Goal: Information Seeking & Learning: Learn about a topic

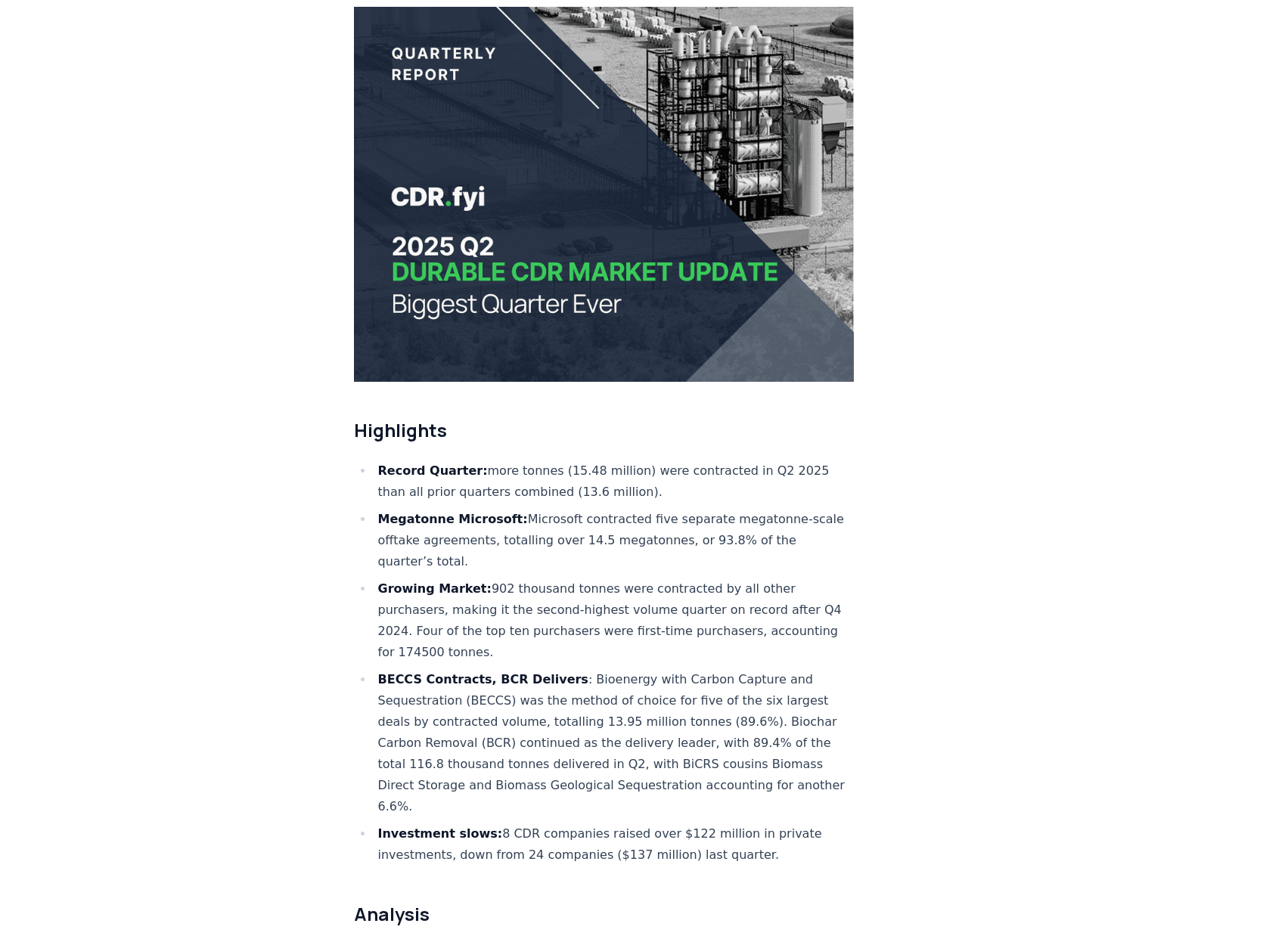
scroll to position [302, 0]
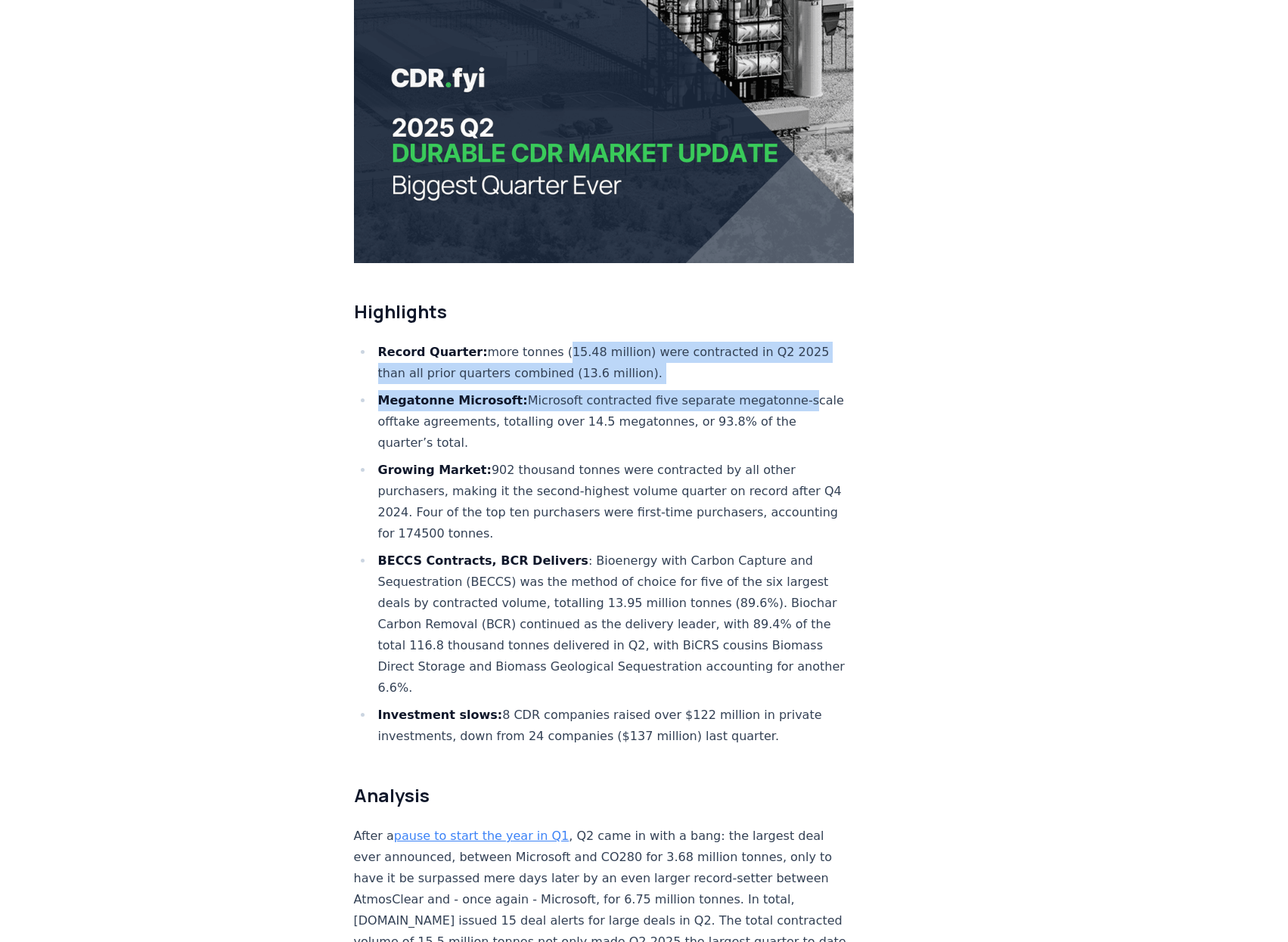
drag, startPoint x: 553, startPoint y: 309, endPoint x: 799, endPoint y: 340, distance: 247.9
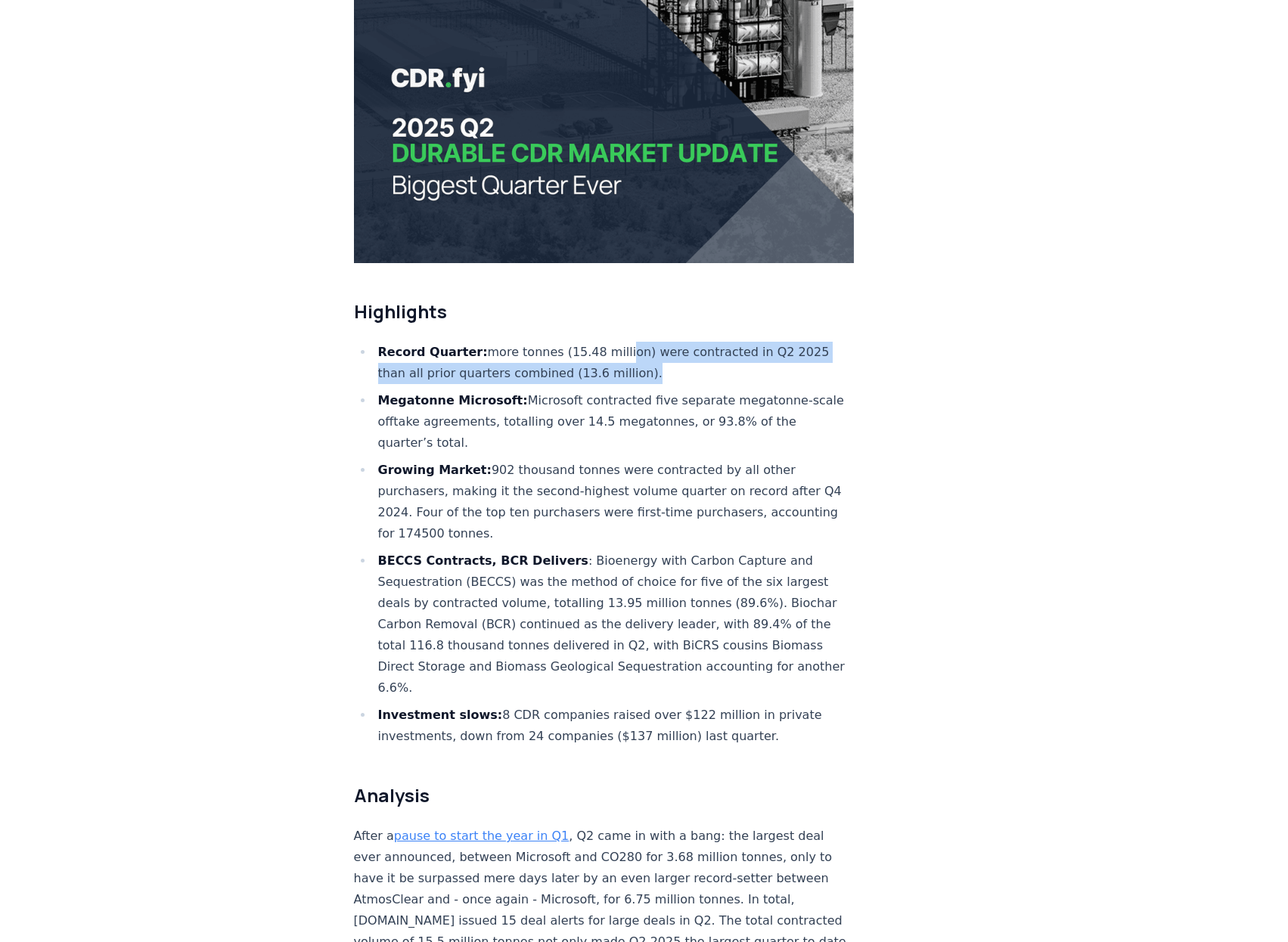
drag, startPoint x: 678, startPoint y: 314, endPoint x: 606, endPoint y: 314, distance: 72.0
click at [606, 342] on li "Record Quarter: more tonnes (15.48 million) were contracted in Q2 2025 than all…" at bounding box center [614, 363] width 481 height 42
drag, startPoint x: 536, startPoint y: 330, endPoint x: 637, endPoint y: 321, distance: 101.4
click at [637, 342] on li "Record Quarter: more tonnes (15.48 million) were contracted in Q2 2025 than all…" at bounding box center [614, 363] width 481 height 42
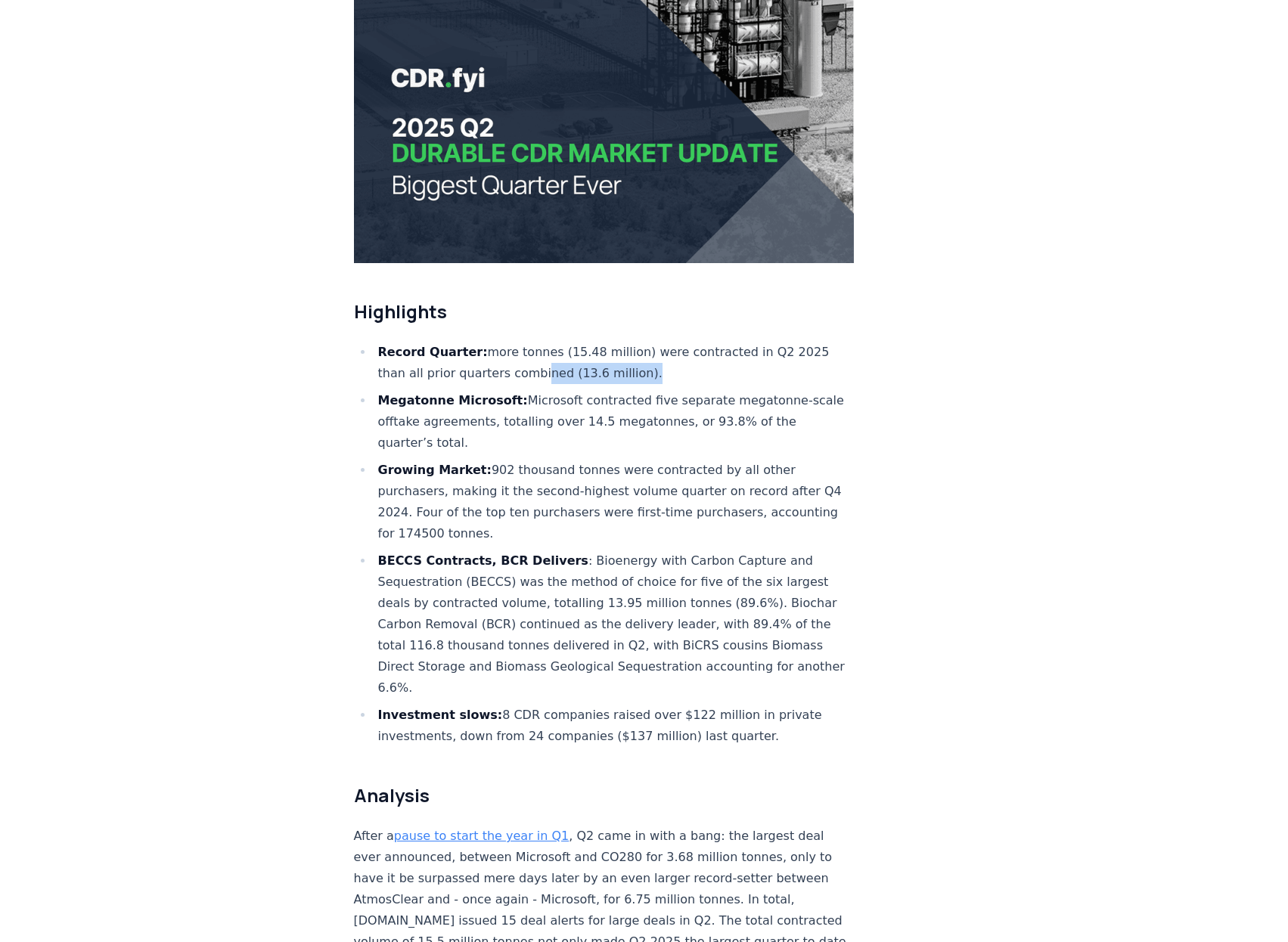
click at [637, 342] on li "Record Quarter: more tonnes (15.48 million) were contracted in Q2 2025 than all…" at bounding box center [614, 363] width 481 height 42
drag, startPoint x: 637, startPoint y: 326, endPoint x: 313, endPoint y: 322, distance: 324.0
click at [480, 342] on li "Record Quarter: more tonnes (15.48 million) were contracted in Q2 2025 than all…" at bounding box center [614, 363] width 481 height 42
click at [472, 342] on li "Record Quarter: more tonnes (15.48 million) were contracted in Q2 2025 than all…" at bounding box center [614, 363] width 481 height 42
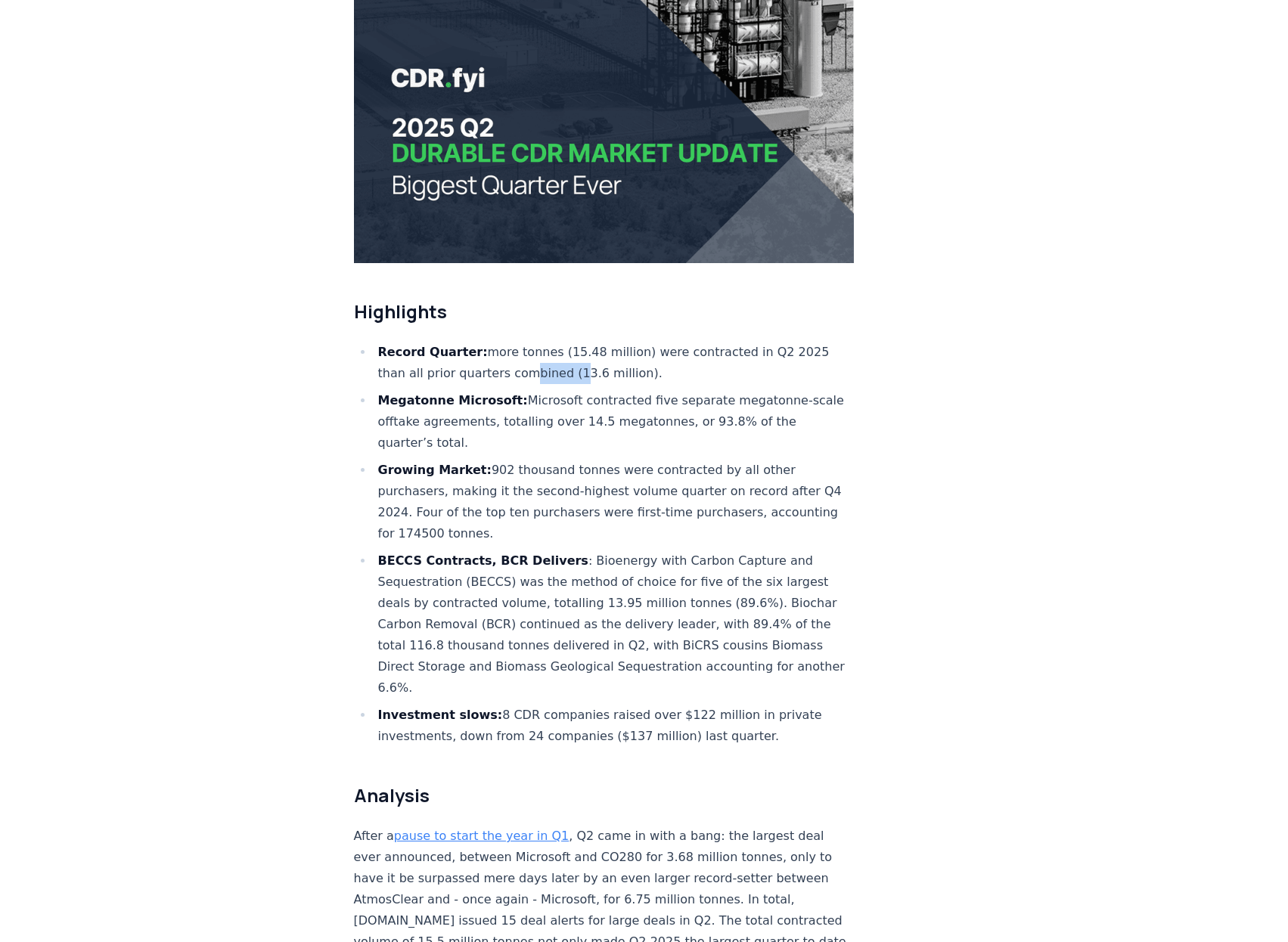
drag, startPoint x: 571, startPoint y: 328, endPoint x: 521, endPoint y: 326, distance: 50.0
click at [521, 342] on li "Record Quarter: more tonnes (15.48 million) were contracted in Q2 2025 than all…" at bounding box center [614, 363] width 481 height 42
drag, startPoint x: 525, startPoint y: 353, endPoint x: 525, endPoint y: 386, distance: 33.0
click at [525, 391] on li "Megatonne Microsoft: Microsoft contracted five separate megatonne-scale offtake…" at bounding box center [614, 422] width 481 height 64
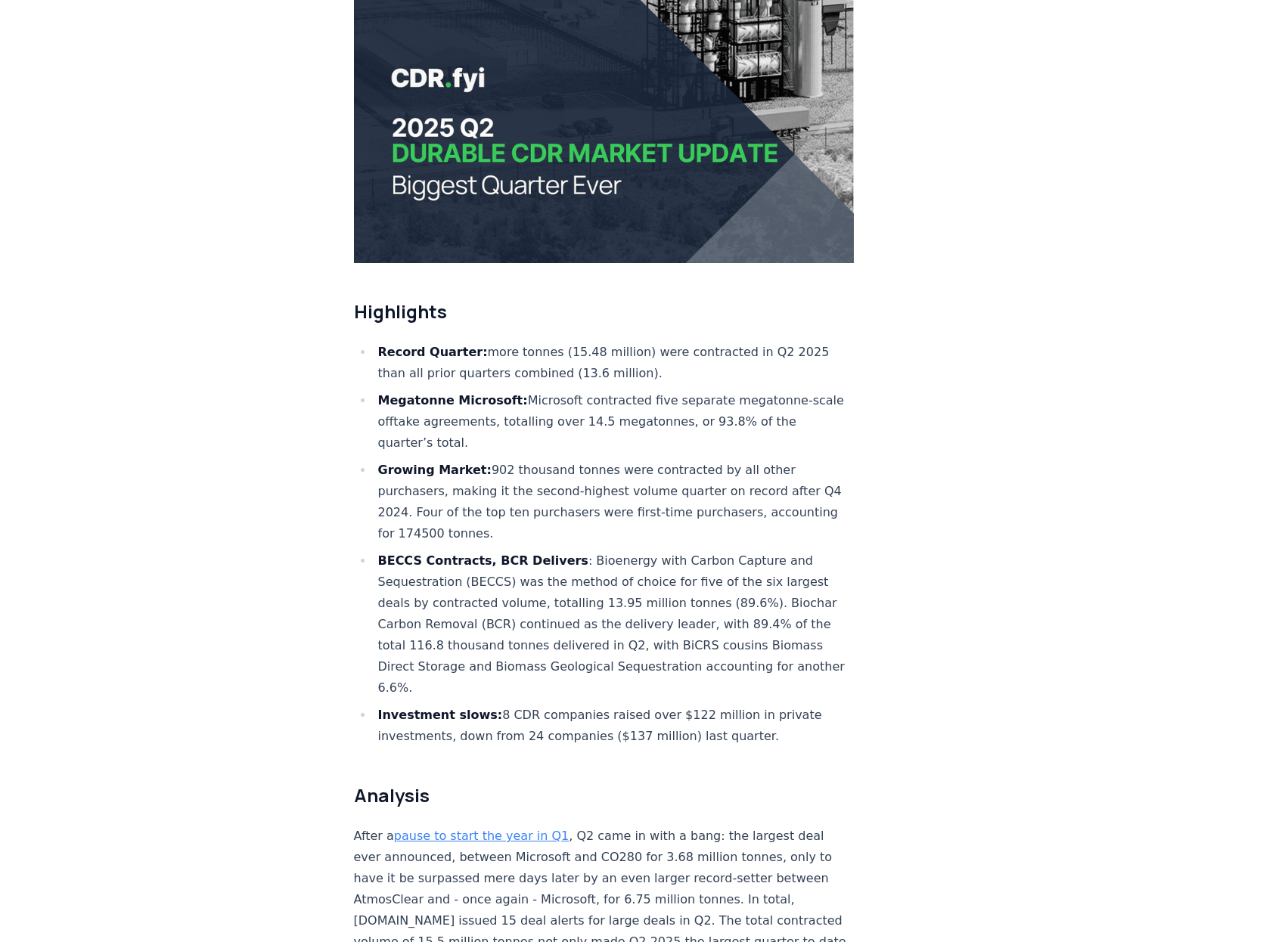
click at [525, 391] on li "Megatonne Microsoft: Microsoft contracted five separate megatonne-scale offtake…" at bounding box center [614, 422] width 481 height 64
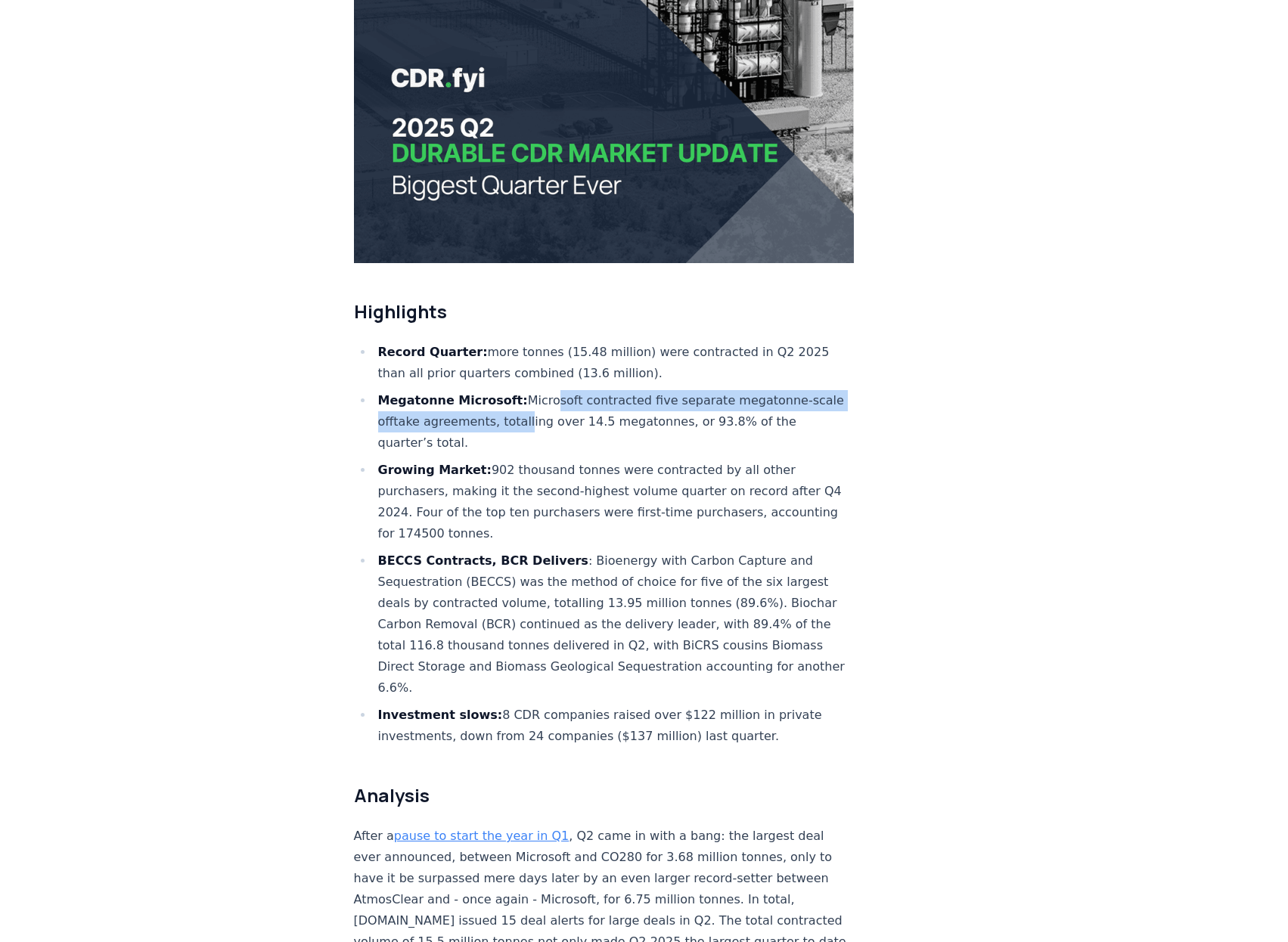
drag, startPoint x: 539, startPoint y: 353, endPoint x: 544, endPoint y: 379, distance: 26.5
click at [544, 391] on li "Megatonne Microsoft: Microsoft contracted five separate megatonne-scale offtake…" at bounding box center [614, 422] width 481 height 64
drag, startPoint x: 472, startPoint y: 376, endPoint x: 572, endPoint y: 373, distance: 100.0
click at [572, 391] on li "Megatonne Microsoft: Microsoft contracted five separate megatonne-scale offtake…" at bounding box center [614, 422] width 481 height 64
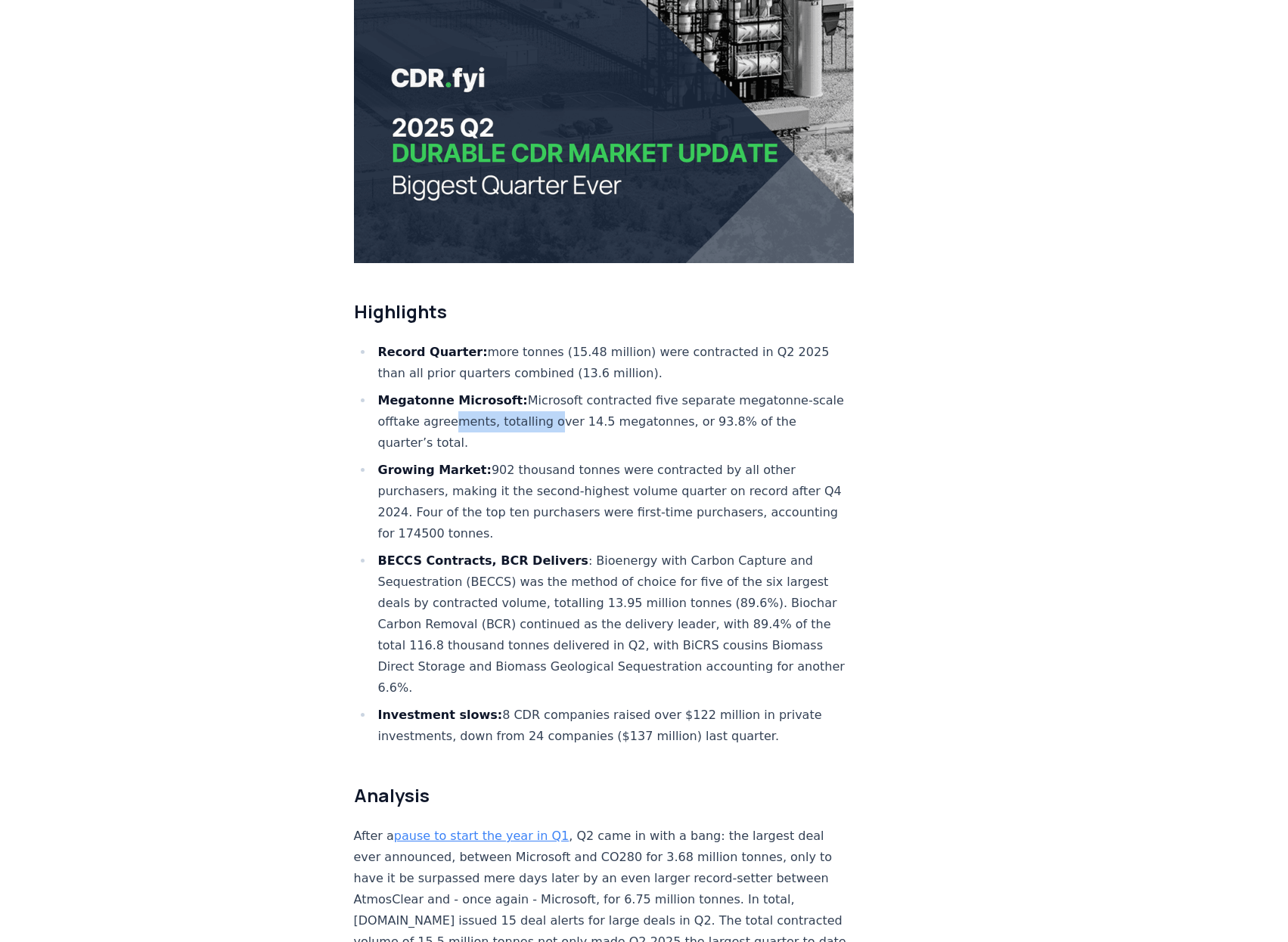
click at [572, 391] on li "Megatonne Microsoft: Microsoft contracted five separate megatonne-scale offtake…" at bounding box center [614, 422] width 481 height 64
drag, startPoint x: 628, startPoint y: 375, endPoint x: 678, endPoint y: 373, distance: 50.0
click at [678, 391] on li "Megatonne Microsoft: Microsoft contracted five separate megatonne-scale offtake…" at bounding box center [614, 422] width 481 height 64
click at [677, 391] on li "Megatonne Microsoft: Microsoft contracted five separate megatonne-scale offtake…" at bounding box center [614, 422] width 481 height 64
click at [590, 391] on li "Megatonne Microsoft: Microsoft contracted five separate megatonne-scale offtake…" at bounding box center [614, 422] width 481 height 64
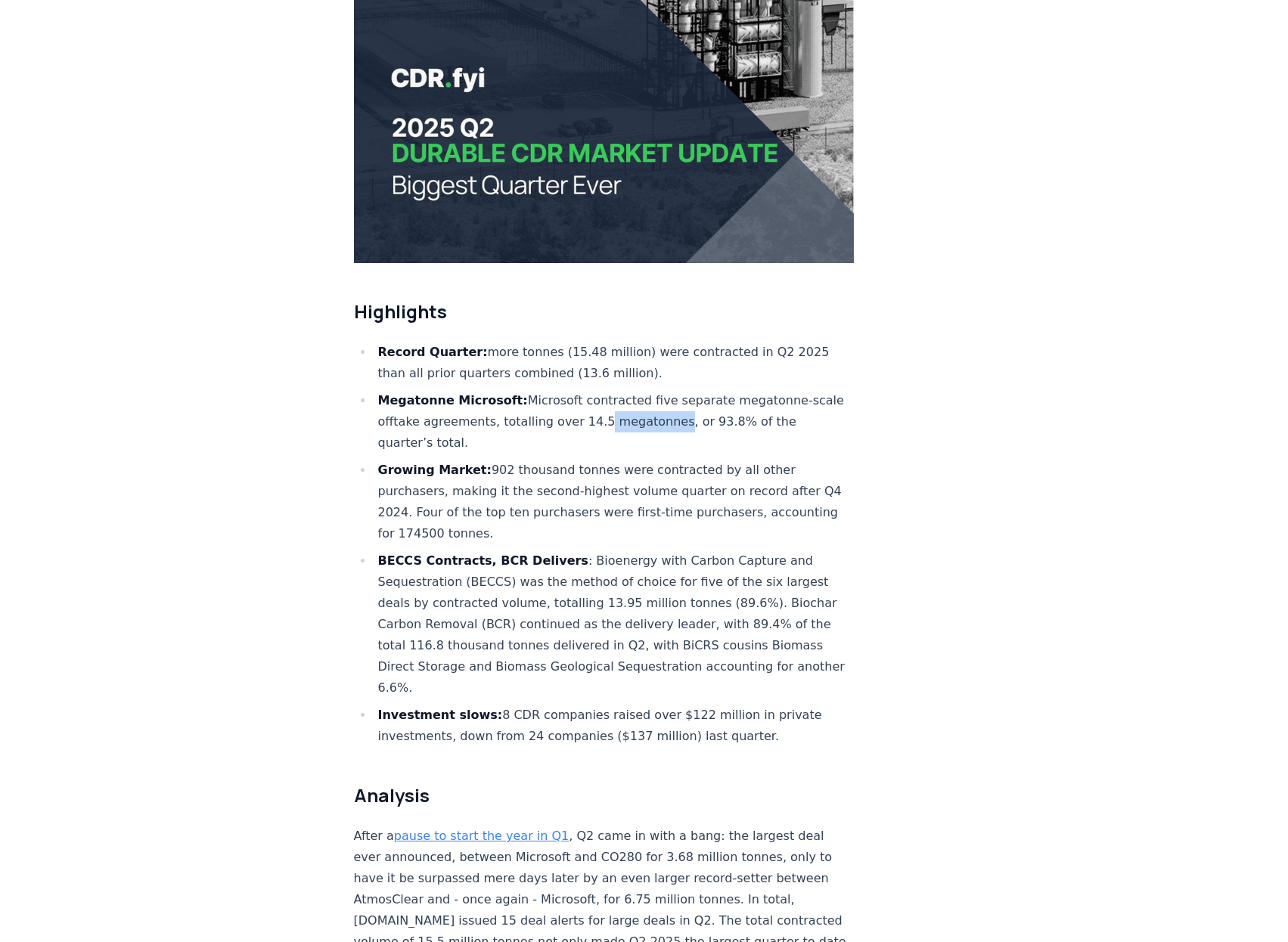
drag, startPoint x: 615, startPoint y: 370, endPoint x: 685, endPoint y: 375, distance: 70.2
click at [685, 391] on li "Megatonne Microsoft: Microsoft contracted five separate megatonne-scale offtake…" at bounding box center [614, 422] width 481 height 64
drag, startPoint x: 673, startPoint y: 375, endPoint x: 577, endPoint y: 380, distance: 96.1
click at [584, 391] on li "Megatonne Microsoft: Microsoft contracted five separate megatonne-scale offtake…" at bounding box center [614, 422] width 481 height 64
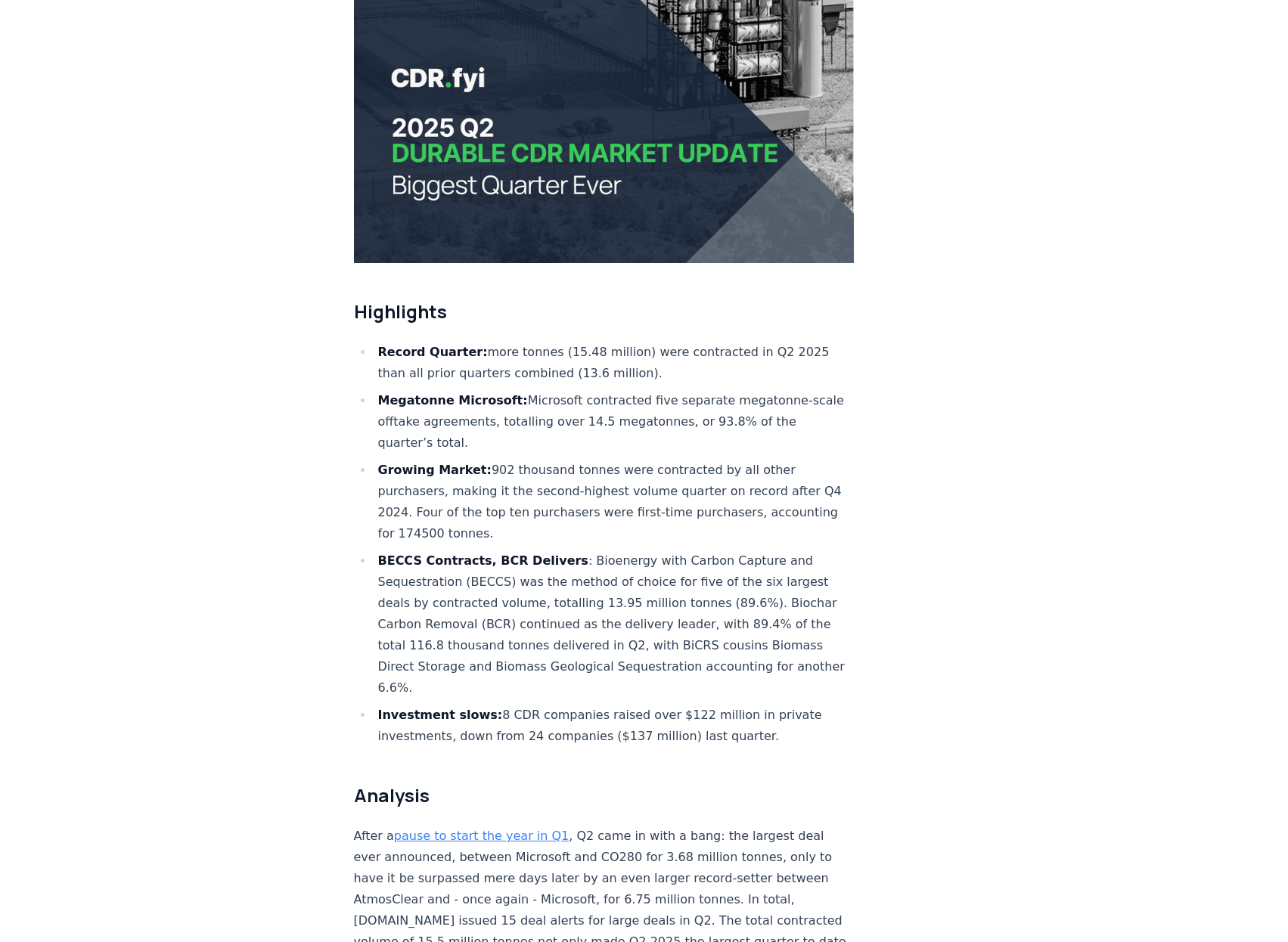
click at [577, 391] on li "Megatonne Microsoft: Microsoft contracted five separate megatonne-scale offtake…" at bounding box center [614, 422] width 481 height 64
drag, startPoint x: 577, startPoint y: 380, endPoint x: 602, endPoint y: 382, distance: 25.1
click at [602, 391] on li "Megatonne Microsoft: Microsoft contracted five separate megatonne-scale offtake…" at bounding box center [614, 422] width 481 height 64
click at [609, 399] on li "Megatonne Microsoft: Microsoft contracted five separate megatonne-scale offtake…" at bounding box center [614, 422] width 481 height 64
drag, startPoint x: 570, startPoint y: 373, endPoint x: 584, endPoint y: 385, distance: 18.4
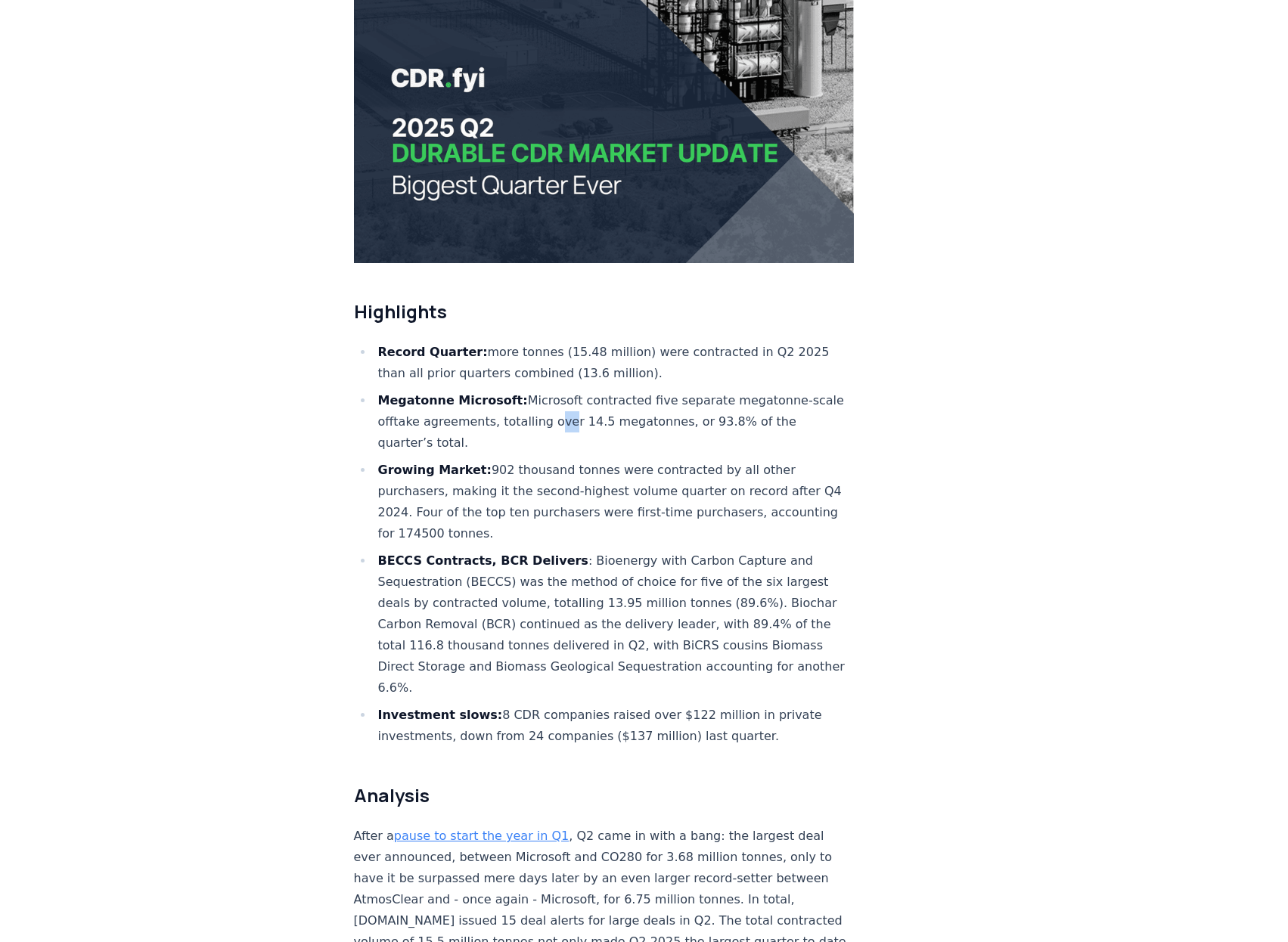
click at [584, 391] on li "Megatonne Microsoft: Microsoft contracted five separate megatonne-scale offtake…" at bounding box center [614, 422] width 481 height 64
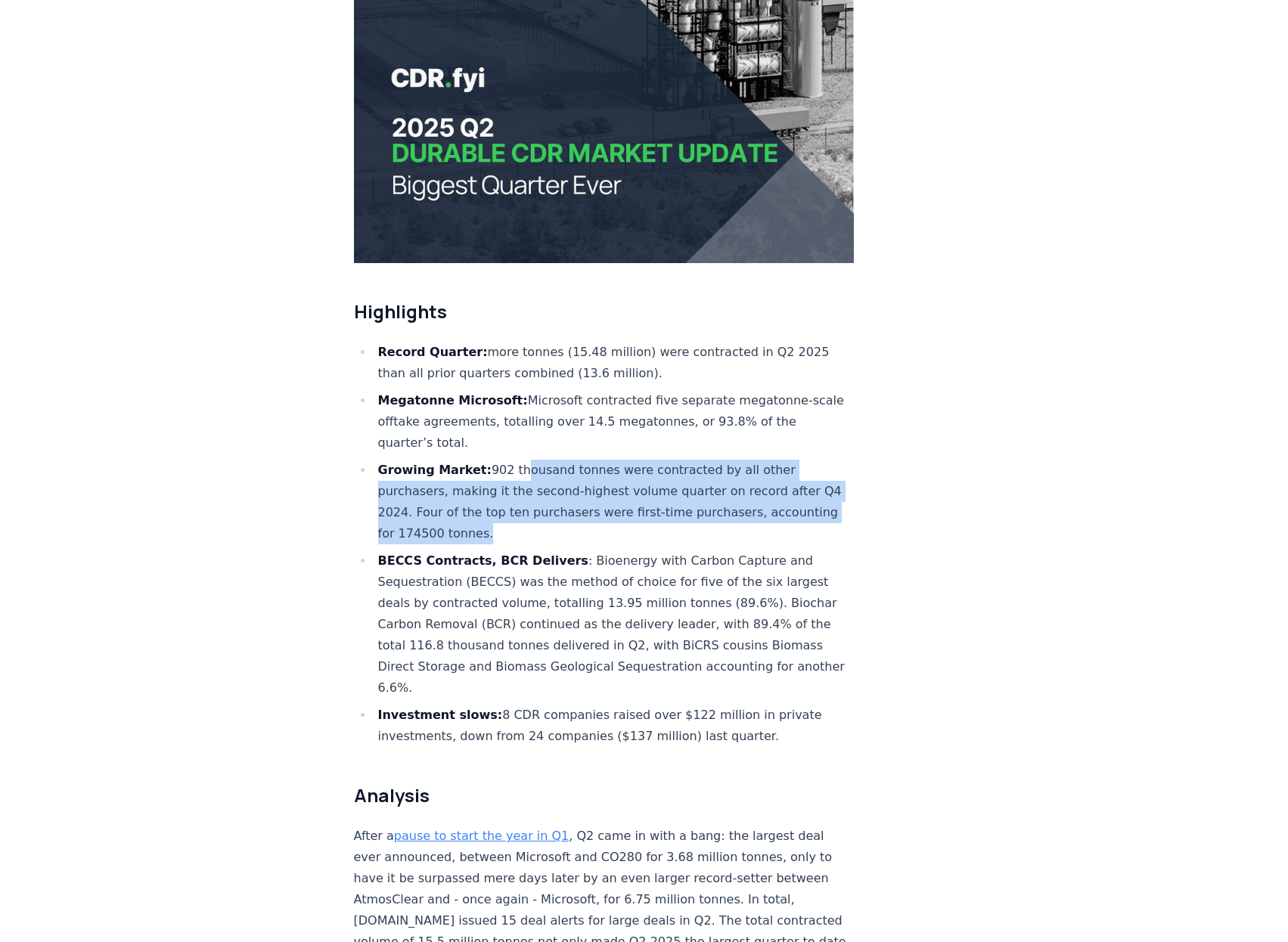
drag, startPoint x: 513, startPoint y: 424, endPoint x: 547, endPoint y: 477, distance: 63.0
click at [547, 433] on li "Growing Market: 902 thousand tonnes were contracted by all other purchasers, ma…" at bounding box center [614, 502] width 481 height 85
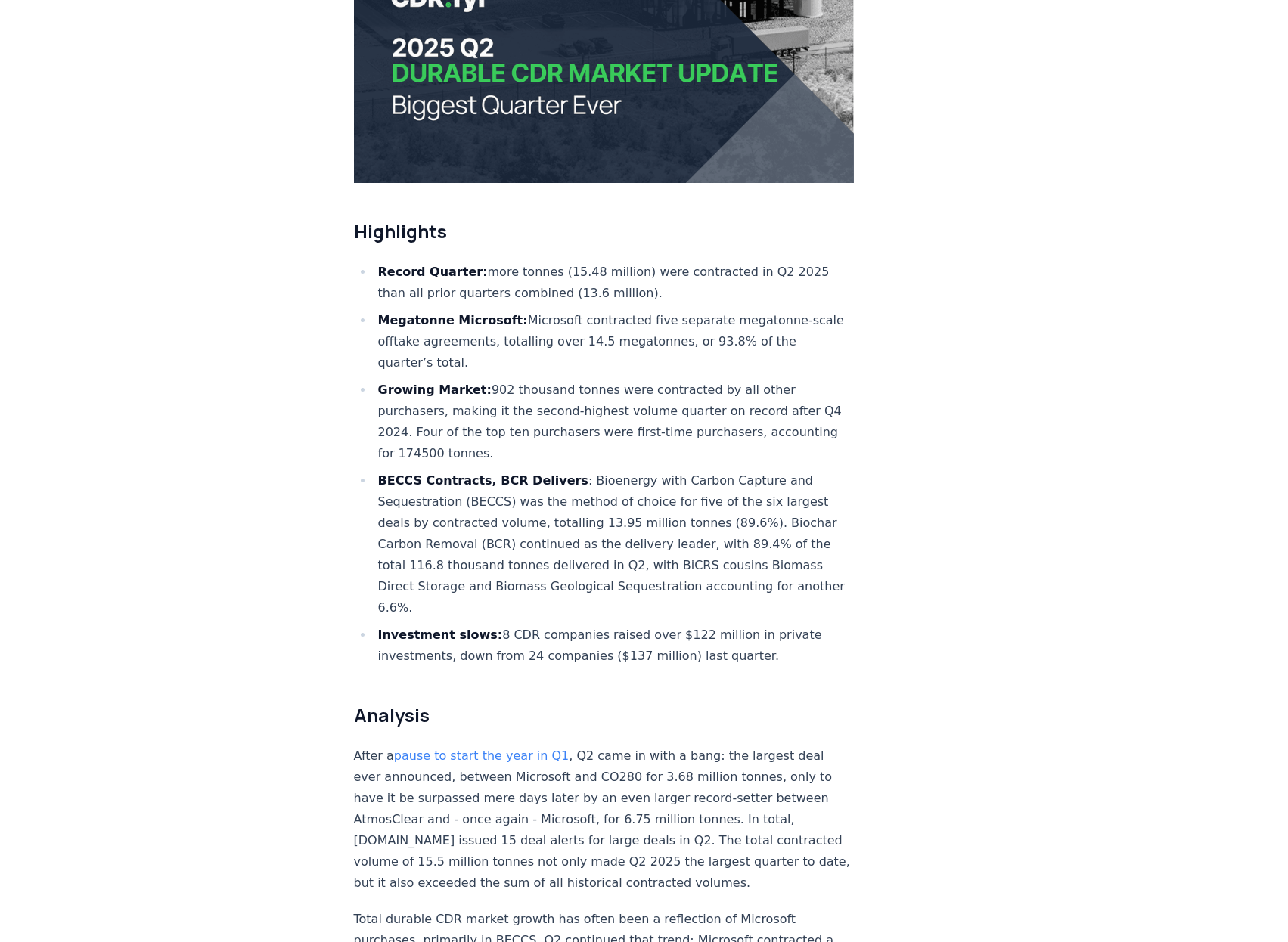
scroll to position [453, 0]
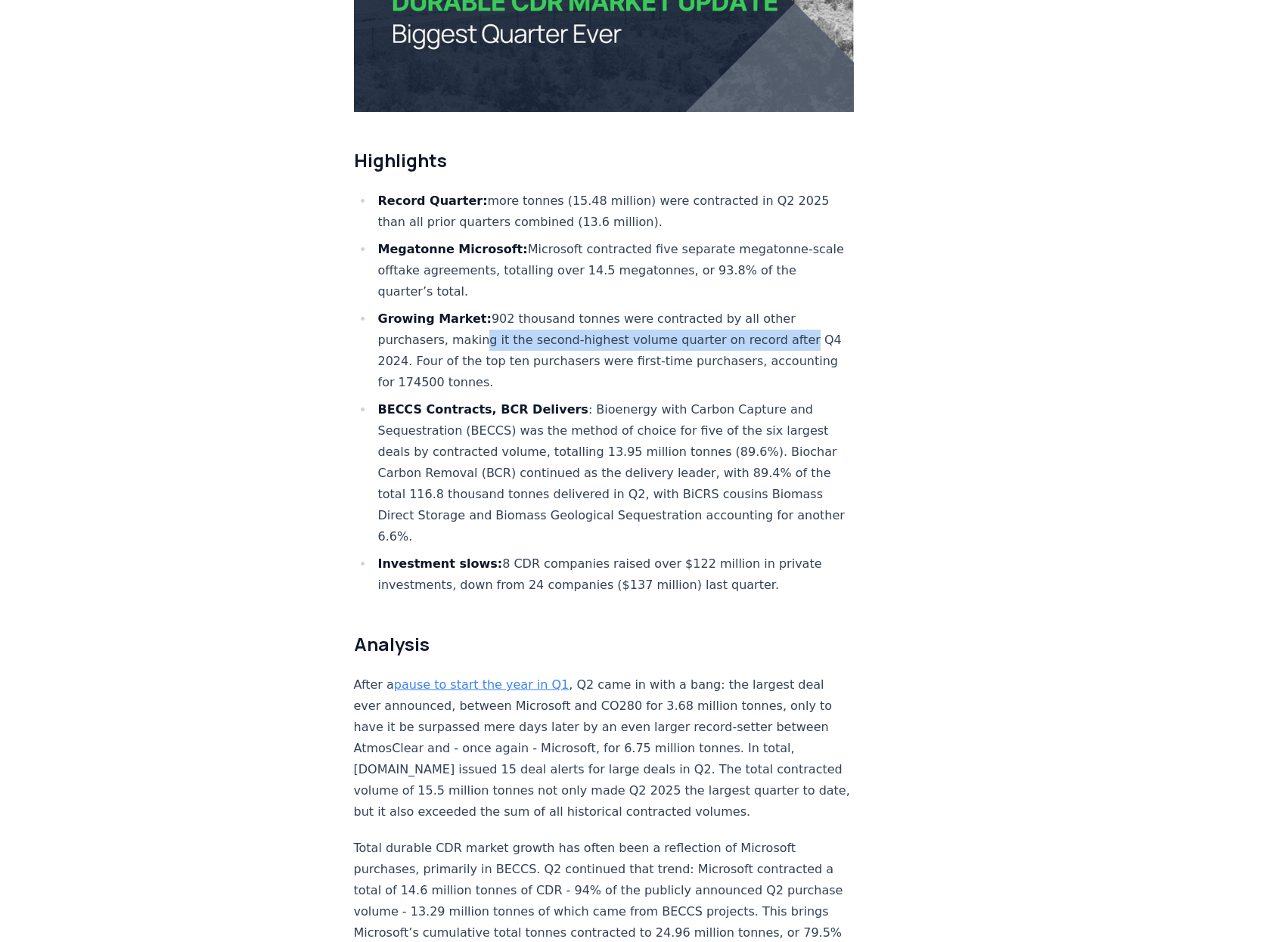
drag, startPoint x: 479, startPoint y: 288, endPoint x: 818, endPoint y: 288, distance: 339.0
click at [487, 325] on li "Growing Market: 902 thousand tonnes were contracted by all other purchasers, ma…" at bounding box center [614, 351] width 481 height 85
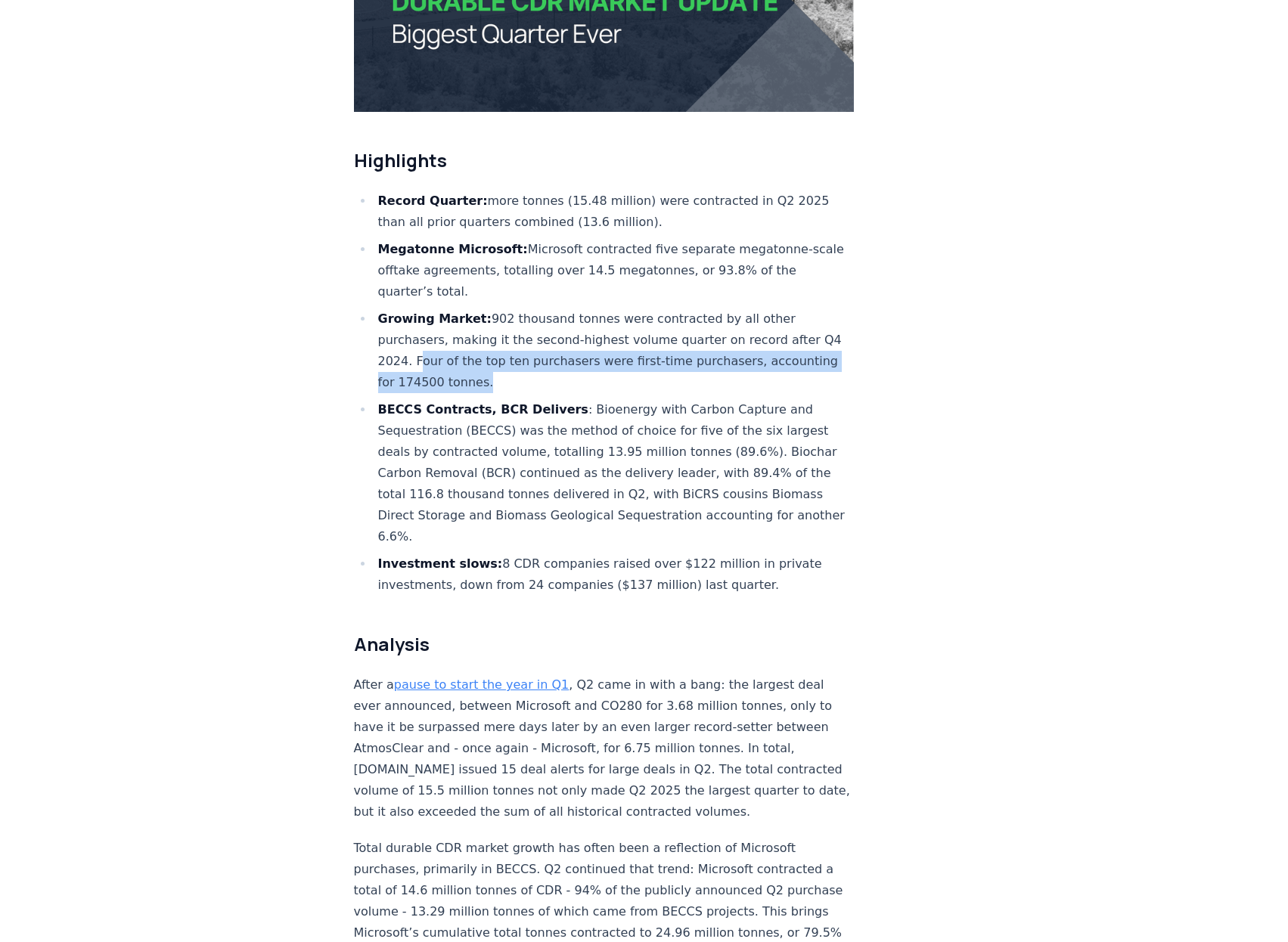
drag, startPoint x: 438, startPoint y: 310, endPoint x: 596, endPoint y: 333, distance: 159.7
click at [596, 333] on li "Growing Market: 902 thousand tonnes were contracted by all other purchasers, ma…" at bounding box center [614, 351] width 481 height 85
drag, startPoint x: 586, startPoint y: 319, endPoint x: 587, endPoint y: 332, distance: 13.0
click at [587, 332] on li "Growing Market: 902 thousand tonnes were contracted by all other purchasers, ma…" at bounding box center [614, 351] width 481 height 85
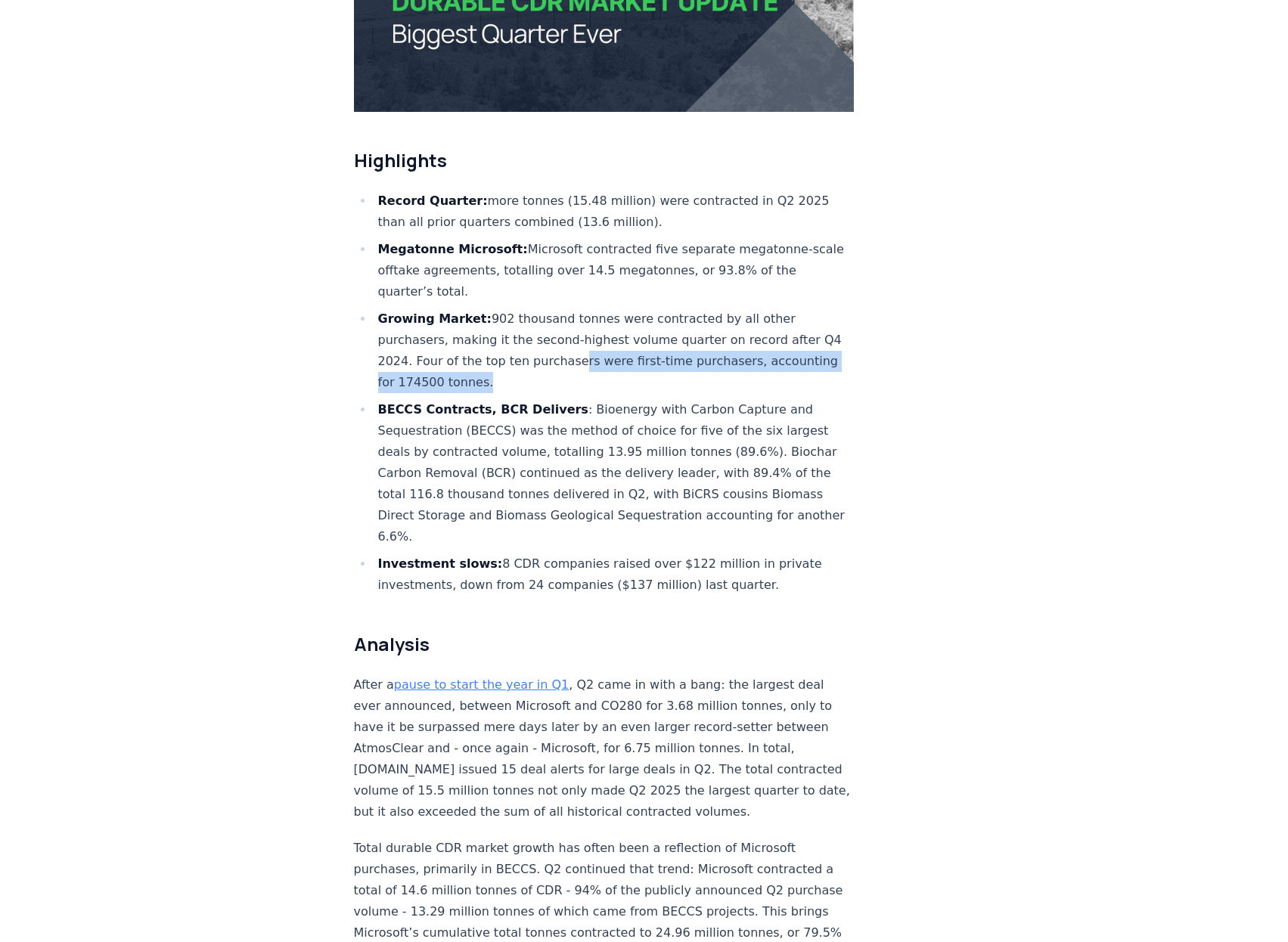
click at [587, 332] on li "Growing Market: 902 thousand tonnes were contracted by all other purchasers, ma…" at bounding box center [614, 351] width 481 height 85
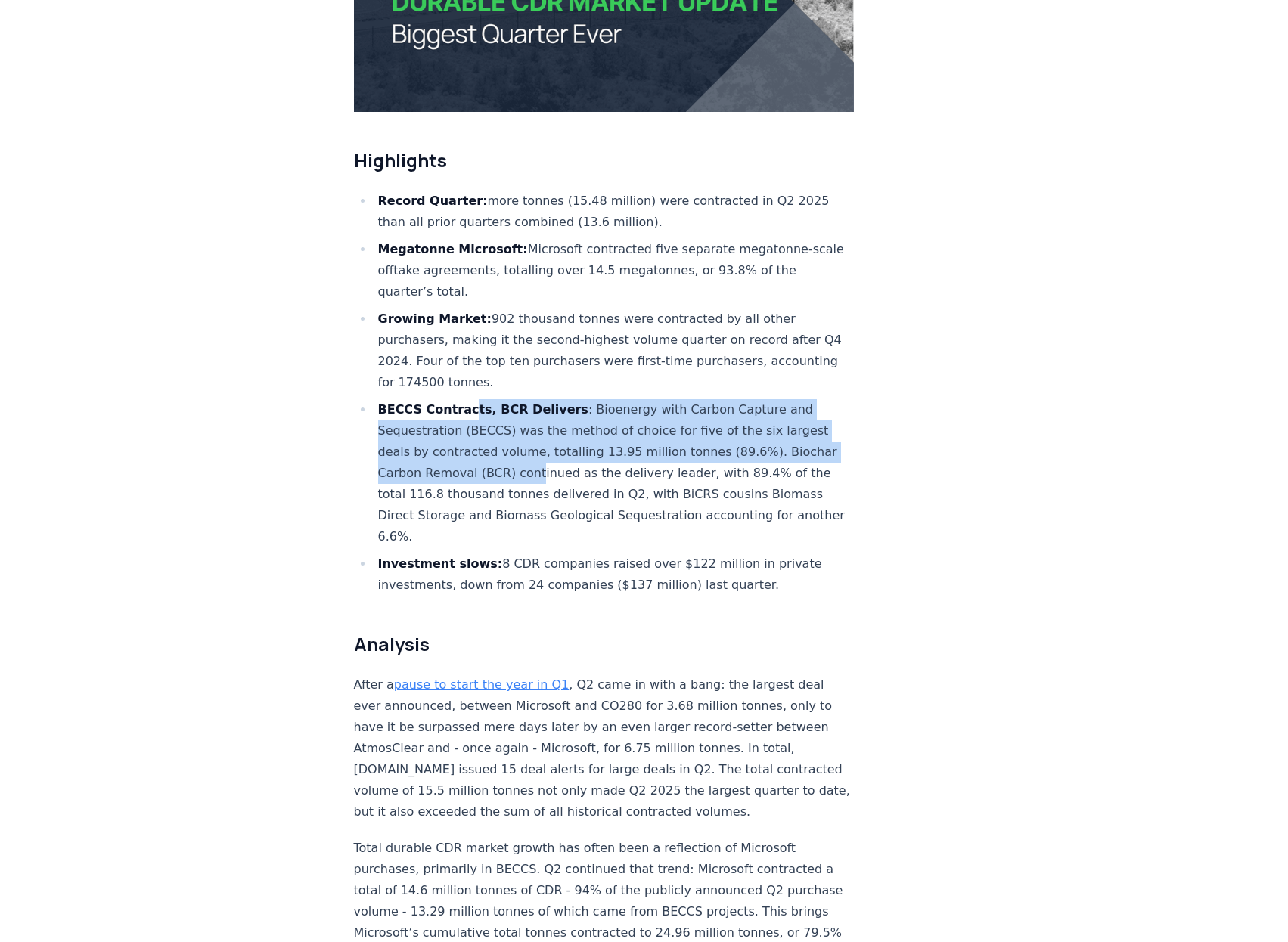
drag, startPoint x: 463, startPoint y: 356, endPoint x: 530, endPoint y: 431, distance: 100.6
click at [530, 431] on li "BECCS Contracts, BCR Delivers : Bioenergy with Carbon Capture and Sequestration…" at bounding box center [614, 473] width 481 height 148
click at [530, 431] on li "BECCS Contracts, BCR Delivers : Bioenergy with Carbon Capture and Sequestration…" at bounding box center [614, 473] width 481 height 148
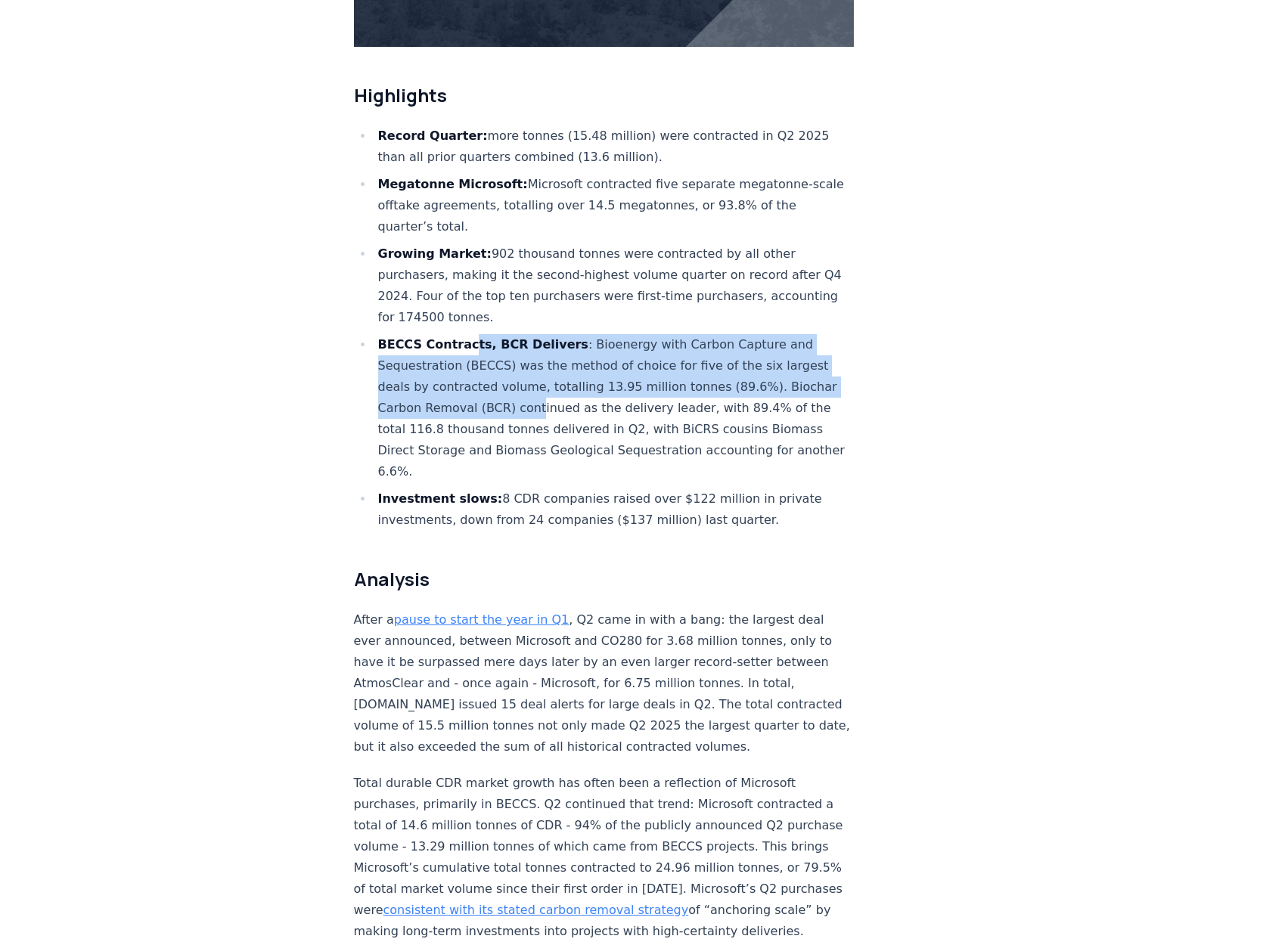
scroll to position [605, 0]
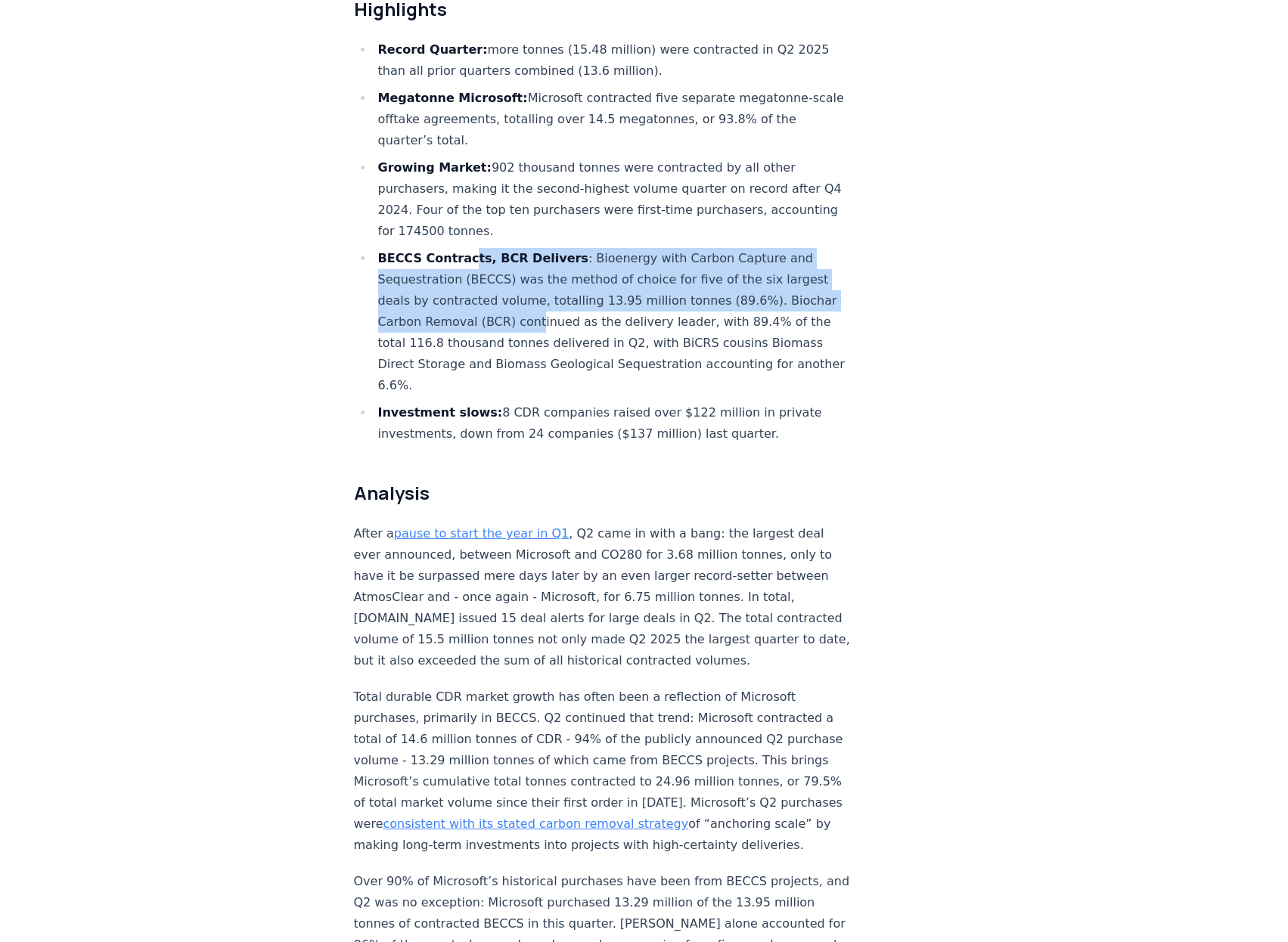
click at [689, 248] on li "BECCS Contracts, BCR Delivers : Bioenergy with Carbon Capture and Sequestration…" at bounding box center [614, 322] width 481 height 148
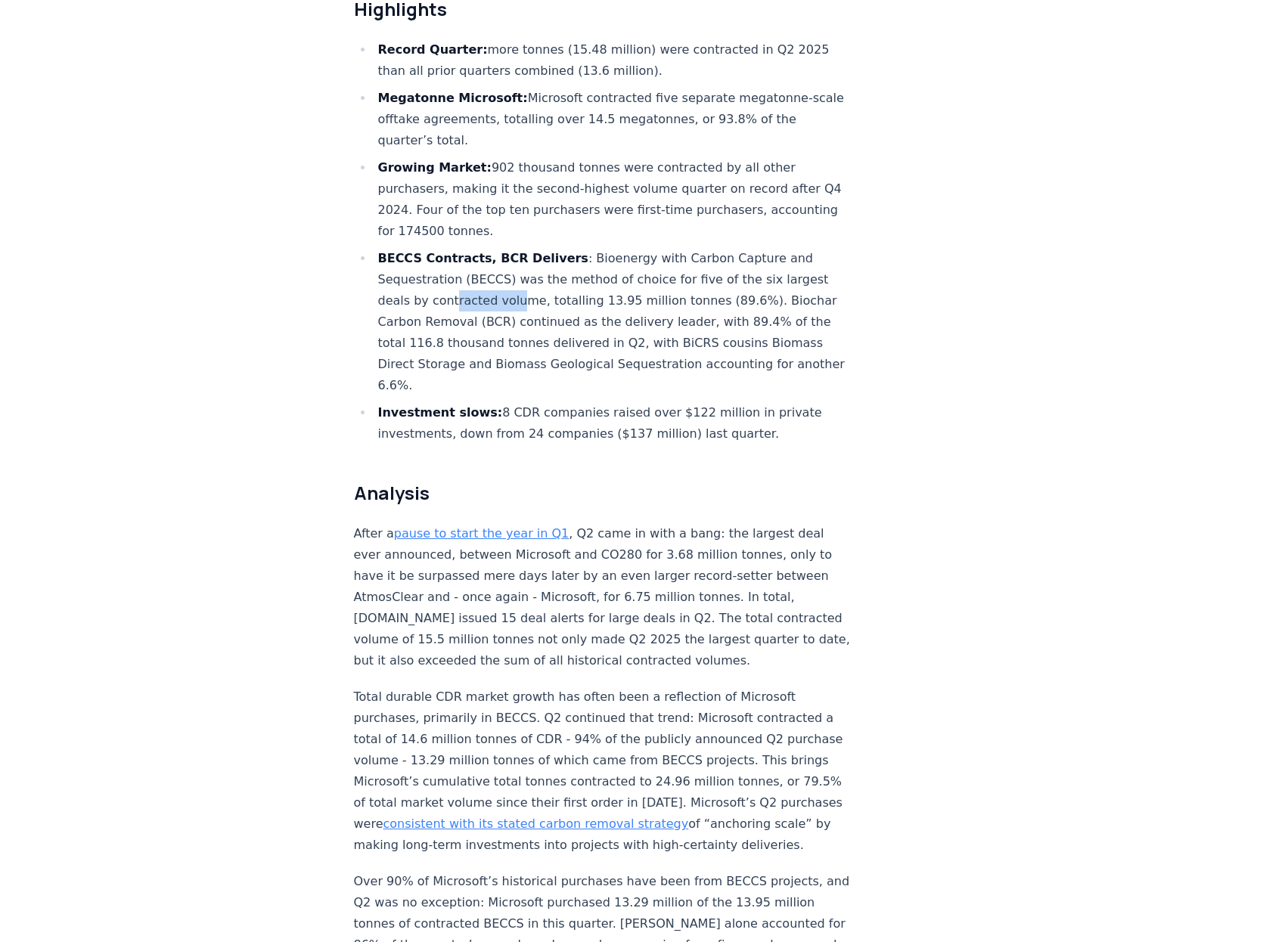
drag, startPoint x: 452, startPoint y: 255, endPoint x: 515, endPoint y: 259, distance: 63.1
click at [515, 259] on li "BECCS Contracts, BCR Delivers : Bioenergy with Carbon Capture and Sequestration…" at bounding box center [614, 322] width 481 height 148
click at [516, 259] on li "BECCS Contracts, BCR Delivers : Bioenergy with Carbon Capture and Sequestration…" at bounding box center [614, 322] width 481 height 148
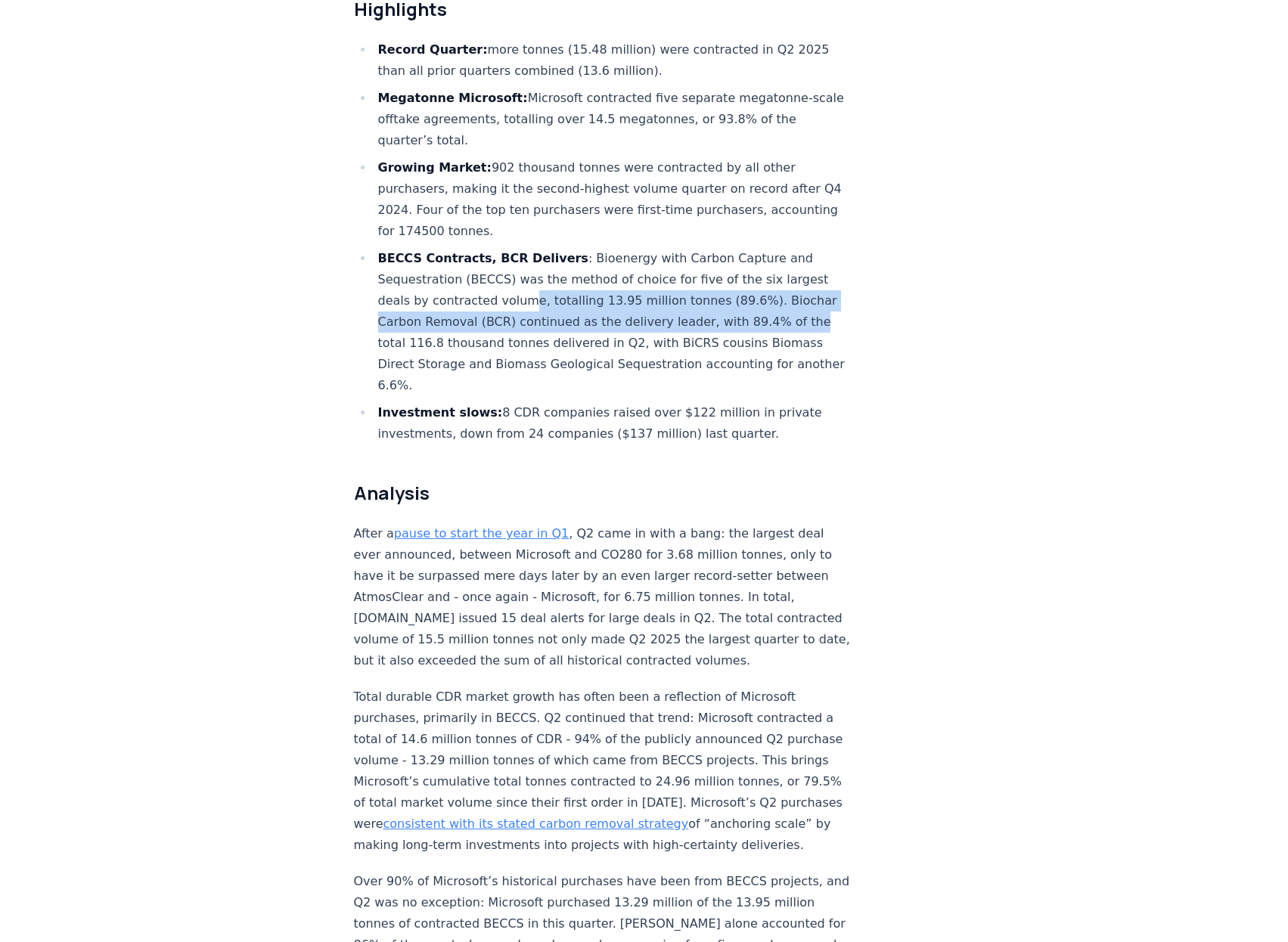
drag, startPoint x: 523, startPoint y: 259, endPoint x: 817, endPoint y: 268, distance: 294.1
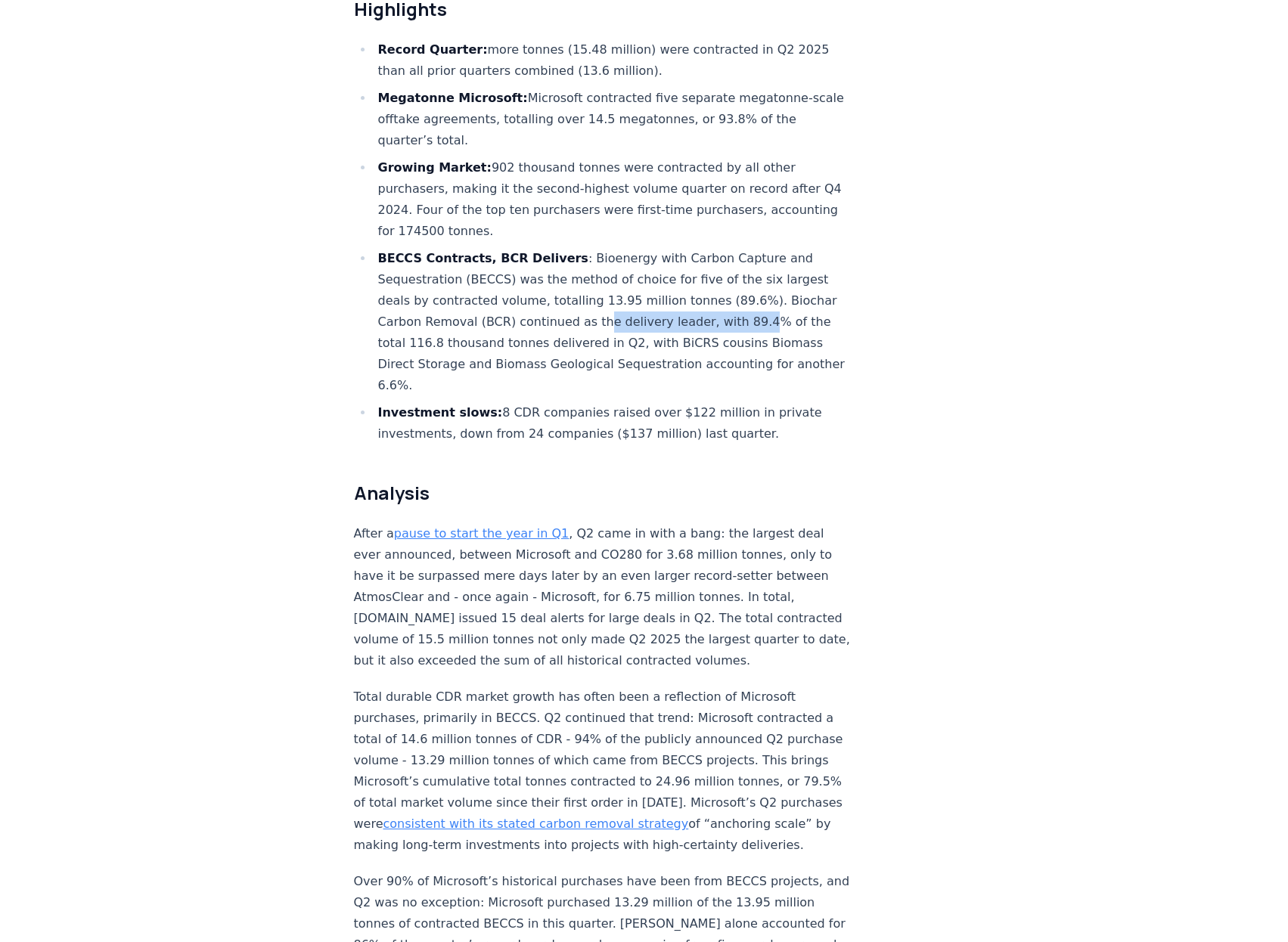
drag, startPoint x: 589, startPoint y: 272, endPoint x: 740, endPoint y: 275, distance: 151.0
click at [740, 275] on li "BECCS Contracts, BCR Delivers : Bioenergy with Carbon Capture and Sequestration…" at bounding box center [614, 322] width 481 height 148
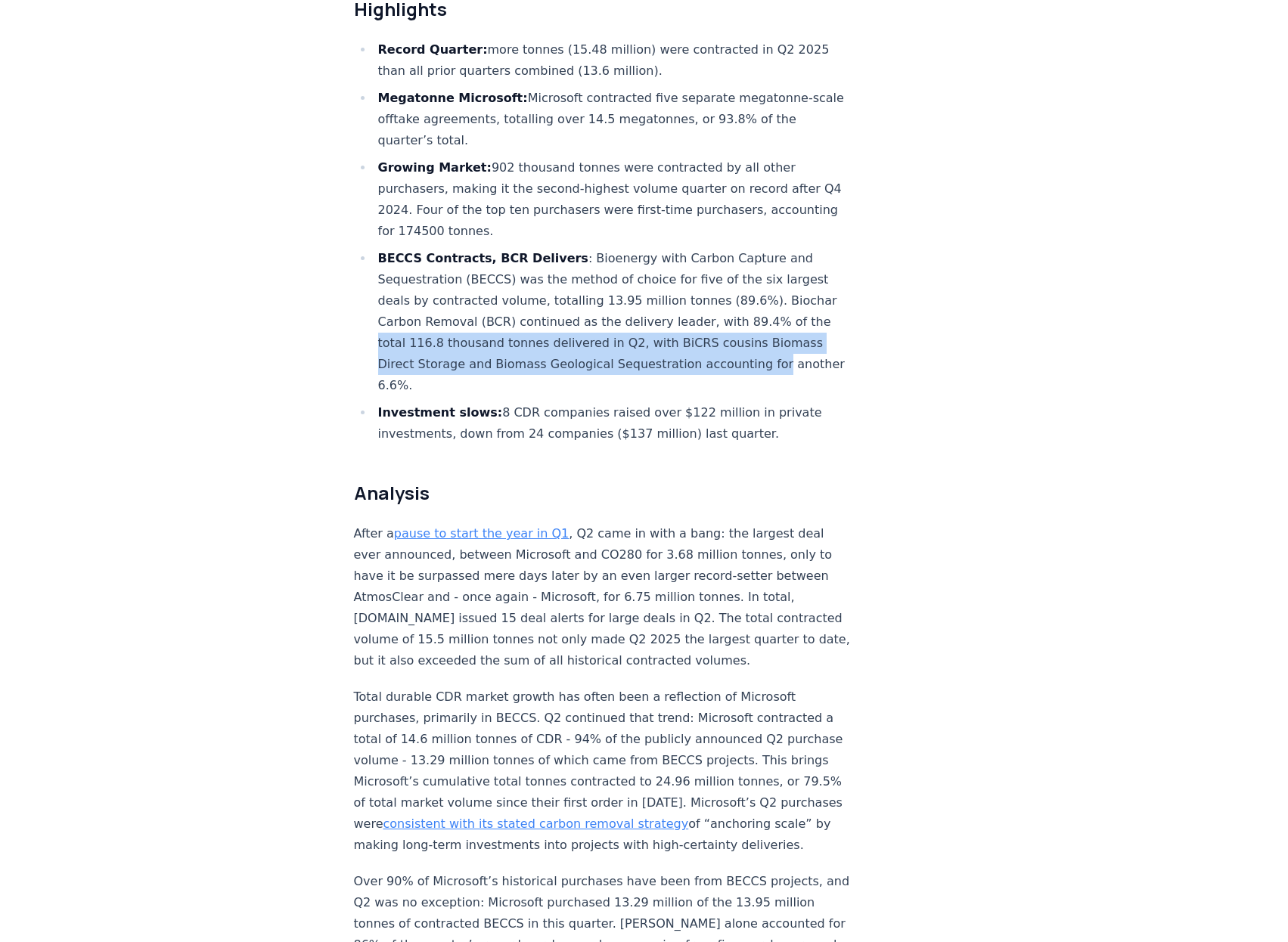
drag, startPoint x: 797, startPoint y: 275, endPoint x: 839, endPoint y: 311, distance: 55.3
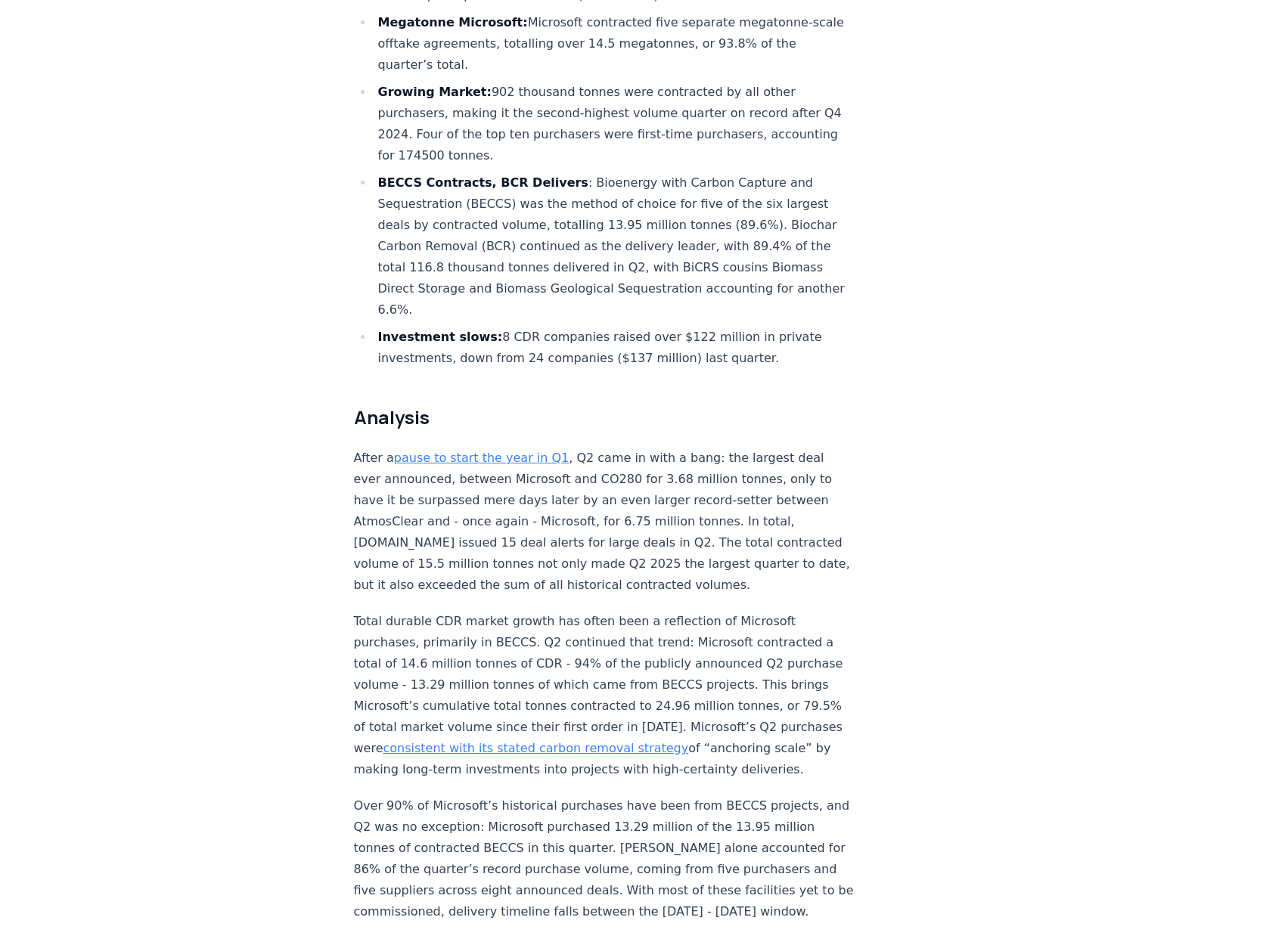
scroll to position [756, 0]
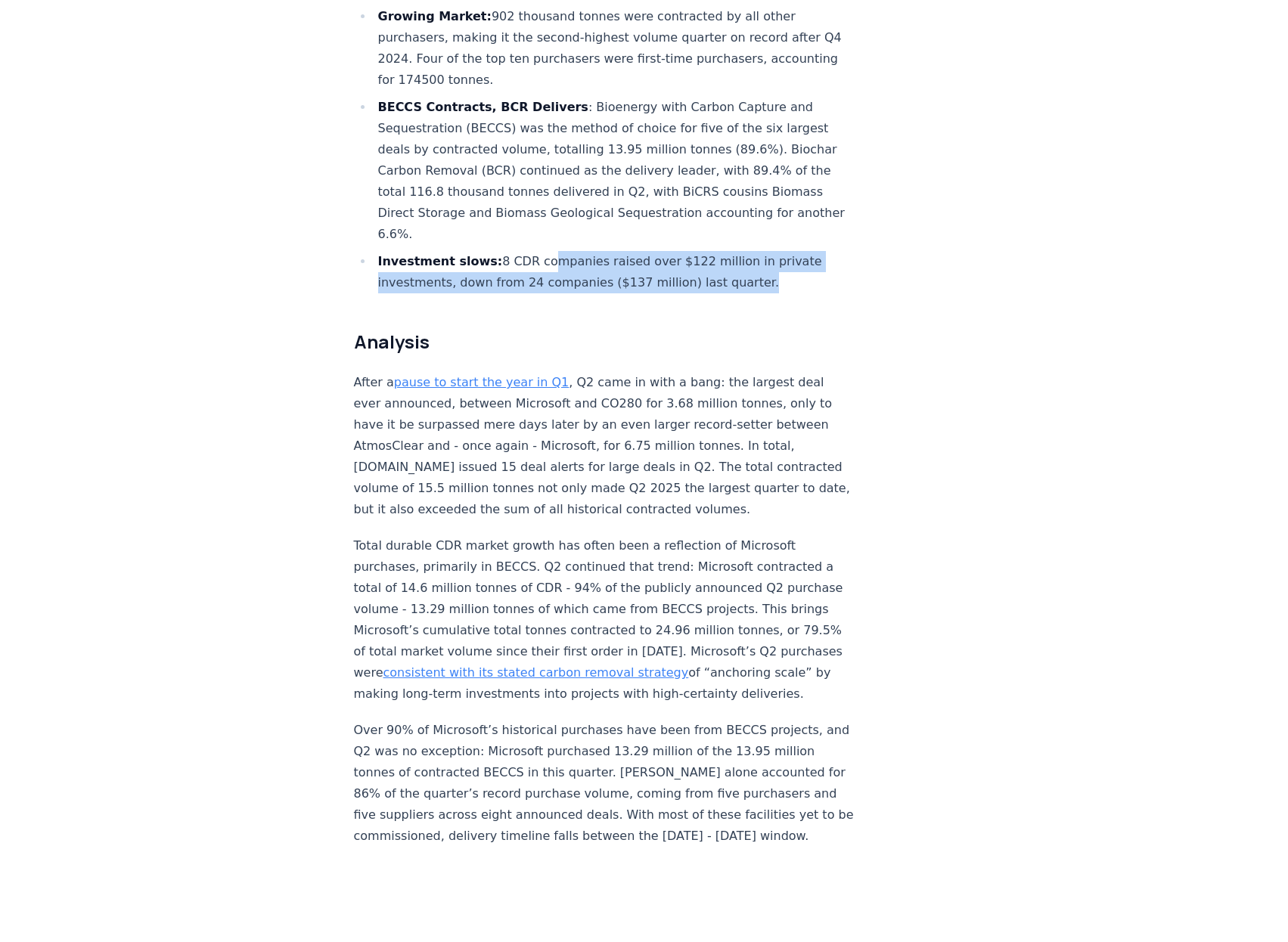
drag, startPoint x: 539, startPoint y: 214, endPoint x: 774, endPoint y: 243, distance: 236.8
click at [774, 251] on li "Investment slows: 8 CDR companies raised over $122 million in private investmen…" at bounding box center [614, 272] width 481 height 42
click at [775, 251] on li "Investment slows: 8 CDR companies raised over $122 million in private investmen…" at bounding box center [614, 272] width 481 height 42
click at [776, 251] on li "Investment slows: 8 CDR companies raised over $122 million in private investmen…" at bounding box center [614, 272] width 481 height 42
drag, startPoint x: 494, startPoint y: 212, endPoint x: 578, endPoint y: 234, distance: 86.8
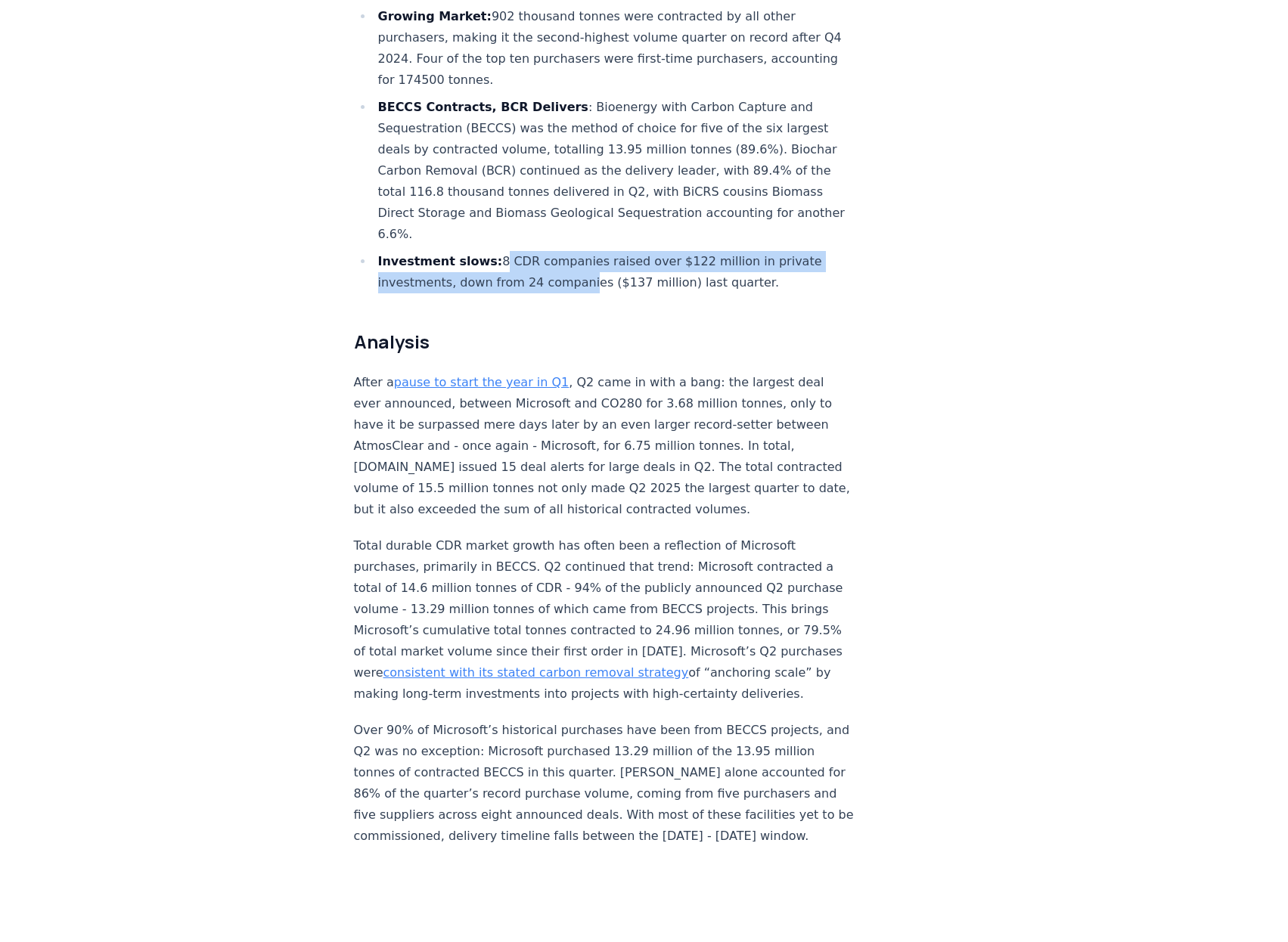
click at [578, 251] on li "Investment slows: 8 CDR companies raised over $122 million in private investmen…" at bounding box center [614, 272] width 481 height 42
click at [579, 251] on li "Investment slows: 8 CDR companies raised over $122 million in private investmen…" at bounding box center [614, 272] width 481 height 42
click at [466, 254] on strong "Investment slows:" at bounding box center [441, 261] width 125 height 15
drag, startPoint x: 495, startPoint y: 213, endPoint x: 666, endPoint y: 216, distance: 171.0
click at [666, 251] on li "Investment slows: 8 CDR companies raised over $122 million in private investmen…" at bounding box center [614, 272] width 481 height 42
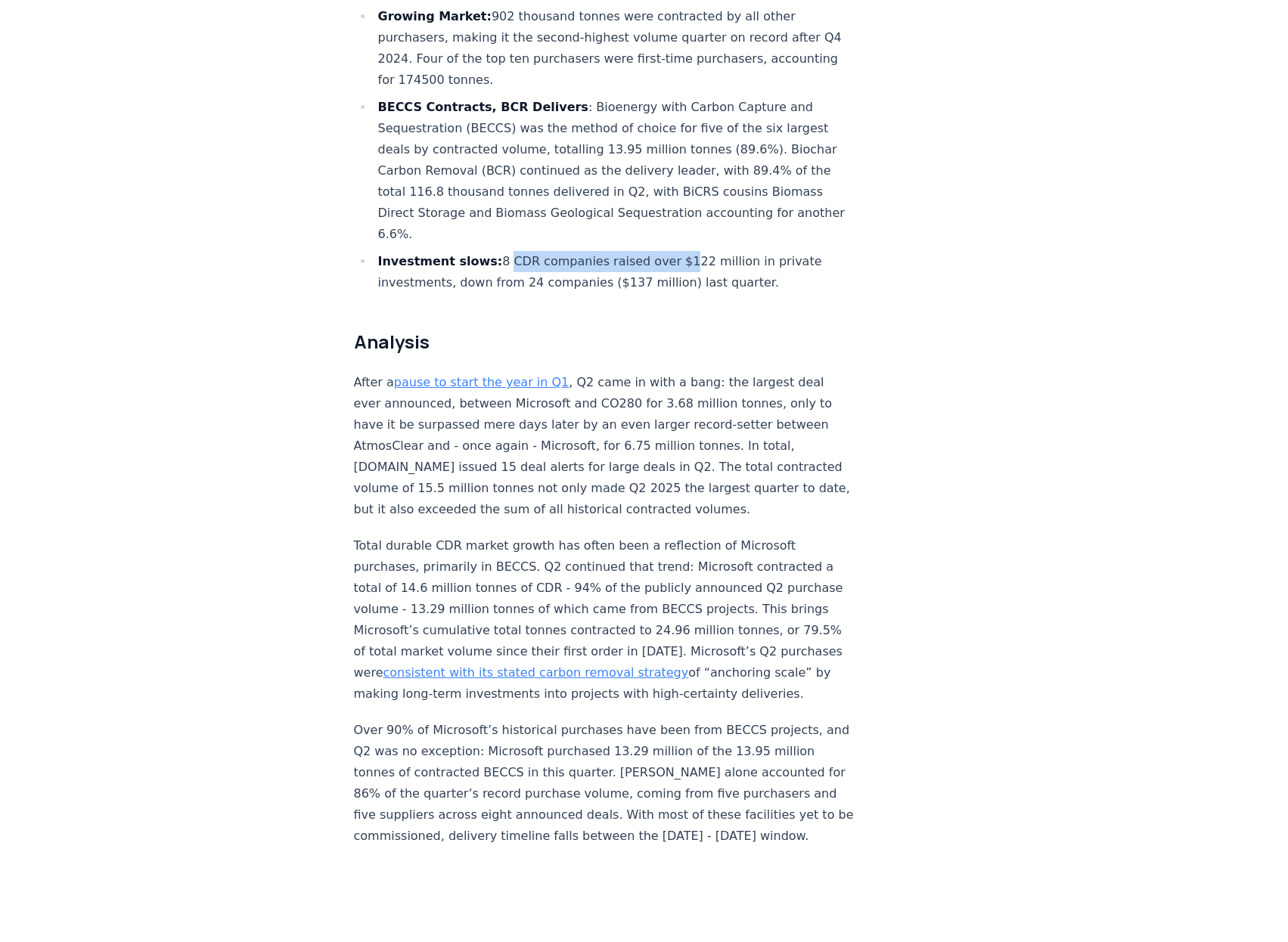
click at [666, 251] on li "Investment slows: 8 CDR companies raised over $122 million in private investmen…" at bounding box center [614, 272] width 481 height 42
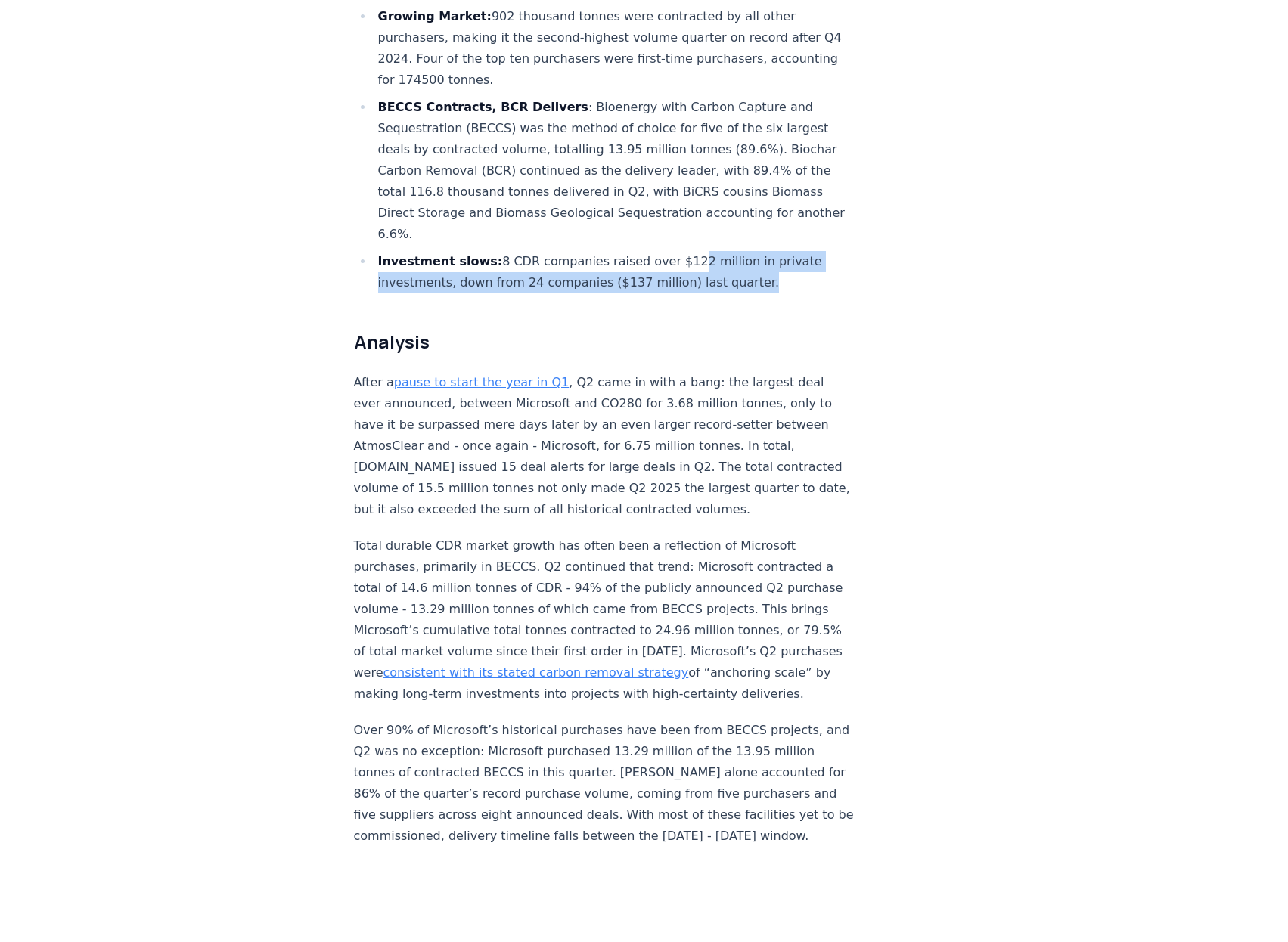
drag, startPoint x: 722, startPoint y: 217, endPoint x: 738, endPoint y: 228, distance: 19.4
click at [738, 251] on li "Investment slows: 8 CDR companies raised over $122 million in private investmen…" at bounding box center [614, 272] width 481 height 42
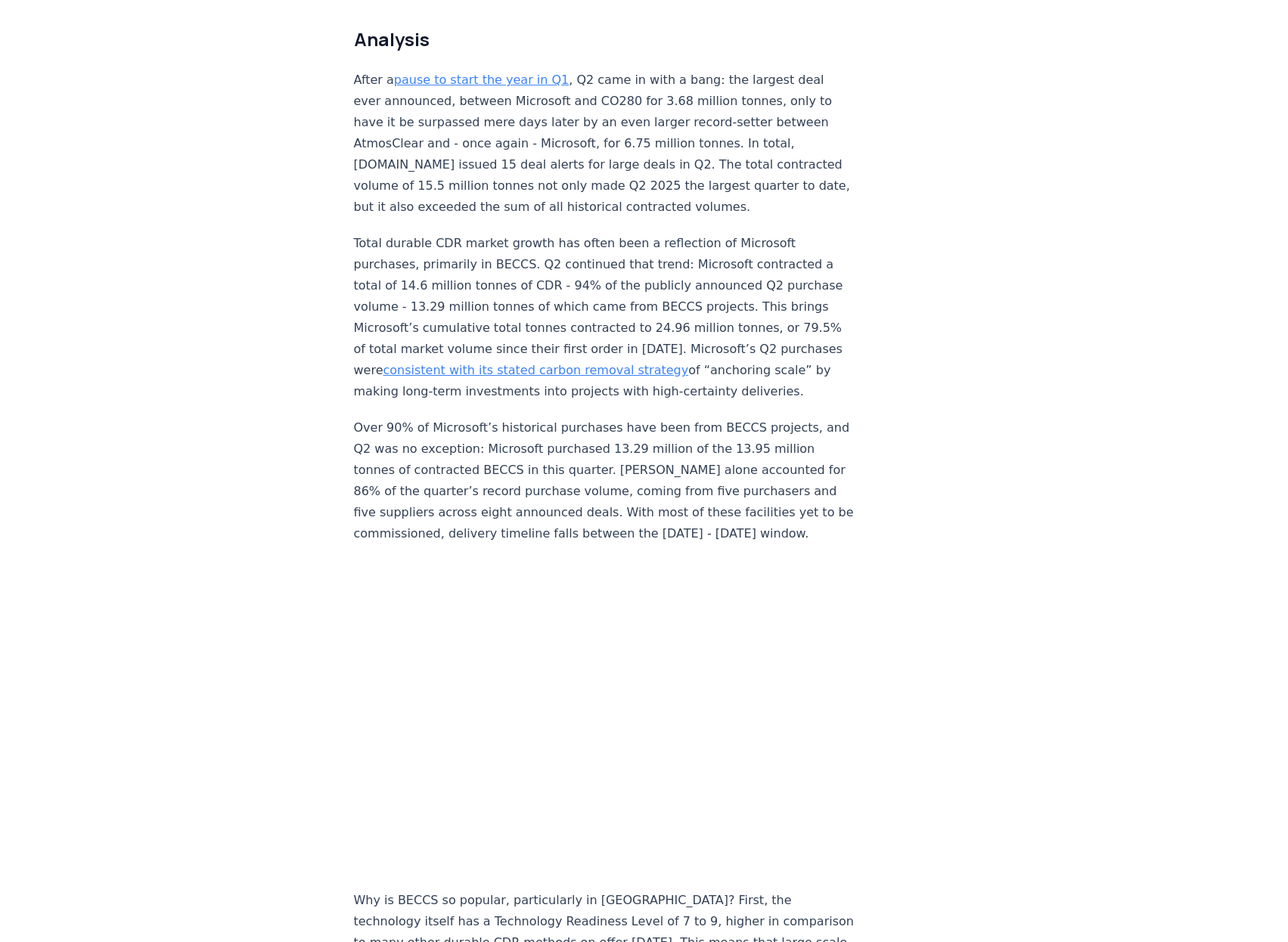
scroll to position [983, 0]
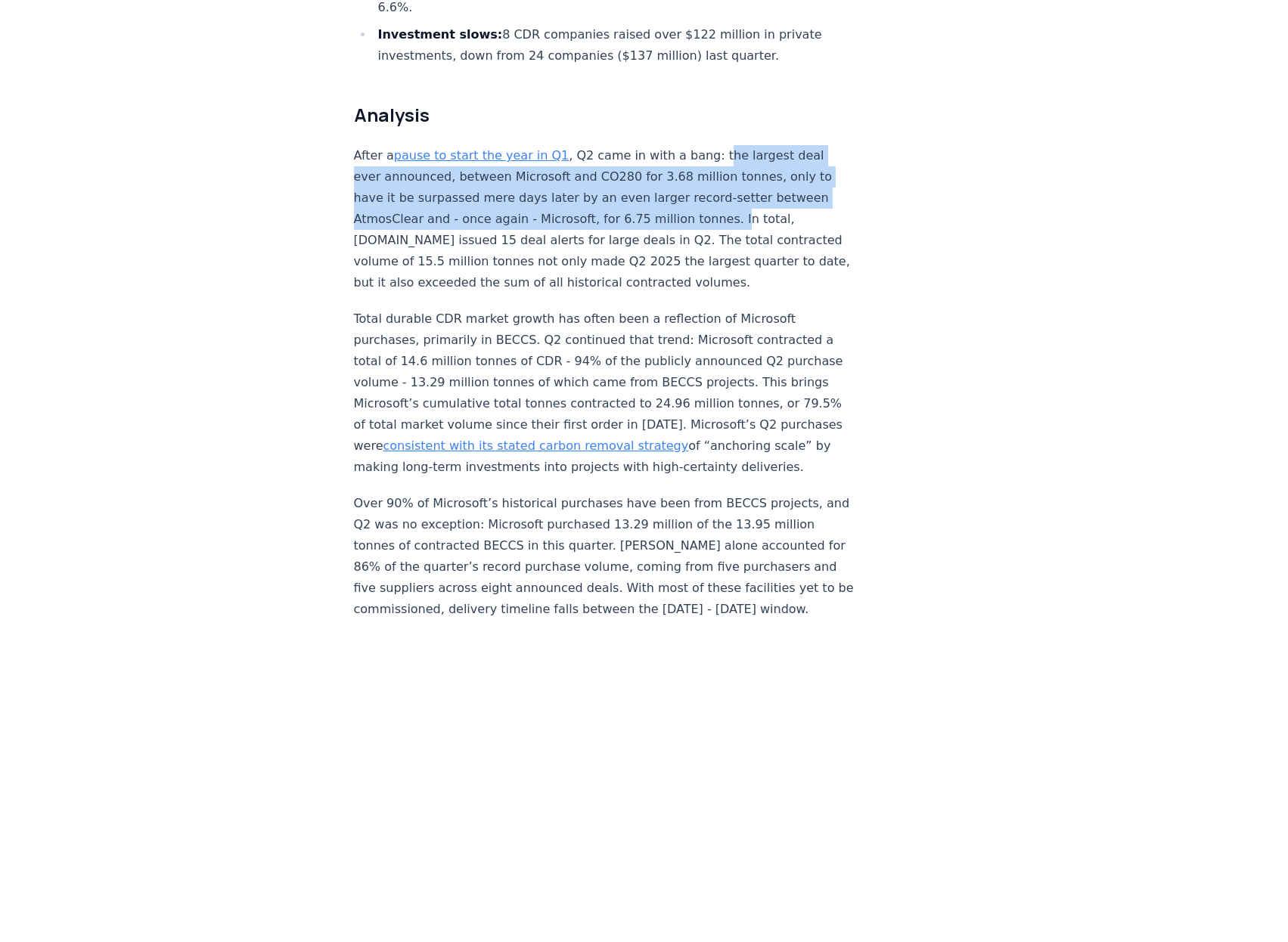
drag, startPoint x: 701, startPoint y: 105, endPoint x: 719, endPoint y: 174, distance: 71.3
click at [719, 174] on p "After a pause to start the year in Q1 , Q2 came in with a bang: the largest dea…" at bounding box center [604, 219] width 501 height 148
click at [719, 176] on p "After a pause to start the year in Q1 , Q2 came in with a bang: the largest dea…" at bounding box center [604, 219] width 501 height 148
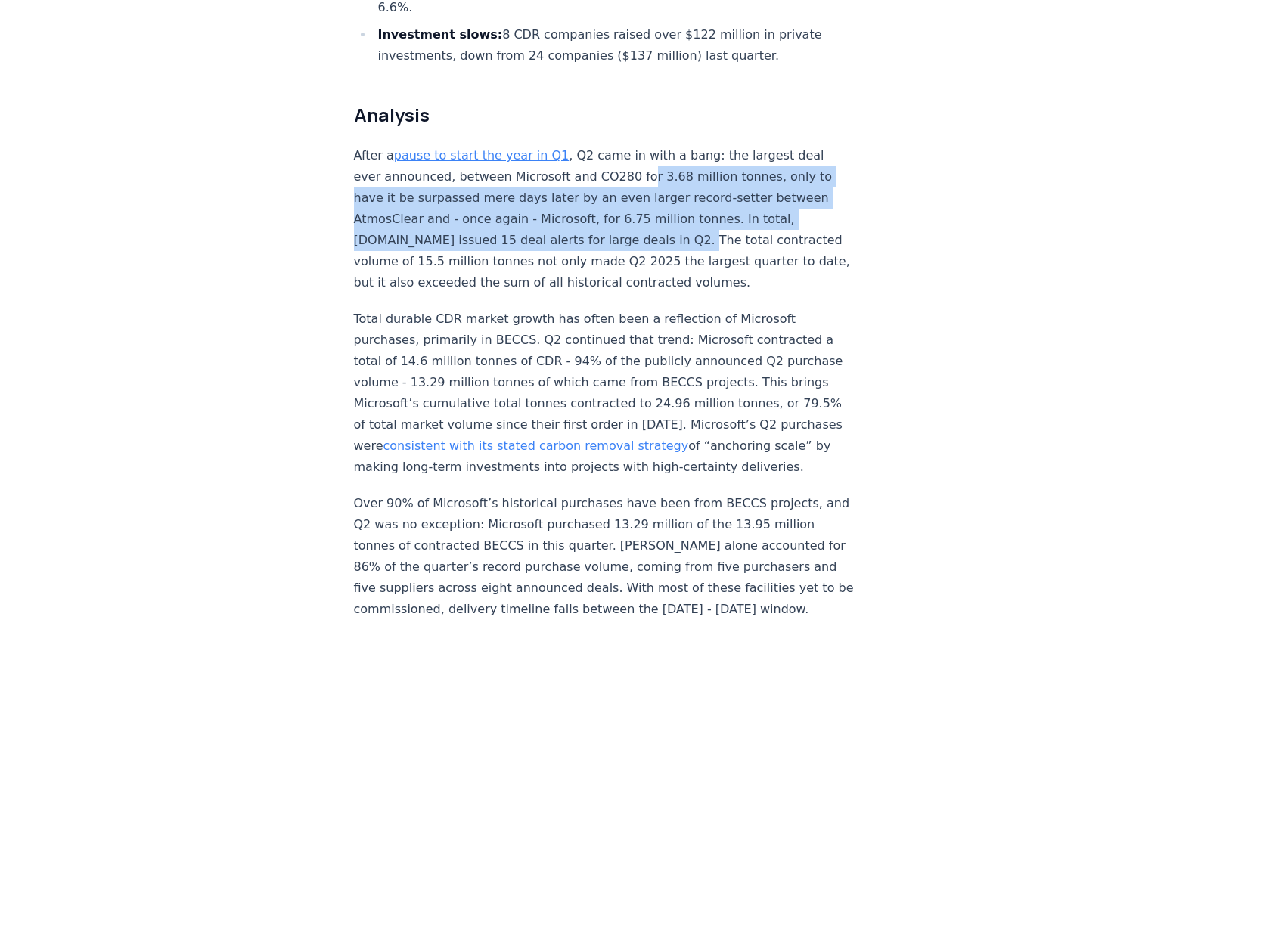
drag, startPoint x: 628, startPoint y: 129, endPoint x: 664, endPoint y: 200, distance: 79.6
click at [664, 200] on p "After a pause to start the year in Q1 , Q2 came in with a bang: the largest dea…" at bounding box center [604, 219] width 501 height 148
click at [664, 201] on p "After a pause to start the year in Q1 , Q2 came in with a bang: the largest dea…" at bounding box center [604, 219] width 501 height 148
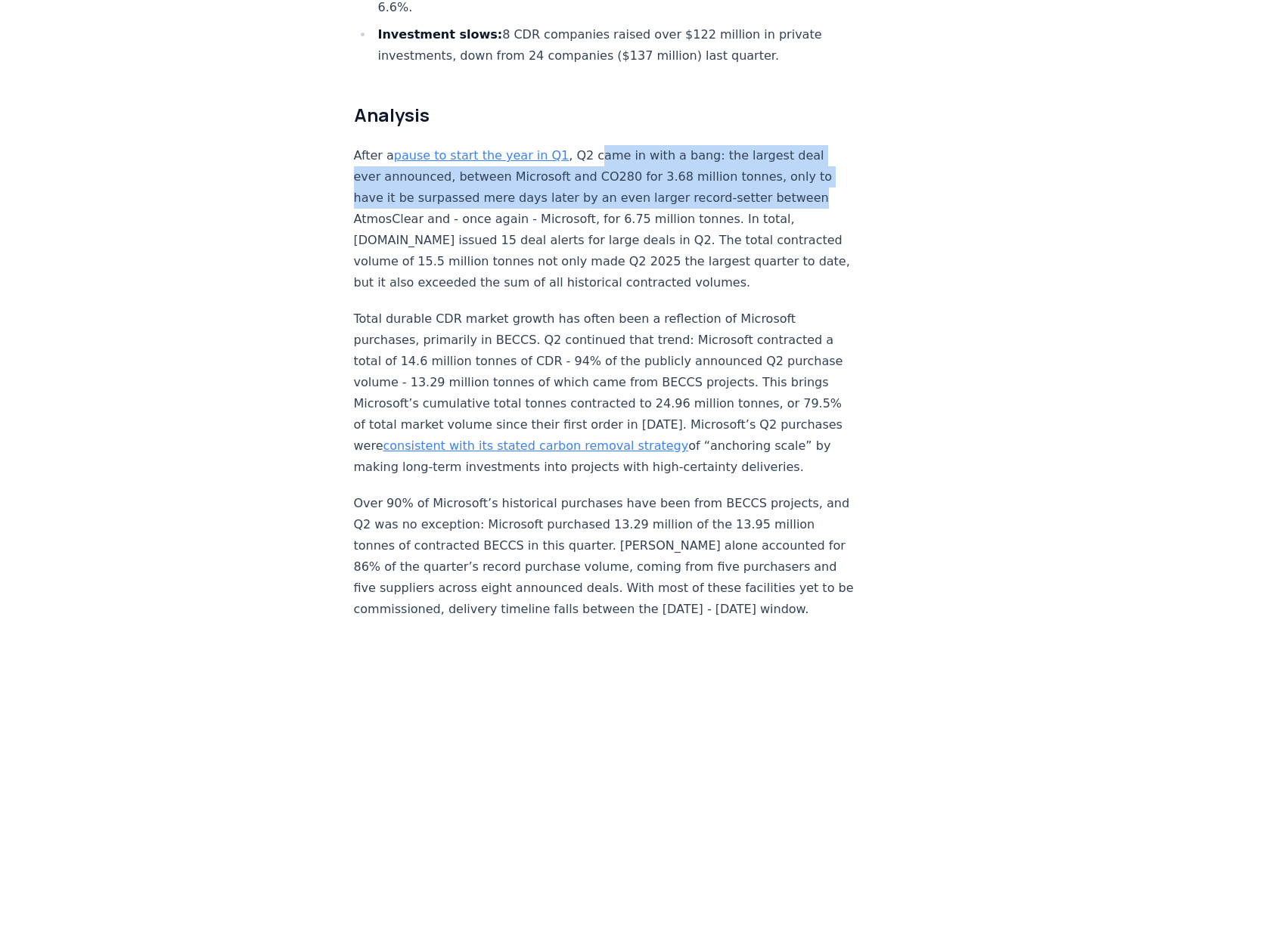
drag, startPoint x: 584, startPoint y: 107, endPoint x: 976, endPoint y: 150, distance: 394.4
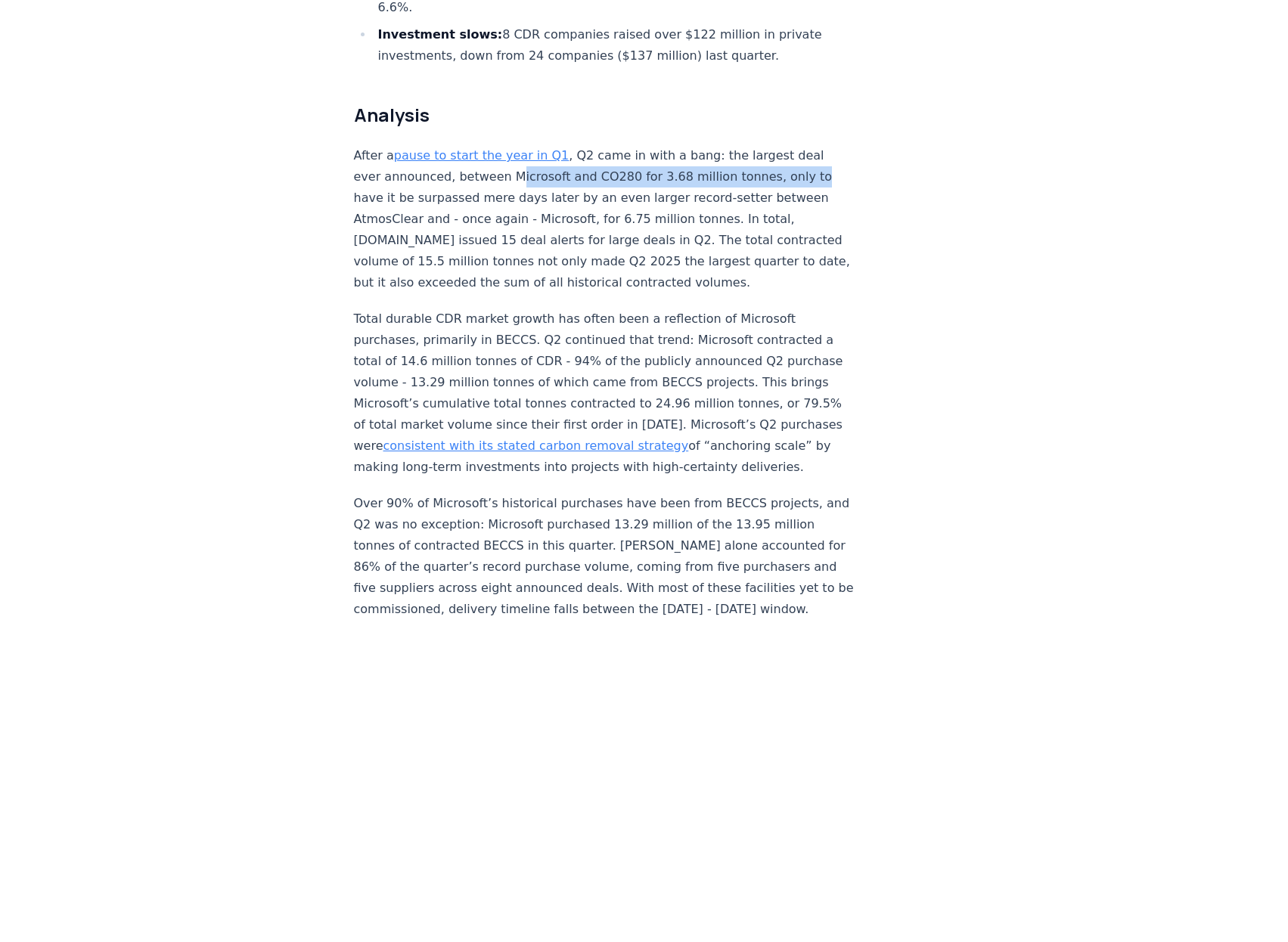
drag, startPoint x: 509, startPoint y: 124, endPoint x: 787, endPoint y: 137, distance: 278.3
click at [787, 145] on p "After a pause to start the year in Q1 , Q2 came in with a bang: the largest dea…" at bounding box center [604, 219] width 501 height 148
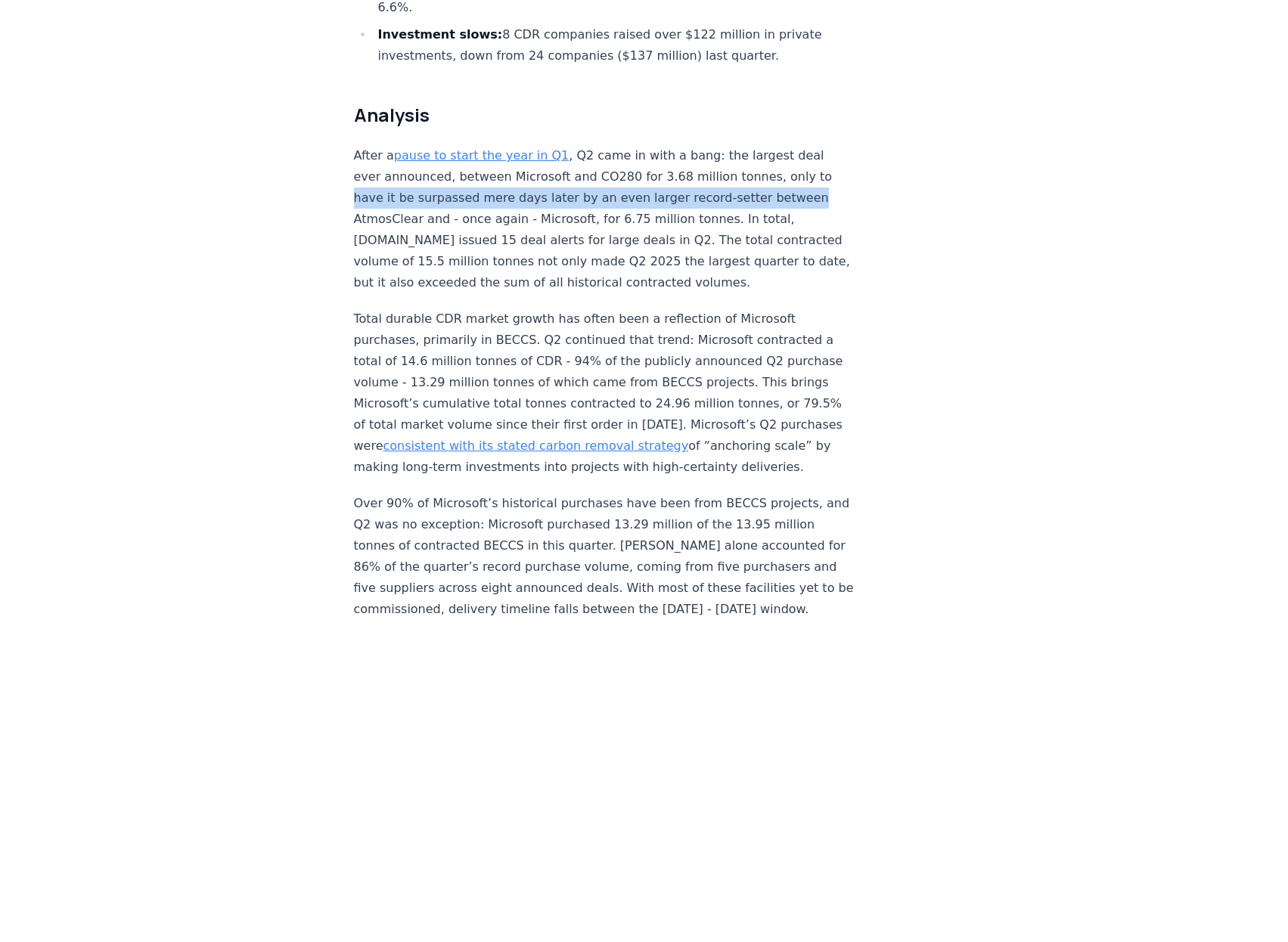
drag, startPoint x: 793, startPoint y: 133, endPoint x: 788, endPoint y: 152, distance: 19.6
click at [788, 152] on p "After a pause to start the year in Q1 , Q2 came in with a bang: the largest dea…" at bounding box center [604, 219] width 501 height 148
drag, startPoint x: 482, startPoint y: 154, endPoint x: 821, endPoint y: 147, distance: 339.1
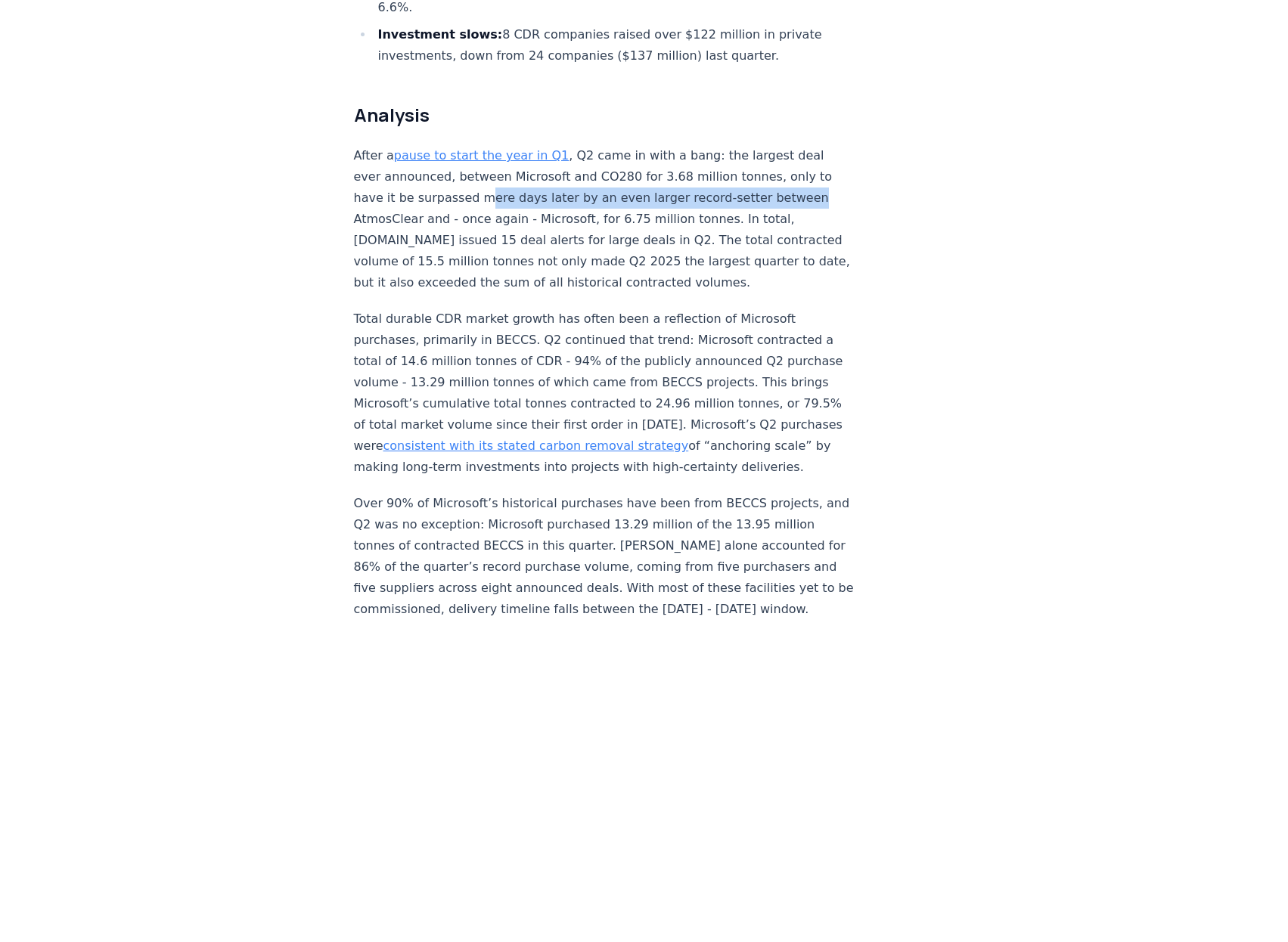
drag, startPoint x: 821, startPoint y: 147, endPoint x: 715, endPoint y: 147, distance: 106.0
click at [714, 147] on p "After a pause to start the year in Q1 , Q2 came in with a bang: the largest dea…" at bounding box center [604, 219] width 501 height 148
drag, startPoint x: 353, startPoint y: 171, endPoint x: 854, endPoint y: 158, distance: 501.2
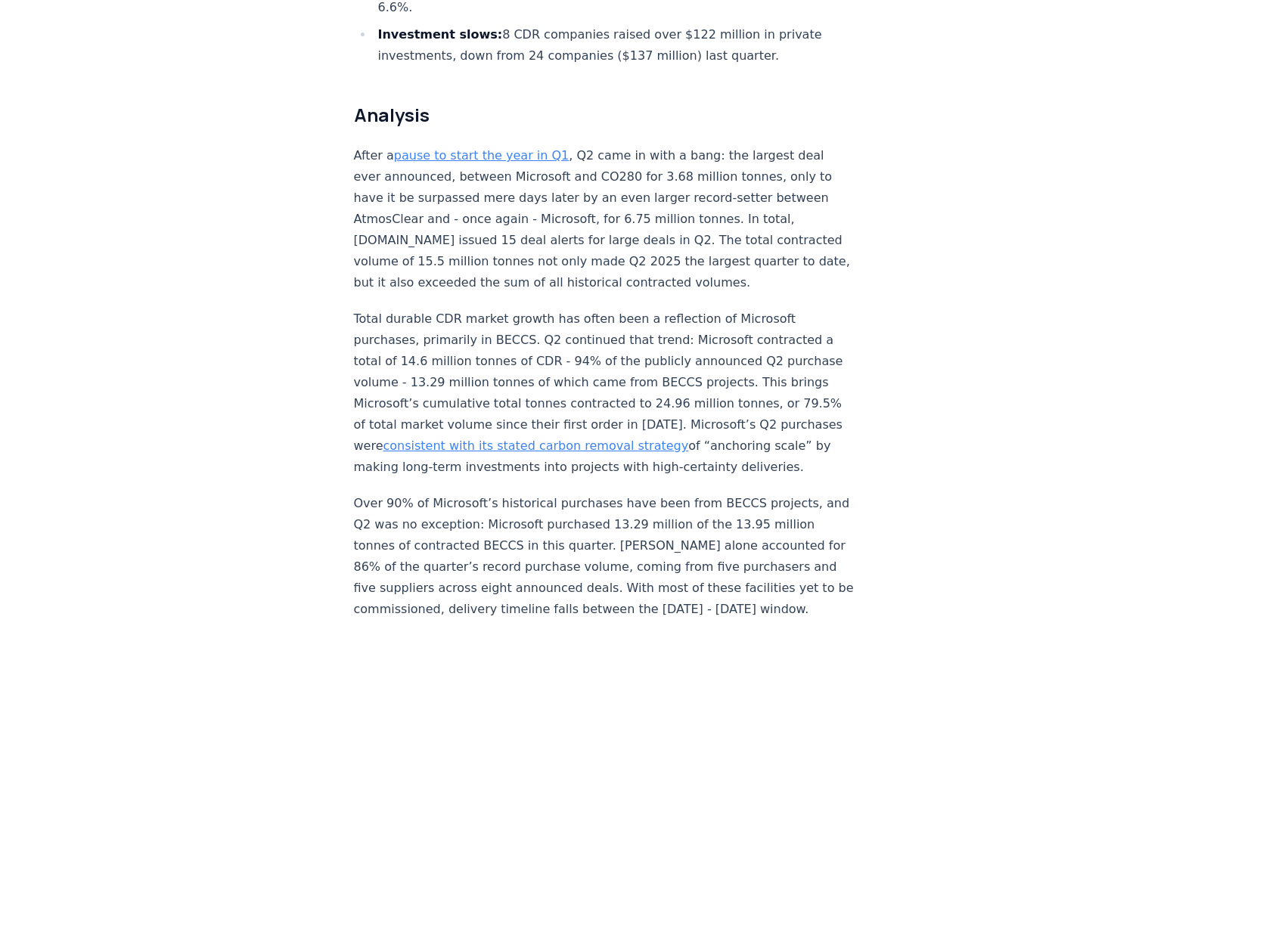
drag, startPoint x: 405, startPoint y: 198, endPoint x: 519, endPoint y: 200, distance: 114.0
click at [519, 200] on p "After a pause to start the year in Q1 , Q2 came in with a bang: the largest dea…" at bounding box center [604, 219] width 501 height 148
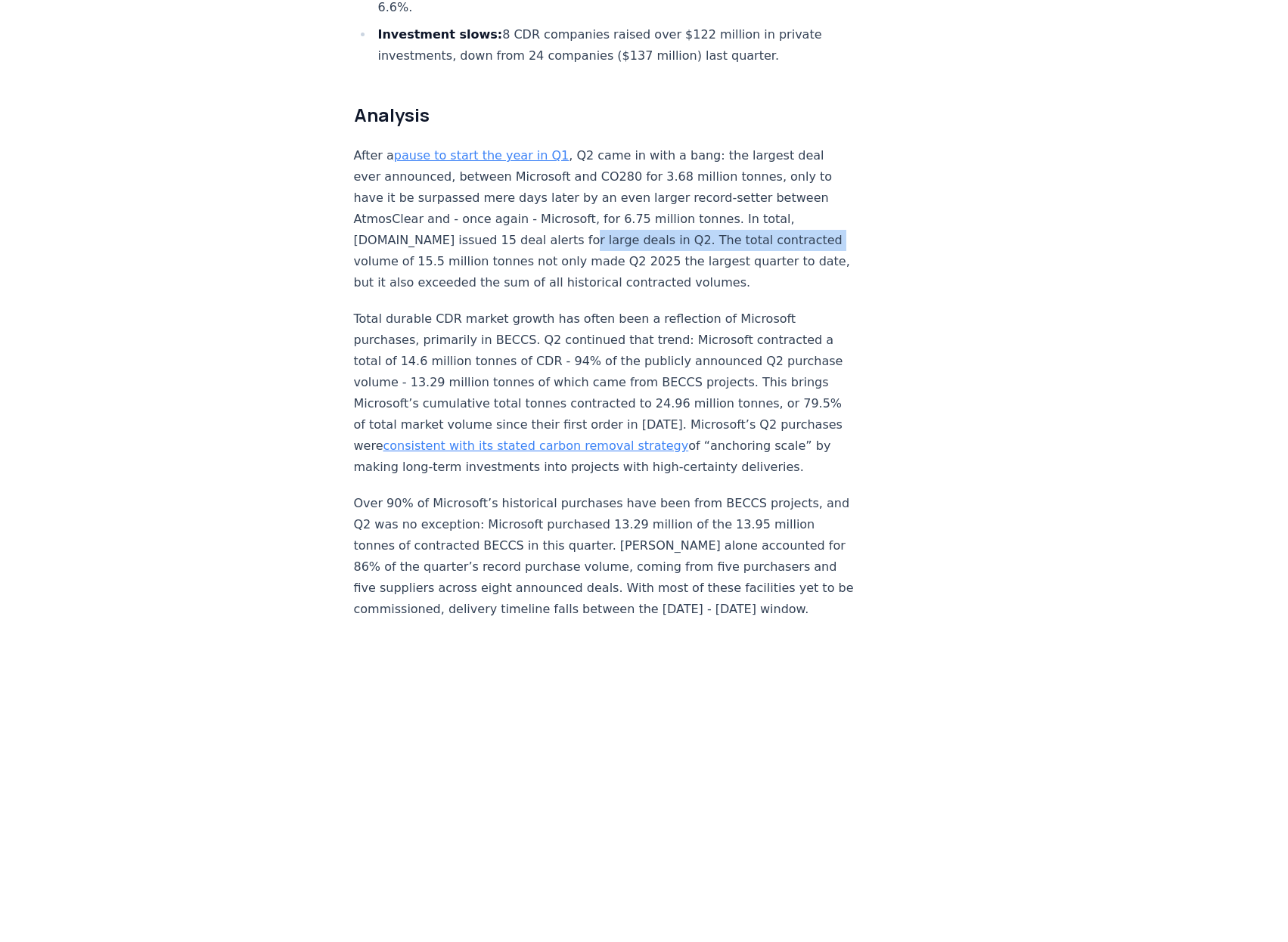
drag, startPoint x: 548, startPoint y: 190, endPoint x: 891, endPoint y: 186, distance: 343.0
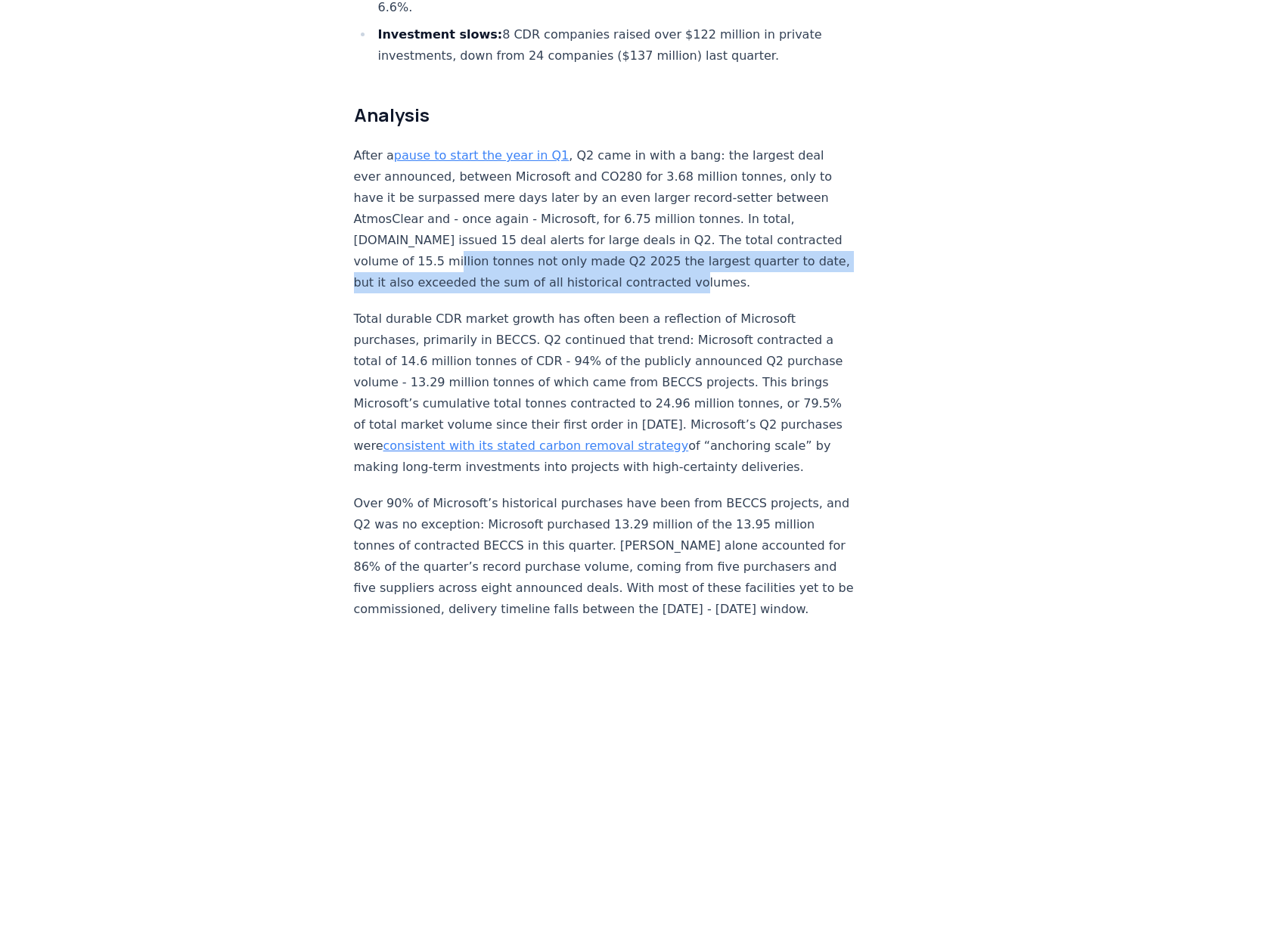
drag, startPoint x: 437, startPoint y: 208, endPoint x: 731, endPoint y: 231, distance: 294.9
click at [732, 231] on p "After a pause to start the year in Q1 , Q2 came in with a bang: the largest dea…" at bounding box center [604, 219] width 501 height 148
click at [731, 231] on p "After a pause to start the year in Q1 , Q2 came in with a bang: the largest dea…" at bounding box center [604, 219] width 501 height 148
drag, startPoint x: 700, startPoint y: 212, endPoint x: 699, endPoint y: 234, distance: 22.0
click at [699, 234] on p "After a pause to start the year in Q1 , Q2 came in with a bang: the largest dea…" at bounding box center [604, 219] width 501 height 148
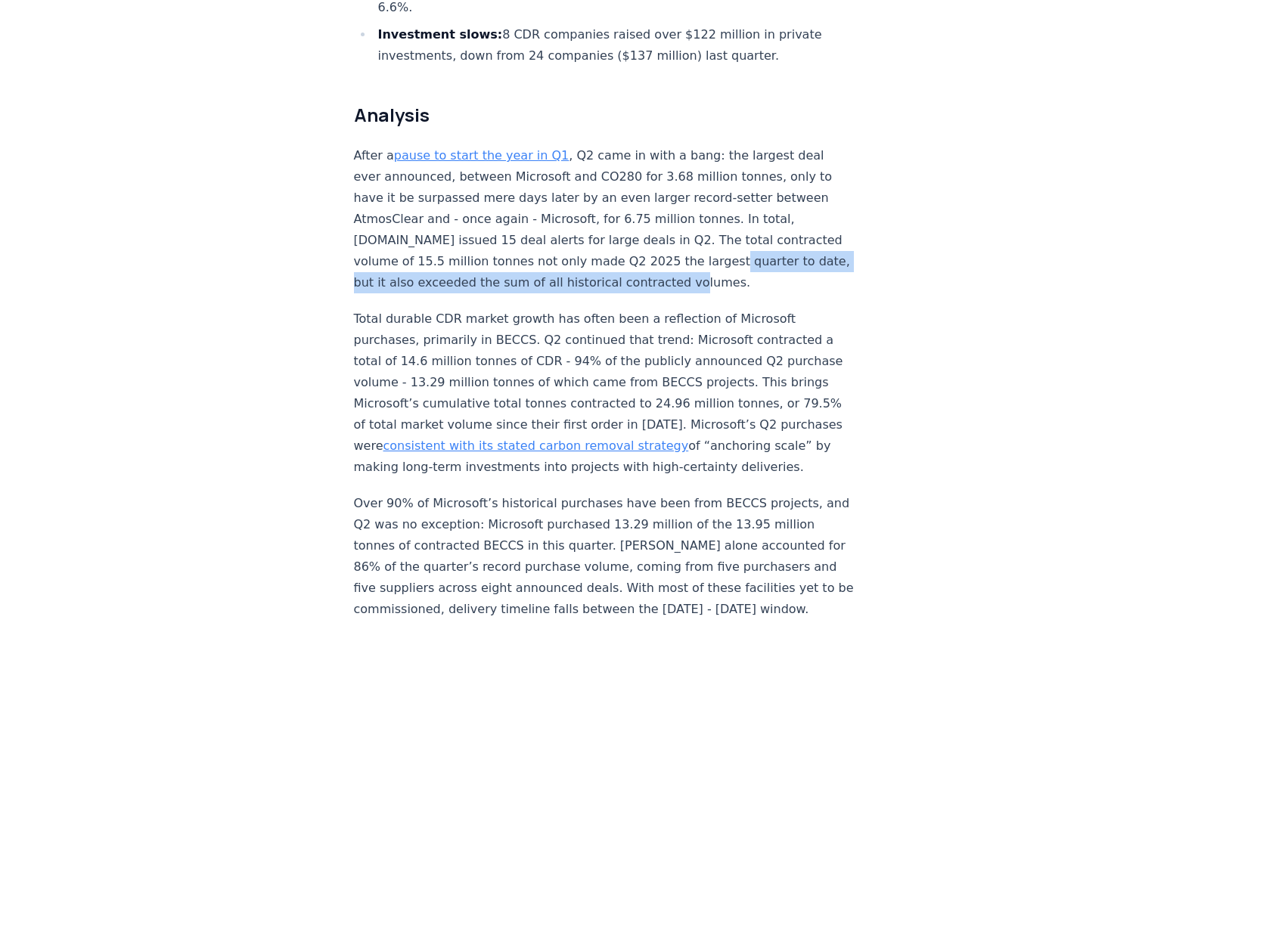
click at [698, 234] on p "After a pause to start the year in Q1 , Q2 came in with a bang: the largest dea…" at bounding box center [604, 219] width 501 height 148
click at [542, 239] on p "After a pause to start the year in Q1 , Q2 came in with a bang: the largest dea…" at bounding box center [604, 219] width 501 height 148
drag, startPoint x: 492, startPoint y: 241, endPoint x: 615, endPoint y: 236, distance: 123.1
click at [615, 236] on p "After a pause to start the year in Q1 , Q2 came in with a bang: the largest dea…" at bounding box center [604, 219] width 501 height 148
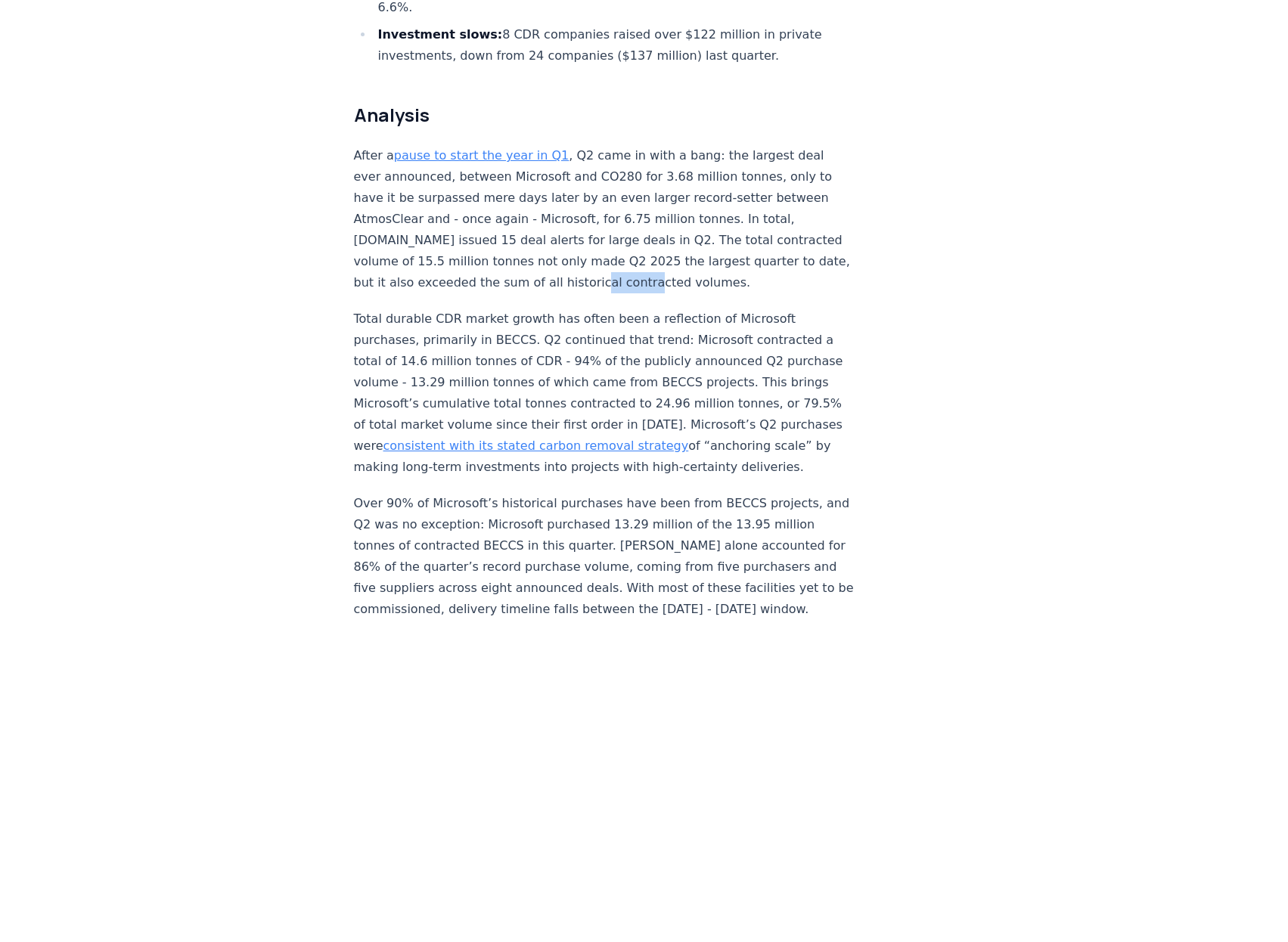
drag, startPoint x: 636, startPoint y: 235, endPoint x: 587, endPoint y: 235, distance: 49.0
click at [587, 235] on p "After a pause to start the year in Q1 , Q2 came in with a bang: the largest dea…" at bounding box center [604, 219] width 501 height 148
drag, startPoint x: 387, startPoint y: 266, endPoint x: 445, endPoint y: 277, distance: 59.0
click at [445, 309] on p "Total durable CDR market growth has often been a reflection of Microsoft purcha…" at bounding box center [604, 393] width 501 height 169
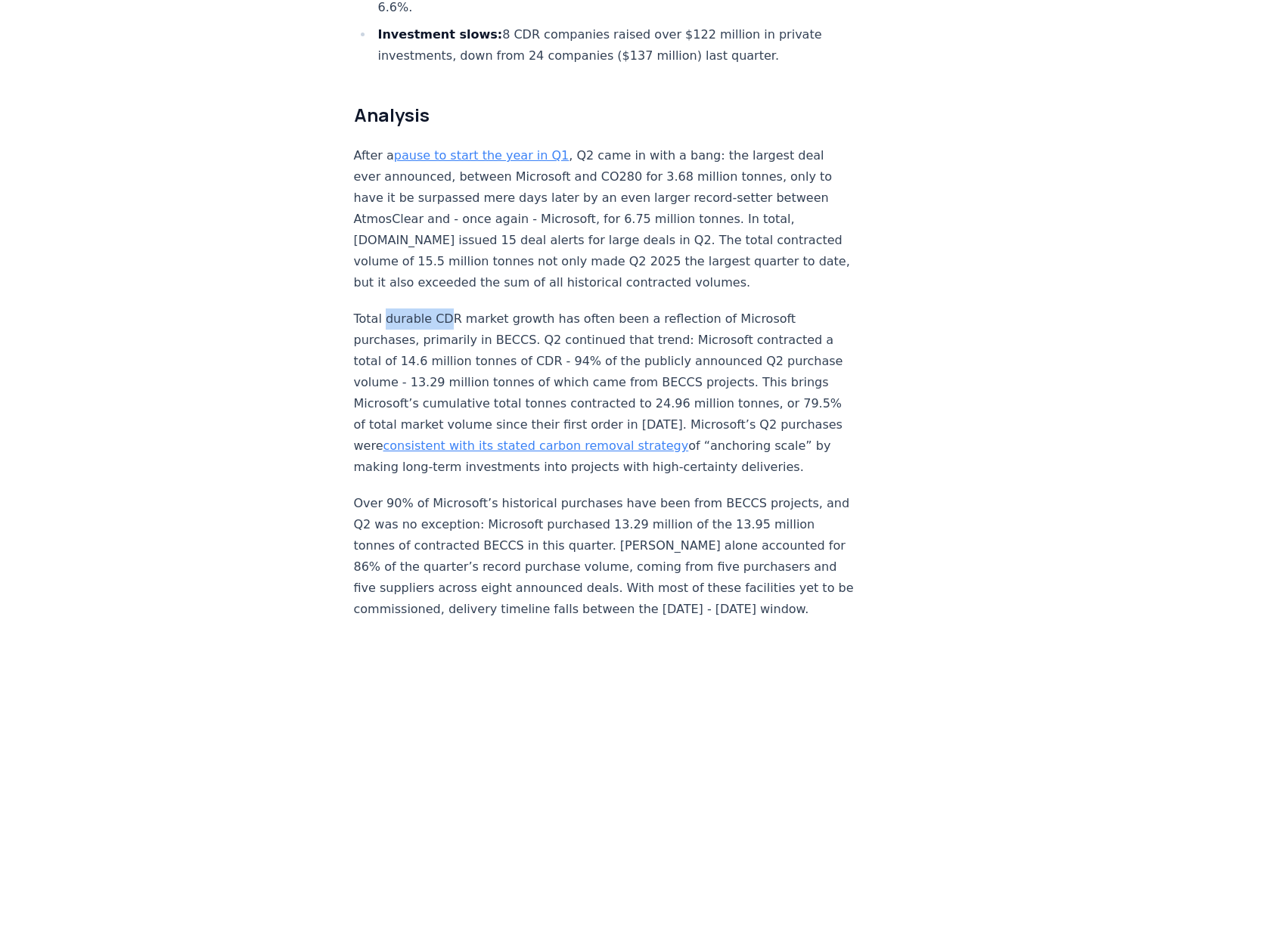
click at [445, 309] on p "Total durable CDR market growth has often been a reflection of Microsoft purcha…" at bounding box center [604, 393] width 501 height 169
drag, startPoint x: 575, startPoint y: 266, endPoint x: 698, endPoint y: 266, distance: 123.0
click at [698, 309] on p "Total durable CDR market growth has often been a reflection of Microsoft purcha…" at bounding box center [604, 393] width 501 height 169
drag, startPoint x: 698, startPoint y: 266, endPoint x: 617, endPoint y: 251, distance: 82.4
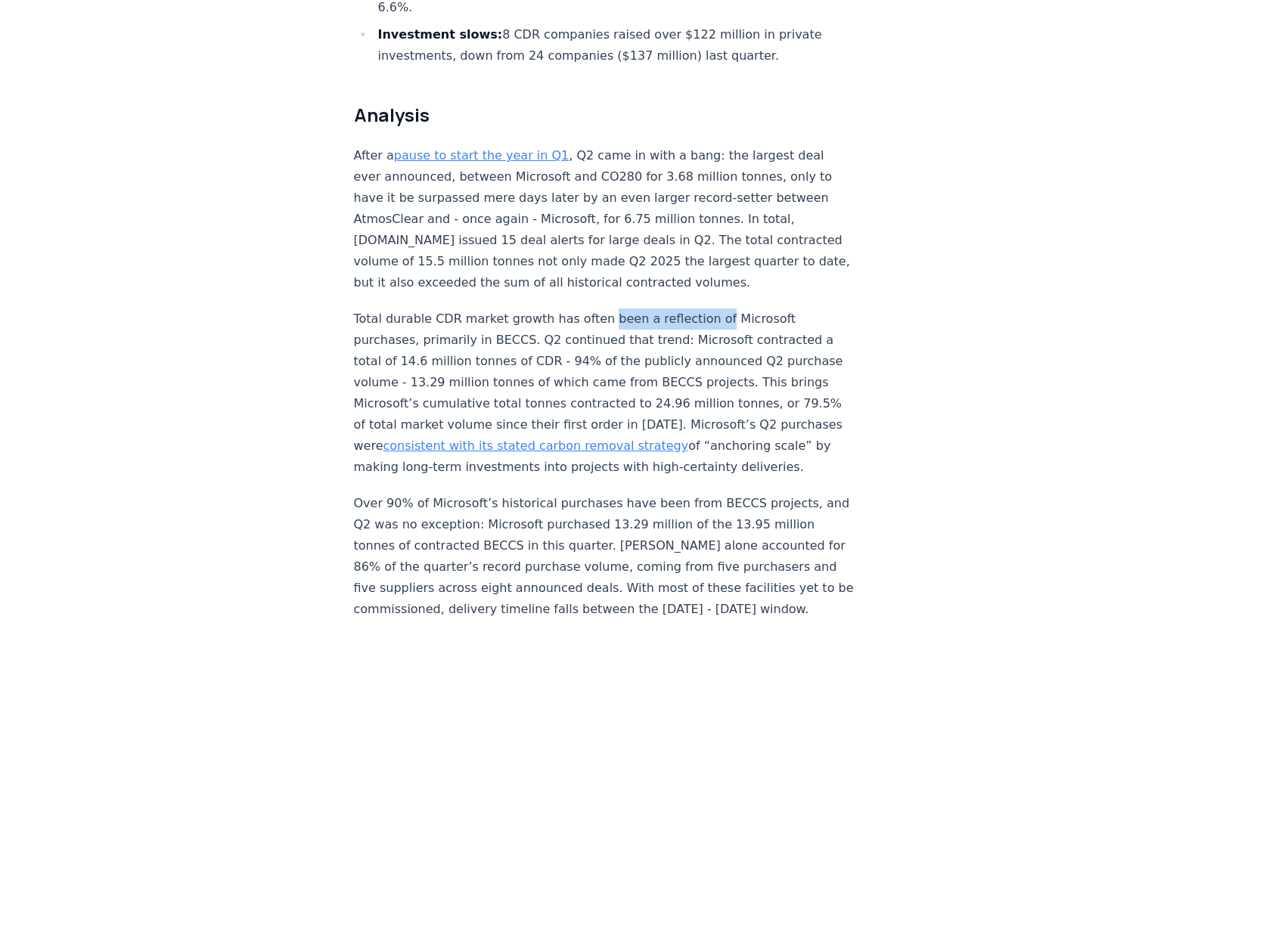
click at [616, 309] on p "Total durable CDR market growth has often been a reflection of Microsoft purcha…" at bounding box center [604, 393] width 501 height 169
drag, startPoint x: 421, startPoint y: 291, endPoint x: 731, endPoint y: 299, distance: 310.1
click at [731, 309] on p "Total durable CDR market growth has often been a reflection of Microsoft purcha…" at bounding box center [604, 393] width 501 height 169
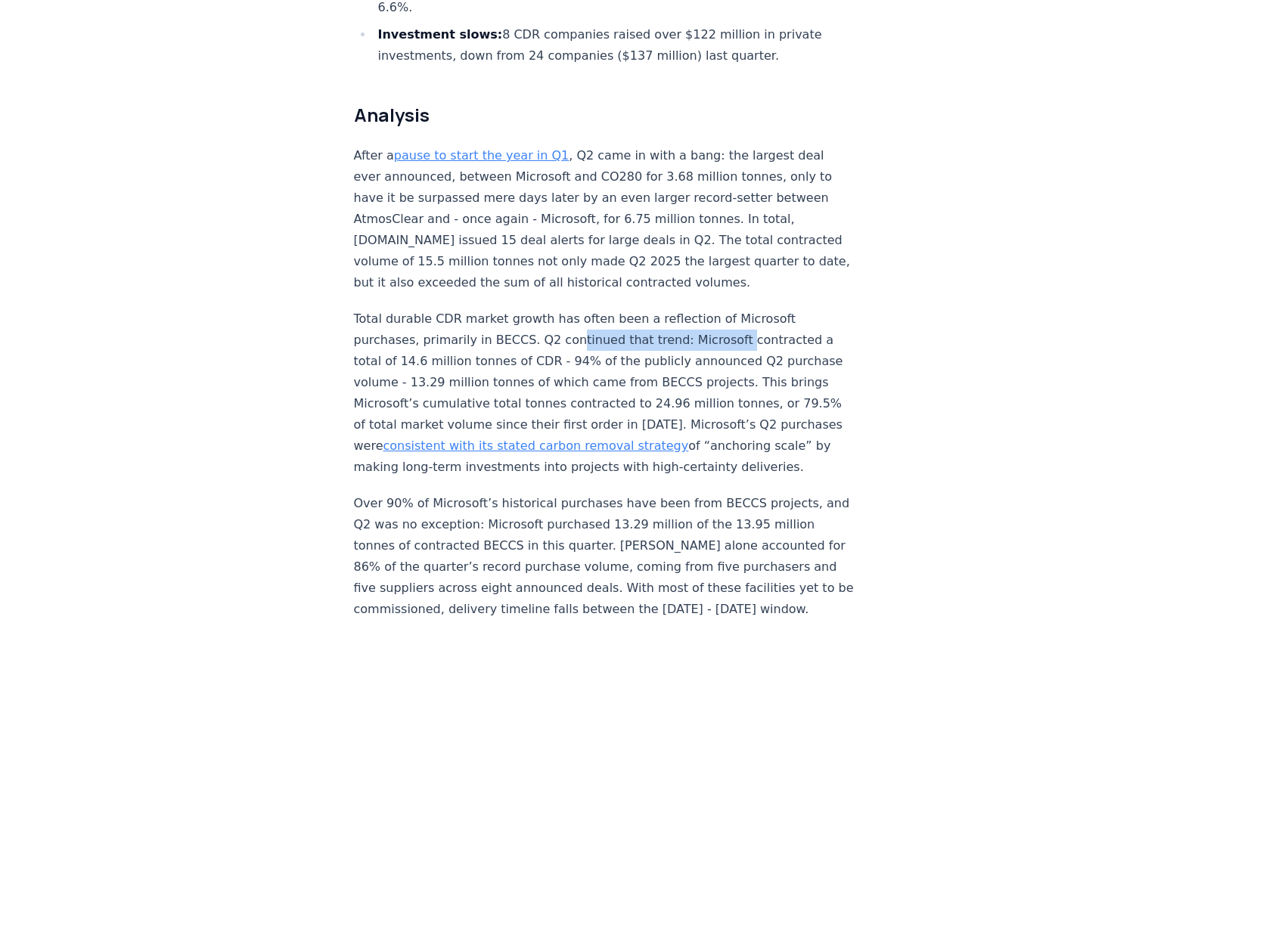
drag, startPoint x: 562, startPoint y: 294, endPoint x: 715, endPoint y: 301, distance: 153.2
click at [715, 309] on p "Total durable CDR market growth has often been a reflection of Microsoft purcha…" at bounding box center [604, 393] width 501 height 169
drag, startPoint x: 403, startPoint y: 310, endPoint x: 547, endPoint y: 319, distance: 144.3
click at [547, 319] on p "Total durable CDR market growth has often been a reflection of Microsoft purcha…" at bounding box center [604, 393] width 501 height 169
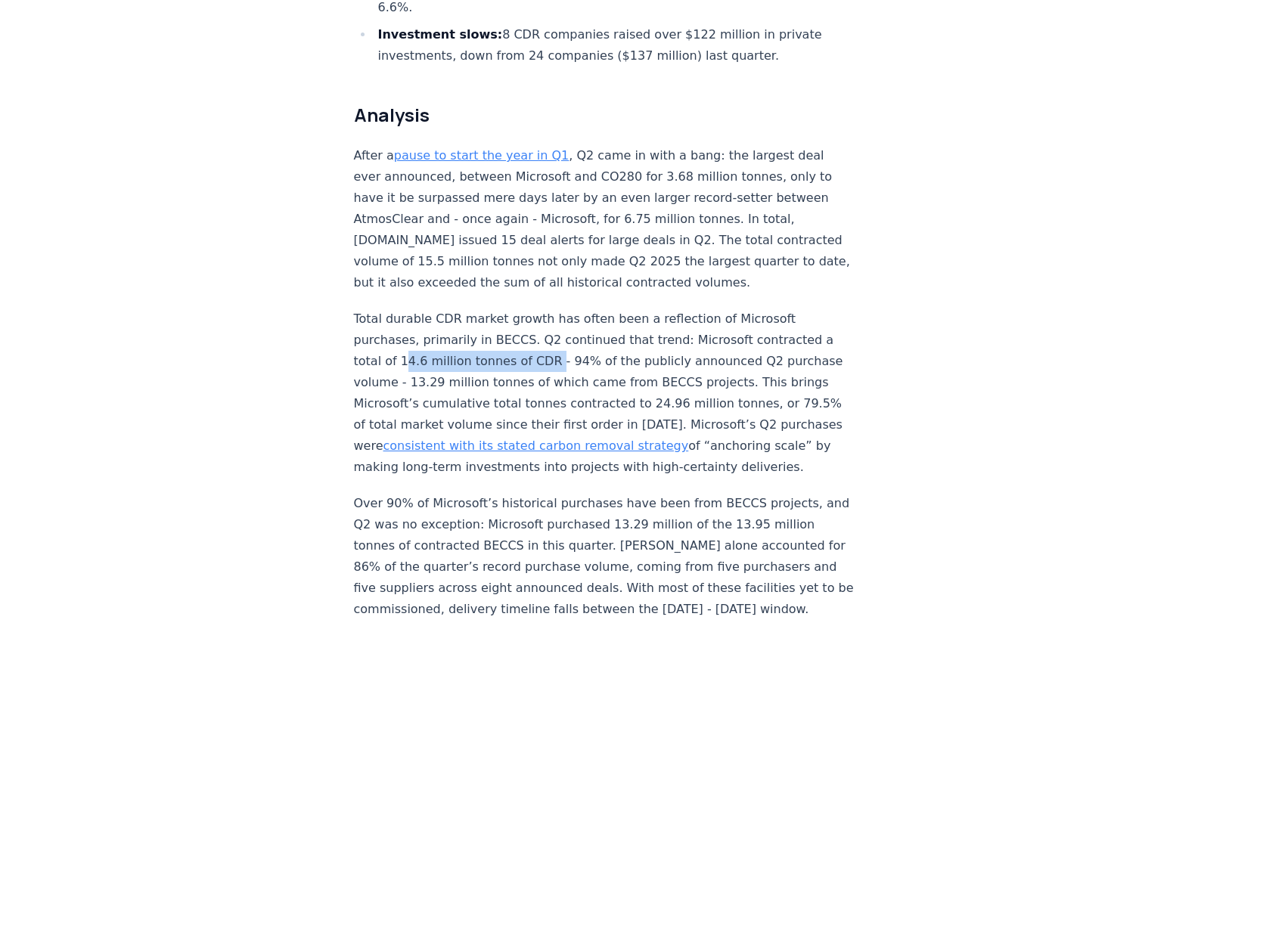
click at [547, 319] on p "Total durable CDR market growth has often been a reflection of Microsoft purcha…" at bounding box center [604, 393] width 501 height 169
drag, startPoint x: 572, startPoint y: 312, endPoint x: 720, endPoint y: 315, distance: 148.0
click at [720, 315] on p "Total durable CDR market growth has often been a reflection of Microsoft purcha…" at bounding box center [604, 393] width 501 height 169
click at [720, 316] on p "Total durable CDR market growth has often been a reflection of Microsoft purcha…" at bounding box center [604, 393] width 501 height 169
drag, startPoint x: 736, startPoint y: 312, endPoint x: 649, endPoint y: 310, distance: 87.0
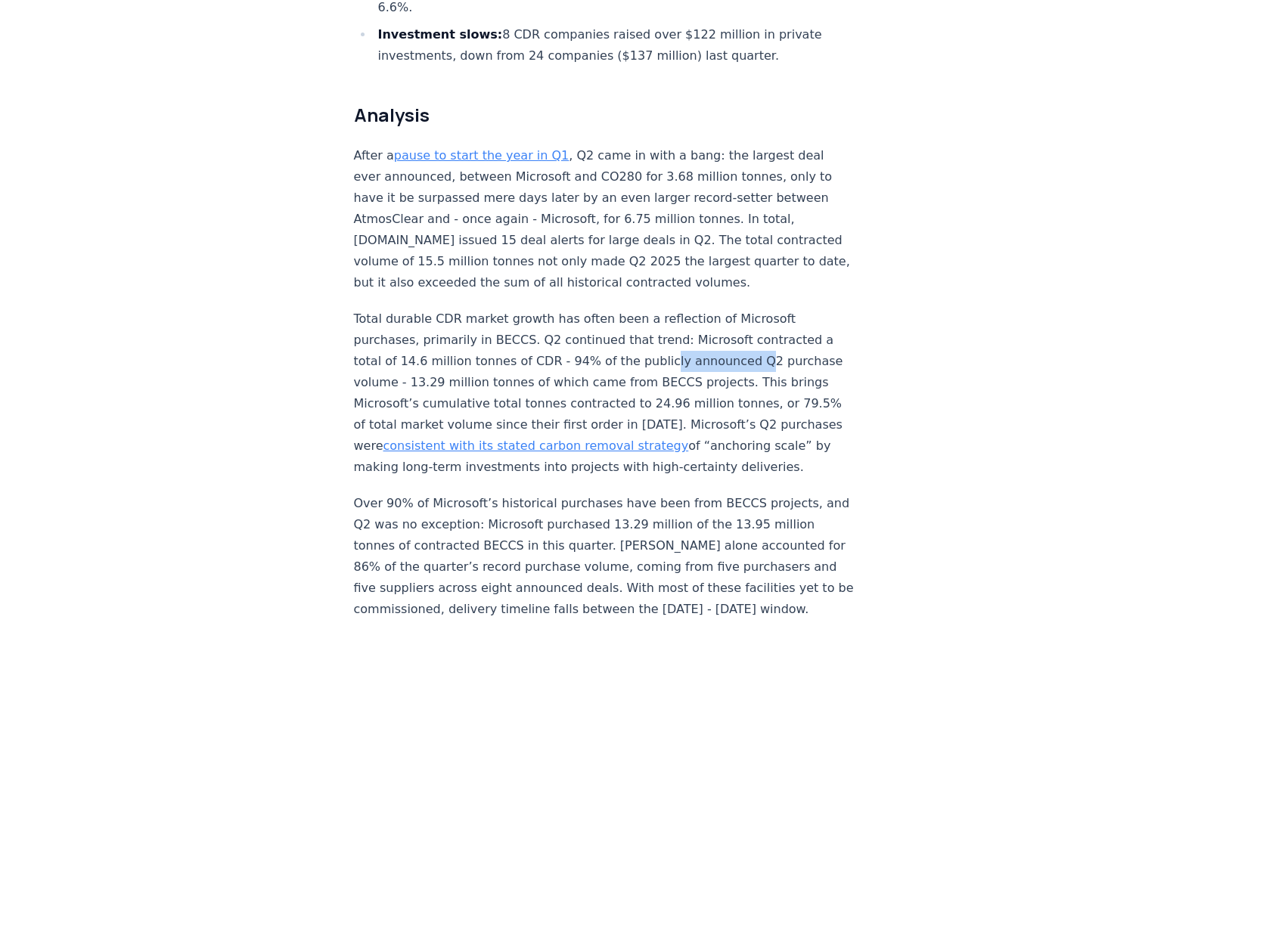
click at [649, 310] on p "Total durable CDR market growth has often been a reflection of Microsoft purcha…" at bounding box center [604, 393] width 501 height 169
click at [649, 310] on p "Total durable CDR market growth has often been a reflection of Microsoft purcha…" at bounding box center [604, 393] width 501 height 169
drag, startPoint x: 517, startPoint y: 317, endPoint x: 550, endPoint y: 302, distance: 36.2
click at [550, 309] on p "Total durable CDR market growth has often been a reflection of Microsoft purcha…" at bounding box center [604, 393] width 501 height 169
click at [492, 309] on p "Total durable CDR market growth has often been a reflection of Microsoft purcha…" at bounding box center [604, 393] width 501 height 169
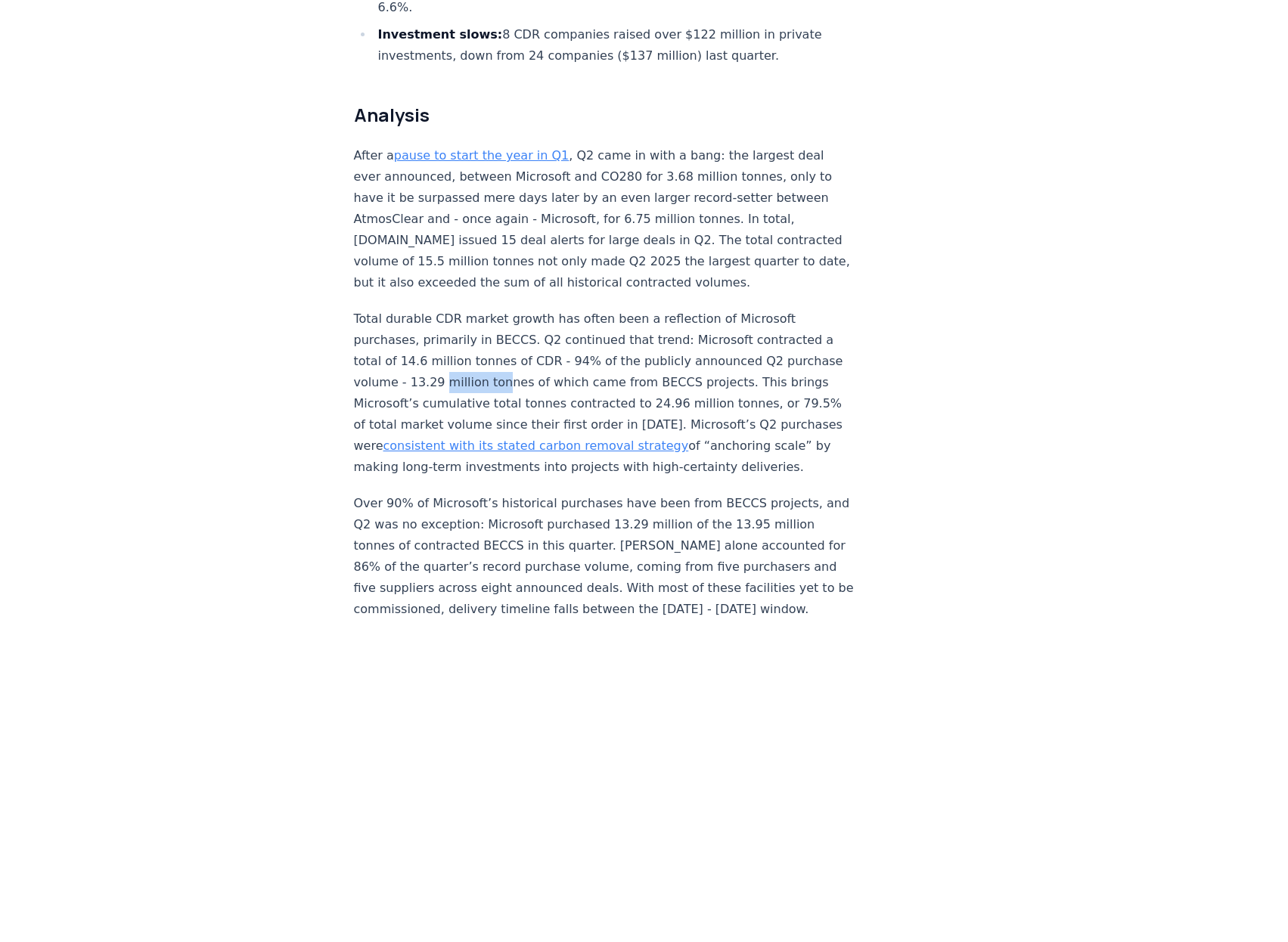
drag, startPoint x: 492, startPoint y: 333, endPoint x: 553, endPoint y: 340, distance: 61.4
click at [553, 340] on p "Total durable CDR market growth has often been a reflection of Microsoft purcha…" at bounding box center [604, 393] width 501 height 169
click at [681, 328] on p "Total durable CDR market growth has often been a reflection of Microsoft purcha…" at bounding box center [604, 393] width 501 height 169
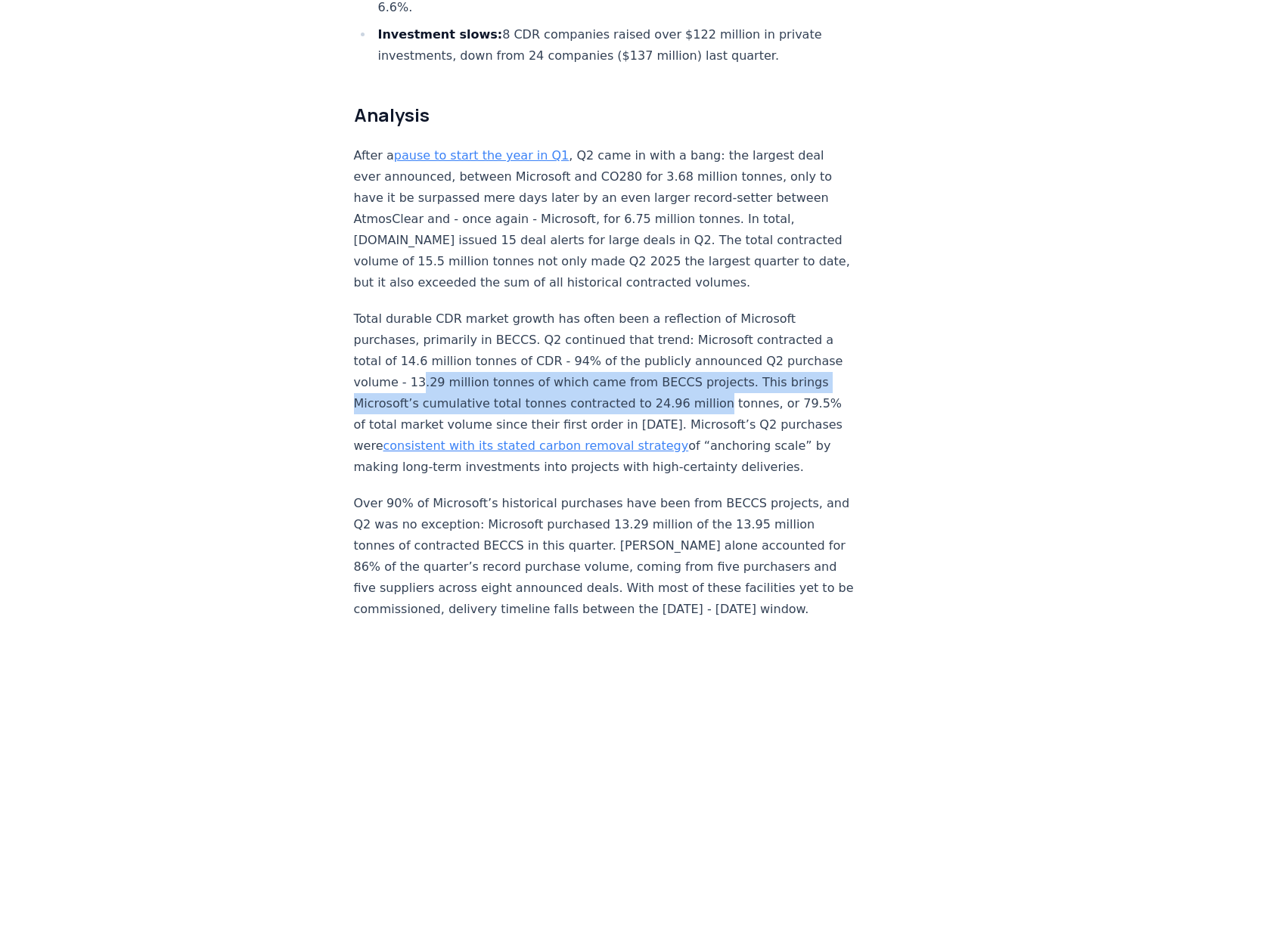
drag, startPoint x: 470, startPoint y: 338, endPoint x: 783, endPoint y: 350, distance: 313.2
click at [783, 350] on p "Total durable CDR market growth has often been a reflection of Microsoft purcha…" at bounding box center [604, 393] width 501 height 169
click at [783, 350] on p "Total durable CDR market growth has often been a reflection of Microsoft purcha…" at bounding box center [604, 393] width 501 height 169
drag, startPoint x: 779, startPoint y: 354, endPoint x: 387, endPoint y: 360, distance: 392.0
click at [387, 360] on p "Total durable CDR market growth has often been a reflection of Microsoft purcha…" at bounding box center [604, 393] width 501 height 169
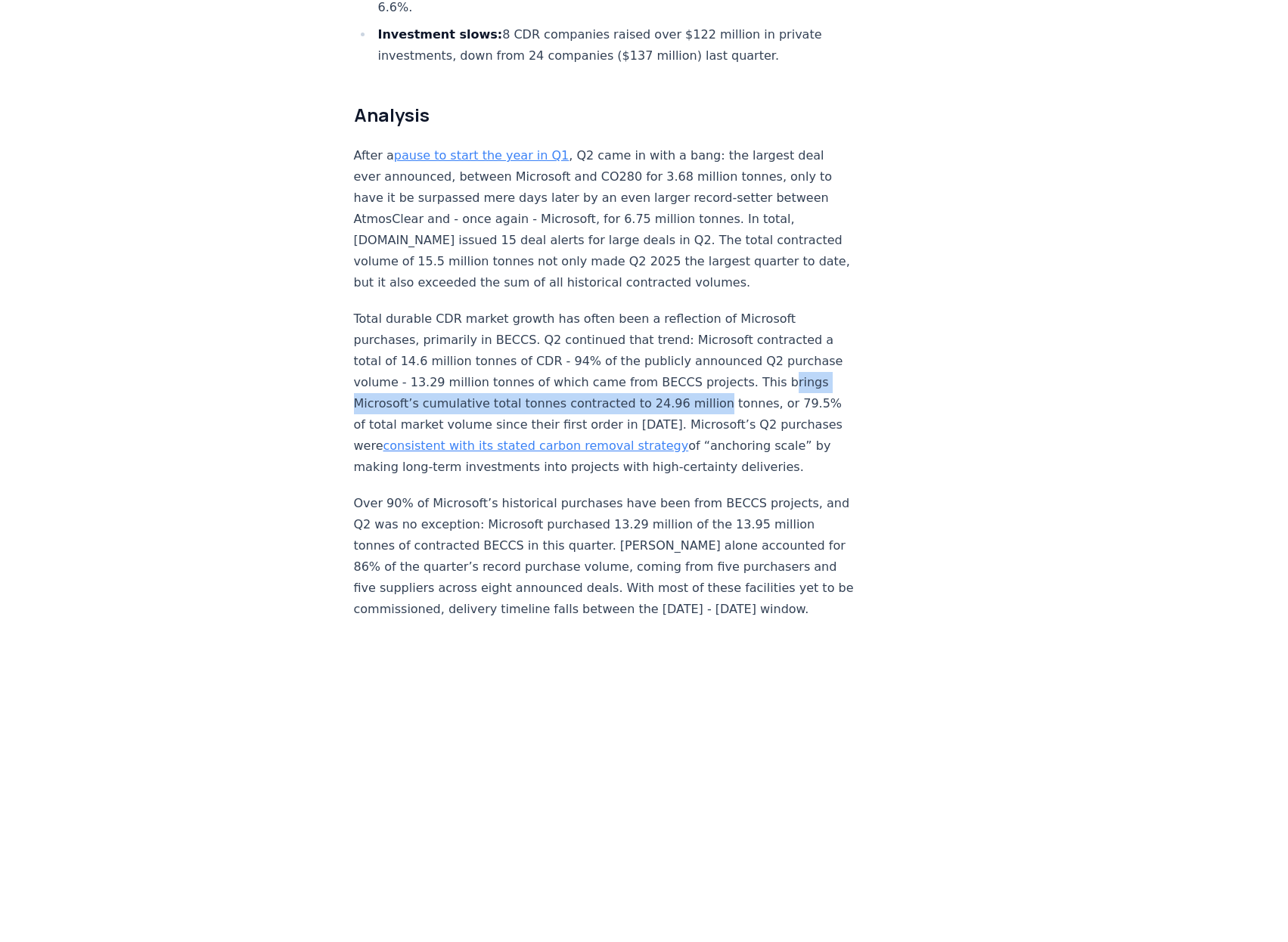
click at [387, 360] on p "Total durable CDR market growth has often been a reflection of Microsoft purcha…" at bounding box center [604, 393] width 501 height 169
drag, startPoint x: 409, startPoint y: 364, endPoint x: 725, endPoint y: 358, distance: 316.1
click at [724, 358] on p "Total durable CDR market growth has often been a reflection of Microsoft purcha…" at bounding box center [604, 393] width 501 height 169
click at [725, 358] on p "Total durable CDR market growth has often been a reflection of Microsoft purcha…" at bounding box center [604, 393] width 501 height 169
drag, startPoint x: 462, startPoint y: 372, endPoint x: 515, endPoint y: 374, distance: 53.0
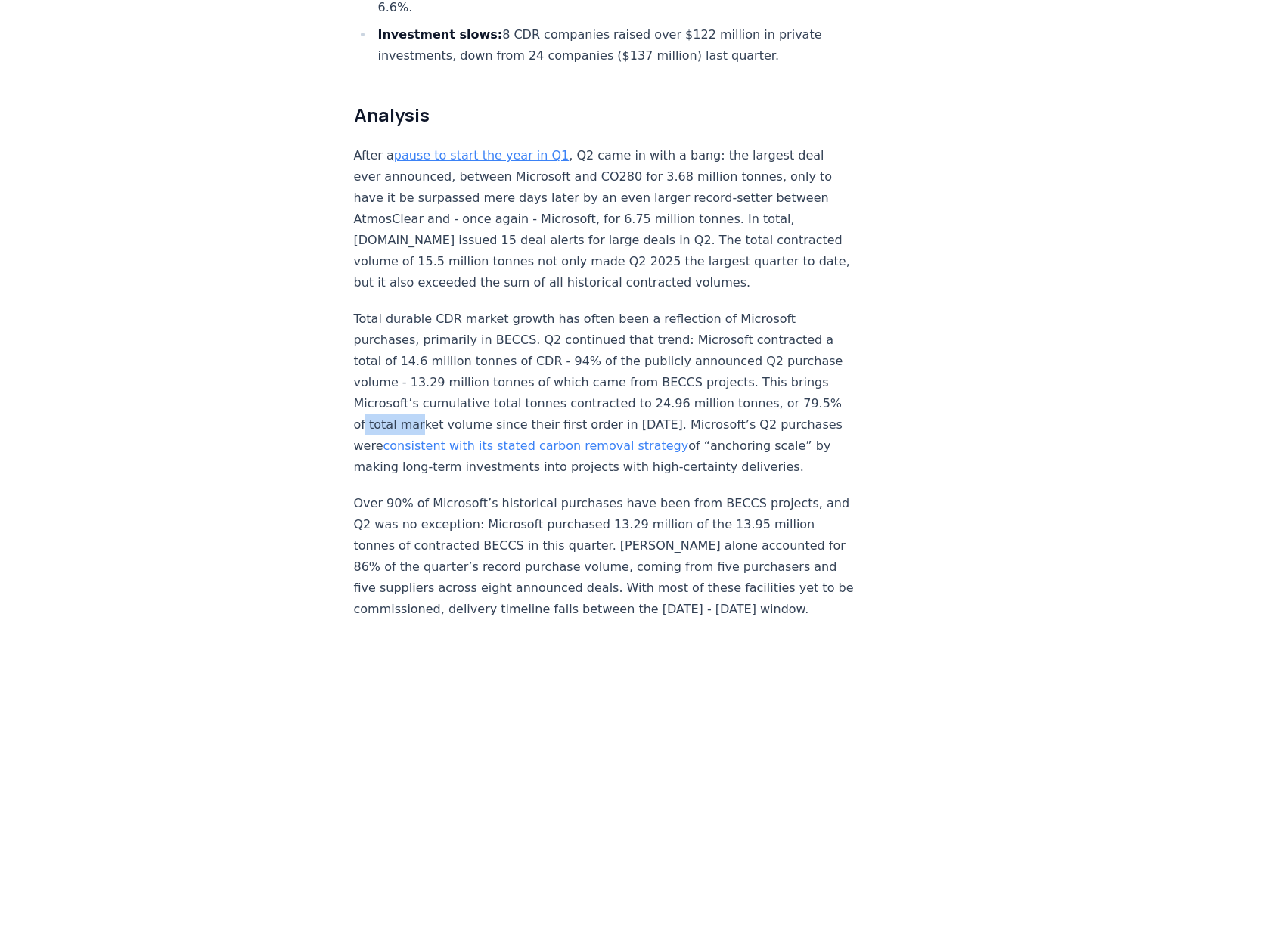
click at [515, 374] on p "Total durable CDR market growth has often been a reflection of Microsoft purcha…" at bounding box center [604, 393] width 501 height 169
click at [517, 374] on p "Total durable CDR market growth has often been a reflection of Microsoft purcha…" at bounding box center [604, 393] width 501 height 169
drag, startPoint x: 398, startPoint y: 382, endPoint x: 513, endPoint y: 371, distance: 115.5
click at [513, 371] on p "Total durable CDR market growth has often been a reflection of Microsoft purcha…" at bounding box center [604, 393] width 501 height 169
click at [519, 369] on p "Total durable CDR market growth has often been a reflection of Microsoft purcha…" at bounding box center [604, 393] width 501 height 169
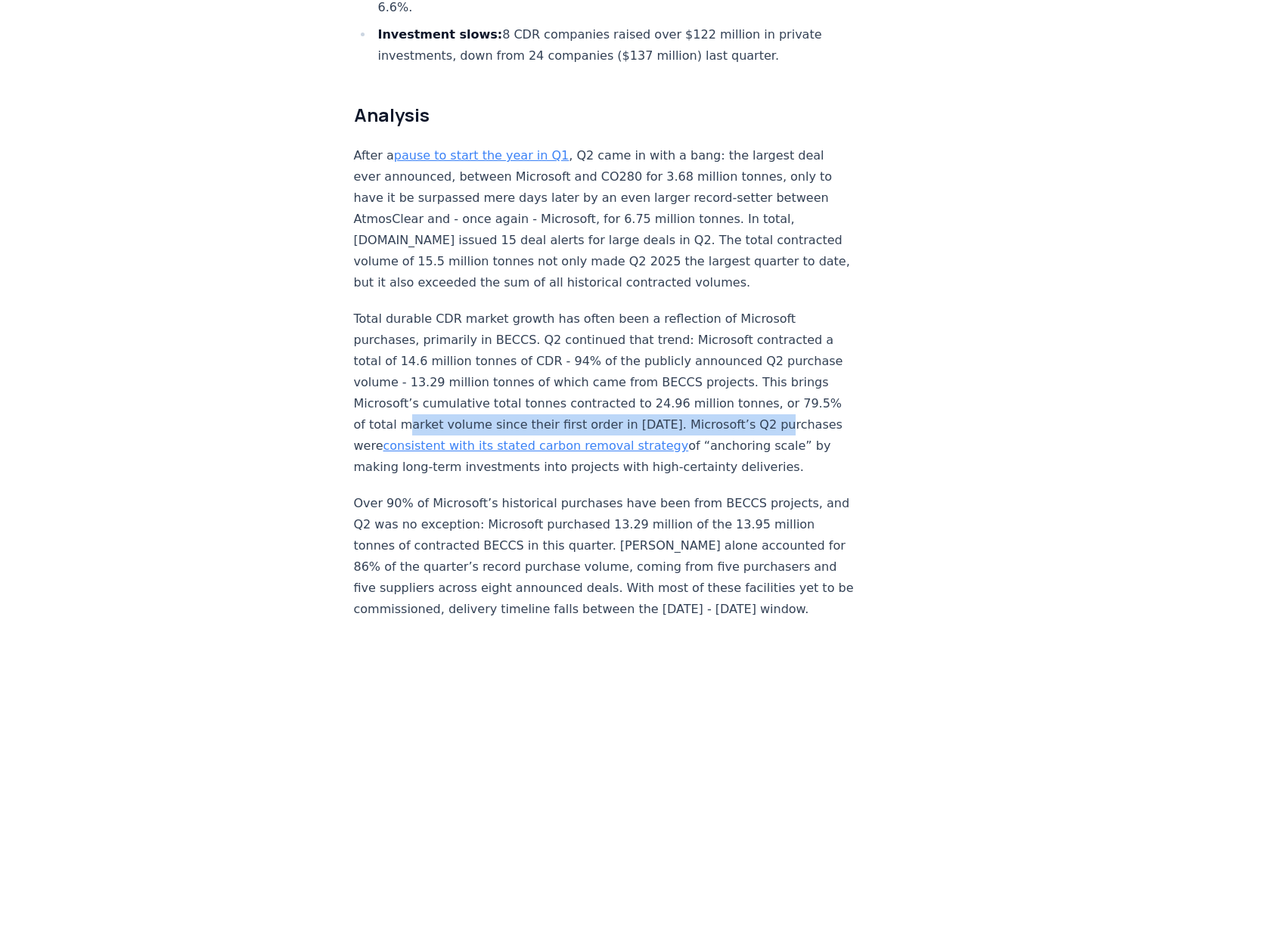
drag, startPoint x: 503, startPoint y: 381, endPoint x: 441, endPoint y: 390, distance: 62.6
click at [441, 390] on p "Total durable CDR market growth has often been a reflection of Microsoft purcha…" at bounding box center [604, 393] width 501 height 169
click at [439, 373] on p "Total durable CDR market growth has often been a reflection of Microsoft purcha…" at bounding box center [604, 393] width 501 height 169
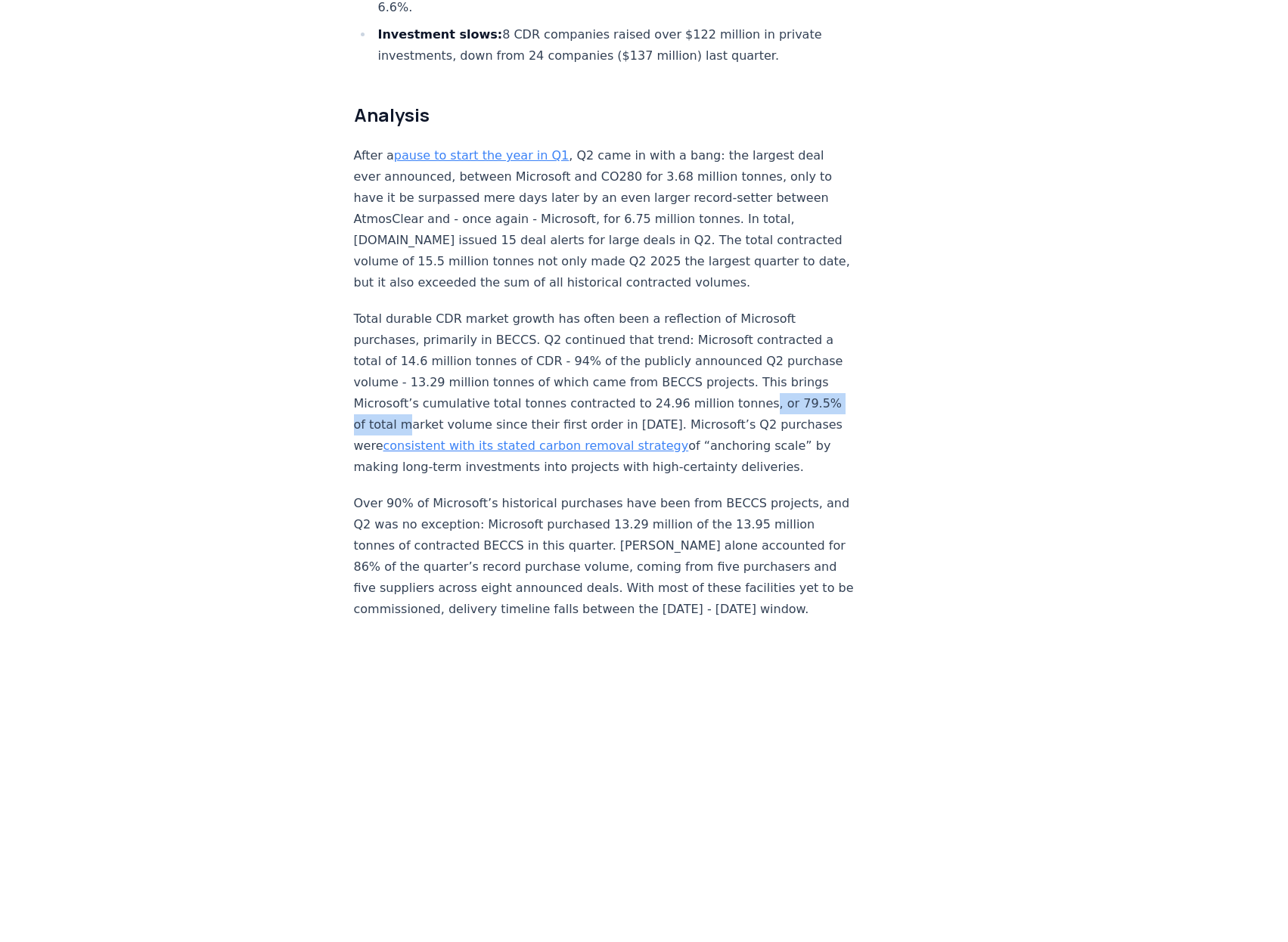
drag, startPoint x: 391, startPoint y: 381, endPoint x: 503, endPoint y: 382, distance: 112.0
click at [503, 382] on p "Total durable CDR market growth has often been a reflection of Microsoft purcha…" at bounding box center [604, 393] width 501 height 169
drag, startPoint x: 503, startPoint y: 382, endPoint x: 433, endPoint y: 381, distance: 70.0
click at [433, 381] on p "Total durable CDR market growth has often been a reflection of Microsoft purcha…" at bounding box center [604, 393] width 501 height 169
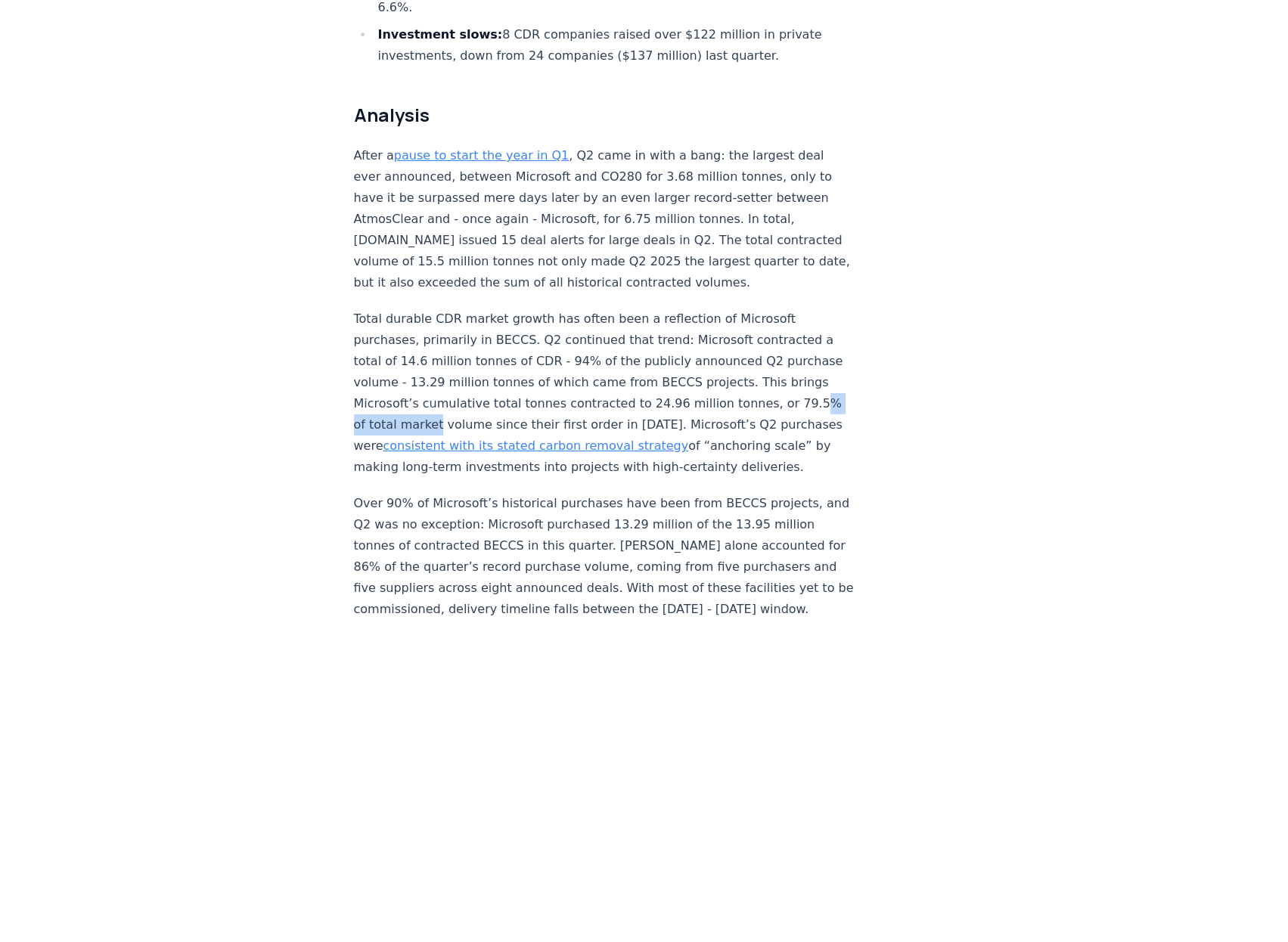
click at [433, 381] on p "Total durable CDR market growth has often been a reflection of Microsoft purcha…" at bounding box center [604, 393] width 501 height 169
drag
click at [534, 385] on p "Total durable CDR market growth has often been a reflection of Microsoft purcha…" at bounding box center [604, 393] width 501 height 169
click at [624, 370] on p "Total durable CDR market growth has often been a reflection of Microsoft purcha…" at bounding box center [604, 393] width 501 height 169
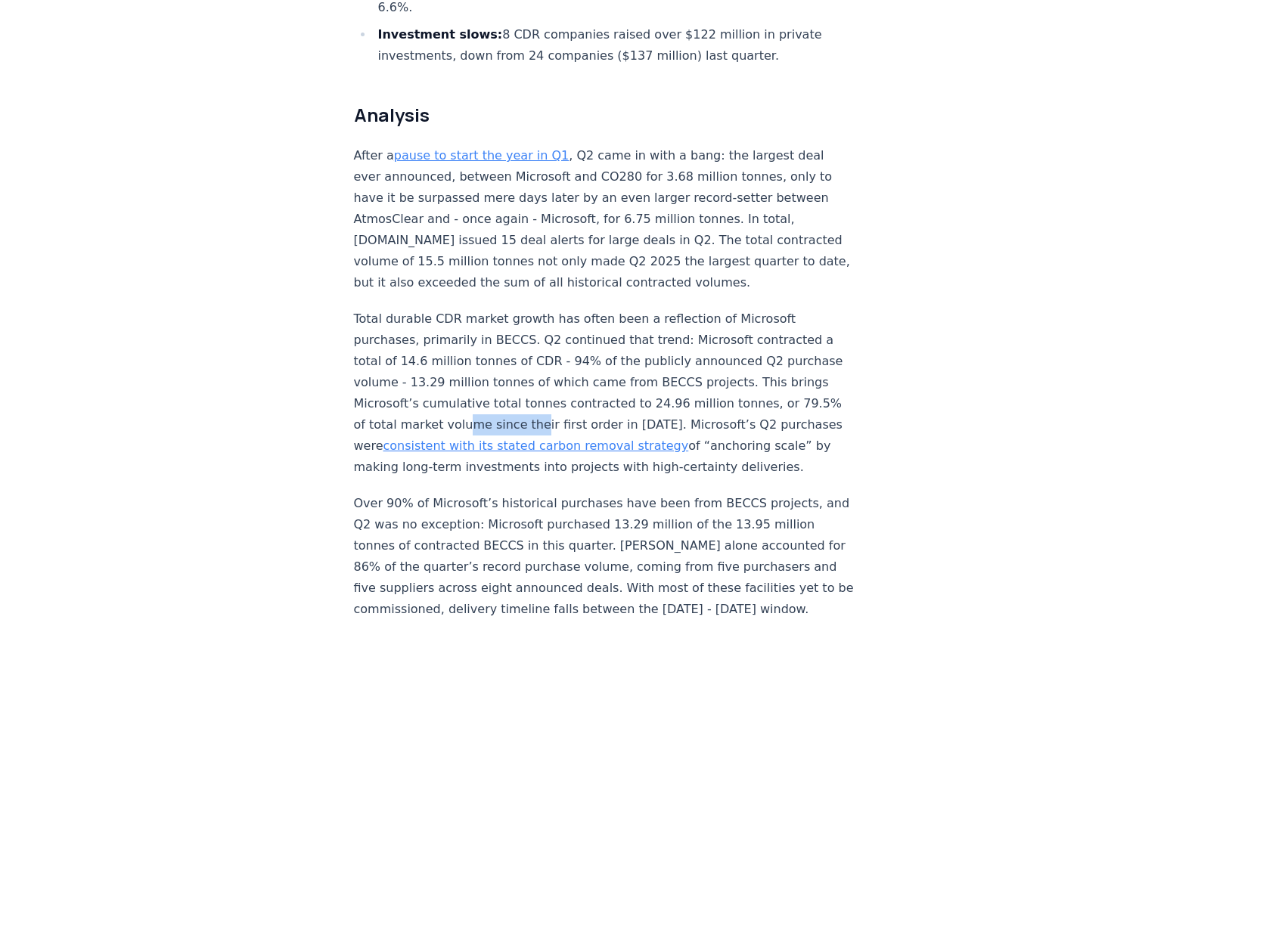
click at [624, 371] on p "Total durable CDR market growth has often been a reflection of Microsoft purcha…" at bounding box center [604, 393] width 501 height 169
click at [517, 432] on p "Total durable CDR market growth has often been a reflection of Microsoft purcha…" at bounding box center [604, 393] width 501 height 169
click at [473, 421] on p "Total durable CDR market growth has often been a reflection of Microsoft purcha…" at bounding box center [604, 393] width 501 height 169
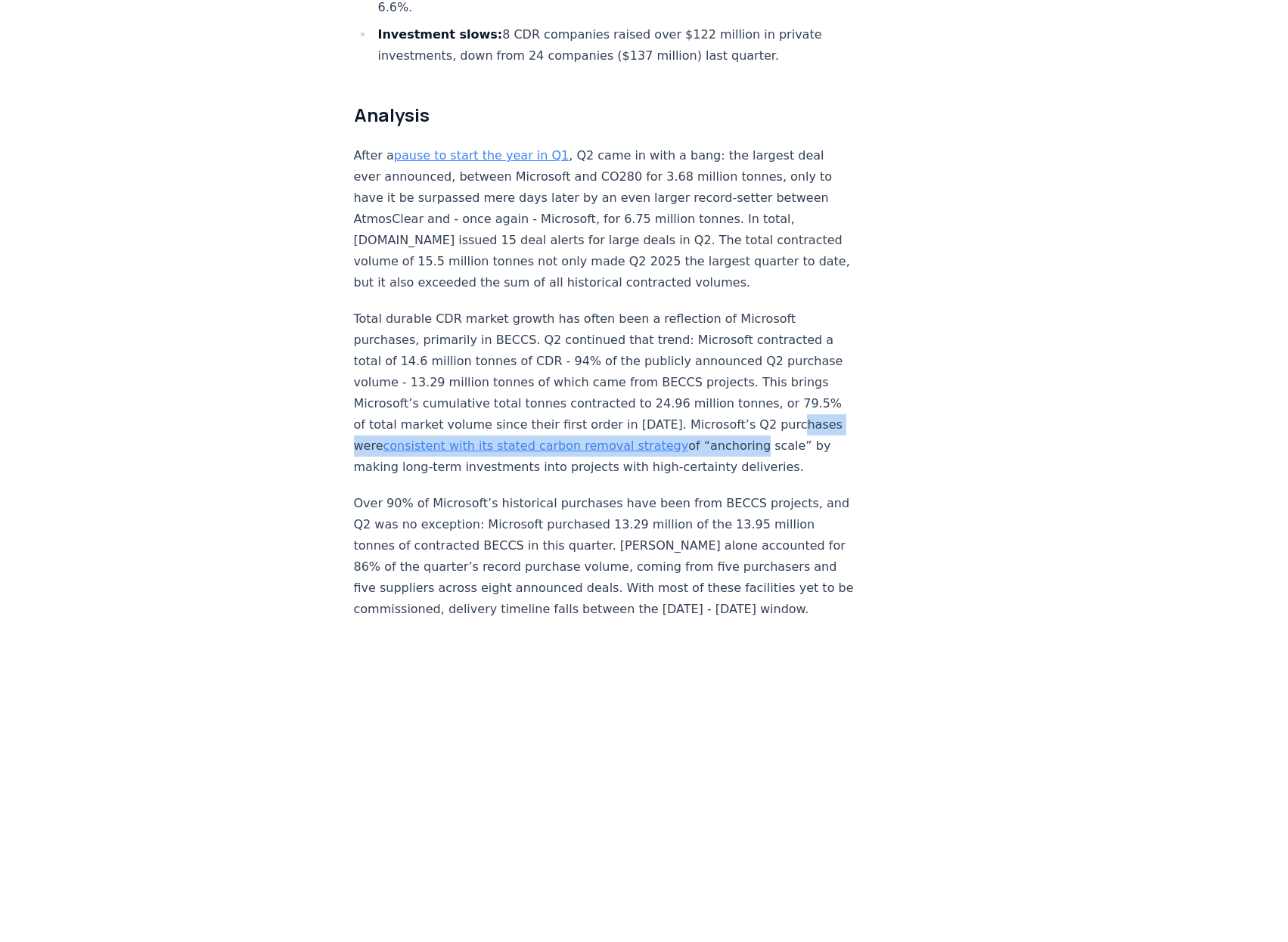
click at [537, 433] on p "Total durable CDR market growth has often been a reflection of Microsoft purcha…" at bounding box center [604, 393] width 501 height 169
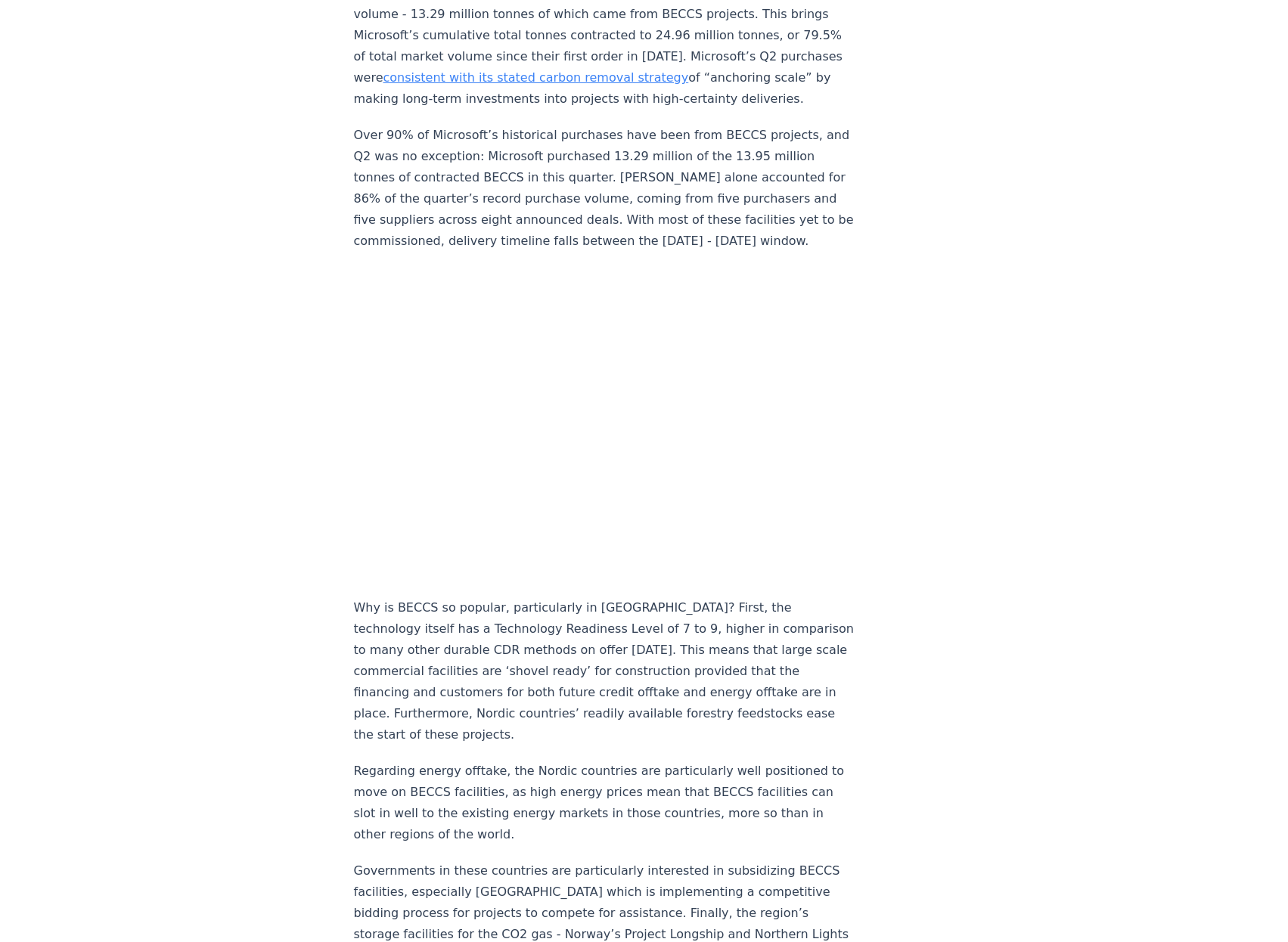
scroll to position [1361, 0]
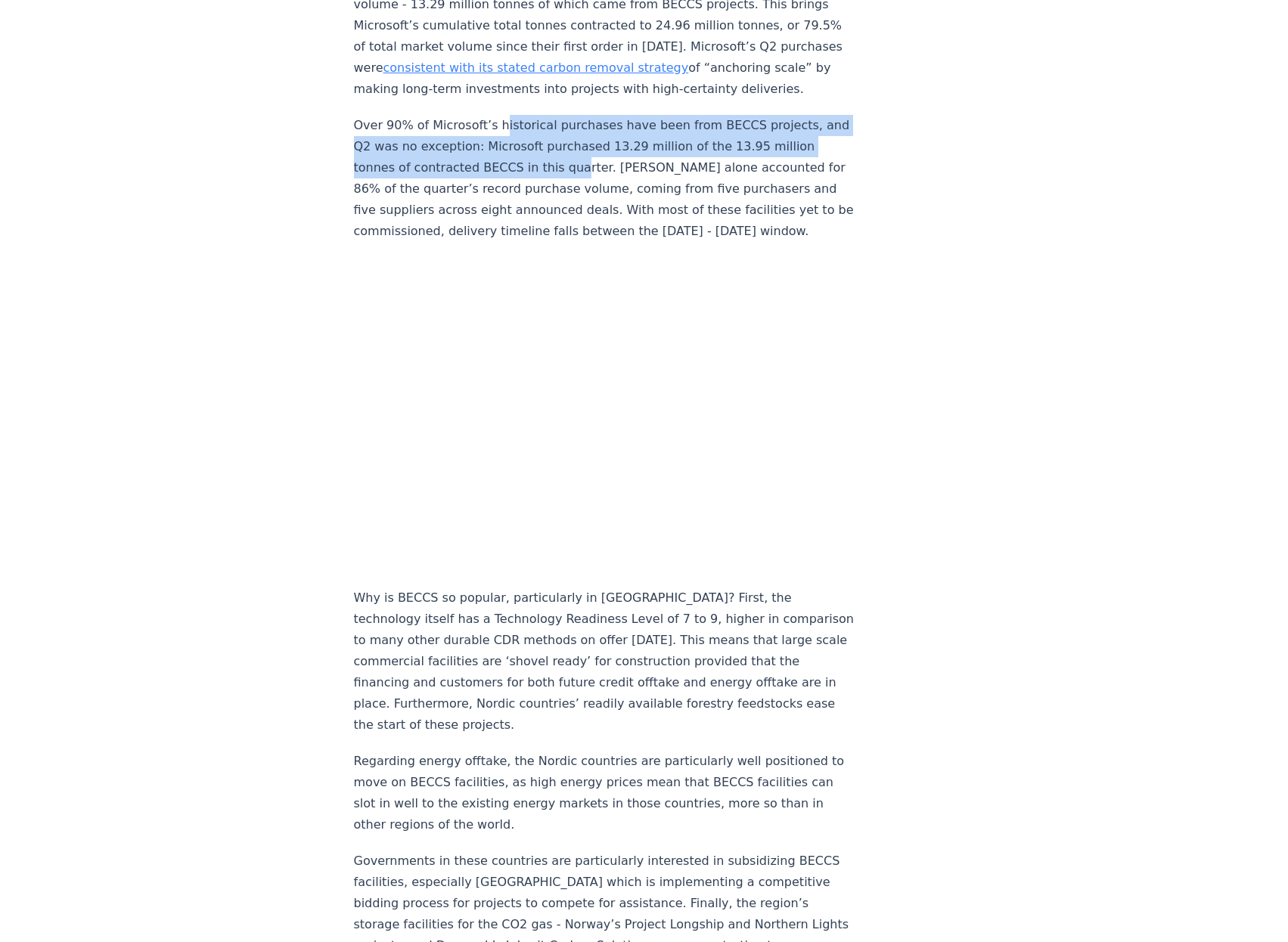
drag, startPoint x: 497, startPoint y: 98, endPoint x: 609, endPoint y: 146, distance: 121.9
click at [609, 146] on p "Over 90% of Microsoft’s historical purchases have been from BECCS projects, and…" at bounding box center [604, 178] width 501 height 127
click at [610, 147] on p "Over 90% of Microsoft’s historical purchases have been from BECCS projects, and…" at bounding box center [604, 178] width 501 height 127
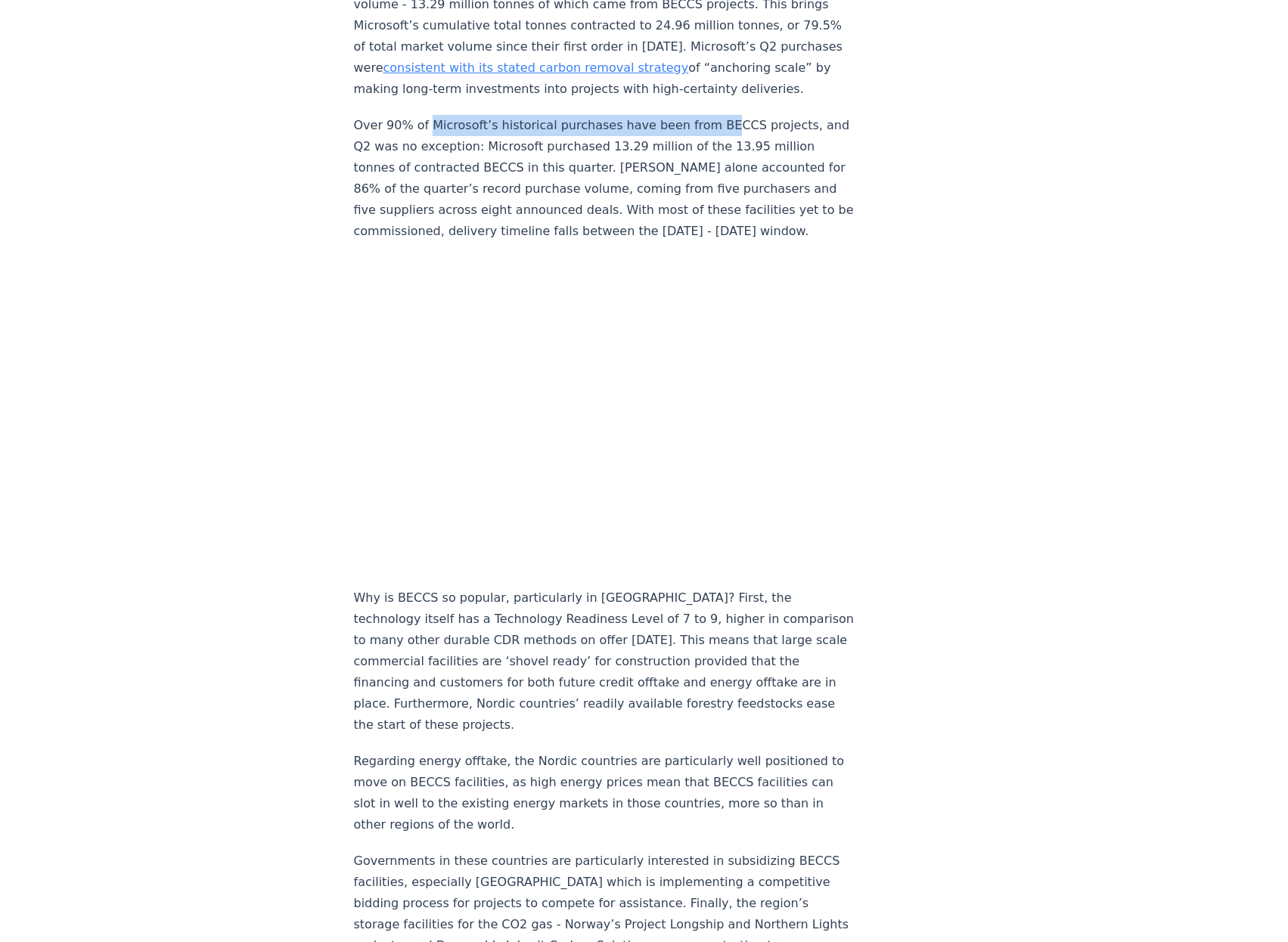
drag, startPoint x: 427, startPoint y: 97, endPoint x: 703, endPoint y: 103, distance: 276.1
click at [703, 115] on p "Over 90% of Microsoft’s historical purchases have been from BECCS projects, and…" at bounding box center [604, 178] width 501 height 127
drag, startPoint x: 650, startPoint y: 100, endPoint x: 805, endPoint y: 100, distance: 155.0
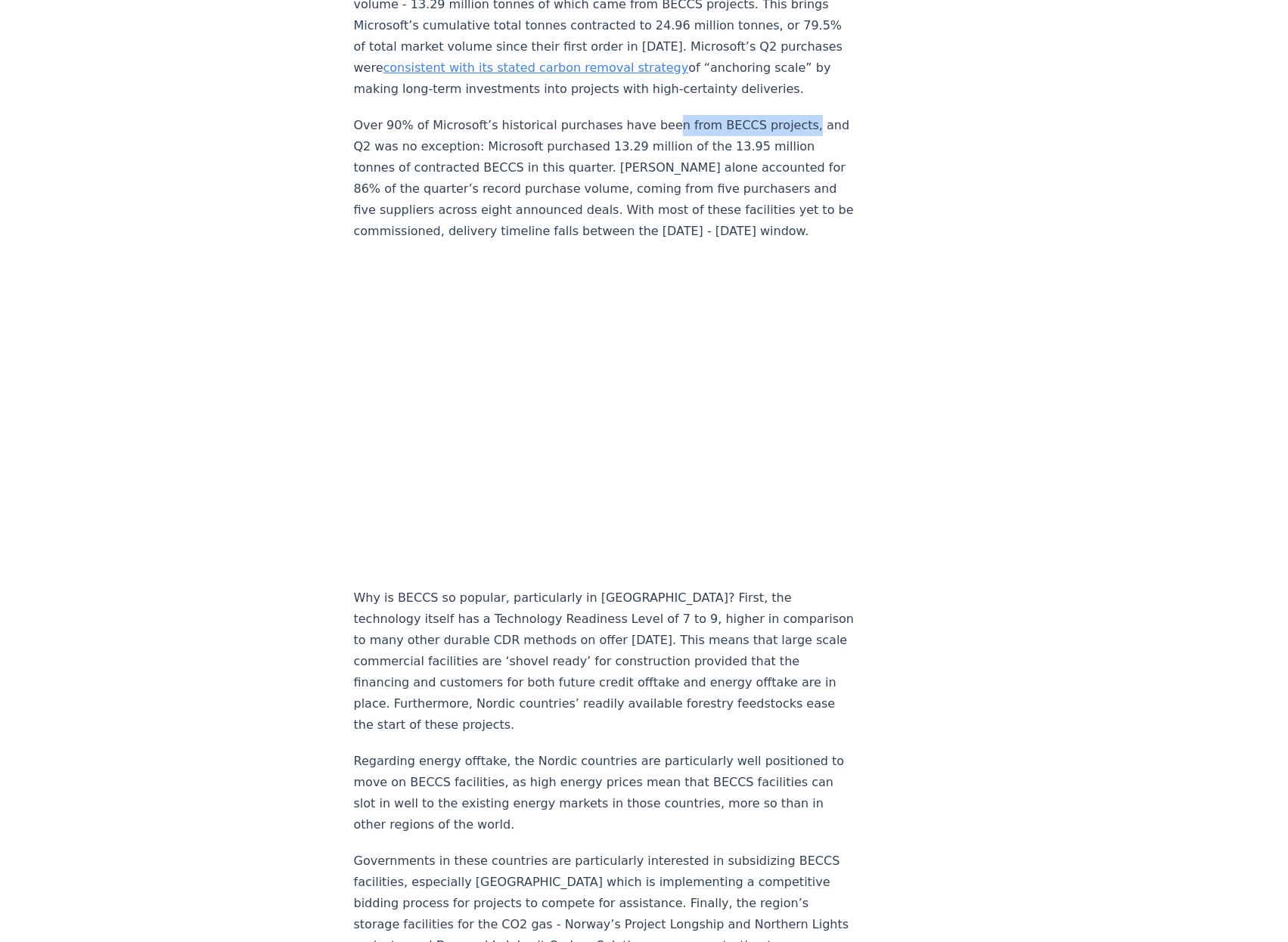
drag, startPoint x: 391, startPoint y: 125, endPoint x: 689, endPoint y: 126, distance: 298.0
click at [689, 126] on p "Over 90% of Microsoft’s historical purchases have been from BECCS projects, and…" at bounding box center [604, 178] width 501 height 127
drag, startPoint x: 611, startPoint y: 126, endPoint x: 809, endPoint y: 123, distance: 198.0
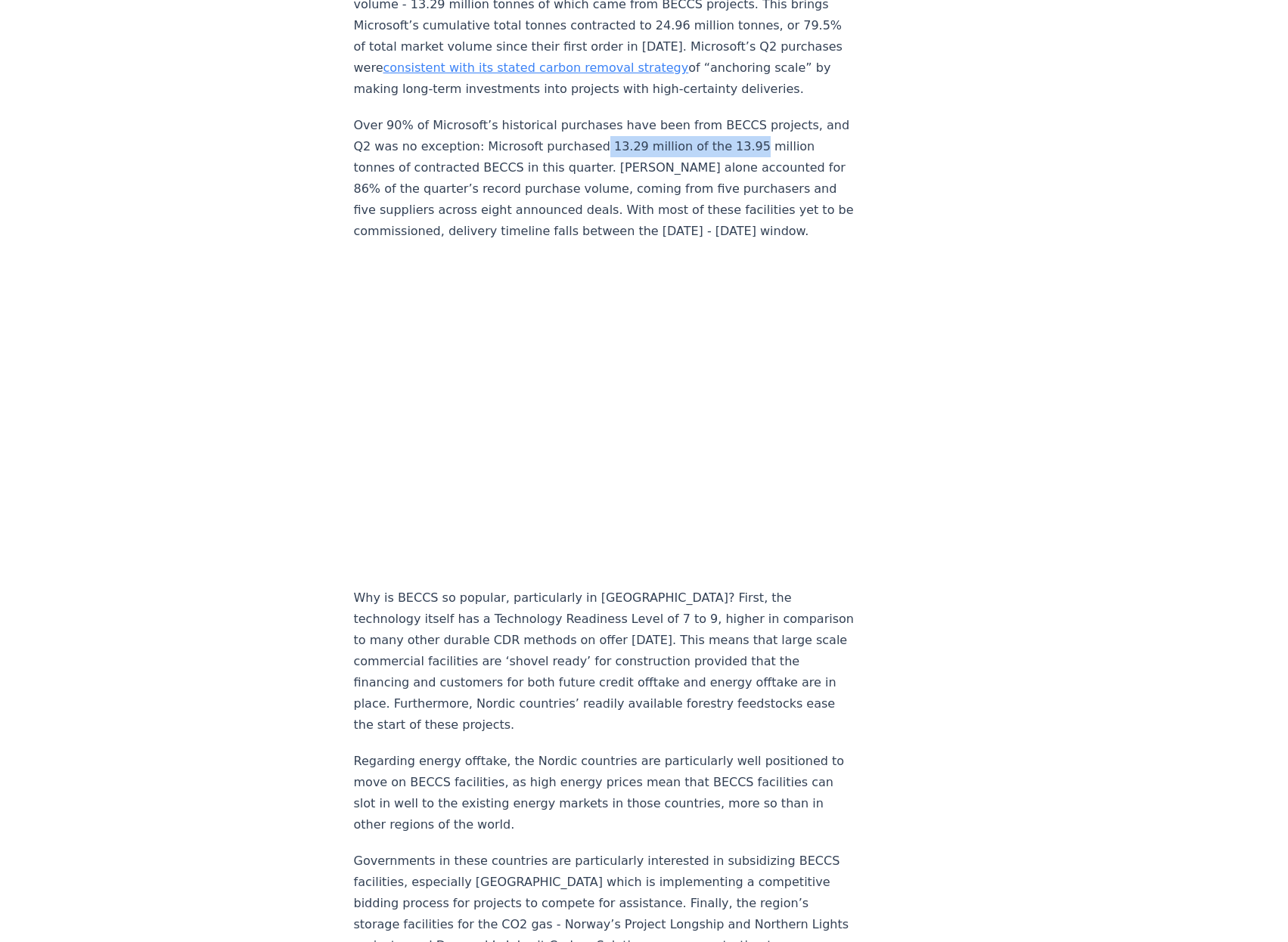
drag, startPoint x: 458, startPoint y: 144, endPoint x: 691, endPoint y: 142, distance: 233.0
click at [691, 142] on p "Over 90% of Microsoft’s historical purchases have been from BECCS projects, and…" at bounding box center [604, 178] width 501 height 127
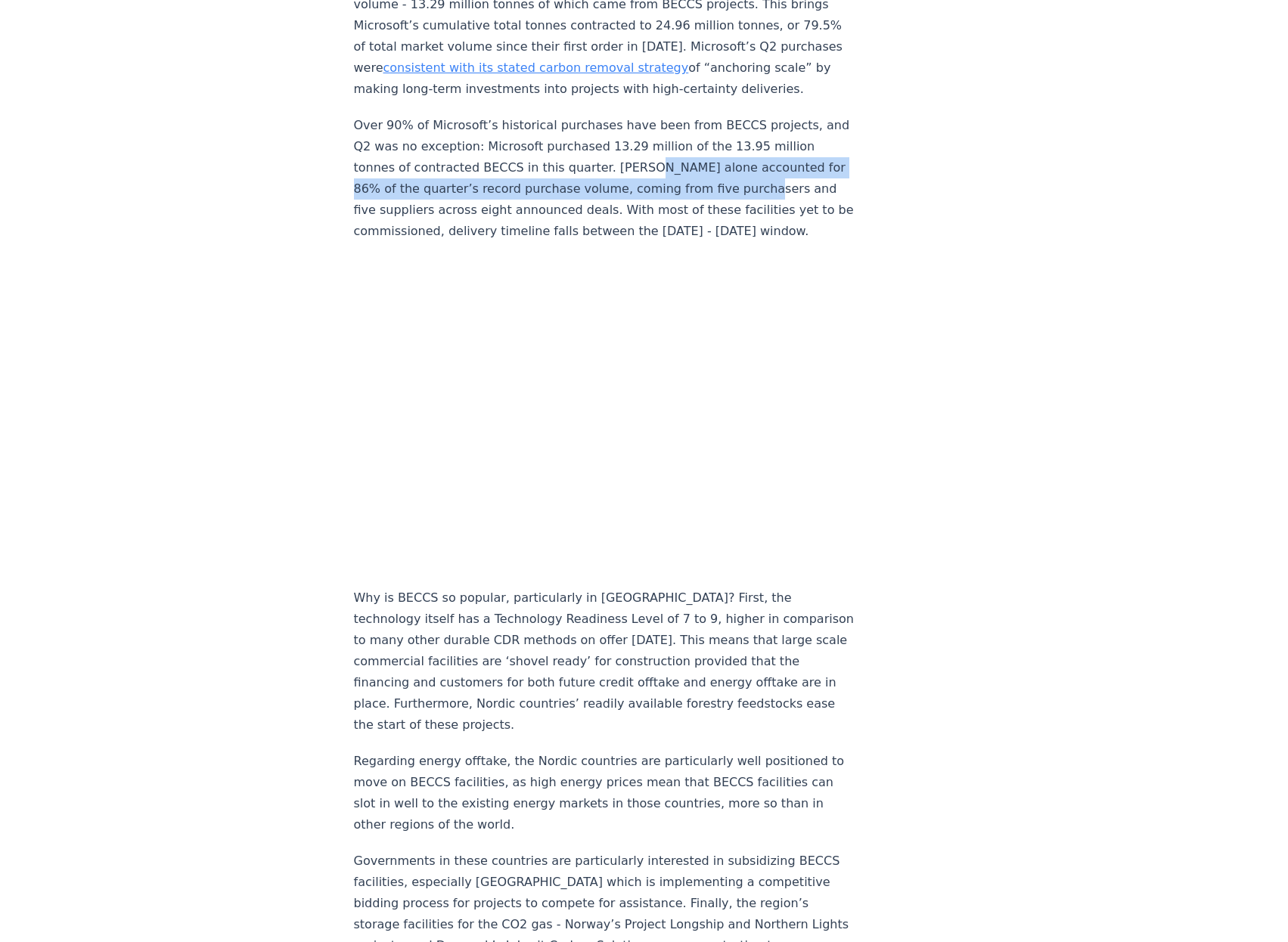
drag, startPoint x: 691, startPoint y: 142, endPoint x: 816, endPoint y: 172, distance: 128.5
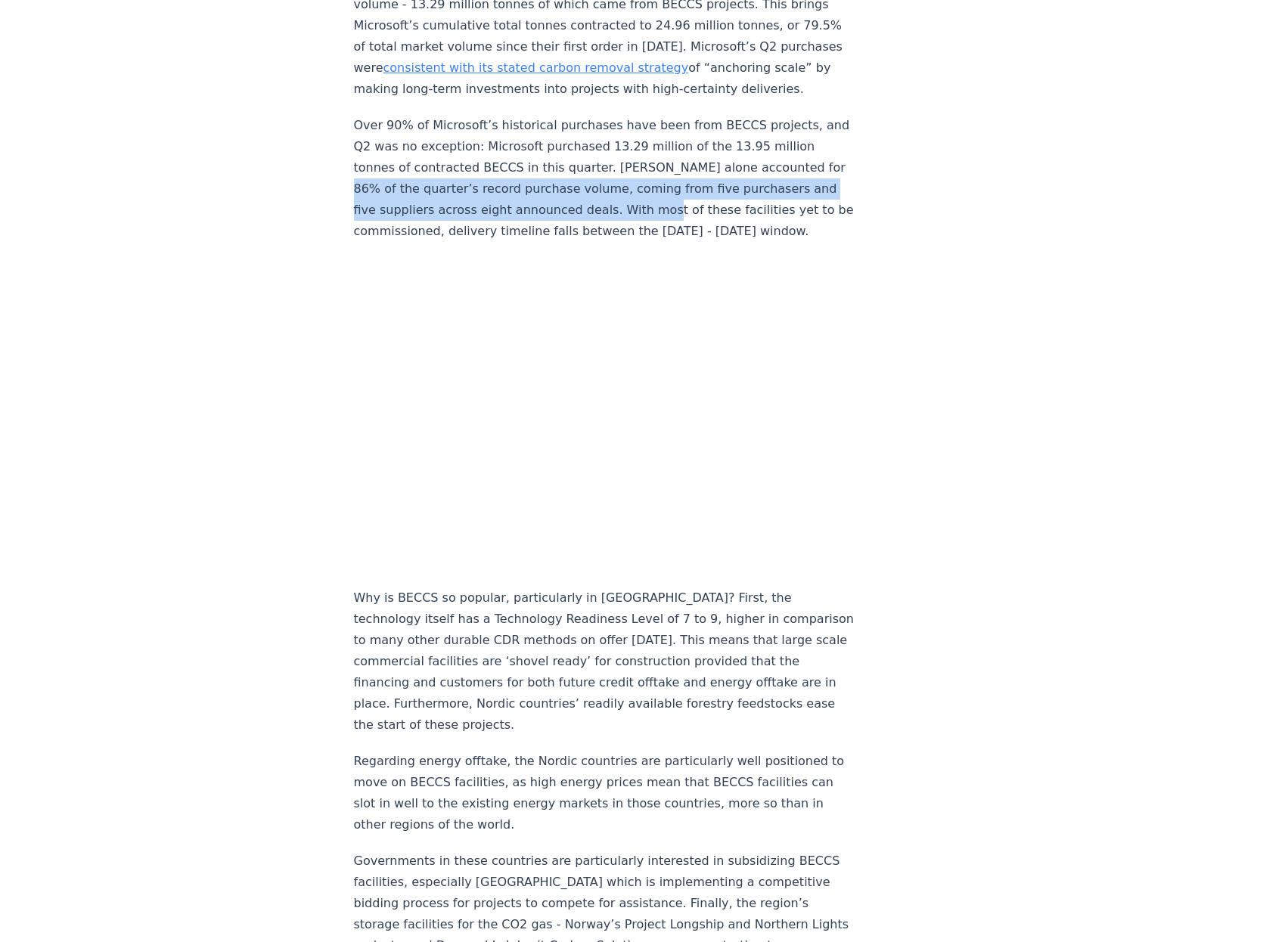
drag, startPoint x: 396, startPoint y: 163, endPoint x: 692, endPoint y: 187, distance: 297.0
click at [692, 187] on p "Over 90% of Microsoft’s historical purchases have been from BECCS projects, and…" at bounding box center [604, 178] width 501 height 127
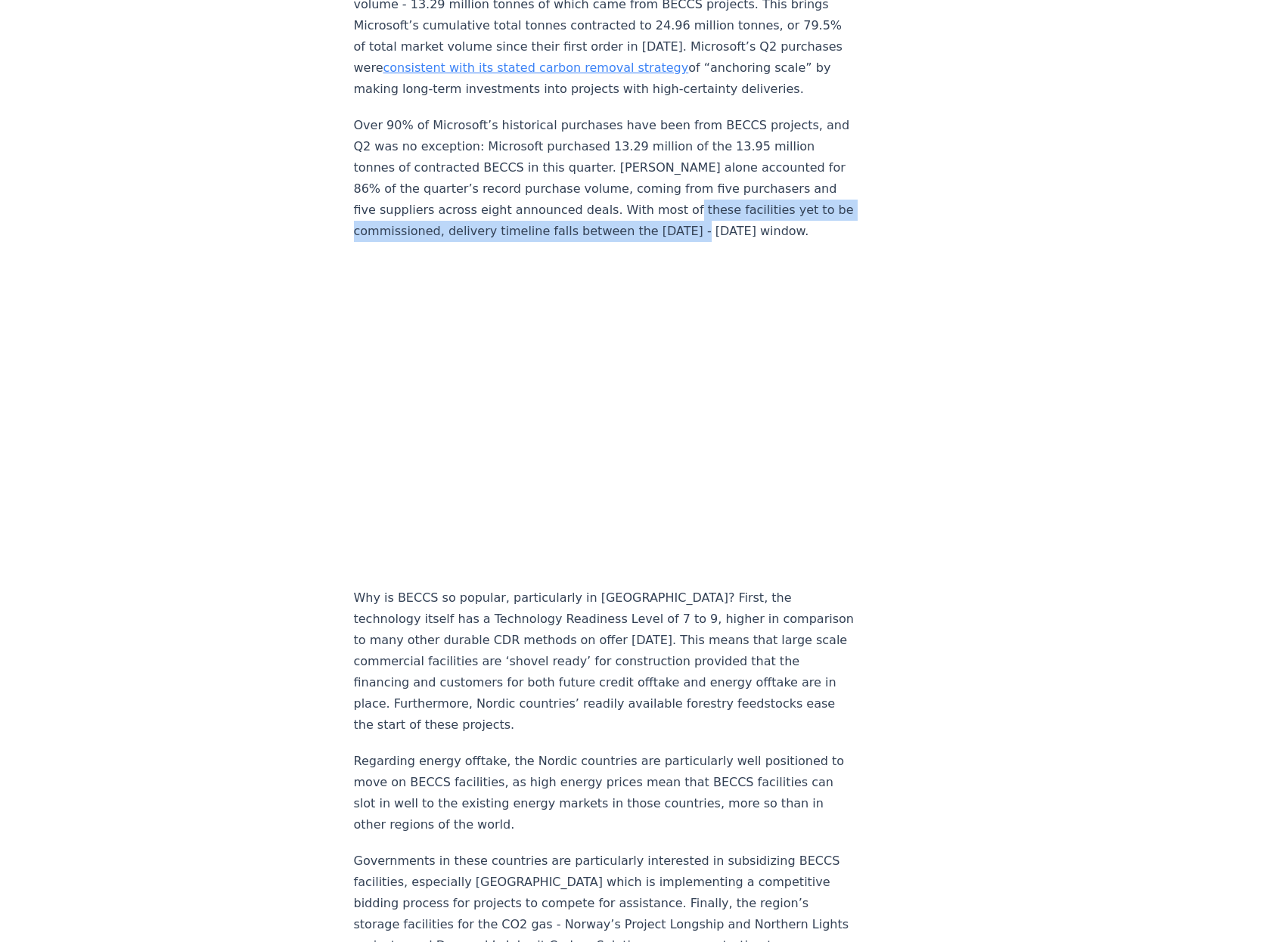
drag, startPoint x: 708, startPoint y: 188, endPoint x: 742, endPoint y: 196, distance: 34.9
click at [742, 196] on p "Over 90% of Microsoft’s historical purchases have been from BECCS projects, and…" at bounding box center [604, 178] width 501 height 127
drag, startPoint x: 469, startPoint y: 204, endPoint x: 539, endPoint y: 211, distance: 70.3
click at [539, 211] on p "Over 90% of Microsoft’s historical purchases have been from BECCS projects, and…" at bounding box center [604, 178] width 501 height 127
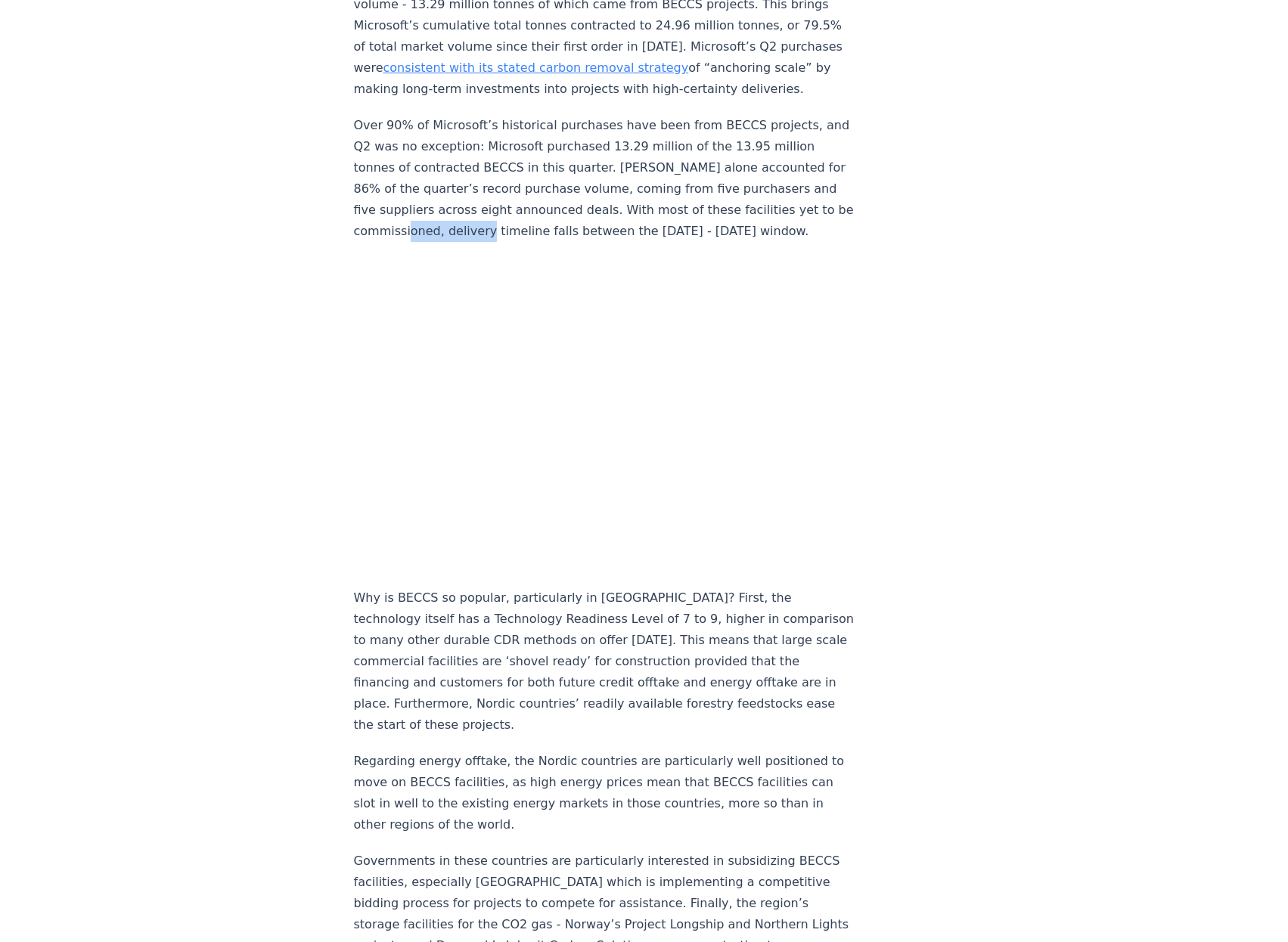
click at [539, 211] on p "Over 90% of Microsoft’s historical purchases have been from BECCS projects, and…" at bounding box center [604, 178] width 501 height 127
drag, startPoint x: 565, startPoint y: 208, endPoint x: 700, endPoint y: 216, distance: 135.2
click at [700, 216] on p "Over 90% of Microsoft’s historical purchases have been from BECCS projects, and…" at bounding box center [604, 178] width 501 height 127
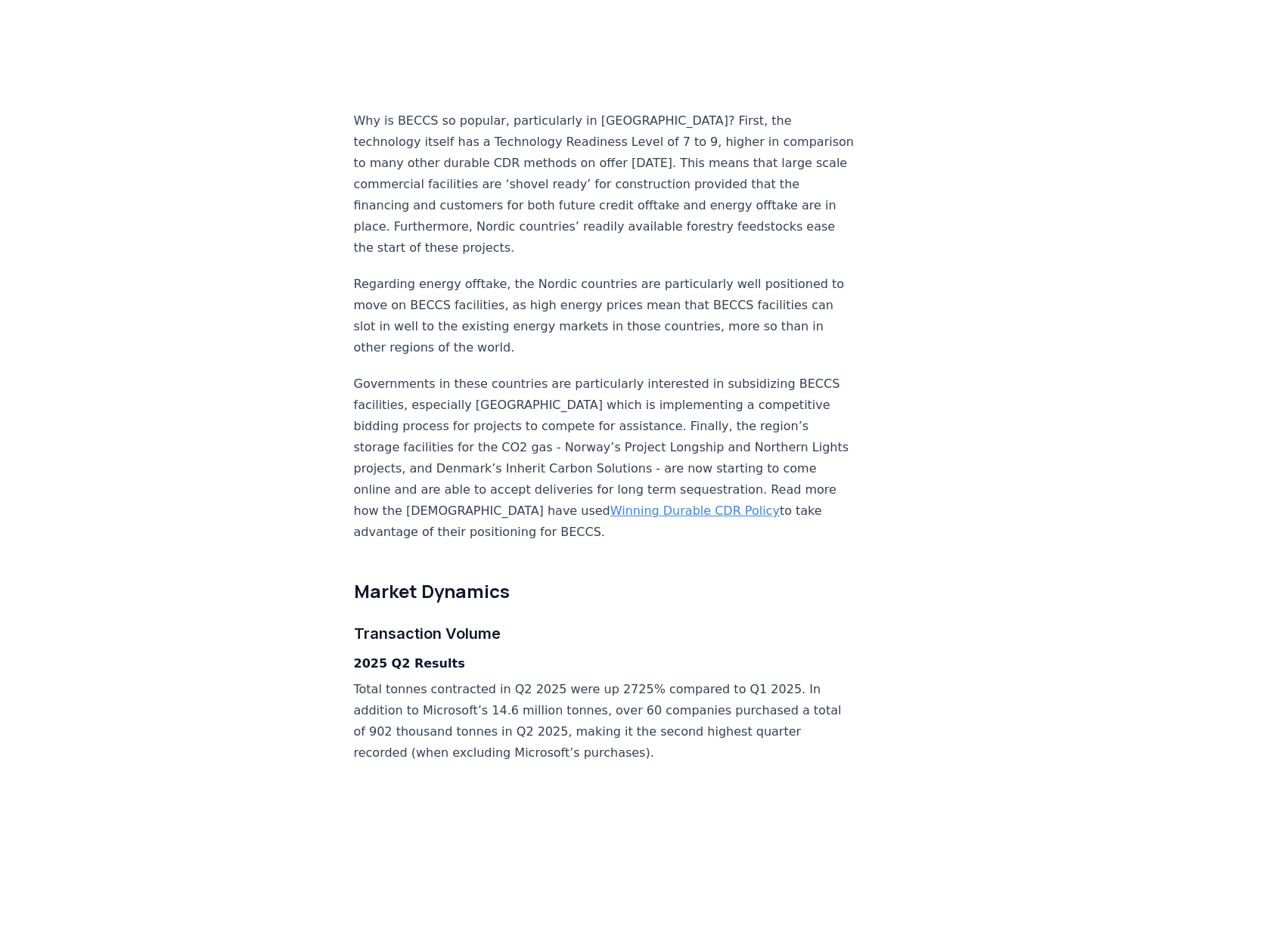
scroll to position [1815, 0]
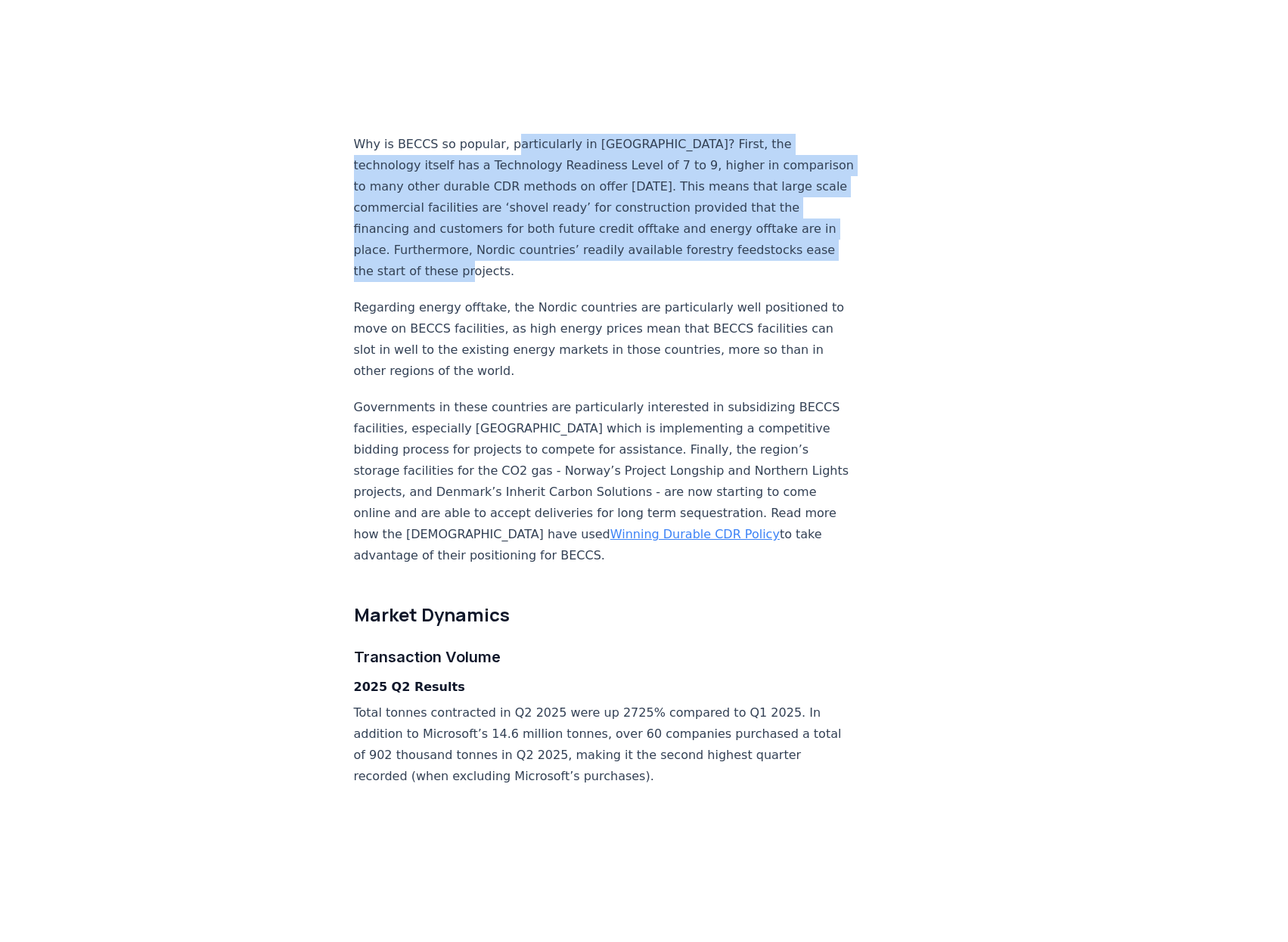
drag, startPoint x: 502, startPoint y: 125, endPoint x: 561, endPoint y: 256, distance: 143.7
click at [561, 256] on p "Why is BECCS so popular, particularly in [GEOGRAPHIC_DATA]? First, the technolo…" at bounding box center [604, 208] width 501 height 148
drag, startPoint x: 565, startPoint y: 252, endPoint x: 337, endPoint y: 132, distance: 257.7
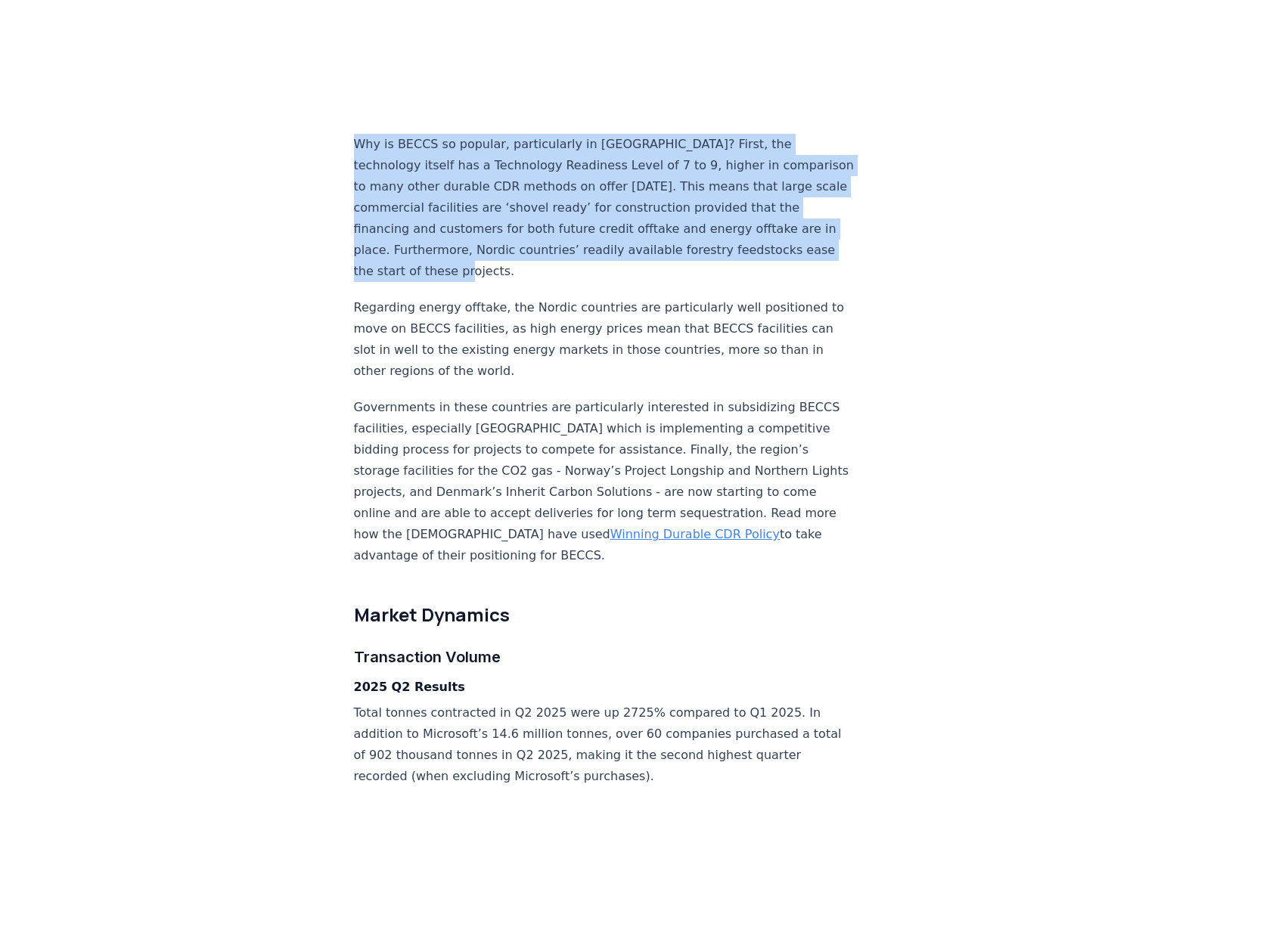
drag, startPoint x: 358, startPoint y: 112, endPoint x: 546, endPoint y: 251, distance: 233.8
click at [546, 251] on p "Why is BECCS so popular, particularly in [GEOGRAPHIC_DATA]? First, the technolo…" at bounding box center [604, 208] width 501 height 148
drag, startPoint x: 546, startPoint y: 251, endPoint x: 330, endPoint y: 117, distance: 254.2
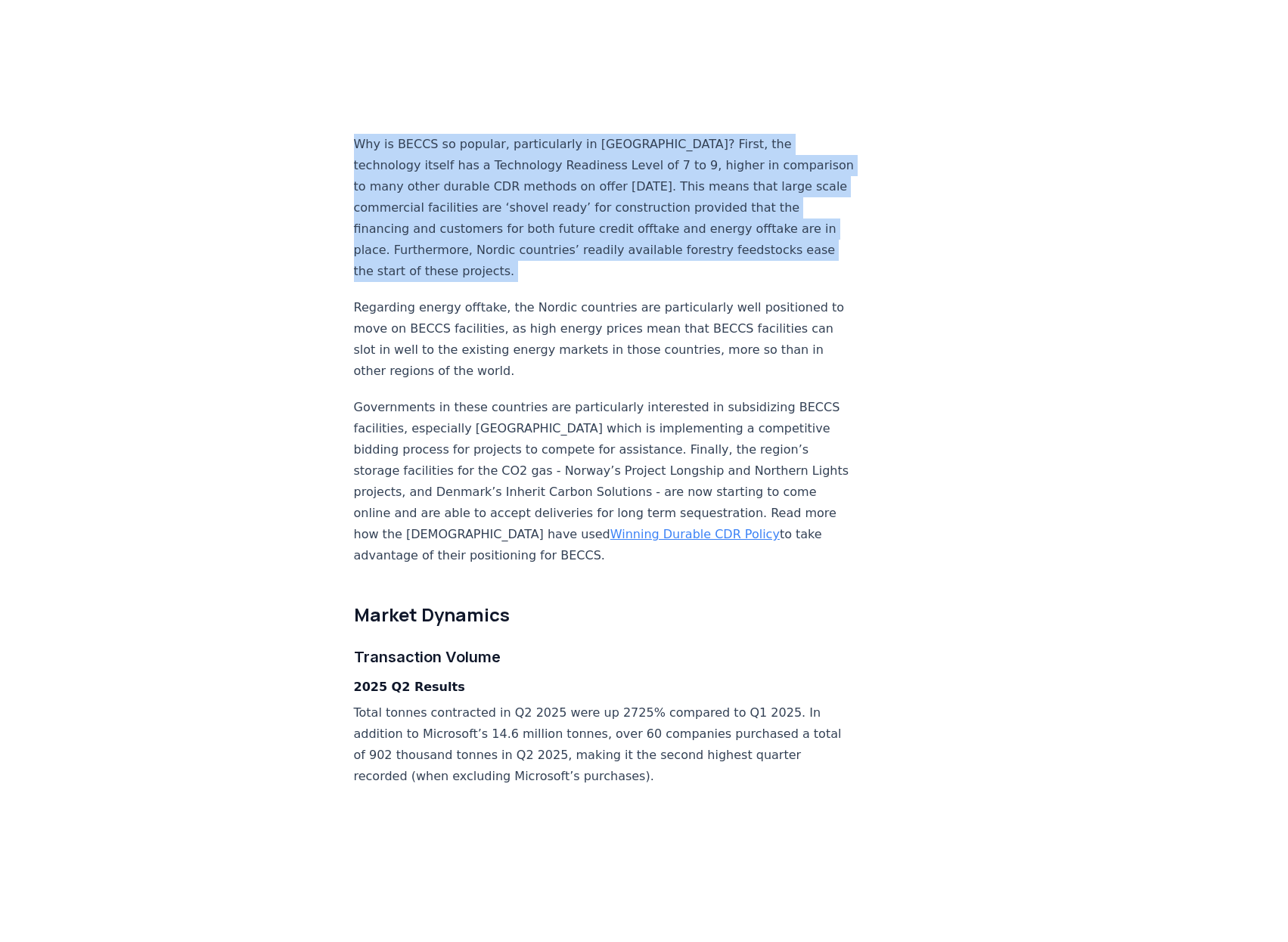
drag, startPoint x: 347, startPoint y: 121, endPoint x: 588, endPoint y: 235, distance: 266.6
click at [588, 235] on p "Why is BECCS so popular, particularly in [GEOGRAPHIC_DATA]? First, the technolo…" at bounding box center [604, 208] width 501 height 148
drag, startPoint x: 579, startPoint y: 207, endPoint x: 330, endPoint y: 109, distance: 267.6
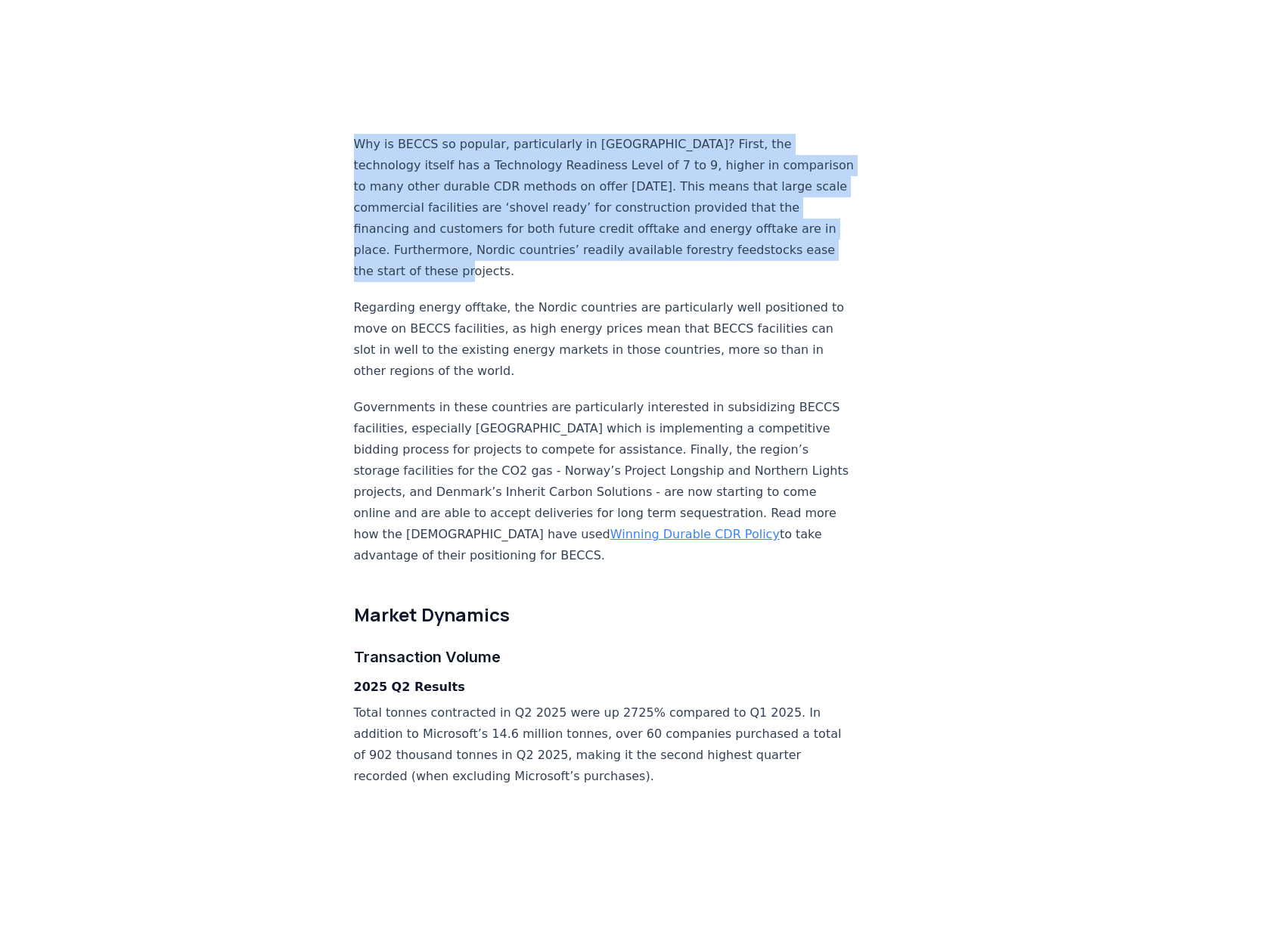
click at [439, 134] on p "Why is BECCS so popular, particularly in [GEOGRAPHIC_DATA]? First, the technolo…" at bounding box center [604, 208] width 501 height 148
drag, startPoint x: 526, startPoint y: 147, endPoint x: 551, endPoint y: 252, distance: 107.9
click at [551, 252] on p "Why is BECCS so popular, particularly in [GEOGRAPHIC_DATA]? First, the technolo…" at bounding box center [604, 208] width 501 height 148
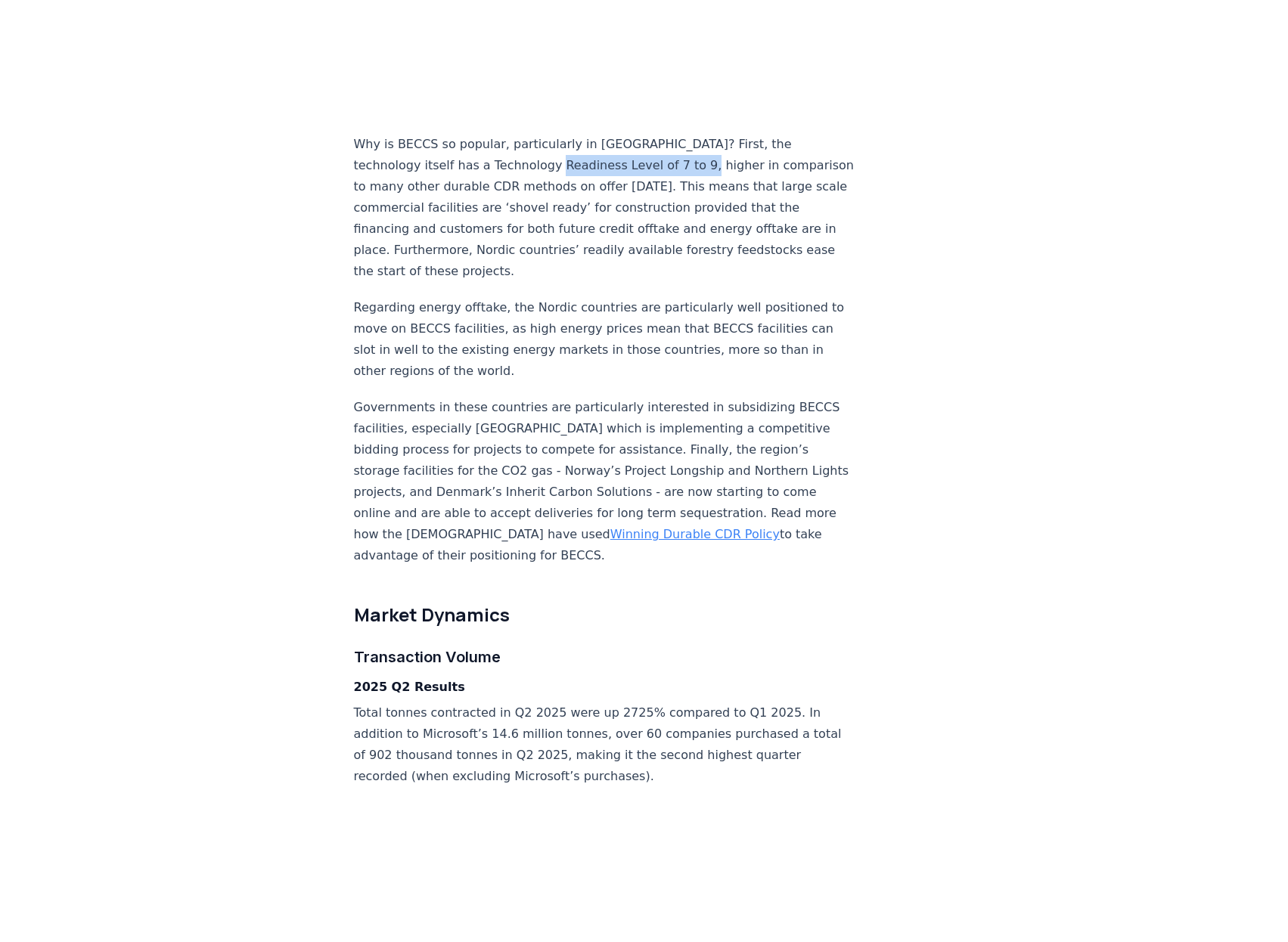
drag, startPoint x: 491, startPoint y: 134, endPoint x: 623, endPoint y: 147, distance: 132.6
click at [623, 147] on p "Why is BECCS so popular, particularly in [GEOGRAPHIC_DATA]? First, the technolo…" at bounding box center [604, 208] width 501 height 148
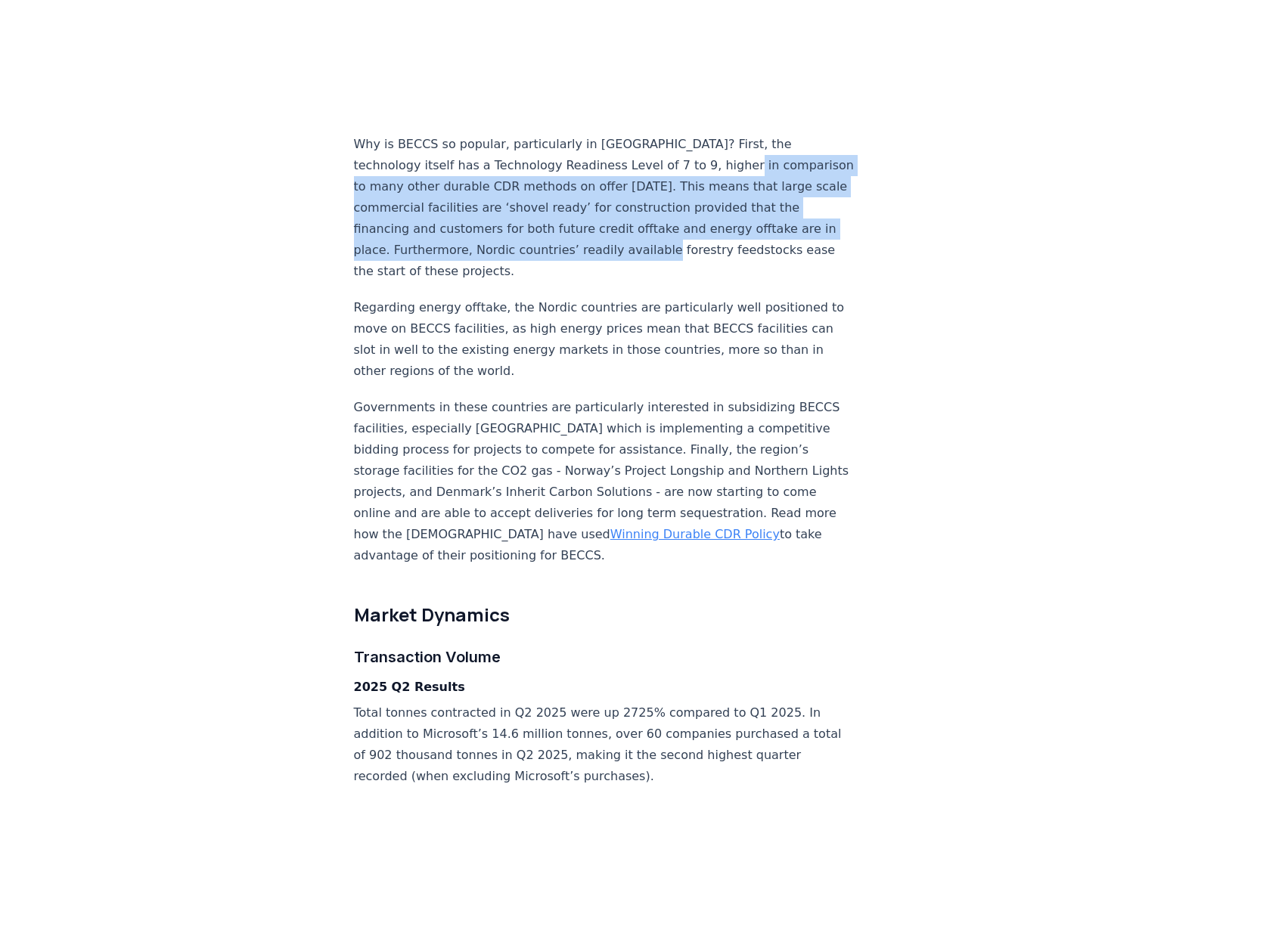
drag, startPoint x: 661, startPoint y: 133, endPoint x: 698, endPoint y: 215, distance: 90.0
click at [698, 215] on p "Why is BECCS so popular, particularly in [GEOGRAPHIC_DATA]? First, the technolo…" at bounding box center [604, 208] width 501 height 148
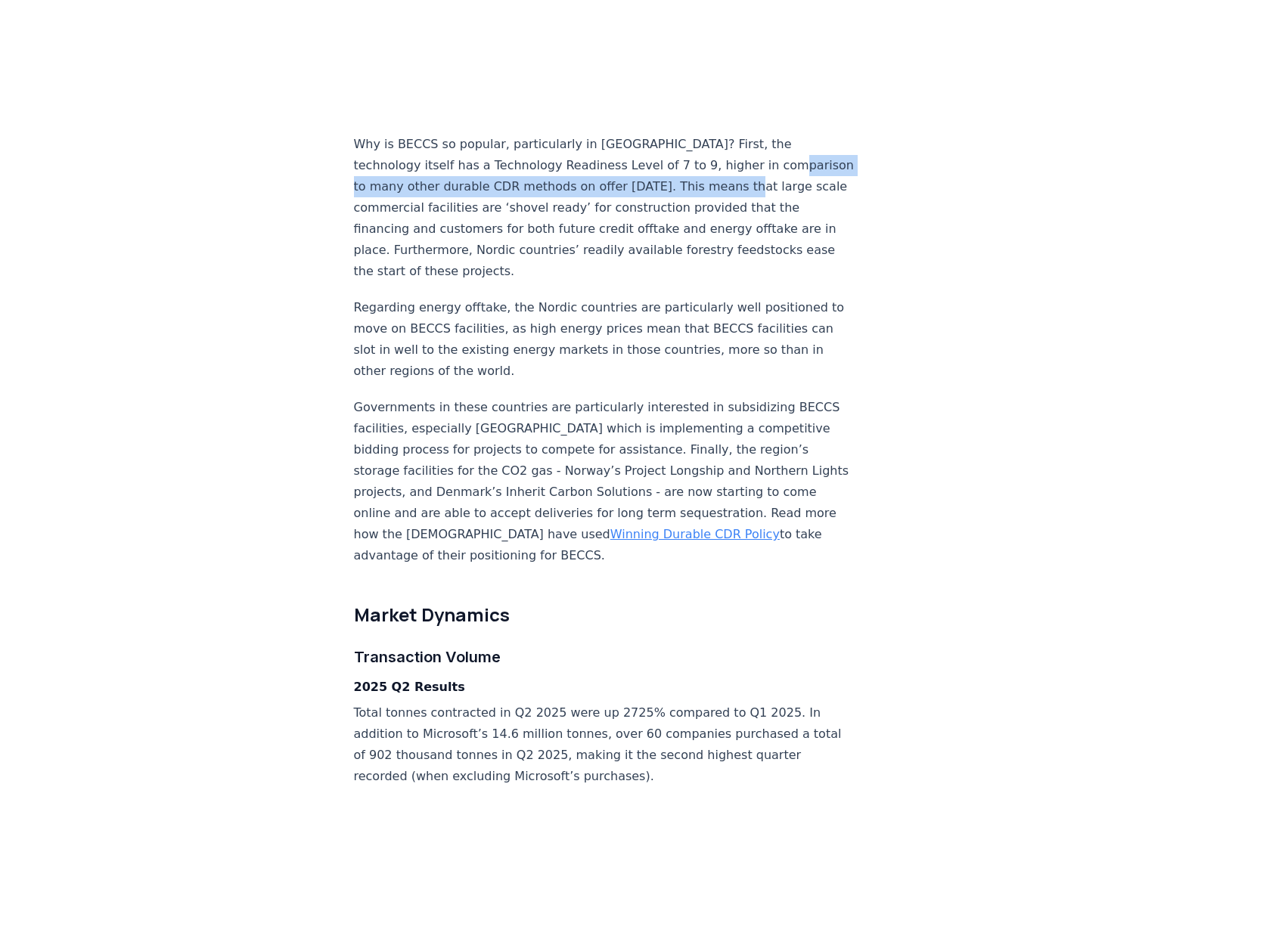
drag, startPoint x: 701, startPoint y: 145, endPoint x: 708, endPoint y: 160, distance: 16.6
click at [708, 160] on p "Why is BECCS so popular, particularly in [GEOGRAPHIC_DATA]? First, the technolo…" at bounding box center [604, 208] width 501 height 148
click at [681, 162] on p "Why is BECCS so popular, particularly in [GEOGRAPHIC_DATA]? First, the technolo…" at bounding box center [604, 208] width 501 height 148
click at [713, 167] on p "Why is BECCS so popular, particularly in [GEOGRAPHIC_DATA]? First, the technolo…" at bounding box center [604, 208] width 501 height 148
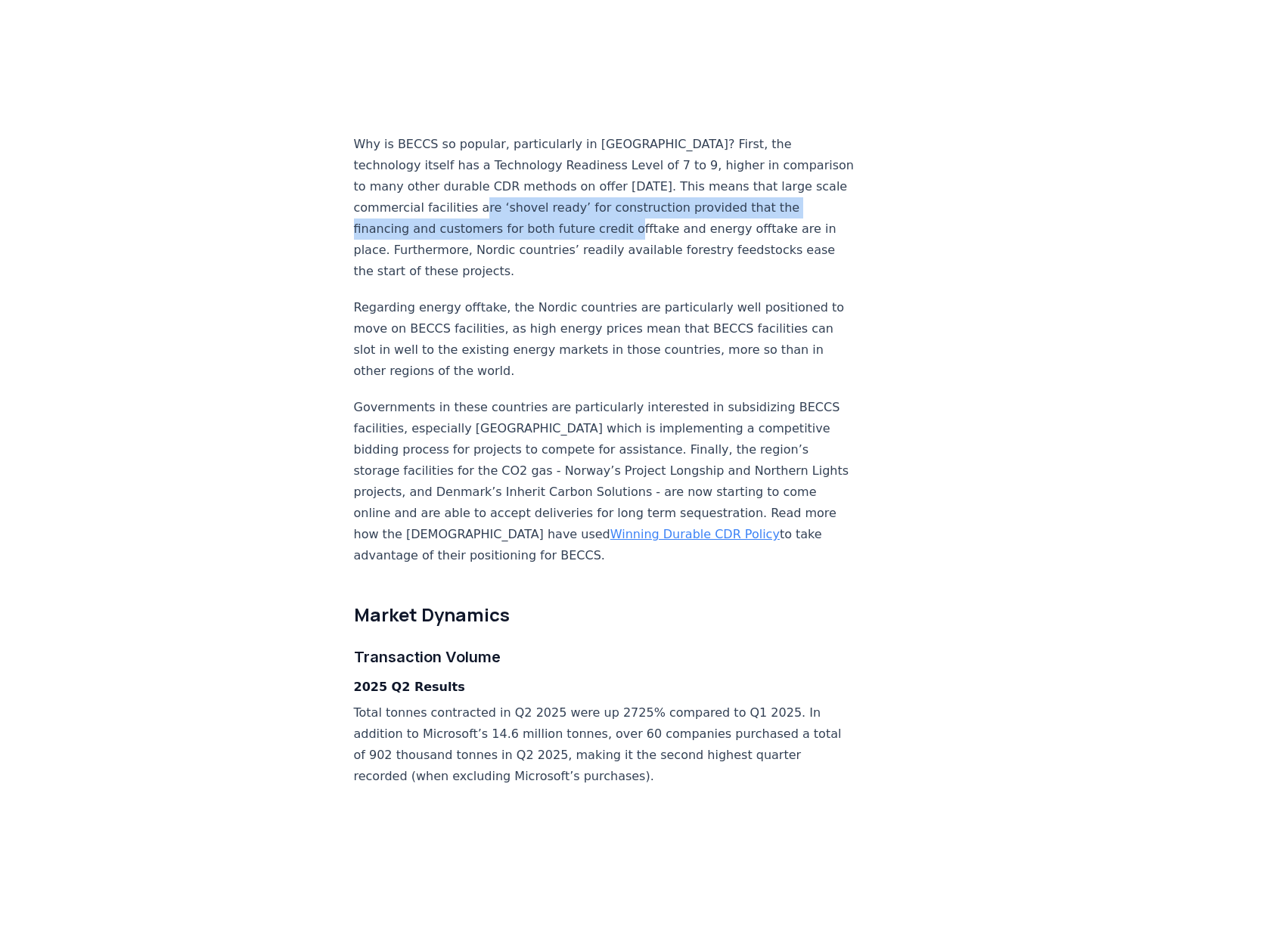
click at [653, 212] on p "Why is BECCS so popular, particularly in [GEOGRAPHIC_DATA]? First, the technolo…" at bounding box center [604, 208] width 501 height 148
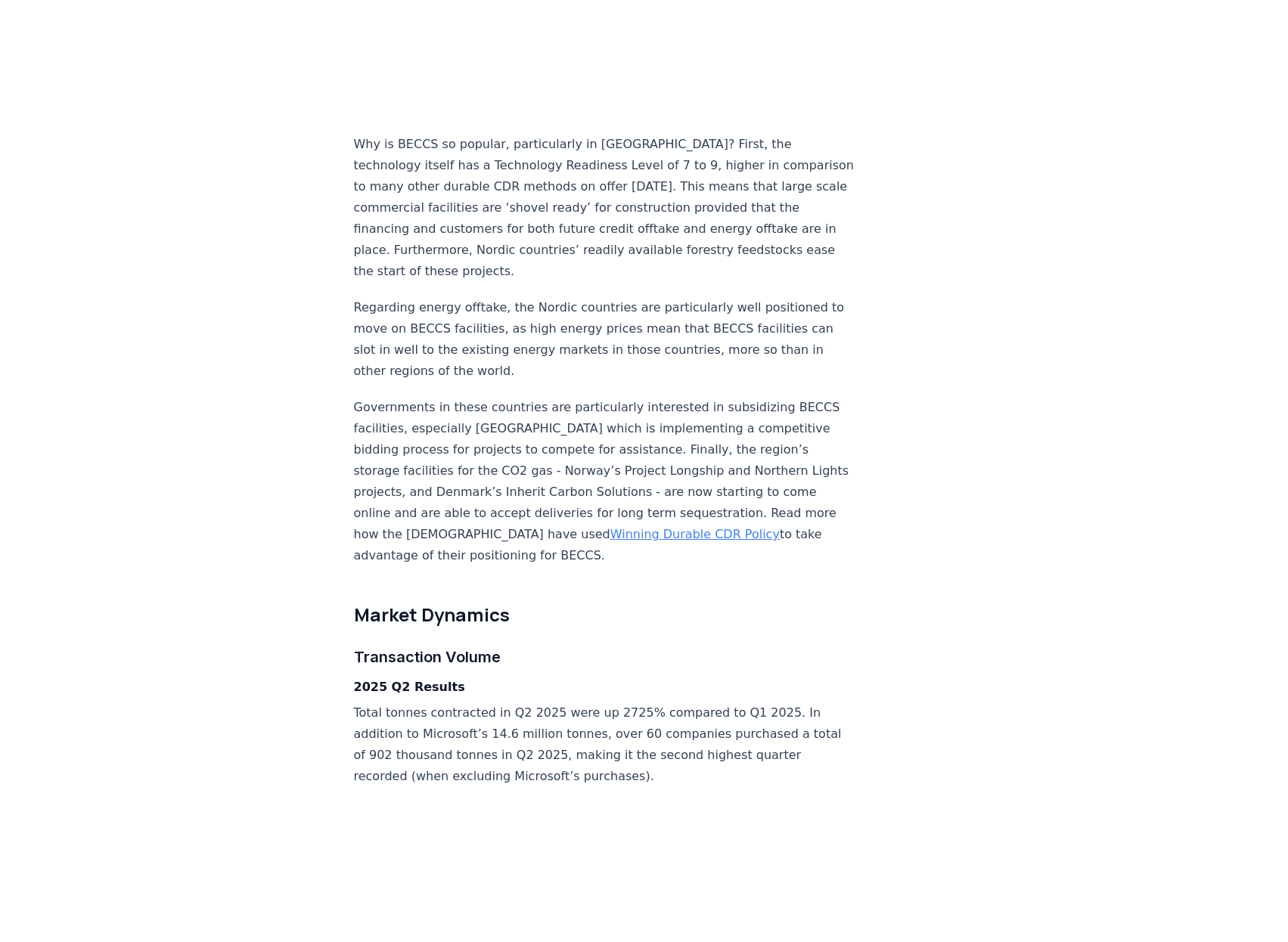
click at [660, 213] on p "Why is BECCS so popular, particularly in [GEOGRAPHIC_DATA]? First, the technolo…" at bounding box center [604, 208] width 501 height 148
click at [717, 198] on p "Why is BECCS so popular, particularly in [GEOGRAPHIC_DATA]? First, the technolo…" at bounding box center [604, 208] width 501 height 148
drag, startPoint x: 438, startPoint y: 200, endPoint x: 542, endPoint y: 204, distance: 104.1
click at [542, 204] on p "Why is BECCS so popular, particularly in [GEOGRAPHIC_DATA]? First, the technolo…" at bounding box center [604, 208] width 501 height 148
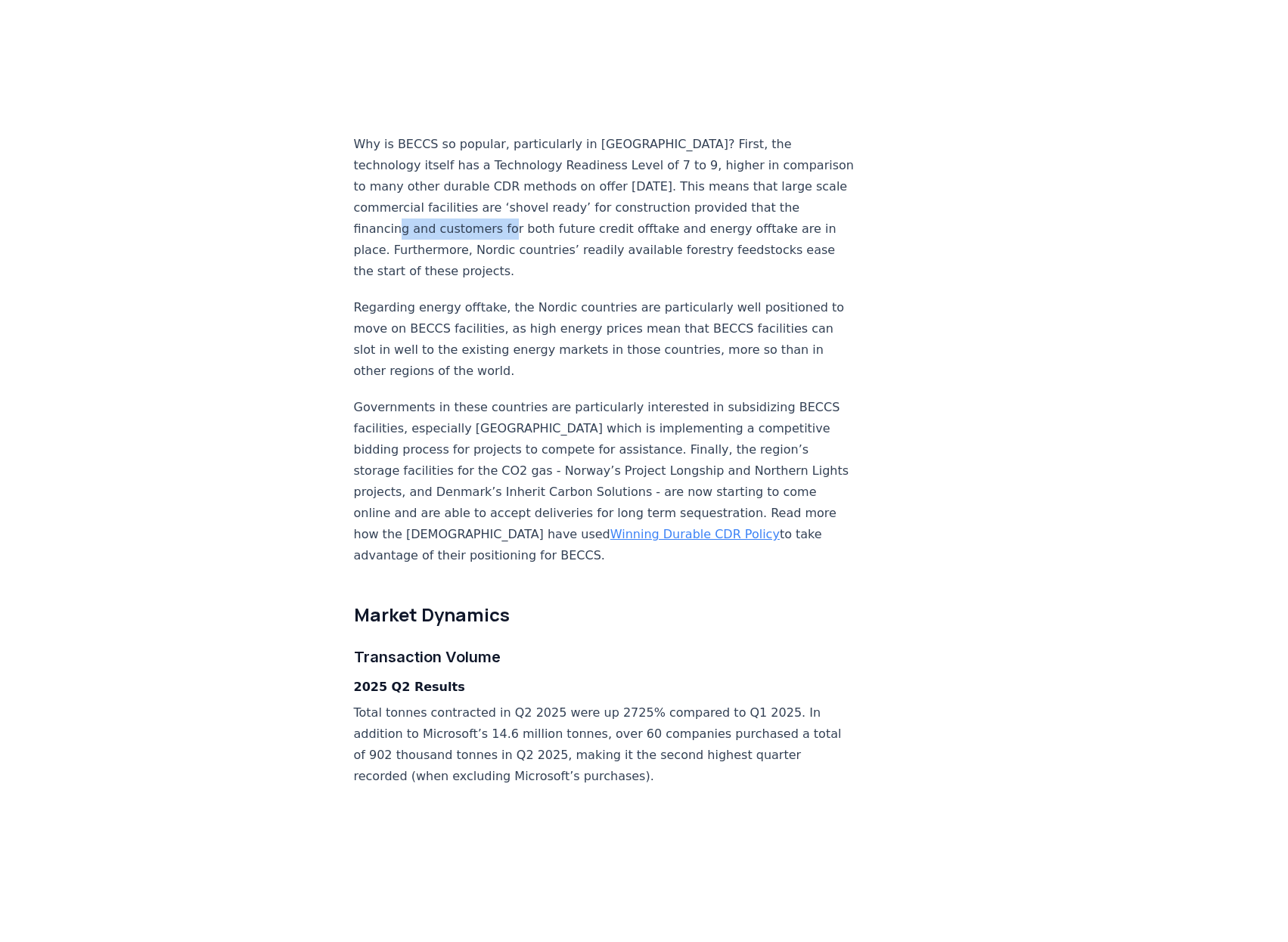
click at [542, 204] on p "Why is BECCS so popular, particularly in [GEOGRAPHIC_DATA]? First, the technolo…" at bounding box center [604, 208] width 501 height 148
click at [669, 208] on p "Why is BECCS so popular, particularly in [GEOGRAPHIC_DATA]? First, the technolo…" at bounding box center [604, 208] width 501 height 148
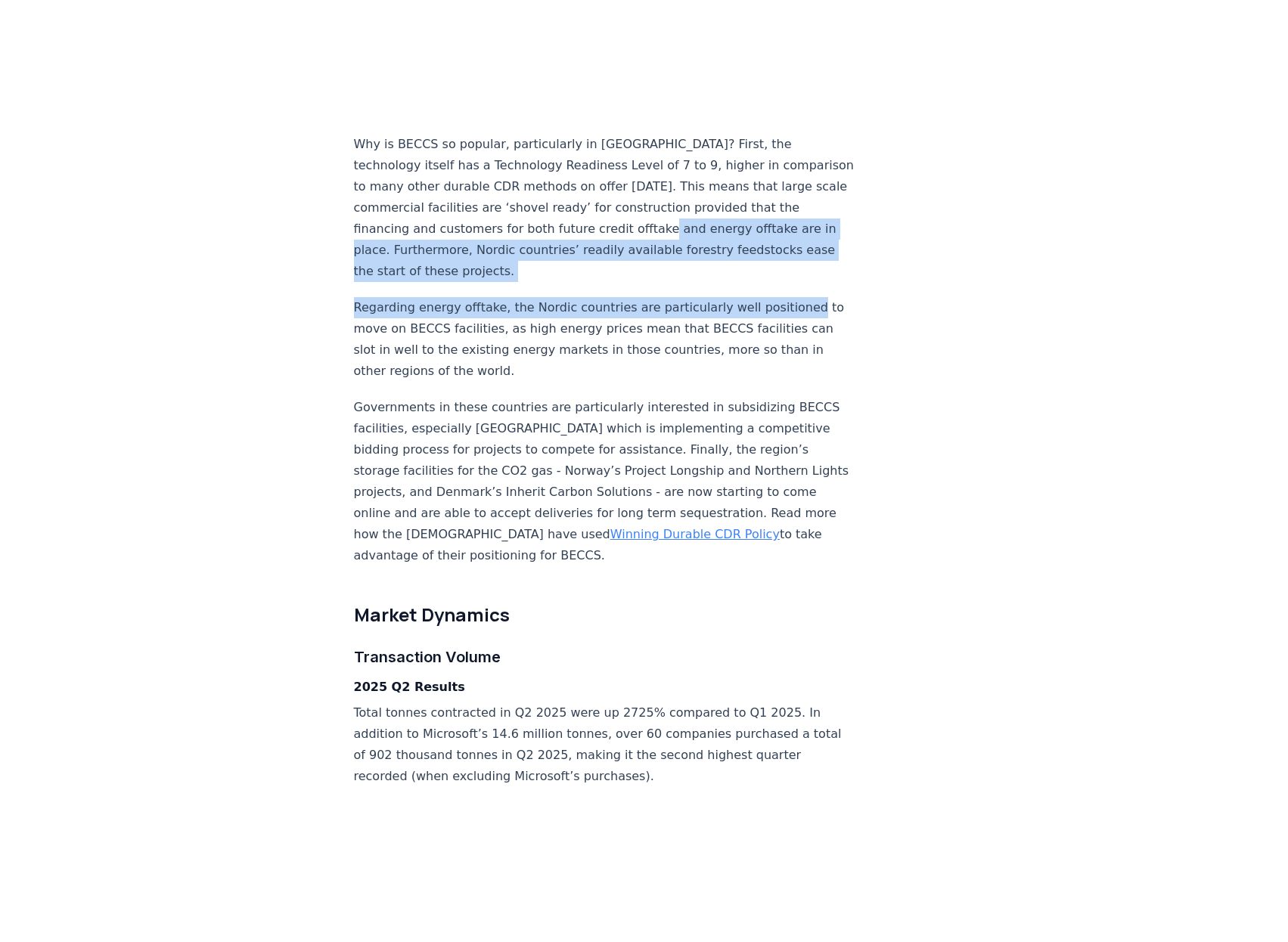
drag, startPoint x: 692, startPoint y: 207, endPoint x: 827, endPoint y: 258, distance: 144.3
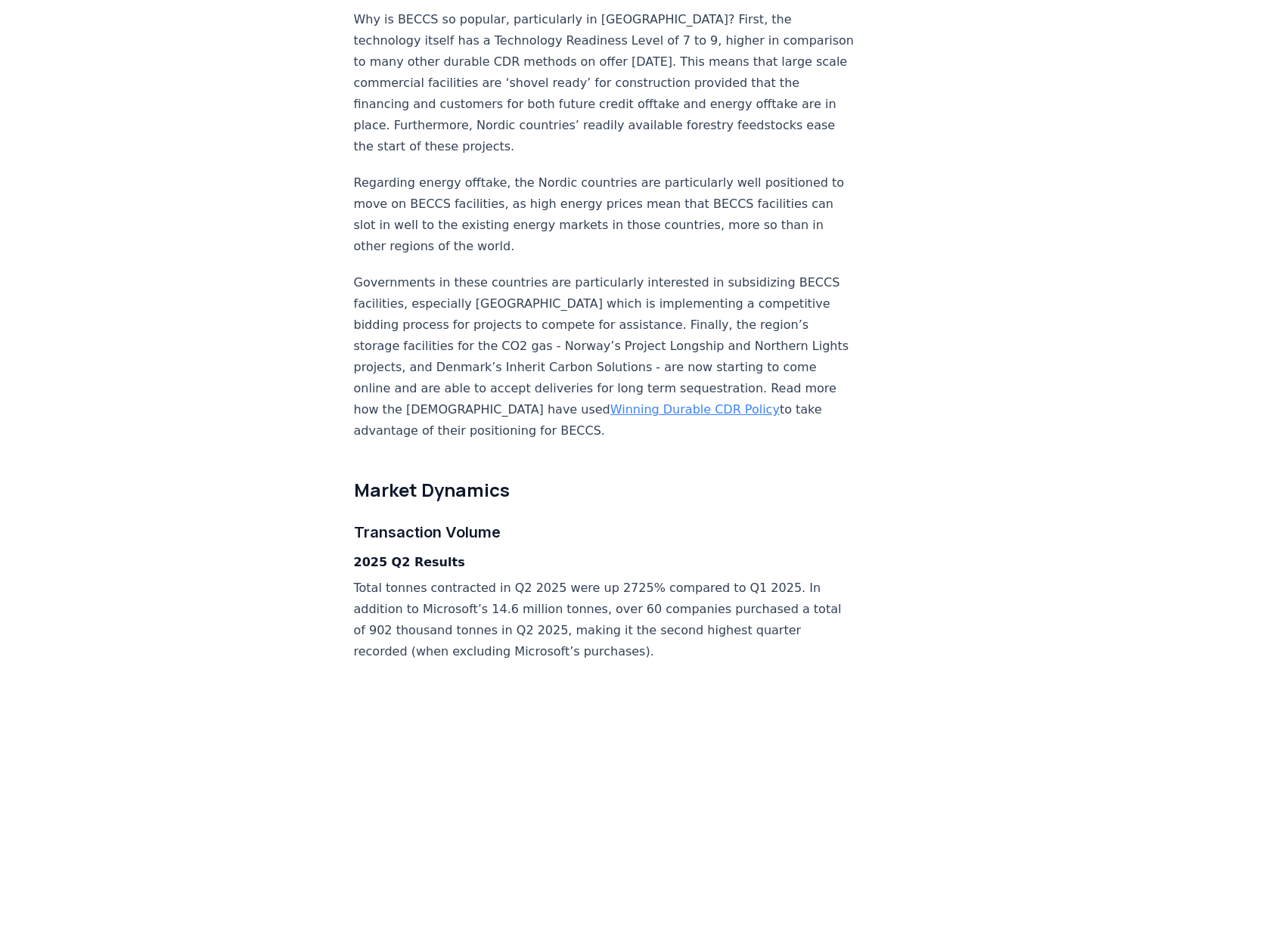
scroll to position [1966, 0]
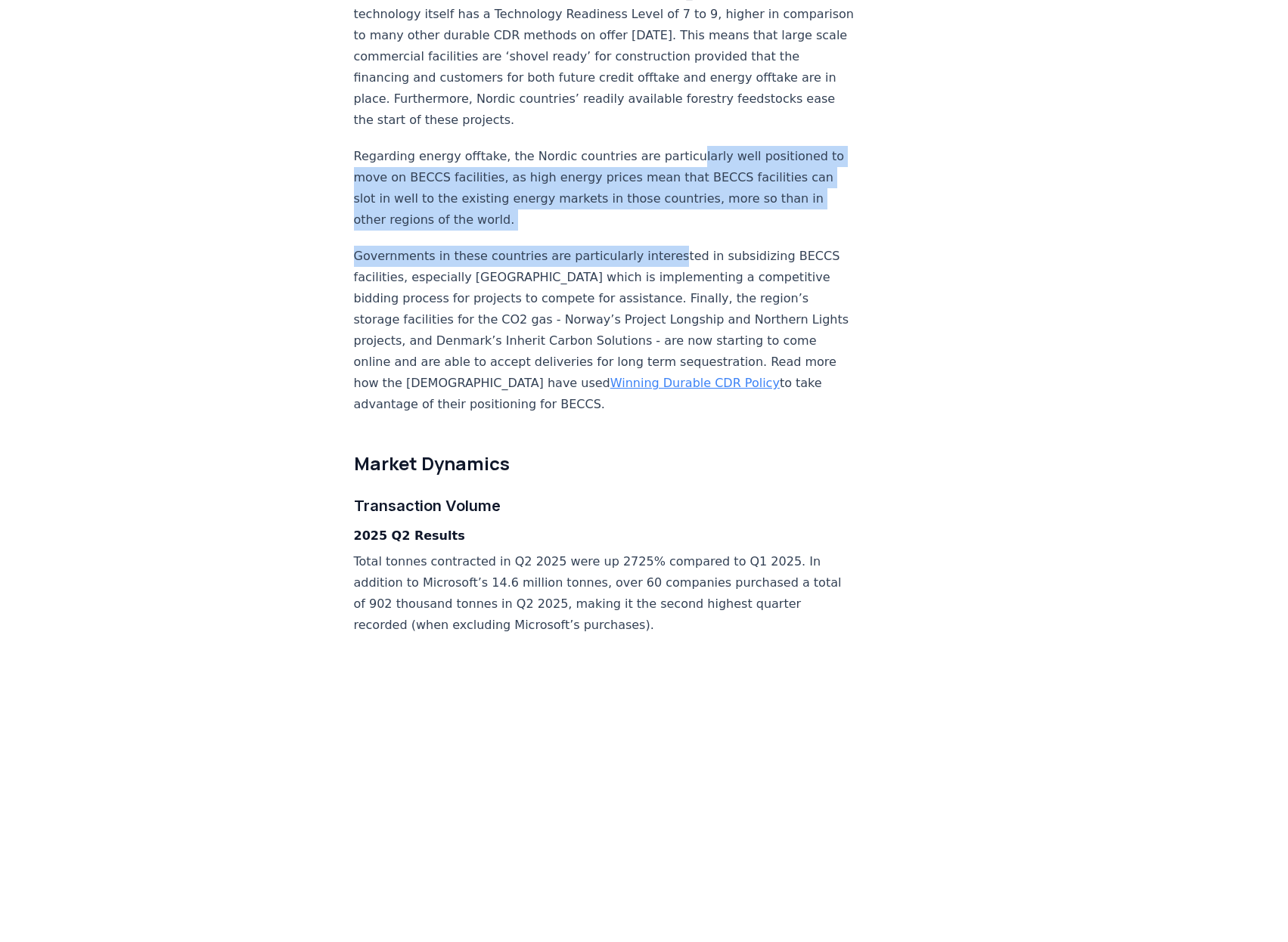
drag, startPoint x: 673, startPoint y: 138, endPoint x: 651, endPoint y: 208, distance: 73.4
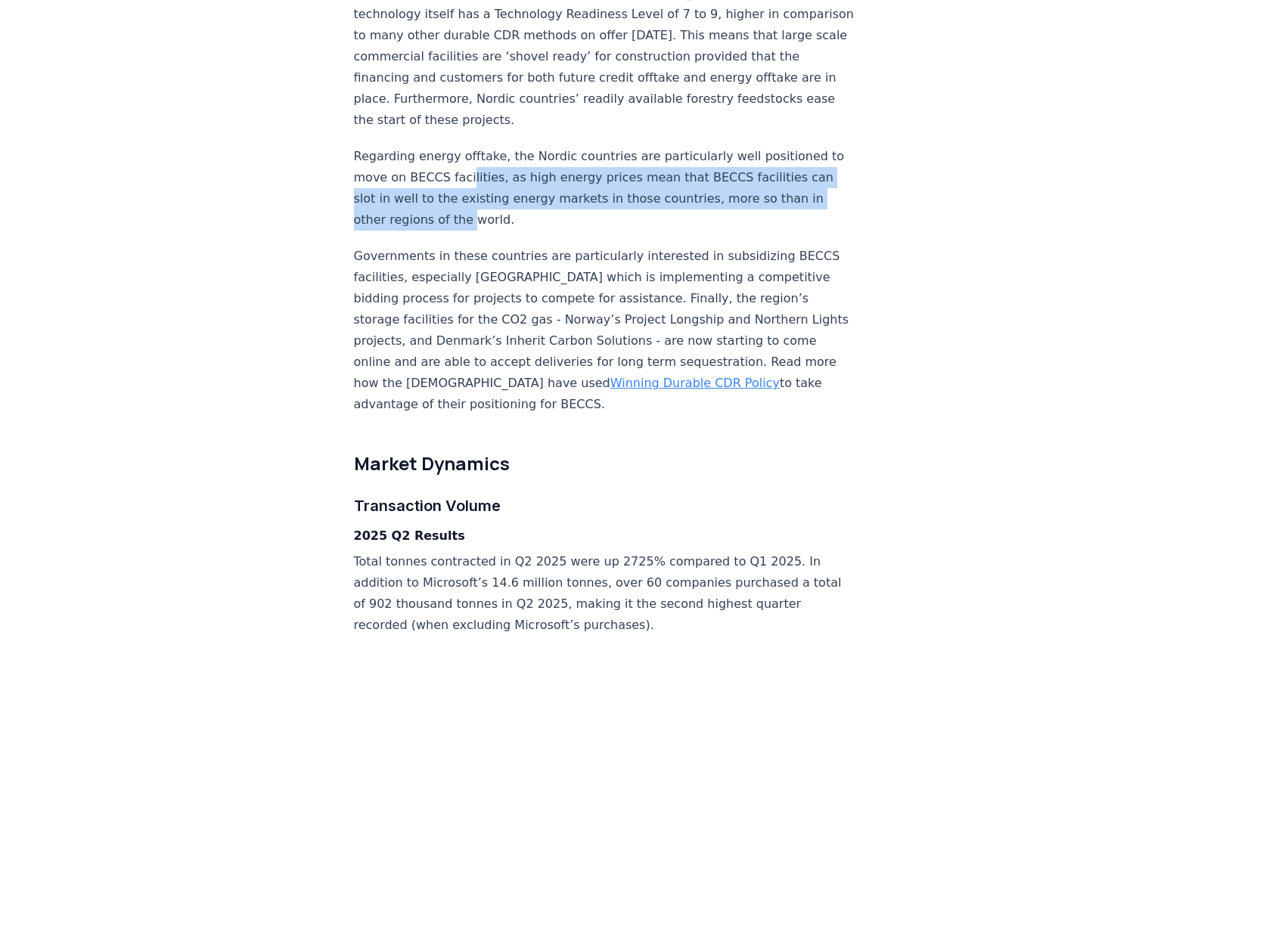
drag, startPoint x: 477, startPoint y: 162, endPoint x: 484, endPoint y: 191, distance: 29.8
click at [484, 191] on p "Regarding energy offtake, the Nordic countries are particularly well positioned…" at bounding box center [604, 189] width 501 height 85
drag, startPoint x: 548, startPoint y: 156, endPoint x: 553, endPoint y: 194, distance: 38.3
click at [553, 194] on p "Regarding energy offtake, the Nordic countries are particularly well positioned…" at bounding box center [604, 189] width 501 height 85
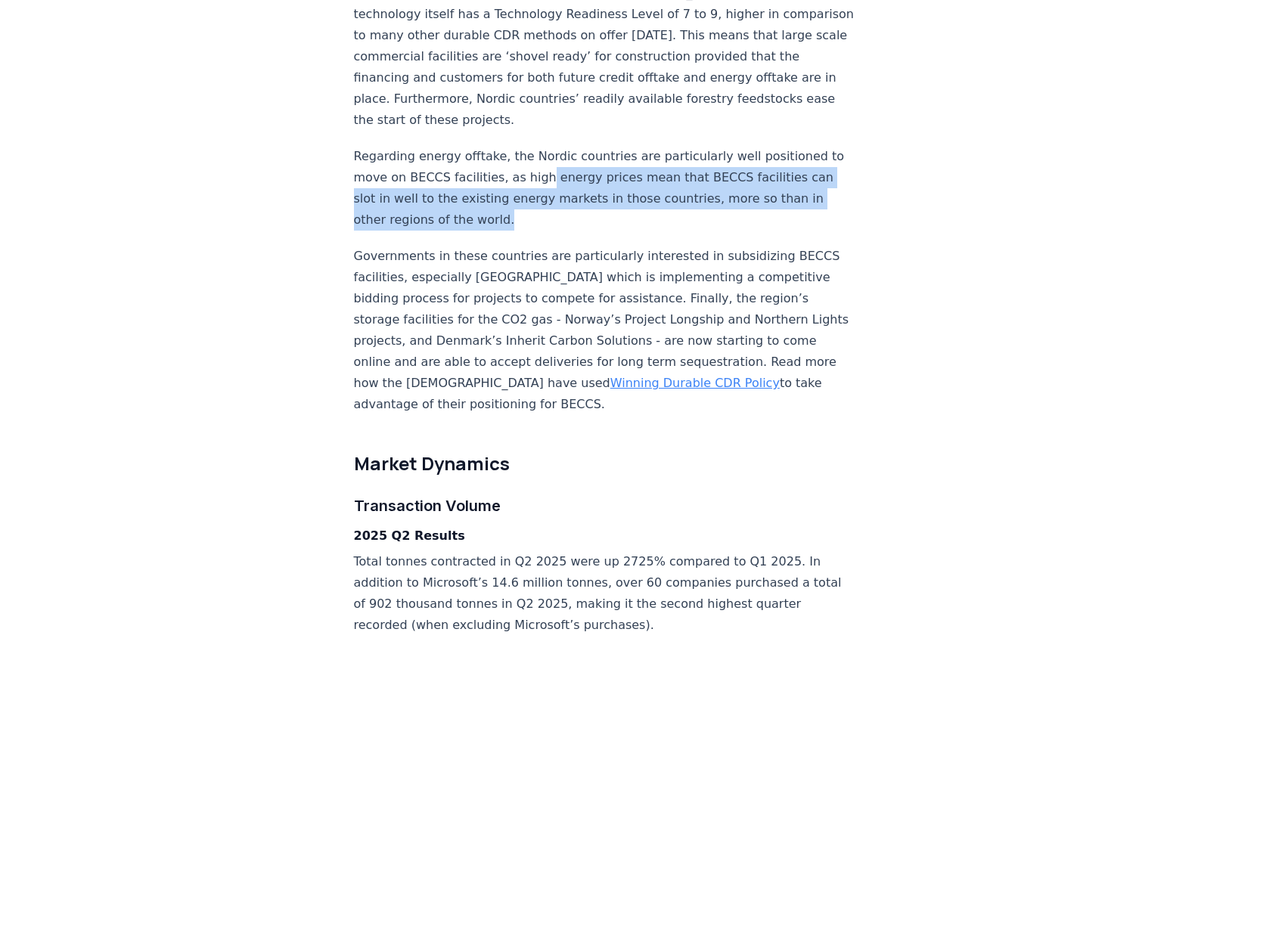
click at [553, 194] on p "Regarding energy offtake, the Nordic countries are particularly well positioned…" at bounding box center [604, 189] width 501 height 85
drag, startPoint x: 553, startPoint y: 194, endPoint x: 554, endPoint y: 163, distance: 31.0
click at [554, 163] on p "Regarding energy offtake, the Nordic countries are particularly well positioned…" at bounding box center [604, 189] width 501 height 85
click at [553, 196] on p "Regarding energy offtake, the Nordic countries are particularly well positioned…" at bounding box center [604, 189] width 501 height 85
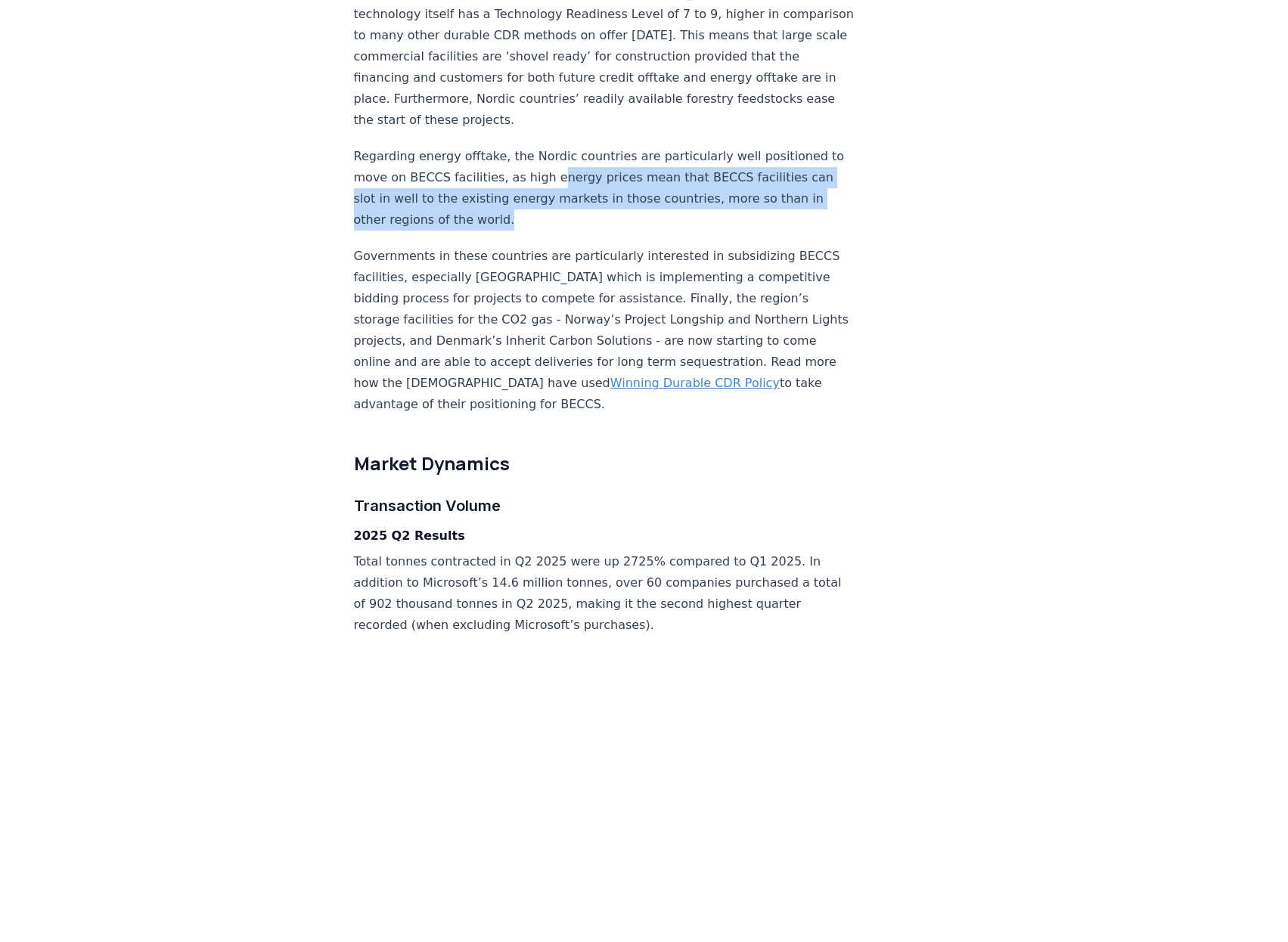
click at [553, 196] on p "Regarding energy offtake, the Nordic countries are particularly well positioned…" at bounding box center [604, 189] width 501 height 85
drag, startPoint x: 458, startPoint y: 173, endPoint x: 586, endPoint y: 199, distance: 130.6
click at [586, 199] on p "Regarding energy offtake, the Nordic countries are particularly well positioned…" at bounding box center [604, 189] width 501 height 85
drag, startPoint x: 594, startPoint y: 173, endPoint x: 597, endPoint y: 191, distance: 18.2
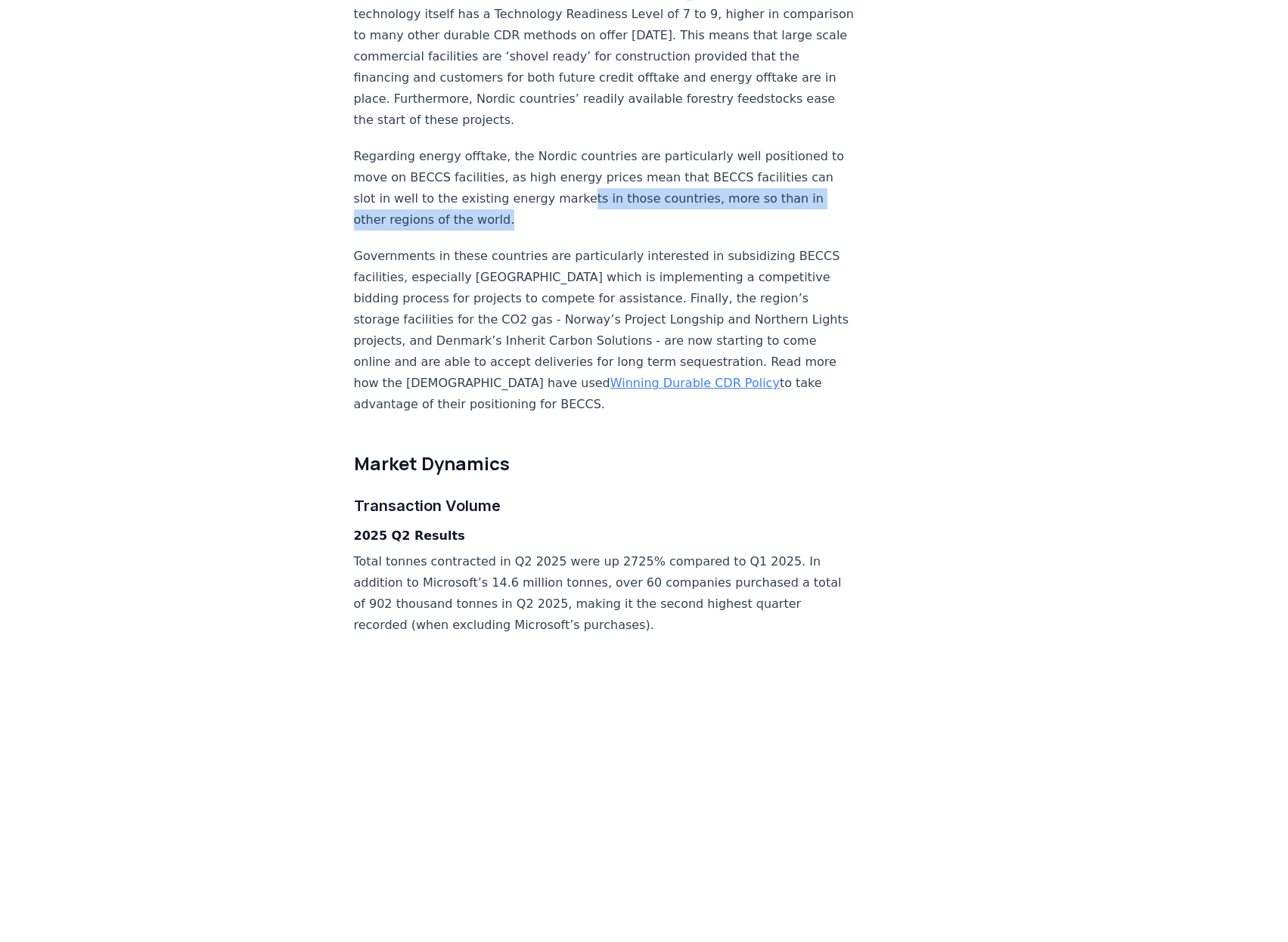
click at [597, 191] on p "Regarding energy offtake, the Nordic countries are particularly well positioned…" at bounding box center [604, 189] width 501 height 85
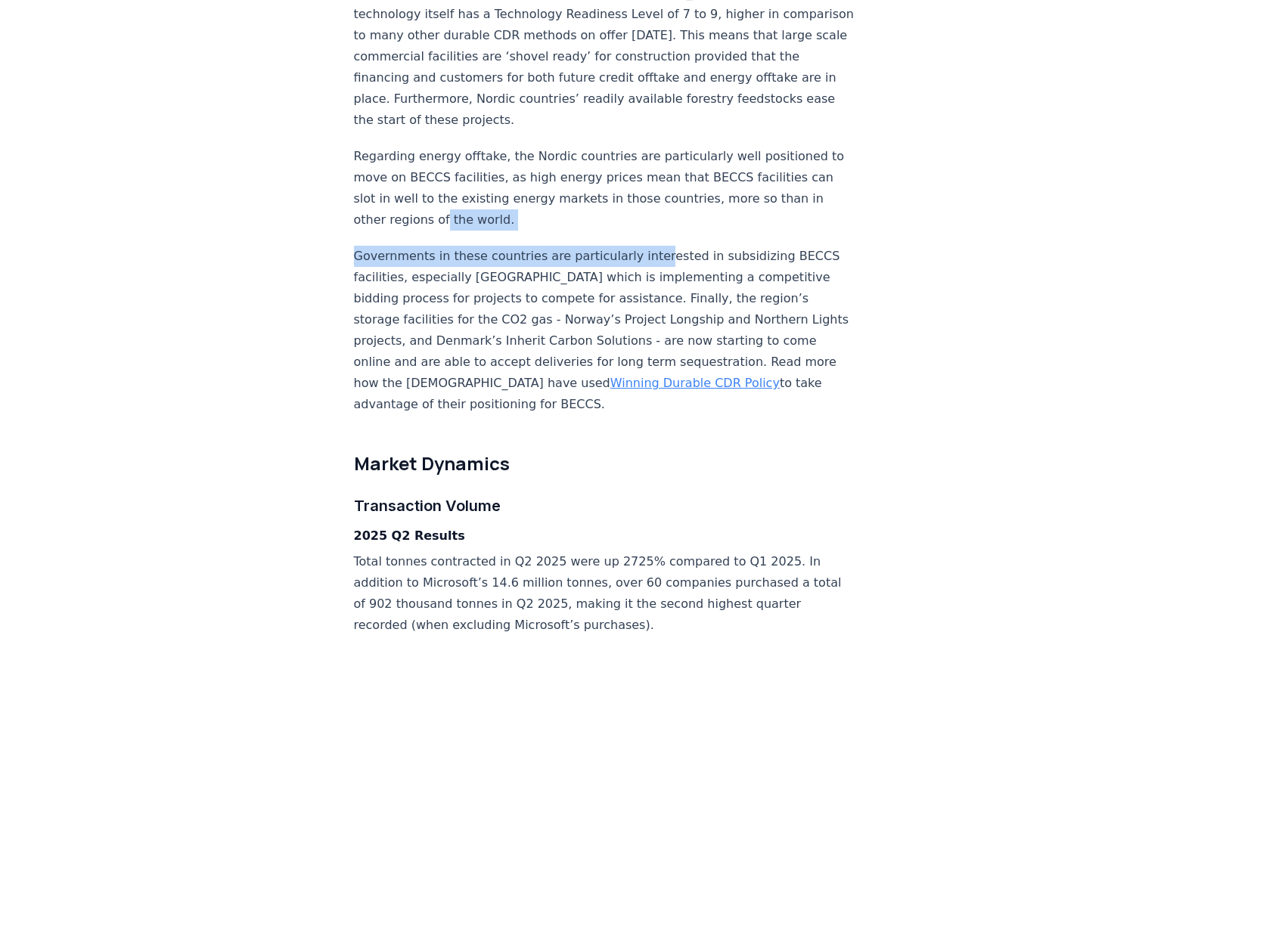
drag, startPoint x: 455, startPoint y: 190, endPoint x: 639, endPoint y: 218, distance: 186.1
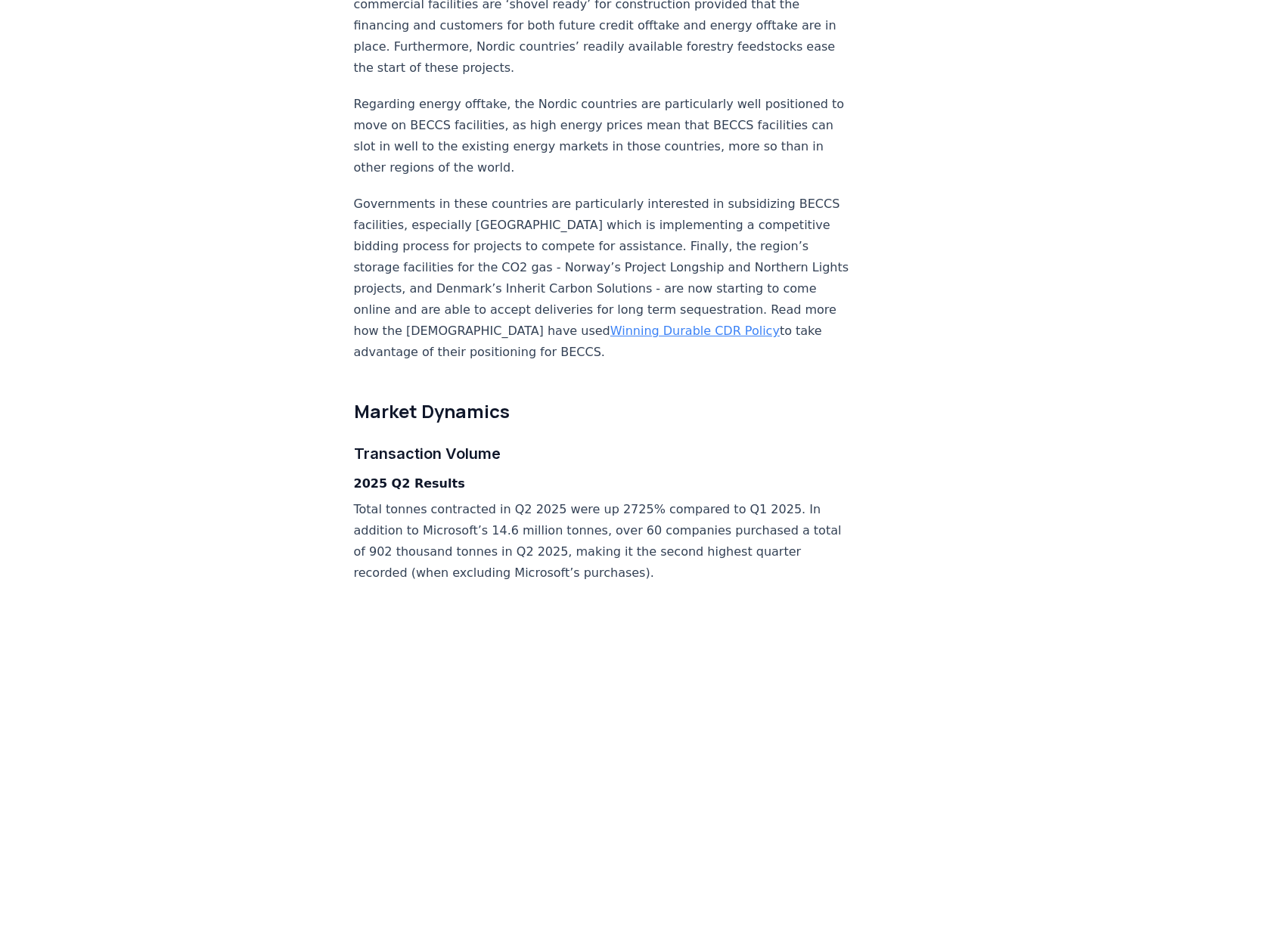
scroll to position [2042, 0]
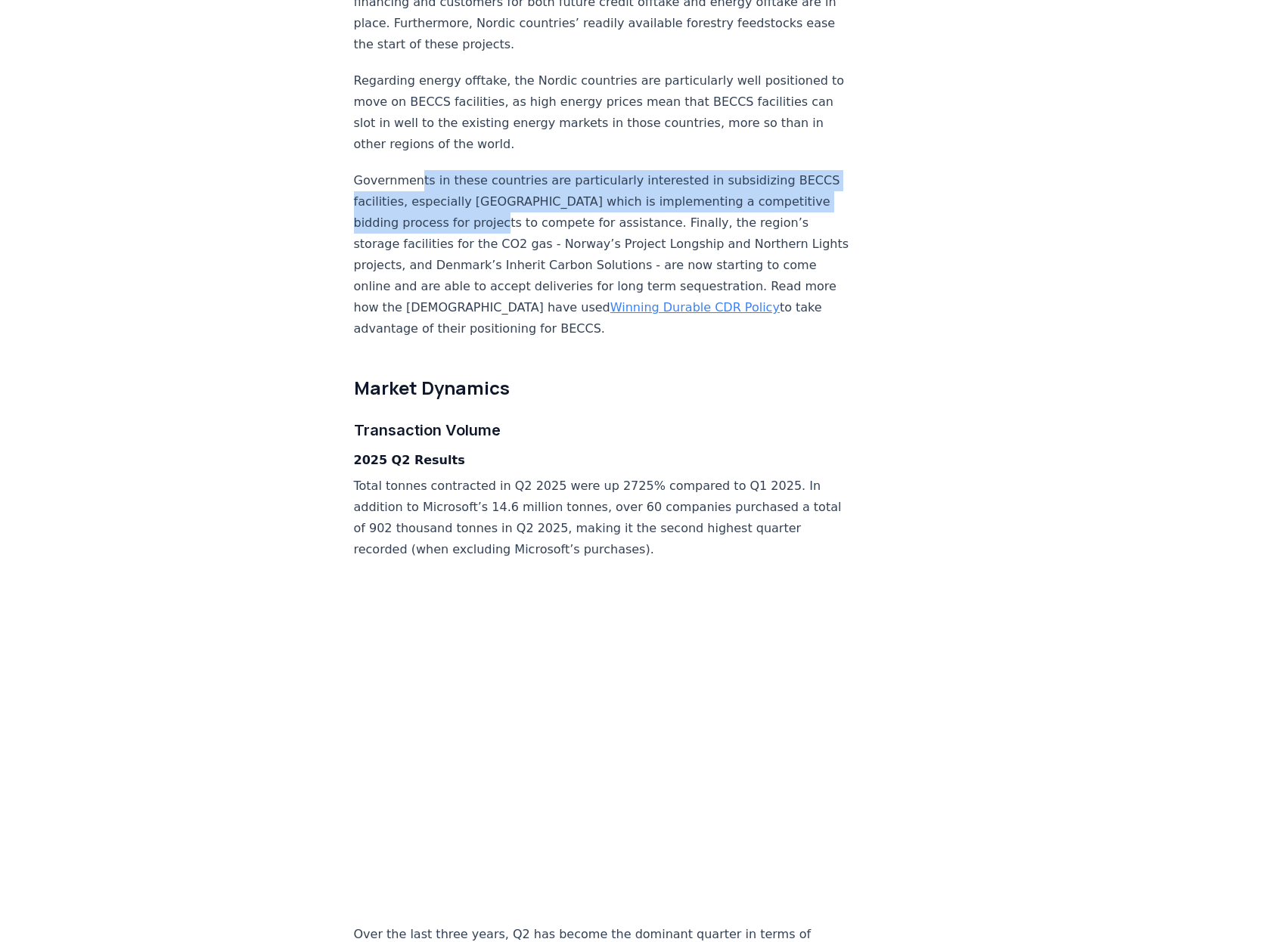
drag, startPoint x: 418, startPoint y: 148, endPoint x: 528, endPoint y: 198, distance: 120.8
click at [525, 198] on p "Governments in these countries are particularly interested in subsidizing BECCS…" at bounding box center [604, 254] width 501 height 169
click at [528, 198] on p "Governments in these countries are particularly interested in subsidizing BECCS…" at bounding box center [604, 254] width 501 height 169
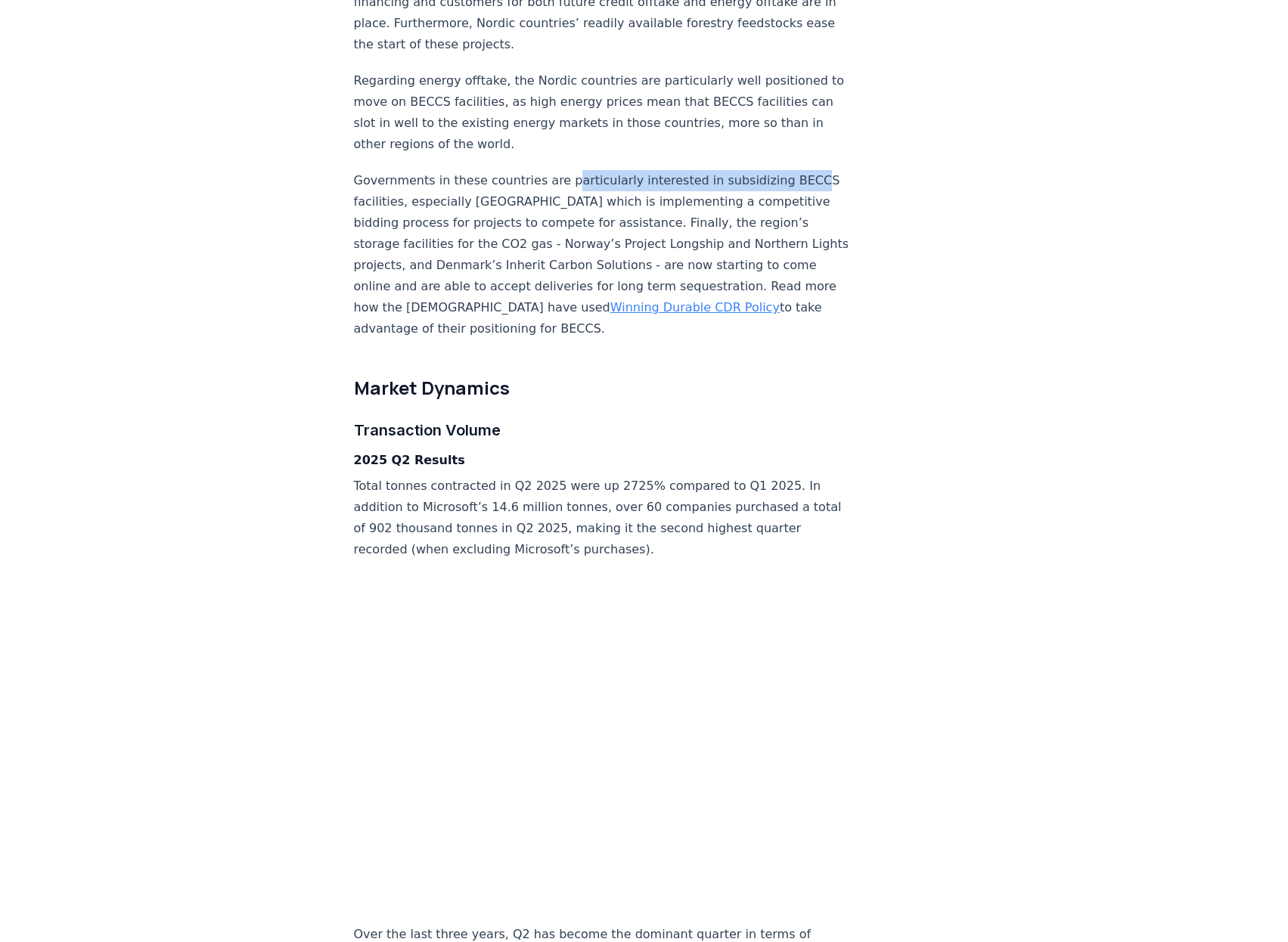
drag, startPoint x: 562, startPoint y: 149, endPoint x: 778, endPoint y: 156, distance: 216.1
click at [778, 170] on p "Governments in these countries are particularly interested in subsidizing BECCS…" at bounding box center [604, 254] width 501 height 169
drag, startPoint x: 493, startPoint y: 177, endPoint x: 734, endPoint y: 157, distance: 241.8
click at [734, 170] on p "Governments in these countries are particularly interested in subsidizing BECCS…" at bounding box center [604, 254] width 501 height 169
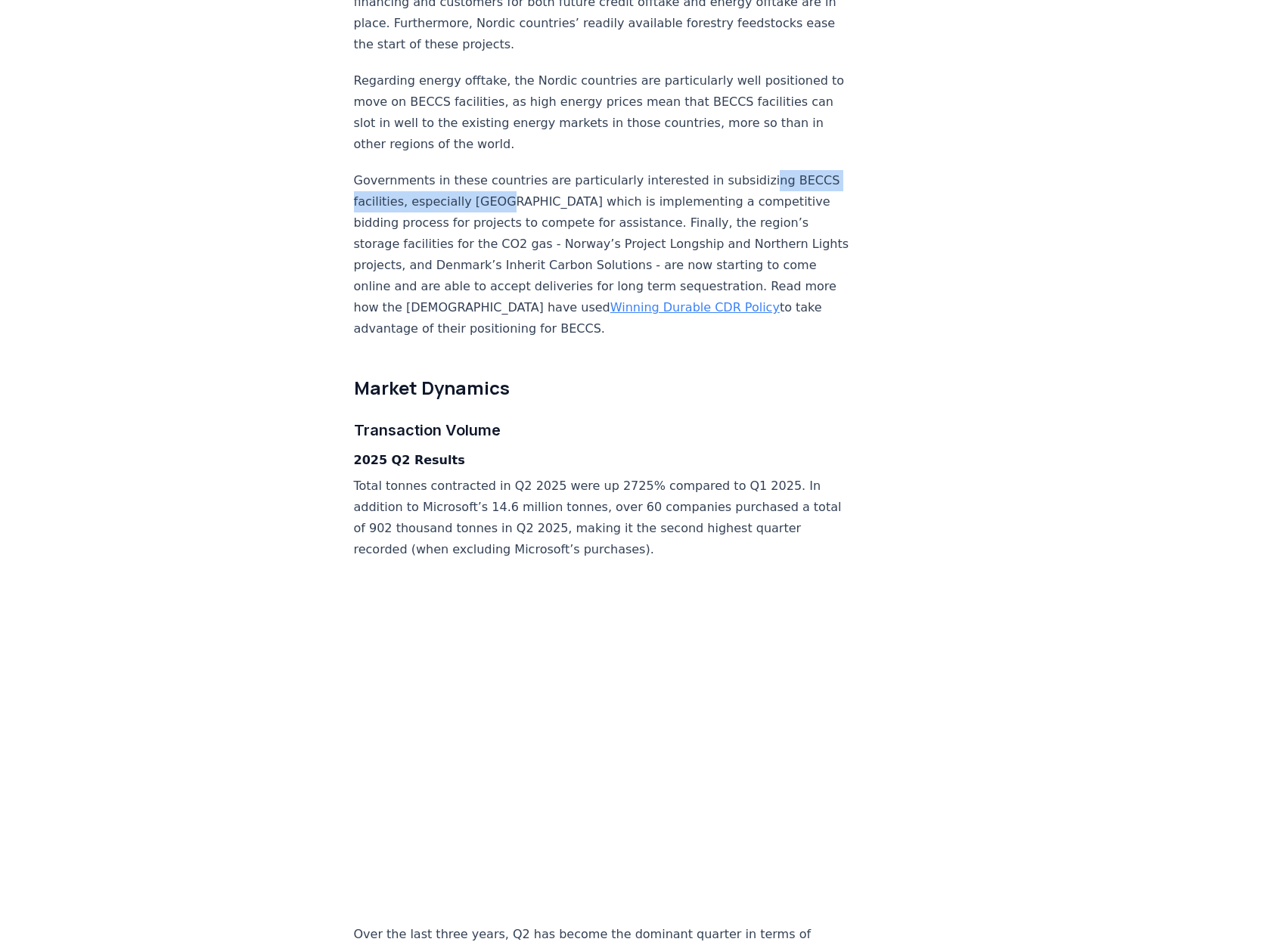
click at [734, 170] on p "Governments in these countries are particularly interested in subsidizing BECCS…" at bounding box center [604, 254] width 501 height 169
drag, startPoint x: 449, startPoint y: 207, endPoint x: 650, endPoint y: 203, distance: 201.0
click at [650, 203] on p "Governments in these countries are particularly interested in subsidizing BECCS…" at bounding box center [604, 254] width 501 height 169
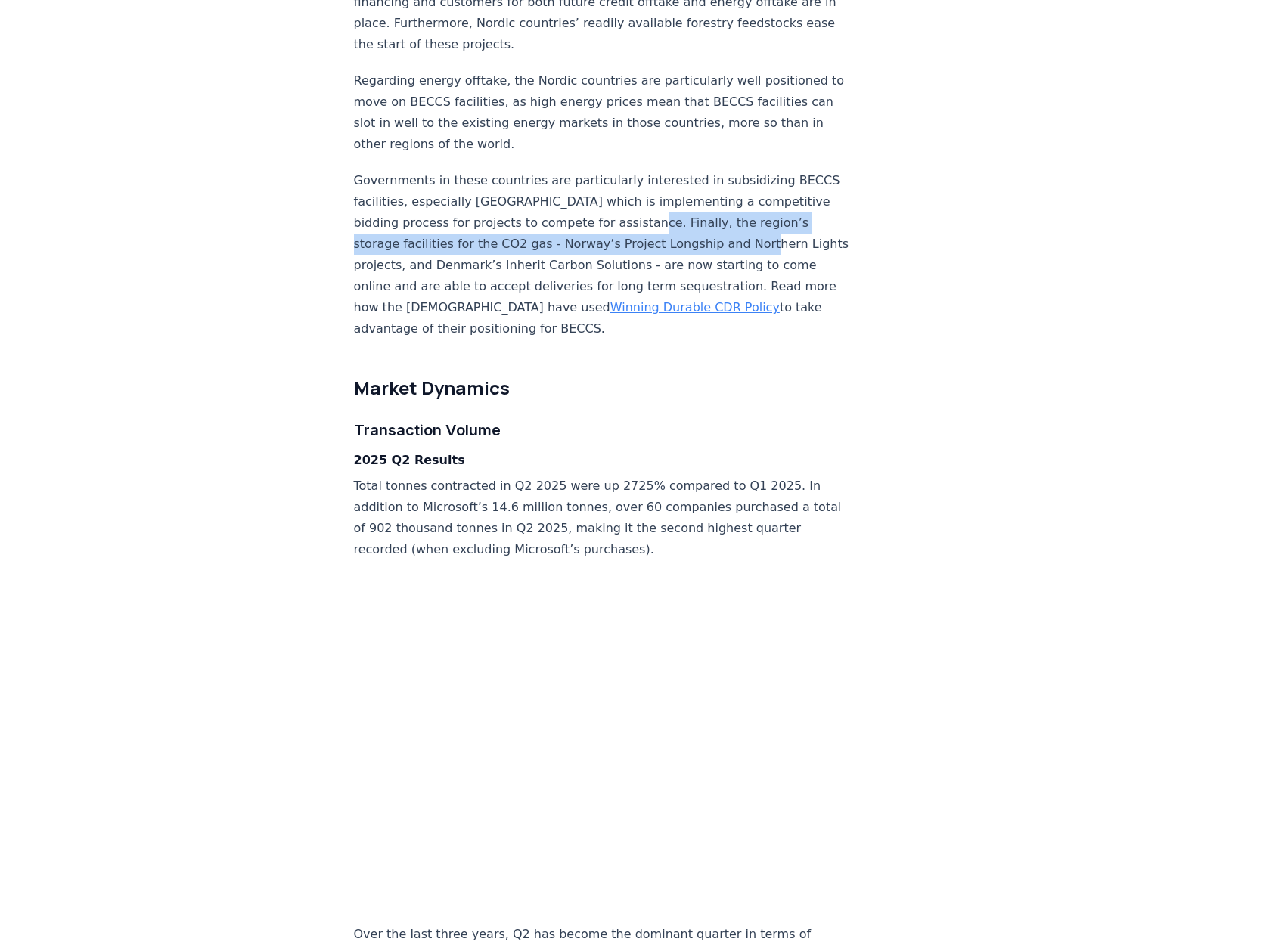
drag, startPoint x: 644, startPoint y: 191, endPoint x: 947, endPoint y: 225, distance: 304.9
drag, startPoint x: 438, startPoint y: 212, endPoint x: 539, endPoint y: 228, distance: 102.3
click at [539, 228] on p "Governments in these countries are particularly interested in subsidizing BECCS…" at bounding box center [604, 254] width 501 height 169
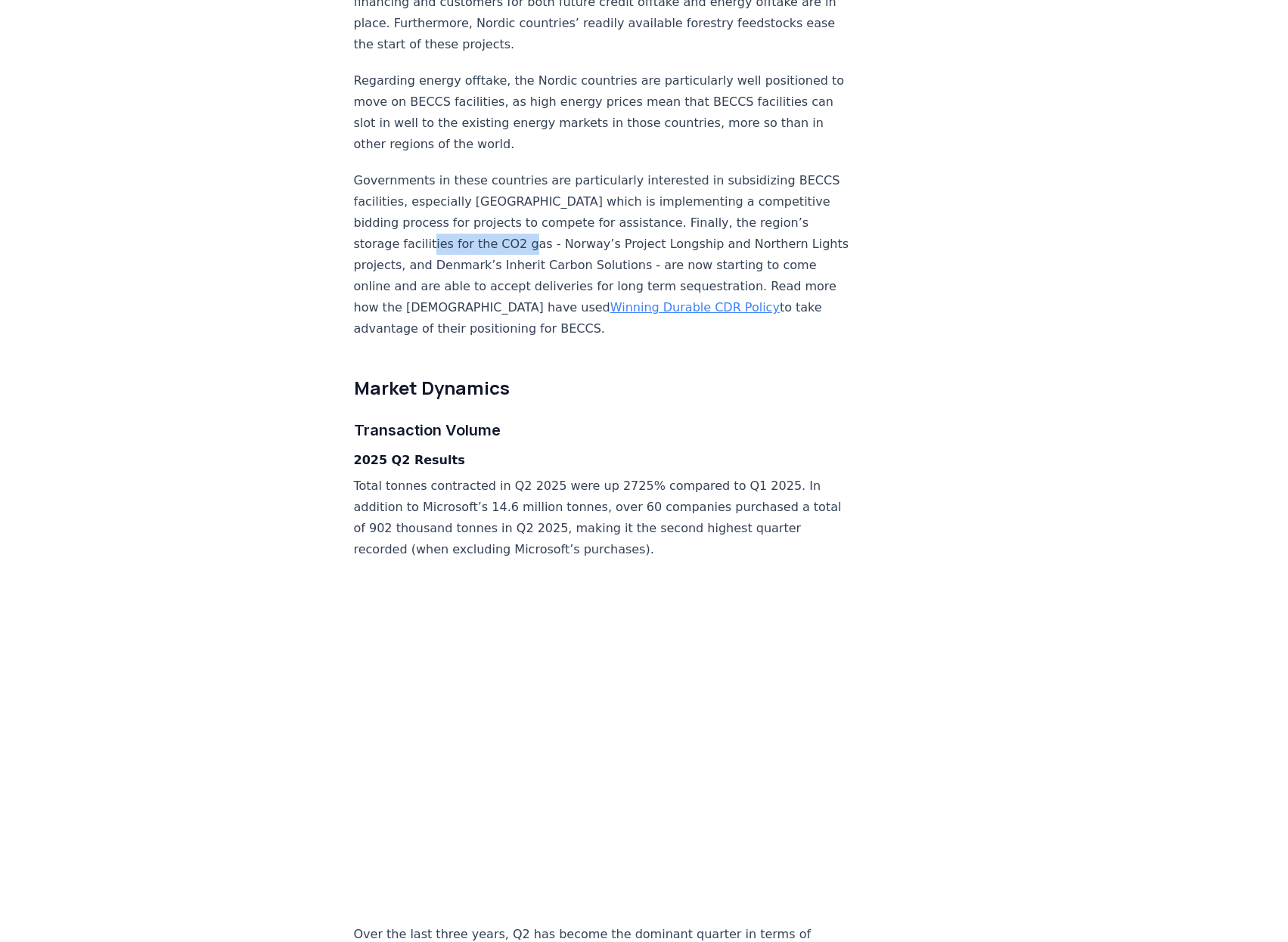
click at [539, 228] on p "Governments in these countries are particularly interested in subsidizing BECCS…" at bounding box center [604, 254] width 501 height 169
drag, startPoint x: 604, startPoint y: 209, endPoint x: 824, endPoint y: 212, distance: 220.0
drag, startPoint x: 476, startPoint y: 238, endPoint x: 790, endPoint y: 248, distance: 314.2
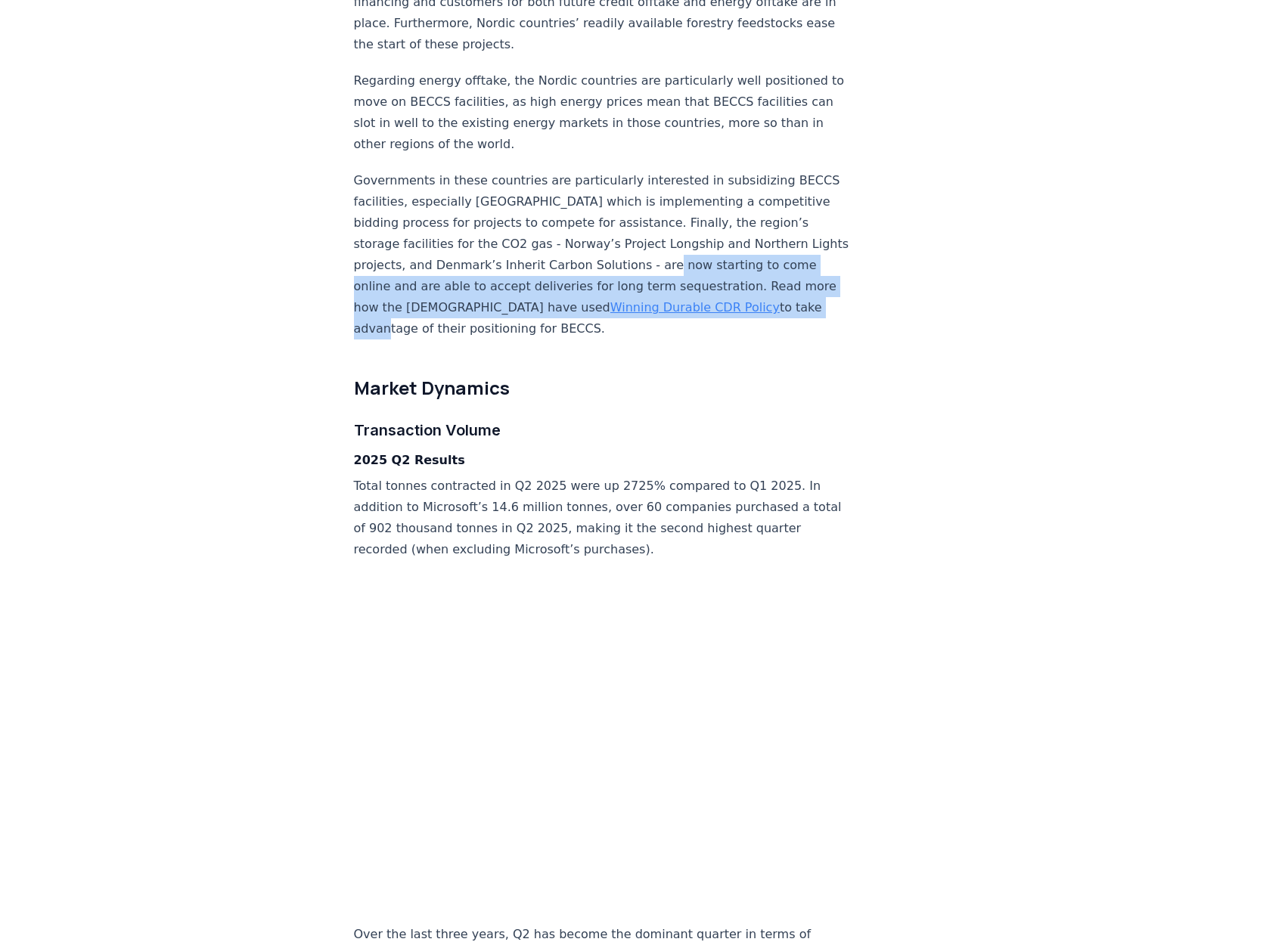
drag, startPoint x: 712, startPoint y: 239, endPoint x: 738, endPoint y: 278, distance: 46.9
click at [738, 278] on p "Governments in these countries are particularly interested in subsidizing BECCS…" at bounding box center [604, 254] width 501 height 169
drag, startPoint x: 480, startPoint y: 259, endPoint x: 860, endPoint y: 298, distance: 382.0
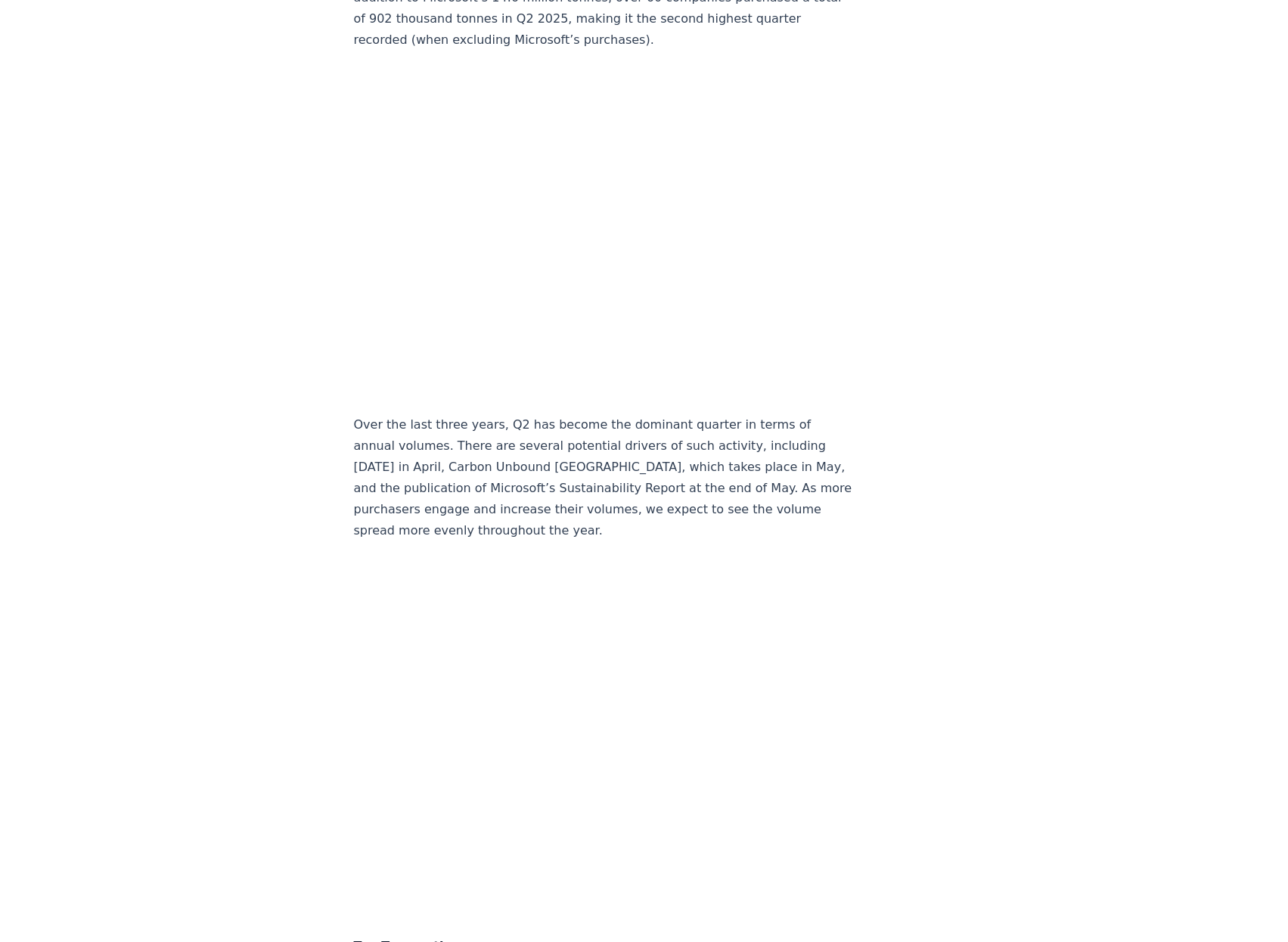
scroll to position [2646, 0]
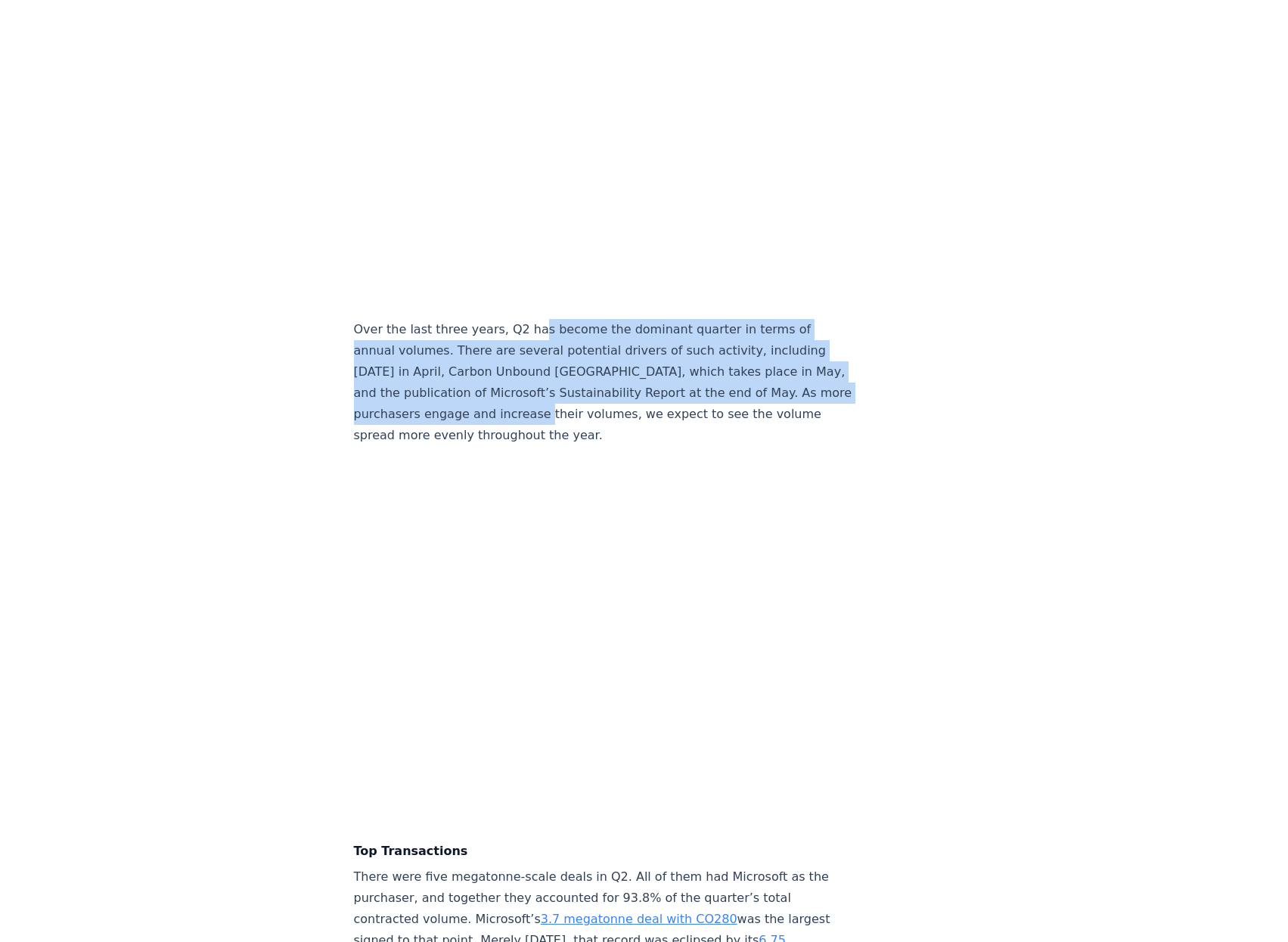
drag, startPoint x: 529, startPoint y: 302, endPoint x: 555, endPoint y: 384, distance: 86.0
click at [555, 384] on p "Over the last three years, Q2 has become the dominant quarter in terms of annua…" at bounding box center [604, 382] width 501 height 127
drag, startPoint x: 642, startPoint y: 311, endPoint x: 624, endPoint y: 389, distance: 80.0
click at [624, 389] on p "Over the last three years, Q2 has become the dominant quarter in terms of annua…" at bounding box center [604, 382] width 501 height 127
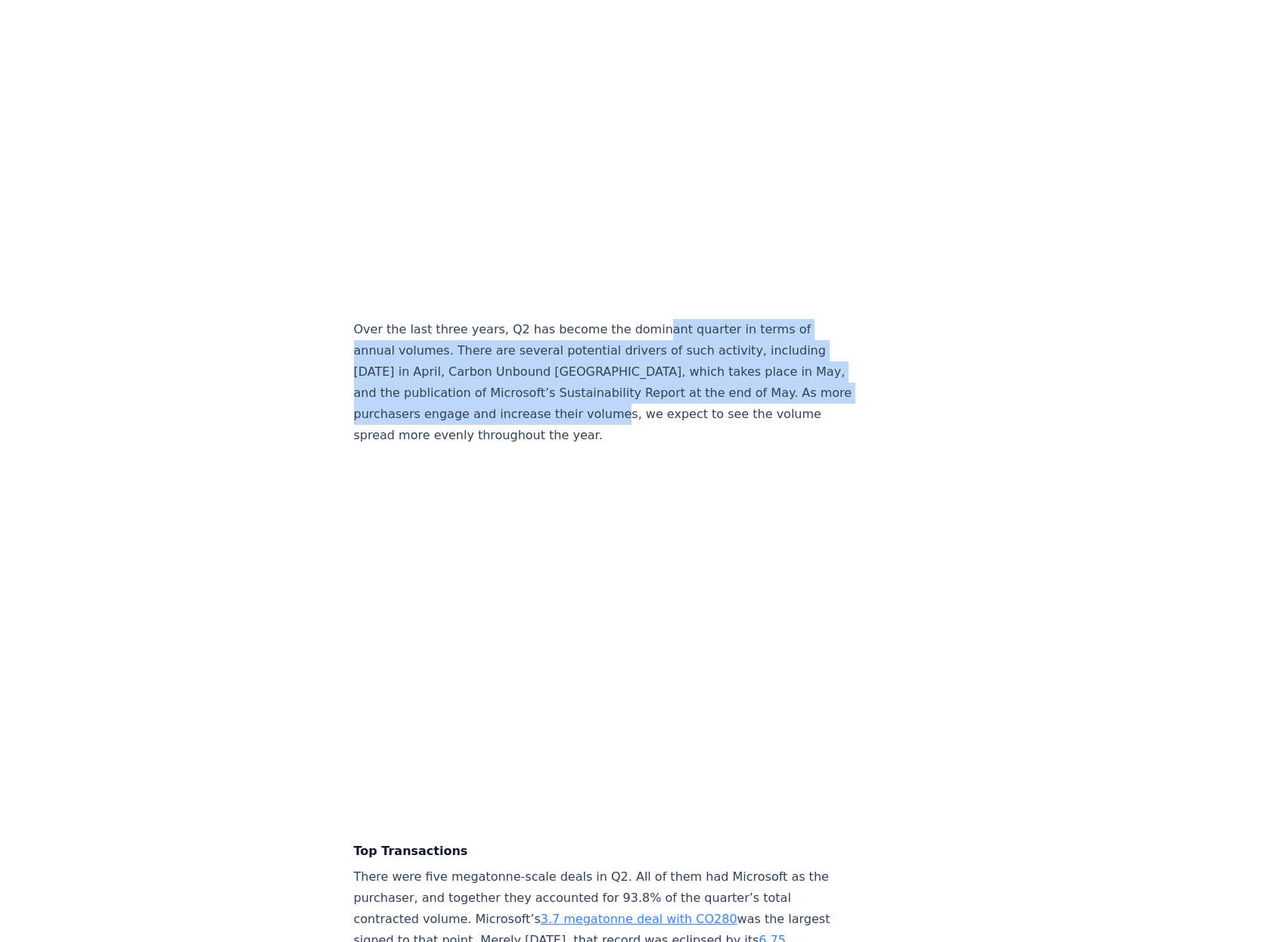
click at [624, 389] on p "Over the last three years, Q2 has become the dominant quarter in terms of annua…" at bounding box center [604, 382] width 501 height 127
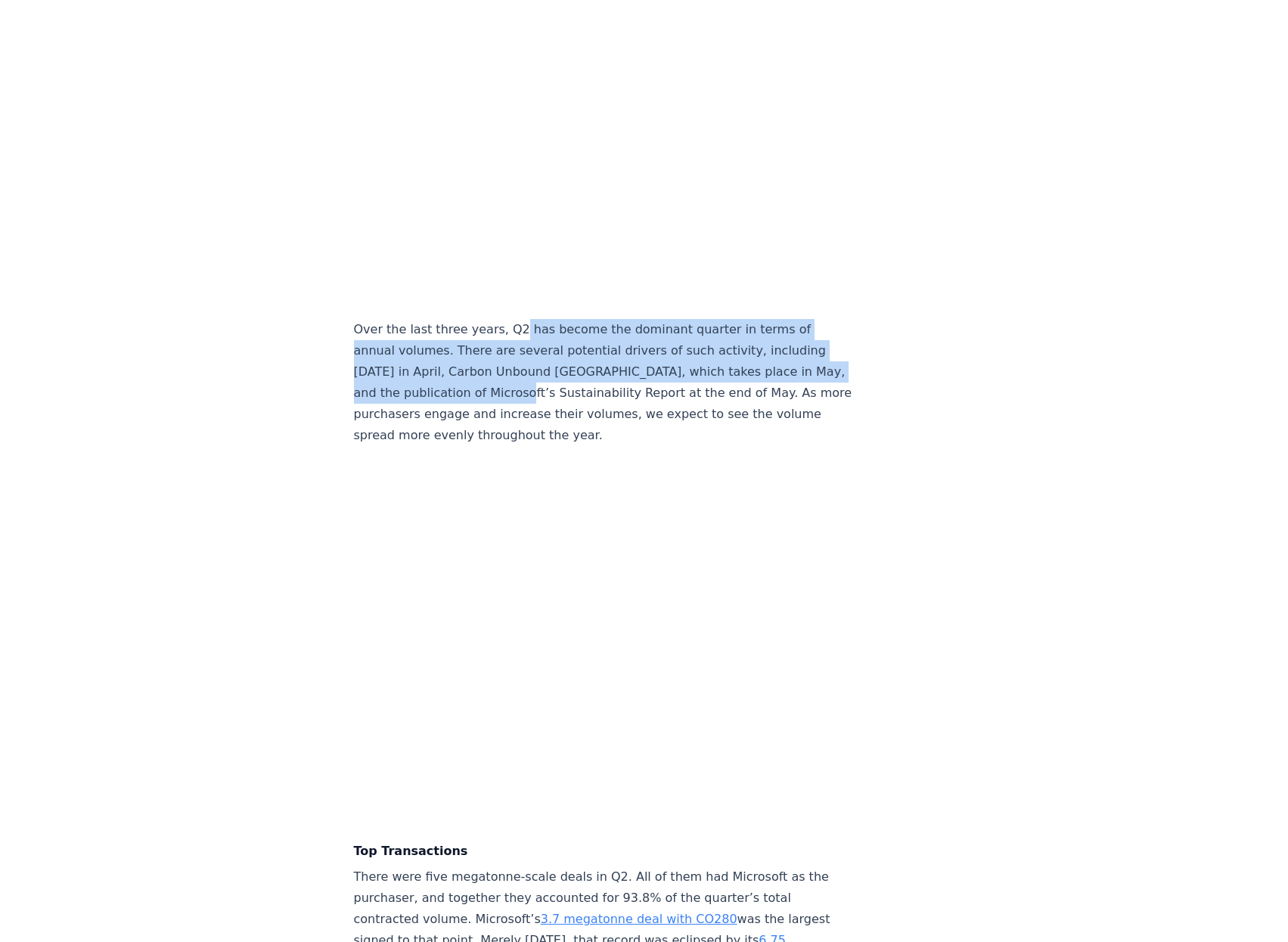
drag, startPoint x: 507, startPoint y: 301, endPoint x: 515, endPoint y: 358, distance: 57.6
click at [515, 358] on p "Over the last three years, Q2 has become the dominant quarter in terms of annua…" at bounding box center [604, 382] width 501 height 127
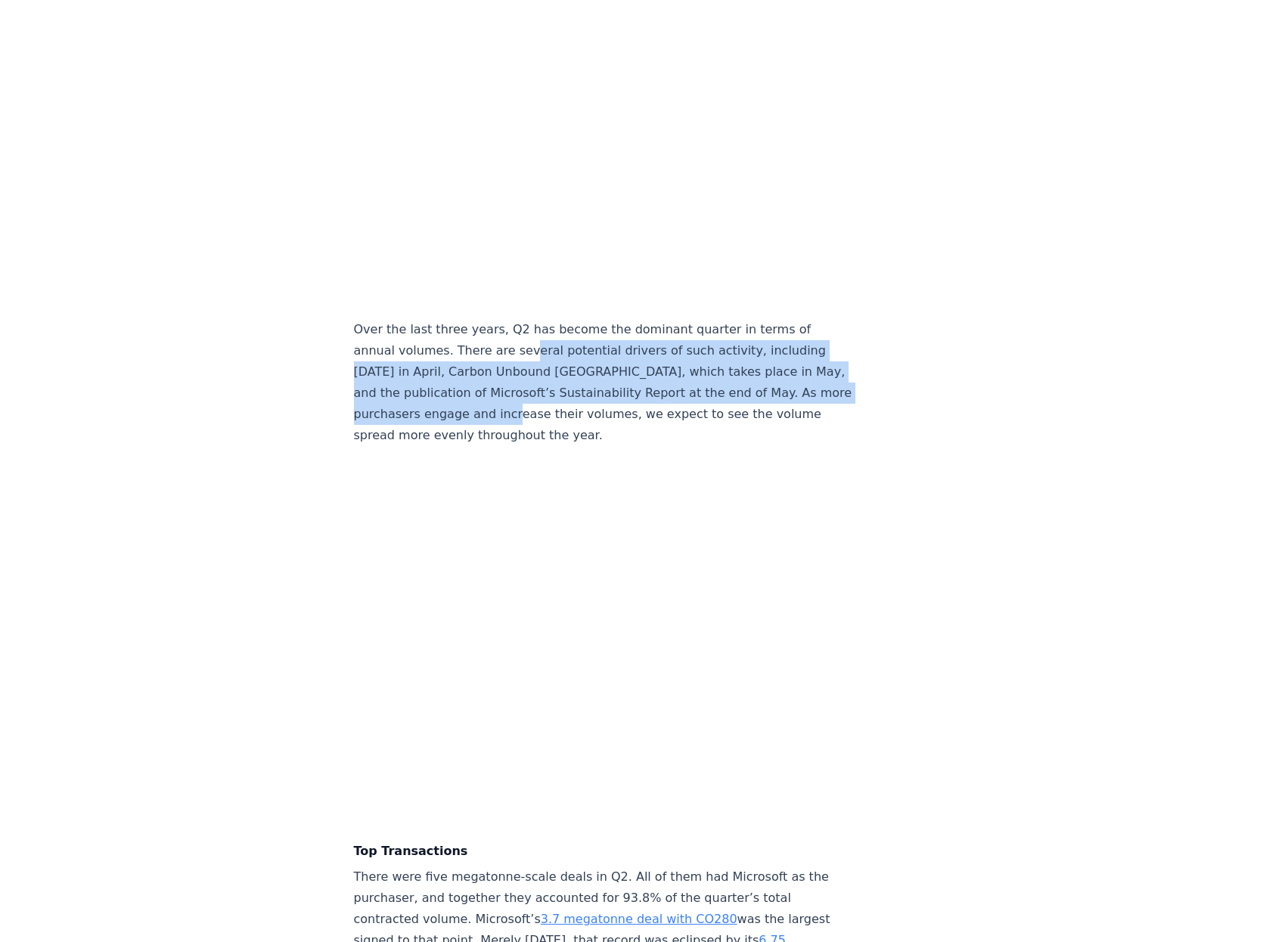
drag, startPoint x: 516, startPoint y: 319, endPoint x: 528, endPoint y: 394, distance: 76.0
click at [528, 394] on p "Over the last three years, Q2 has become the dominant quarter in terms of annua…" at bounding box center [604, 382] width 501 height 127
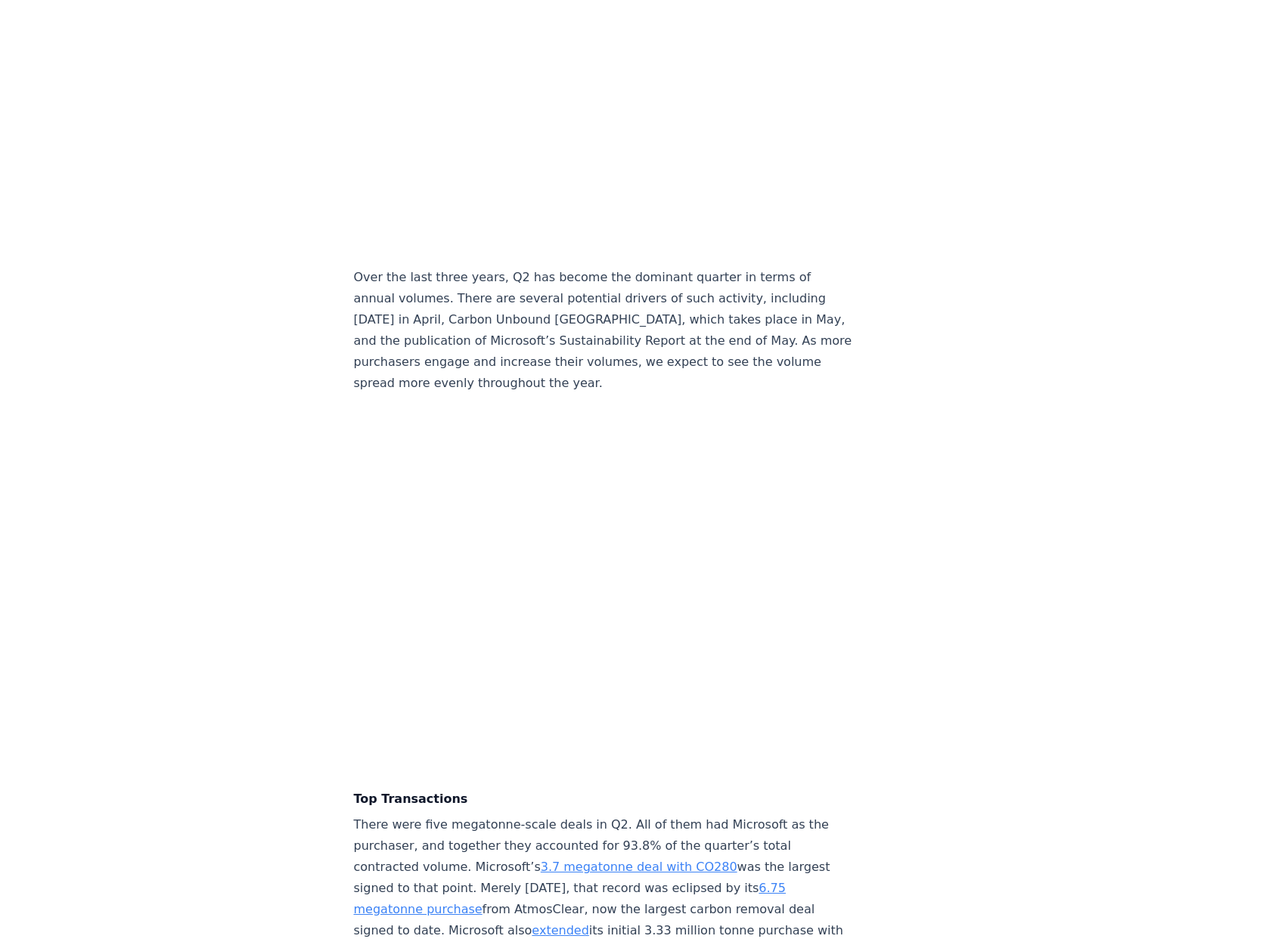
scroll to position [2722, 0]
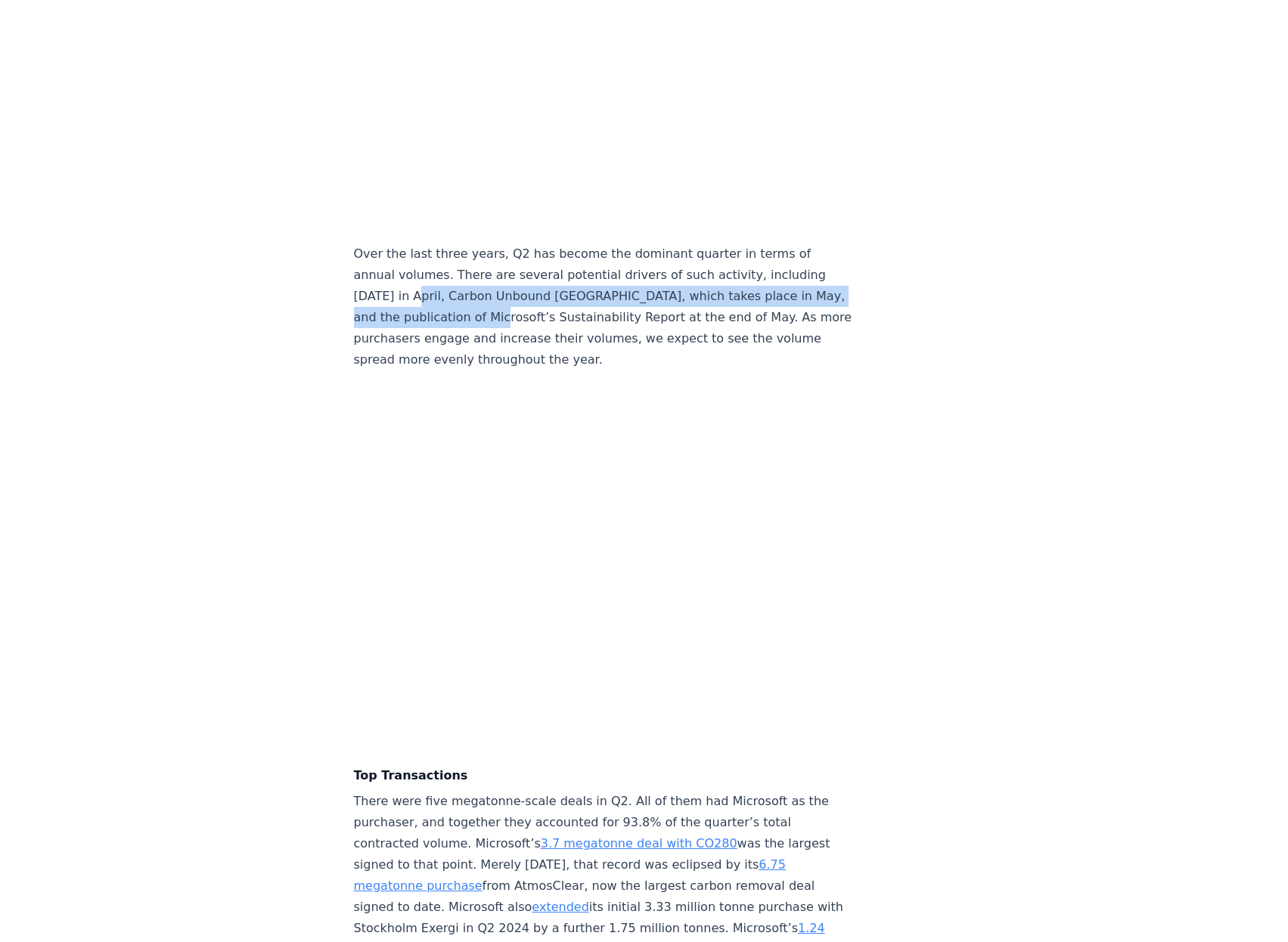
drag, startPoint x: 414, startPoint y: 265, endPoint x: 499, endPoint y: 299, distance: 91.5
click at [499, 298] on p "Over the last three years, Q2 has become the dominant quarter in terms of annua…" at bounding box center [604, 306] width 501 height 127
click at [499, 299] on p "Over the last three years, Q2 has become the dominant quarter in terms of annua…" at bounding box center [604, 306] width 501 height 127
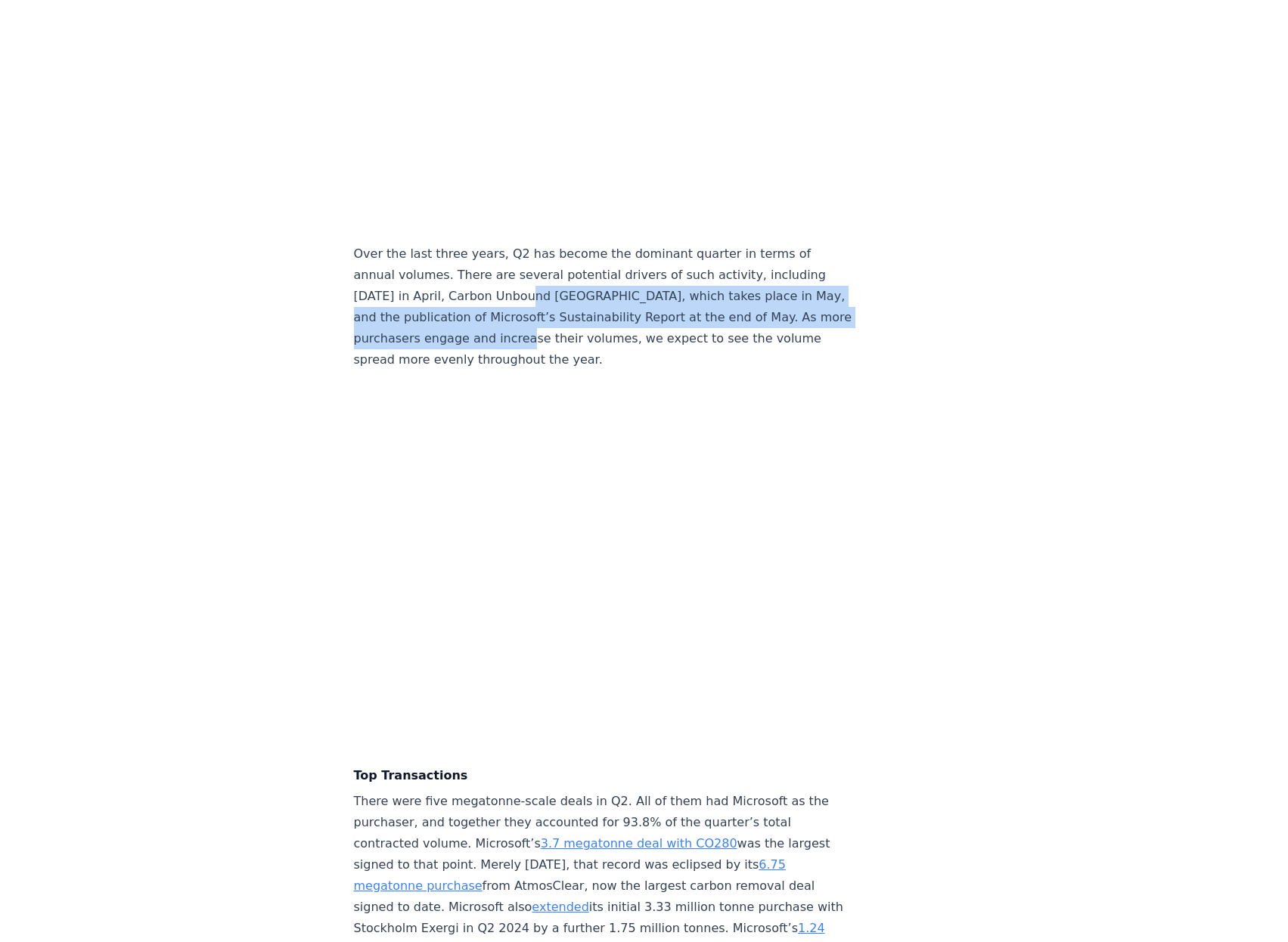
drag, startPoint x: 517, startPoint y: 275, endPoint x: 536, endPoint y: 310, distance: 39.8
click at [536, 310] on p "Over the last three years, Q2 has become the dominant quarter in terms of annua…" at bounding box center [604, 306] width 501 height 127
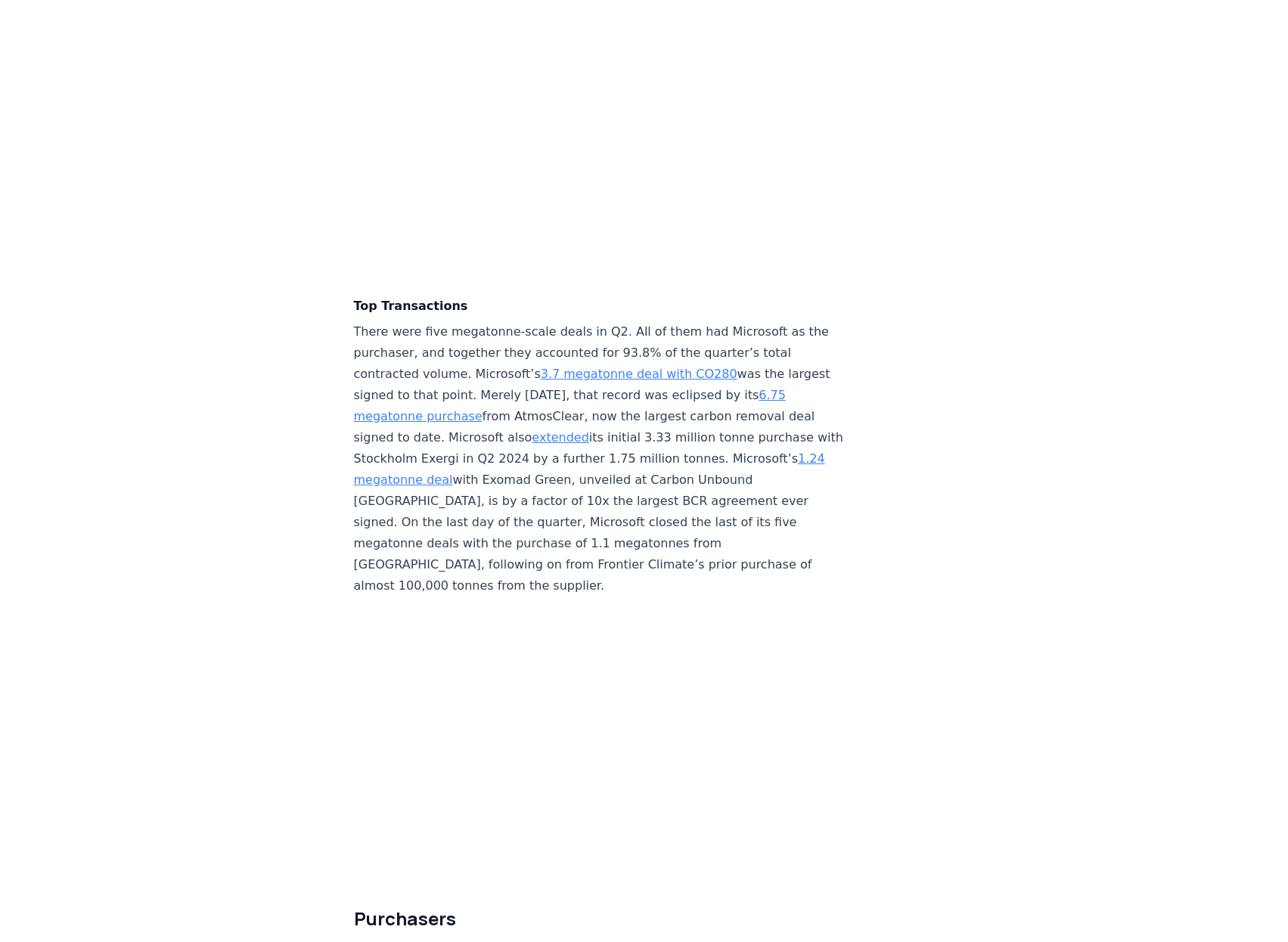
scroll to position [3252, 0]
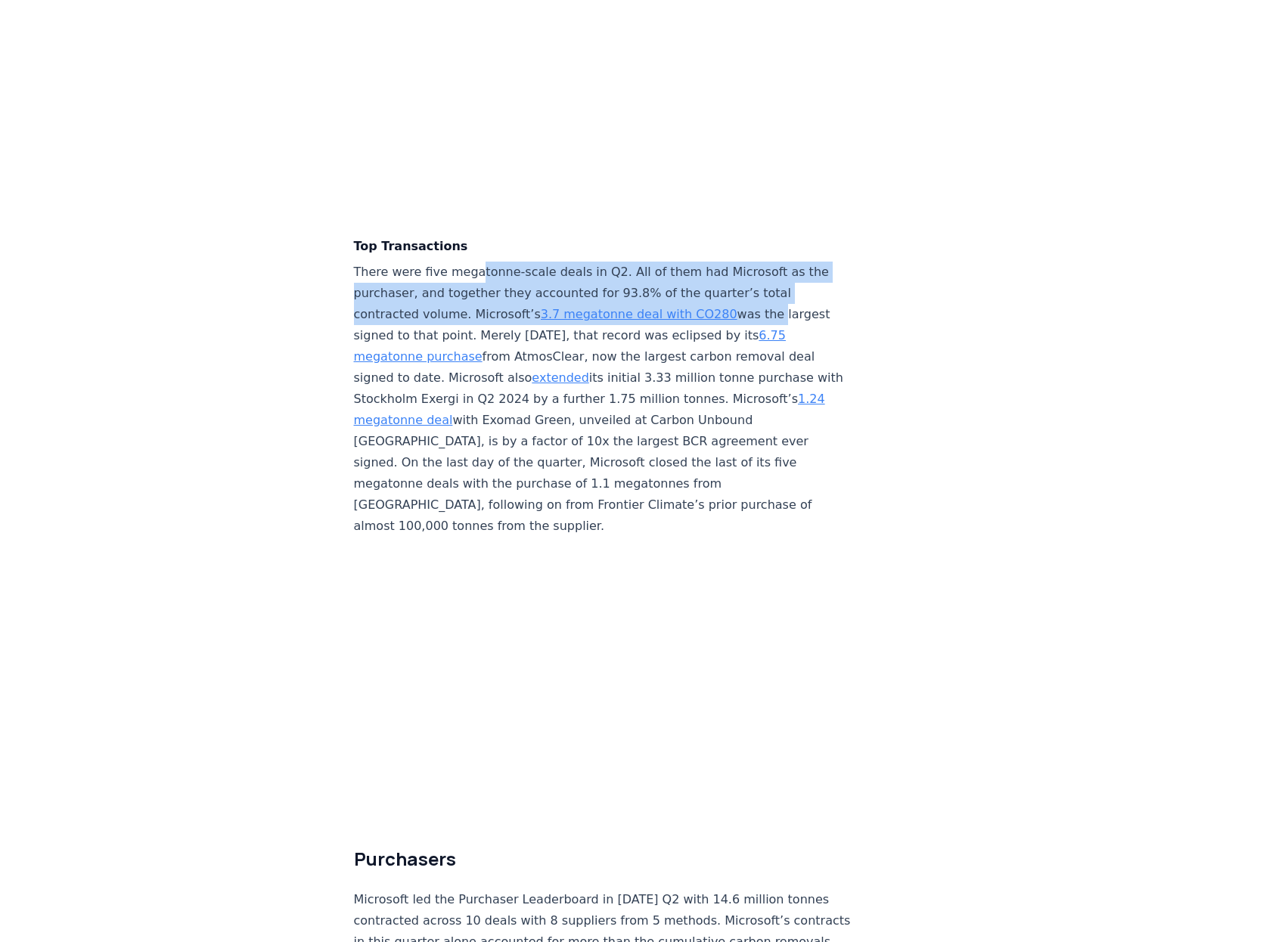
drag, startPoint x: 470, startPoint y: 239, endPoint x: 842, endPoint y: 298, distance: 376.6
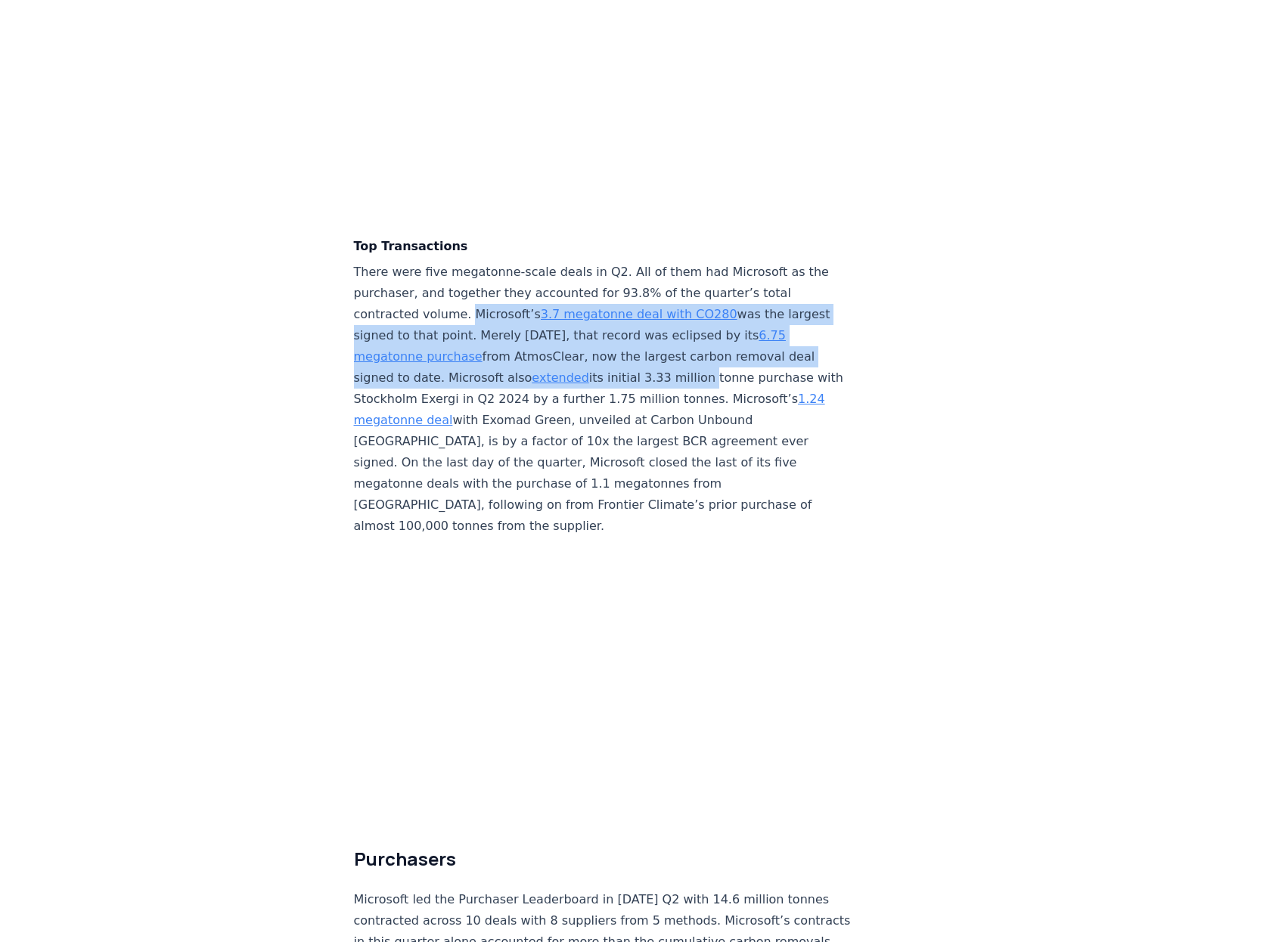
drag, startPoint x: 462, startPoint y: 287, endPoint x: 792, endPoint y: 350, distance: 336.0
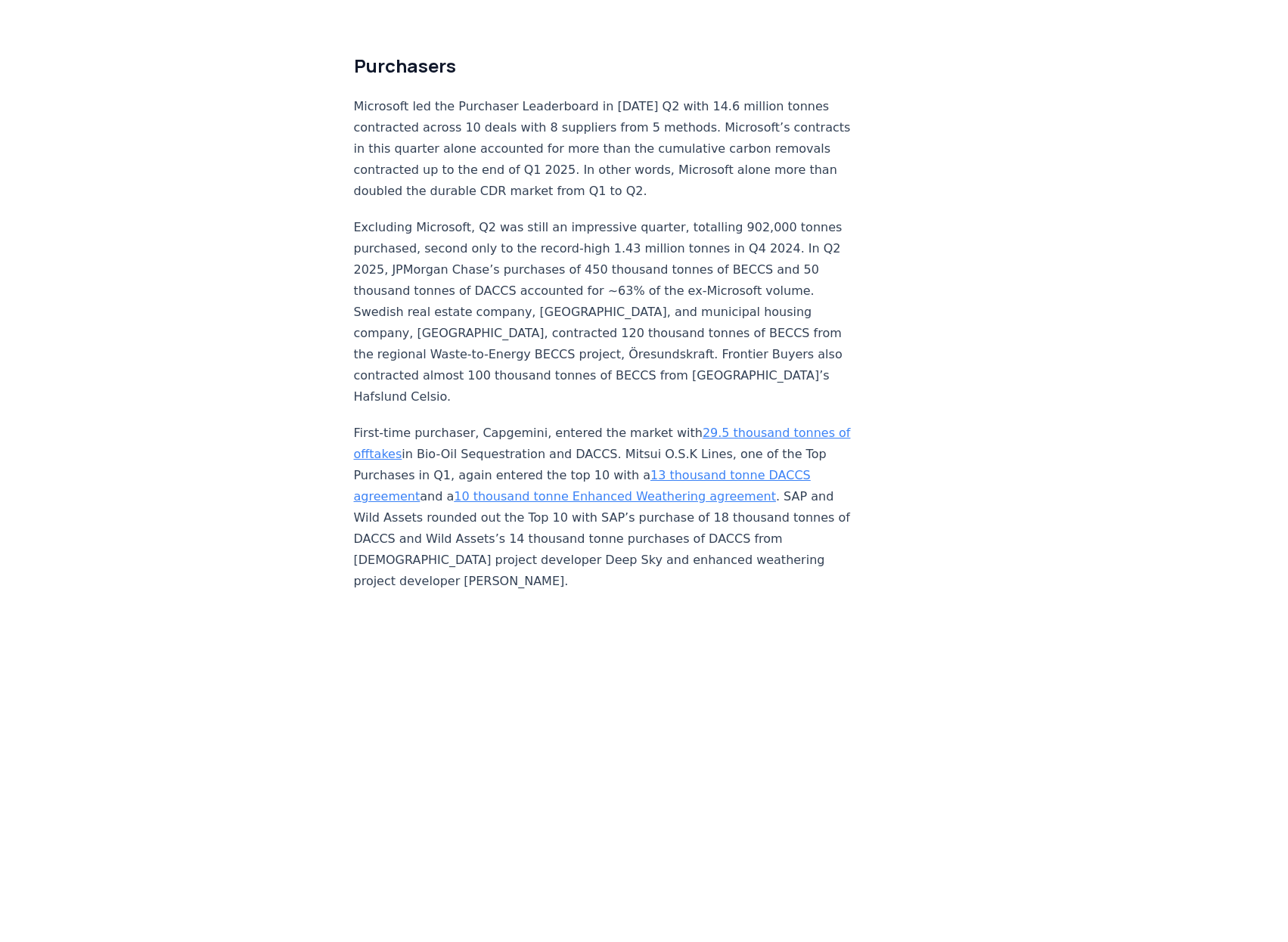
scroll to position [4045, 0]
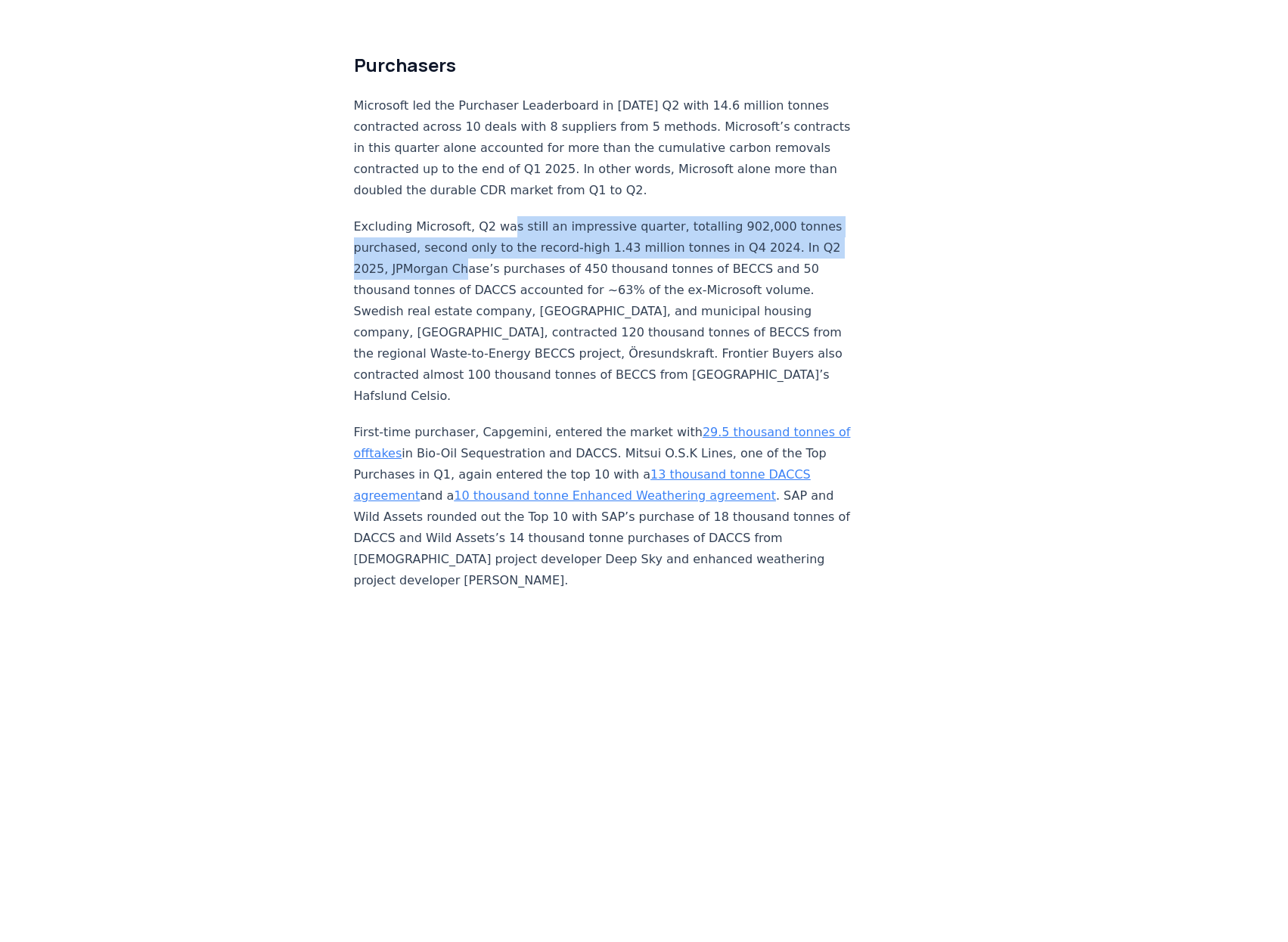
drag, startPoint x: 505, startPoint y: 205, endPoint x: 523, endPoint y: 236, distance: 35.8
click at [523, 236] on p "Excluding Microsoft, Q2 was still an impressive quarter, totalling 902,000 tonn…" at bounding box center [604, 311] width 501 height 190
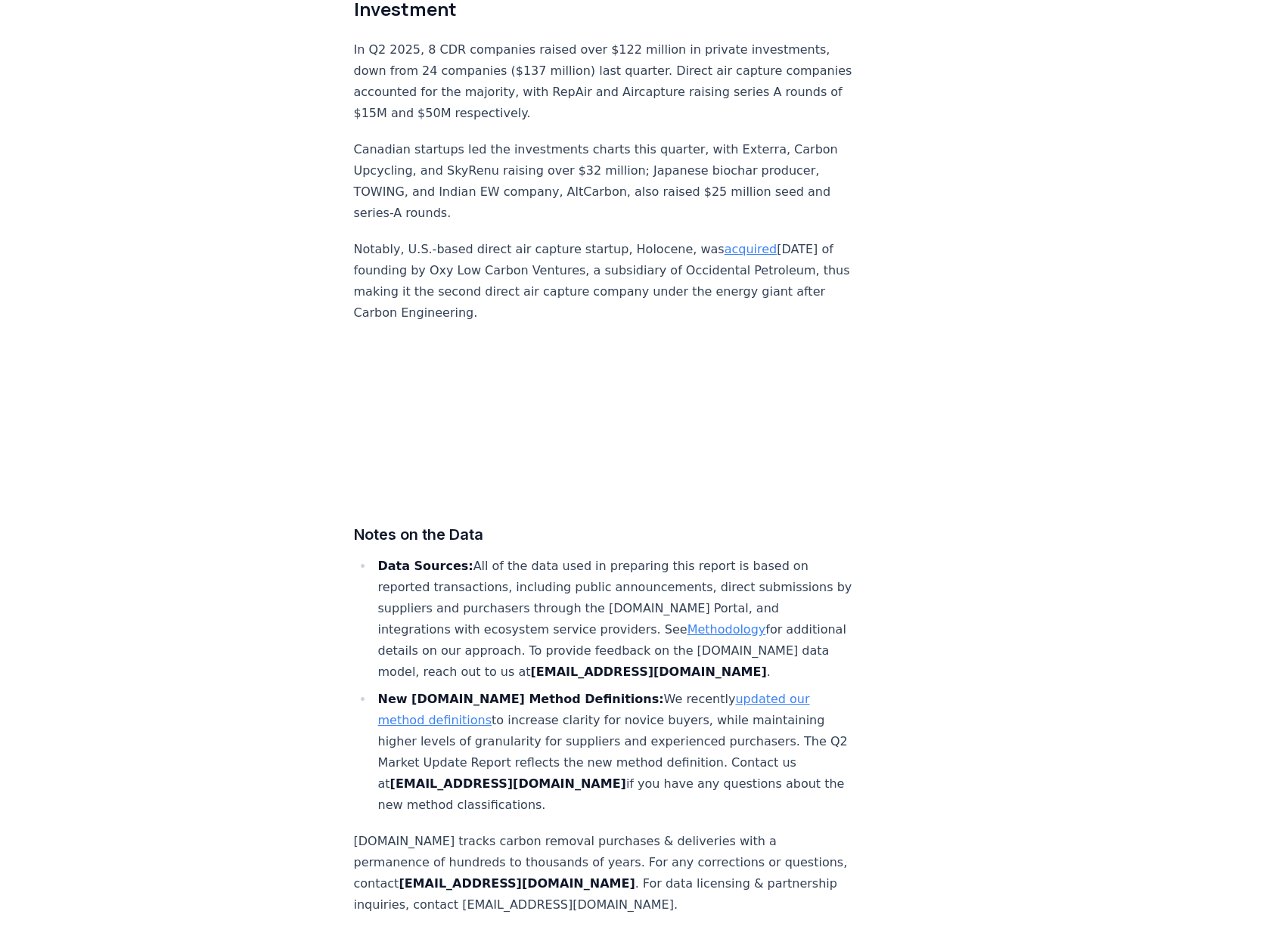
scroll to position [9126, 0]
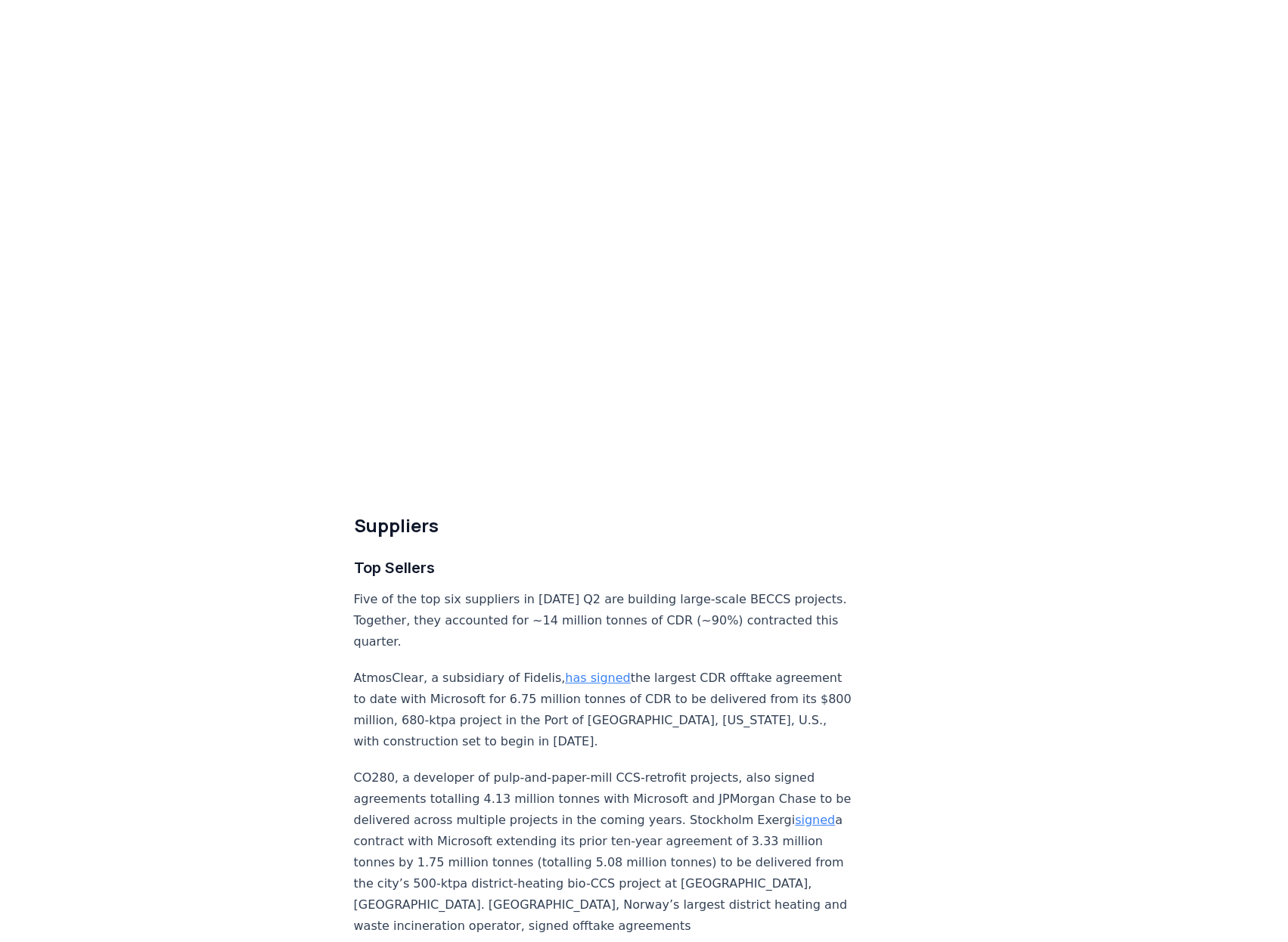
scroll to position [4635, 0]
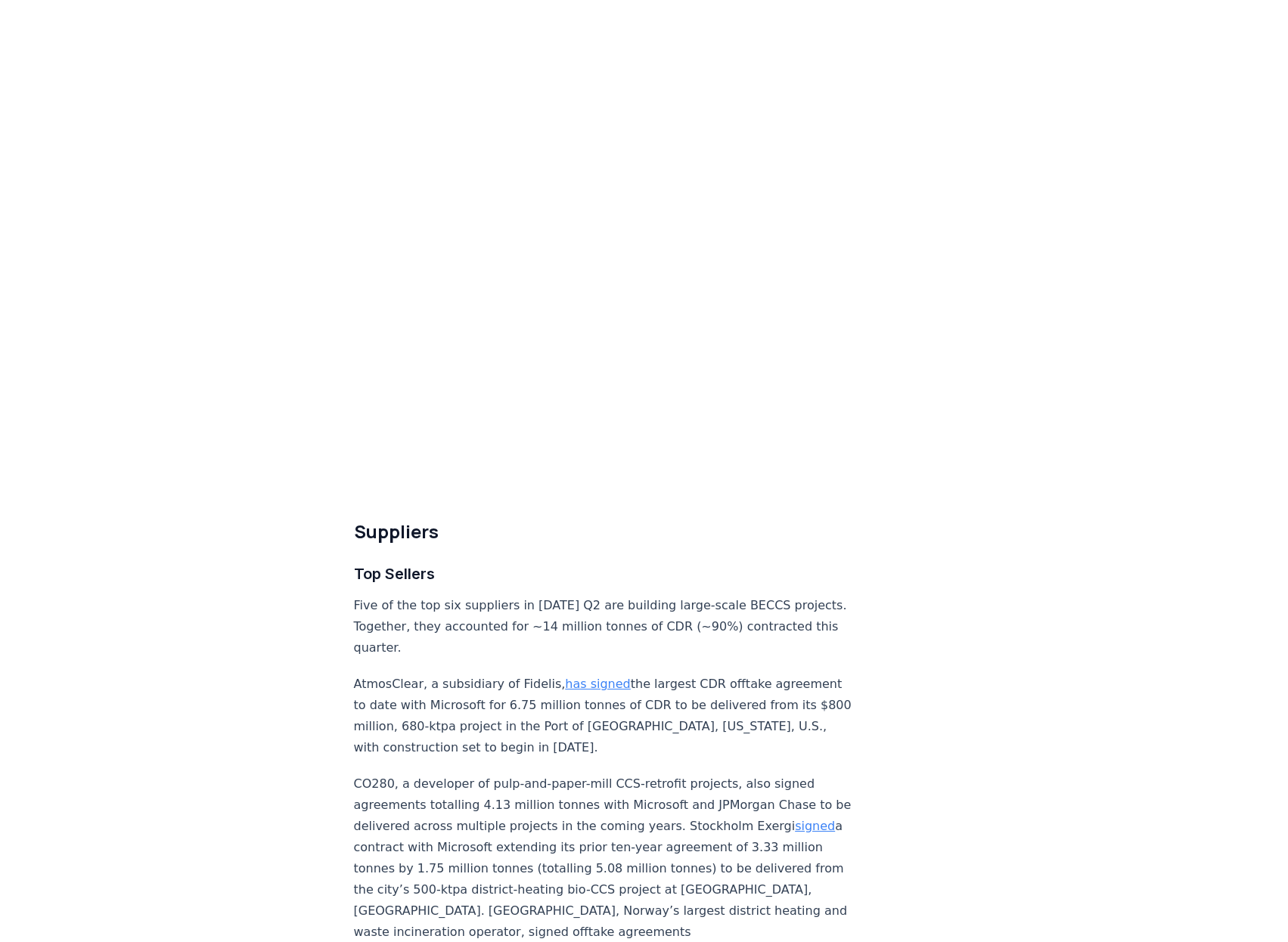
click at [958, 366] on div "[DATE] 2025 Q2 Durable CDR Market Update - Biggest Quarter Ever Highlights Reco…" at bounding box center [645, 641] width 1059 height 10445
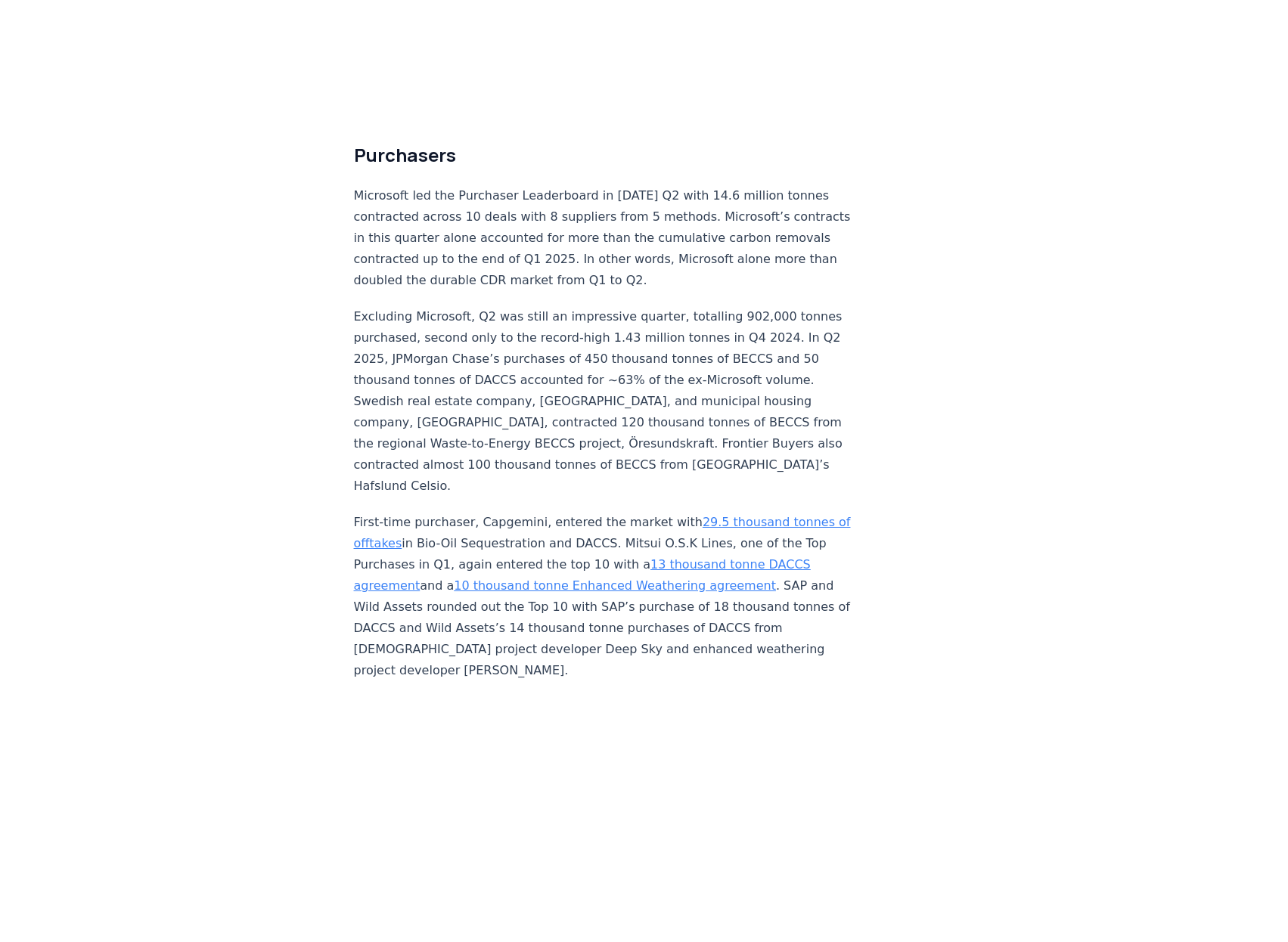
scroll to position [3954, 0]
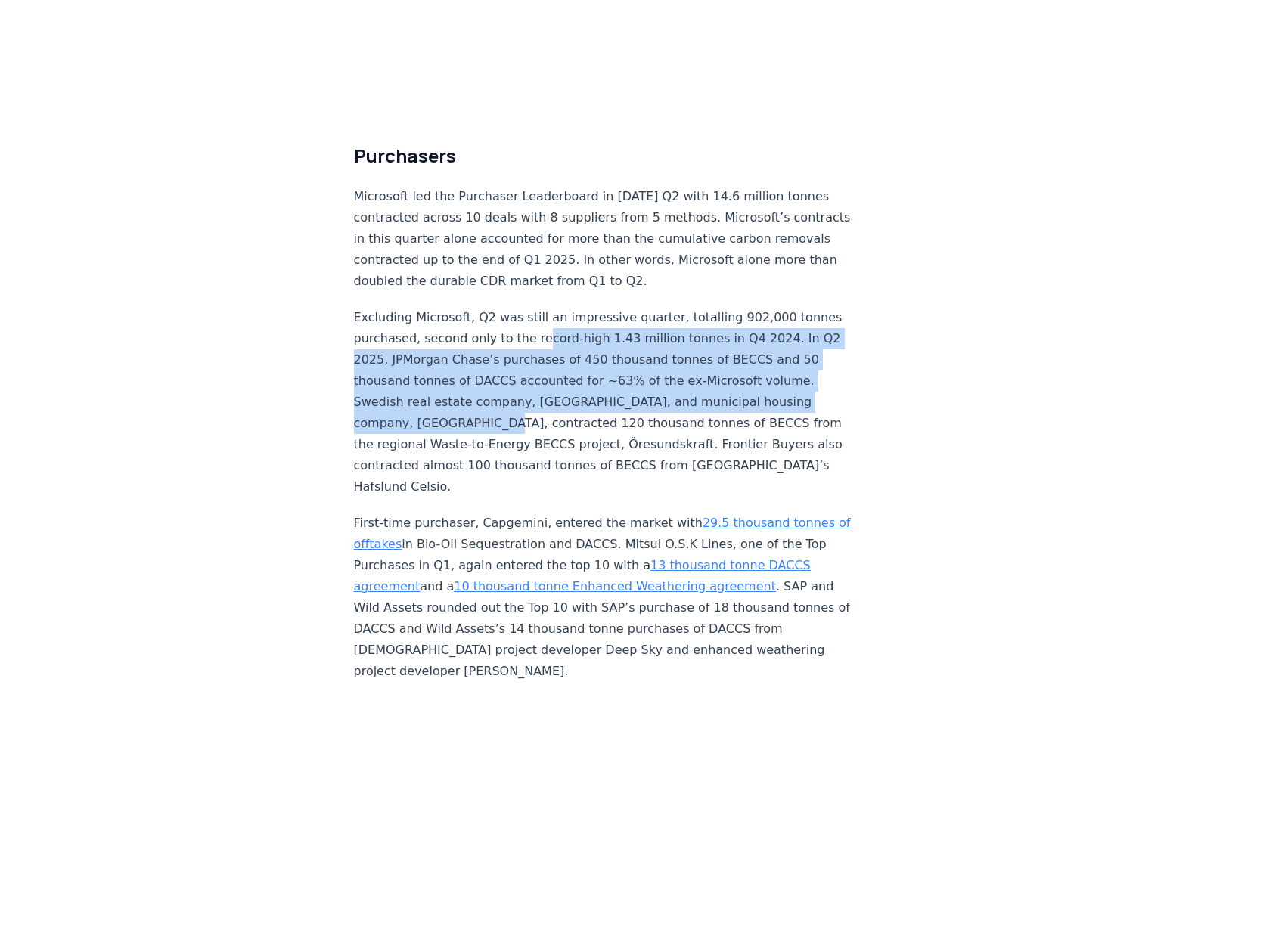
drag, startPoint x: 574, startPoint y: 413, endPoint x: 592, endPoint y: 502, distance: 90.8
click at [592, 498] on p "Excluding Microsoft, Q2 was still an impressive quarter, totalling 902,000 tonn…" at bounding box center [604, 402] width 501 height 190
click at [589, 498] on p "Excluding Microsoft, Q2 was still an impressive quarter, totalling 902,000 tonn…" at bounding box center [604, 402] width 501 height 190
click at [462, 457] on p "Excluding Microsoft, Q2 was still an impressive quarter, totalling 902,000 tonn…" at bounding box center [604, 402] width 501 height 190
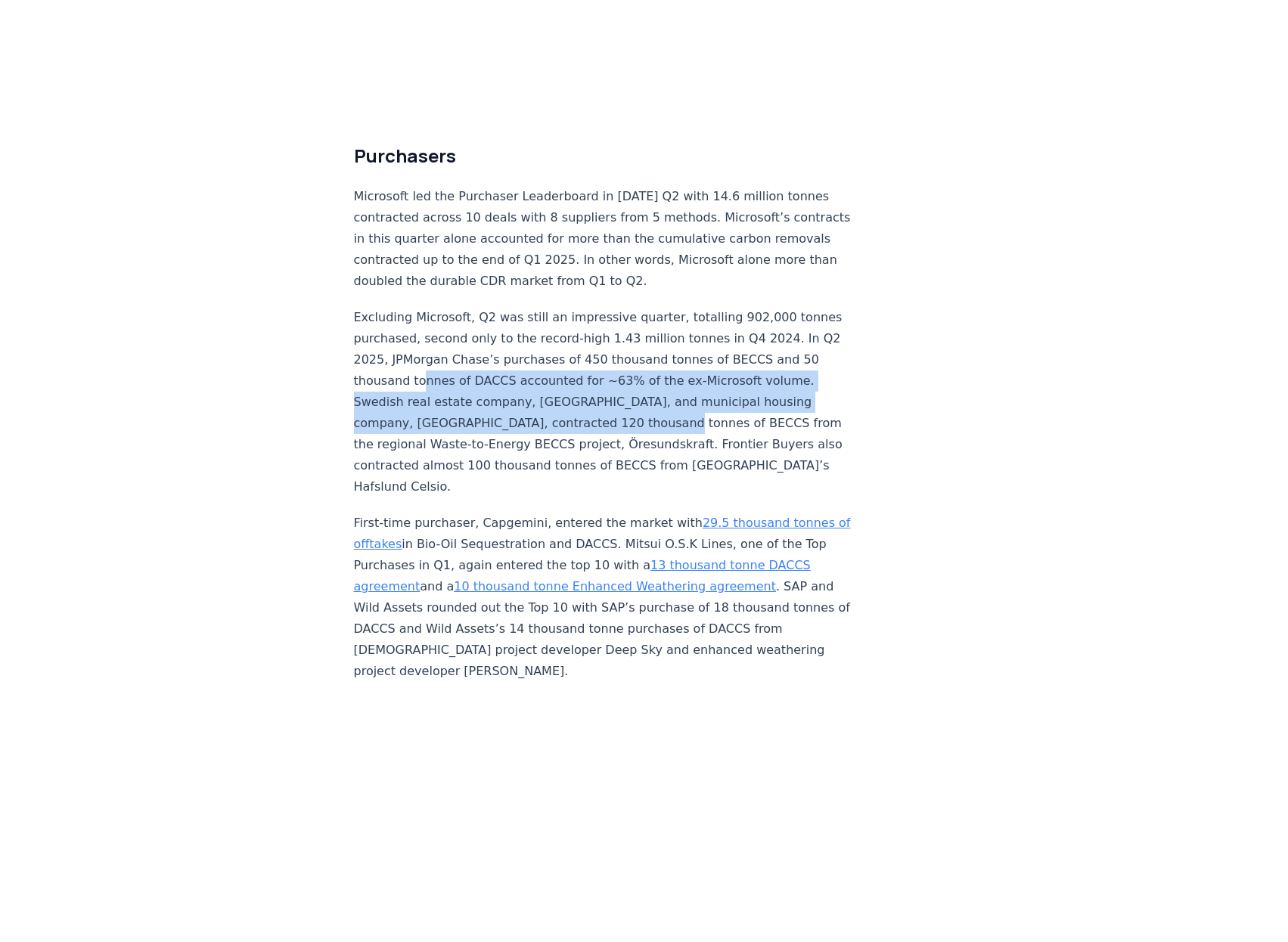
drag, startPoint x: 496, startPoint y: 453, endPoint x: 794, endPoint y: 499, distance: 301.5
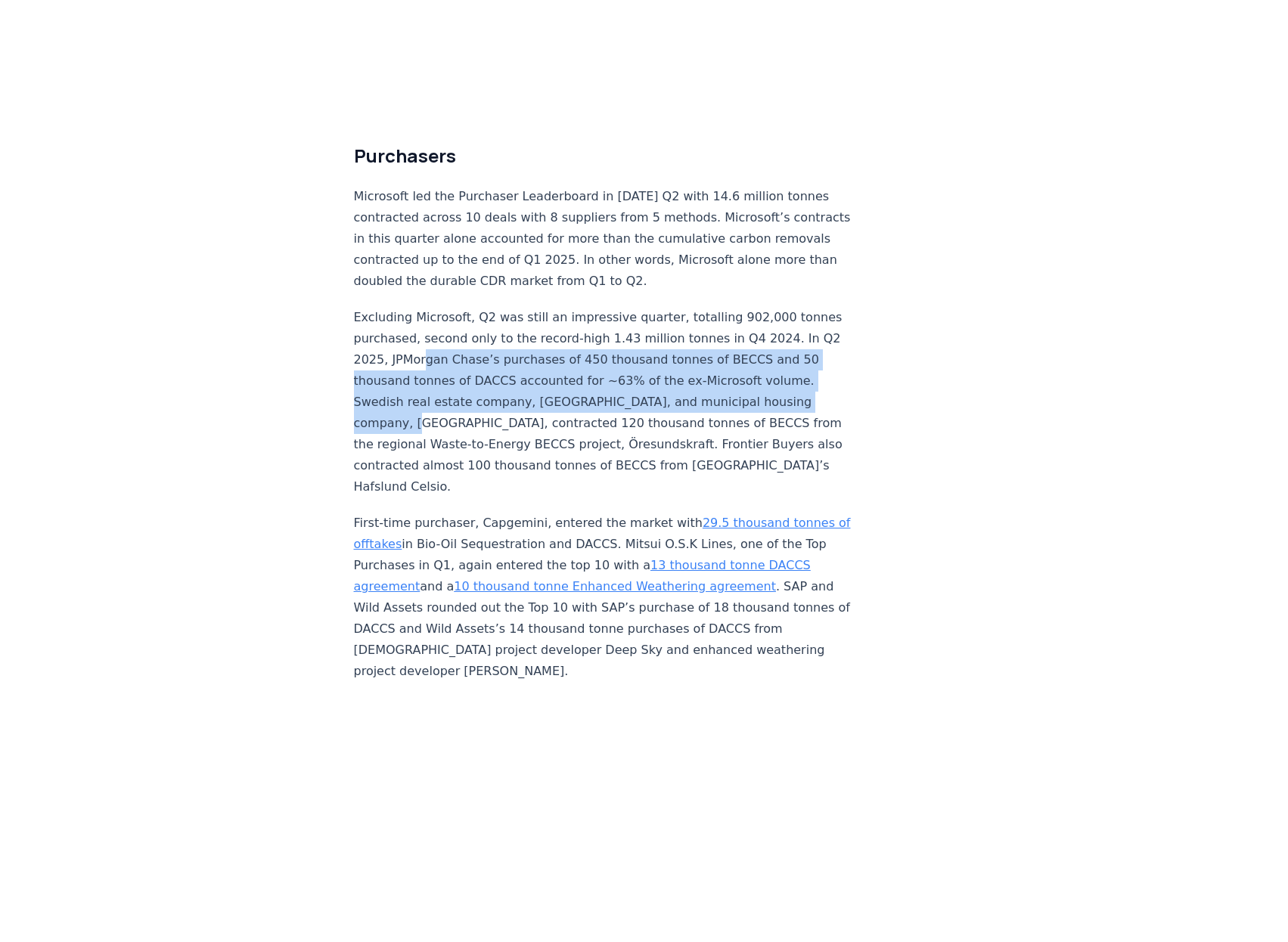
drag, startPoint x: 486, startPoint y: 440, endPoint x: 512, endPoint y: 512, distance: 76.6
click at [512, 498] on p "Excluding Microsoft, Q2 was still an impressive quarter, totalling 902,000 tonn…" at bounding box center [604, 402] width 501 height 190
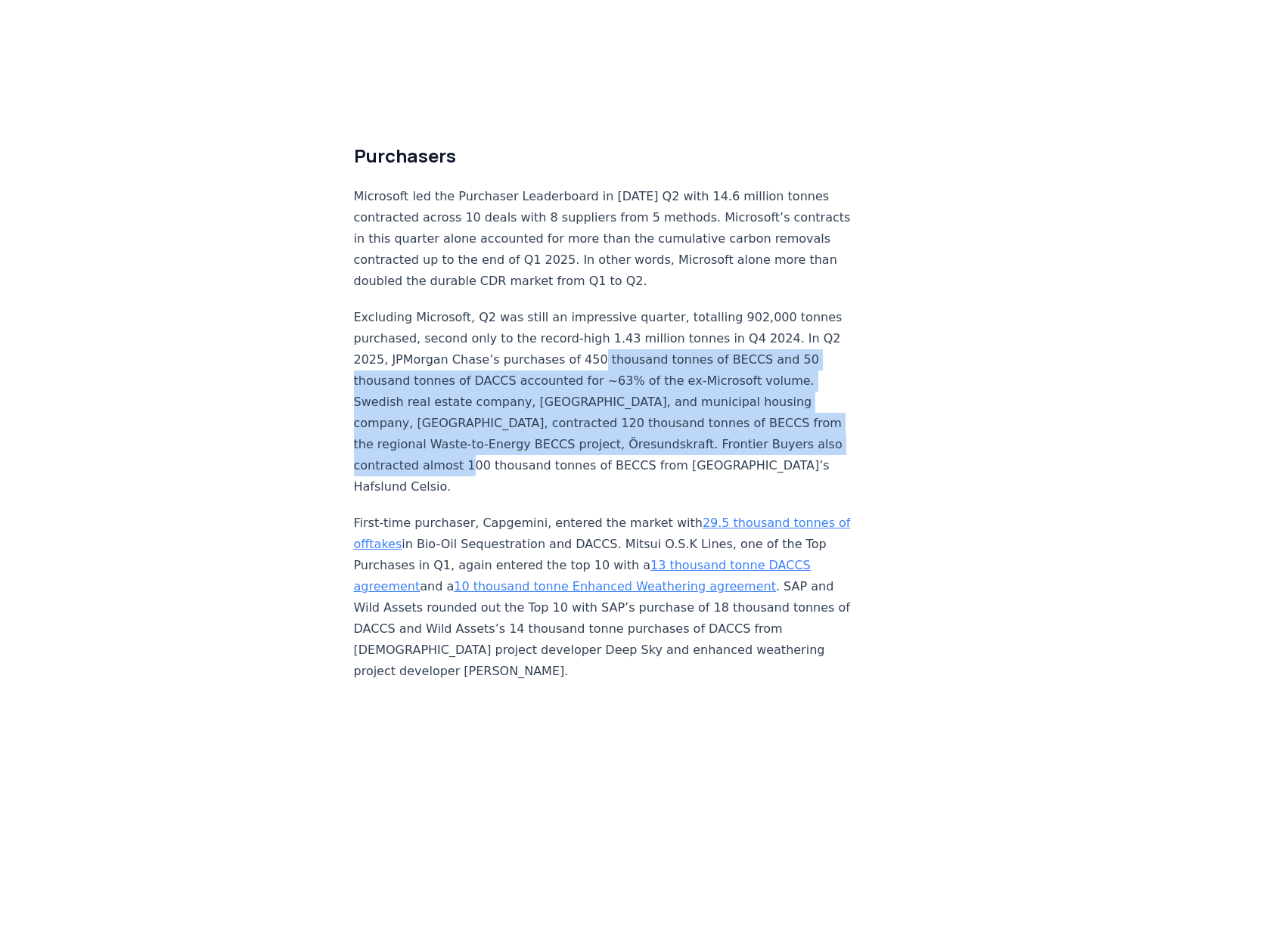
drag, startPoint x: 649, startPoint y: 450, endPoint x: 635, endPoint y: 542, distance: 93.1
click at [635, 498] on p "Excluding Microsoft, Q2 was still an impressive quarter, totalling 902,000 tonn…" at bounding box center [604, 402] width 501 height 190
click at [558, 489] on p "Excluding Microsoft, Q2 was still an impressive quarter, totalling 902,000 tonn…" at bounding box center [604, 402] width 501 height 190
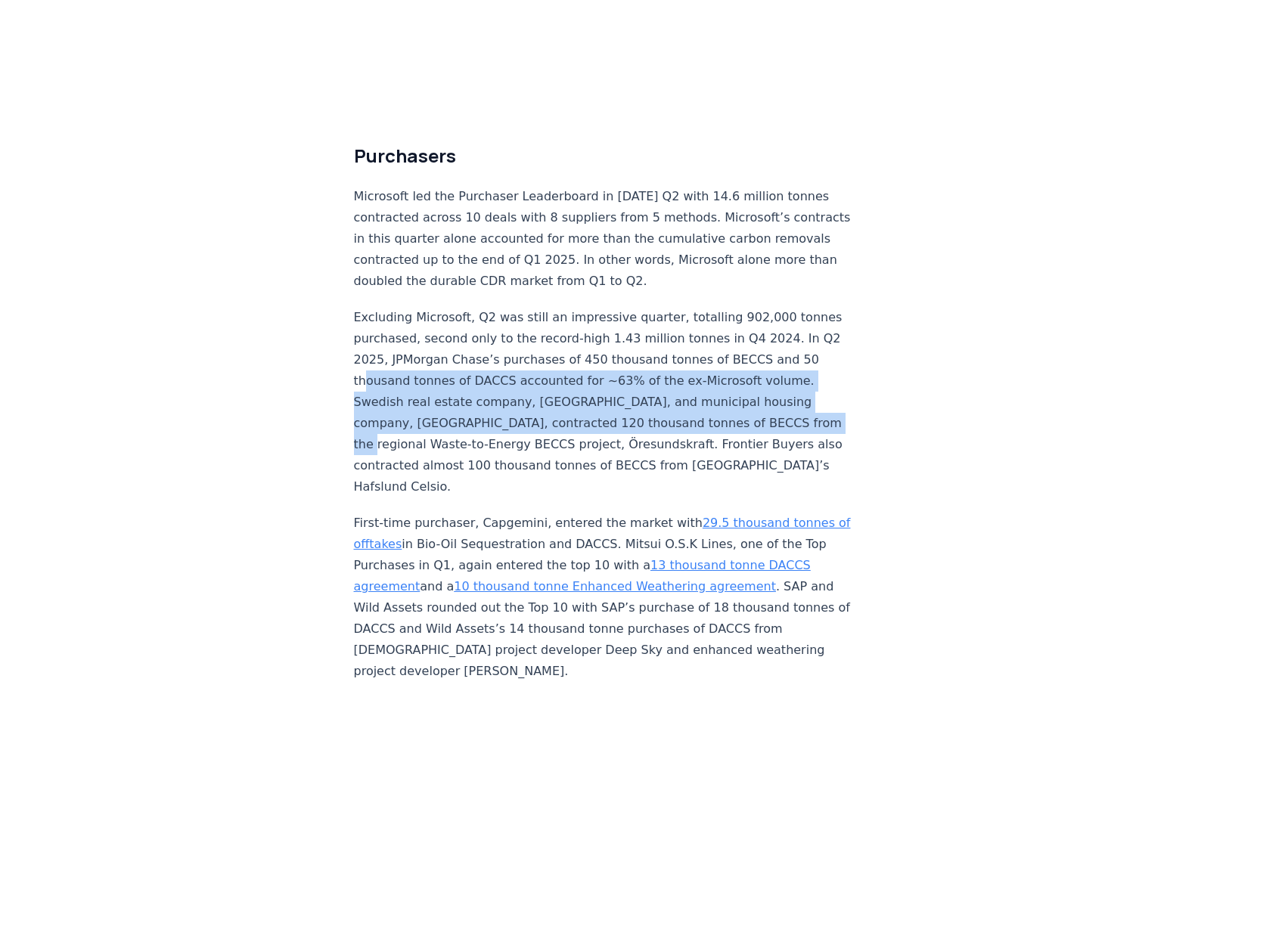
drag, startPoint x: 443, startPoint y: 474, endPoint x: 498, endPoint y: 527, distance: 76.4
click at [498, 498] on p "Excluding Microsoft, Q2 was still an impressive quarter, totalling 902,000 tonn…" at bounding box center [604, 402] width 501 height 190
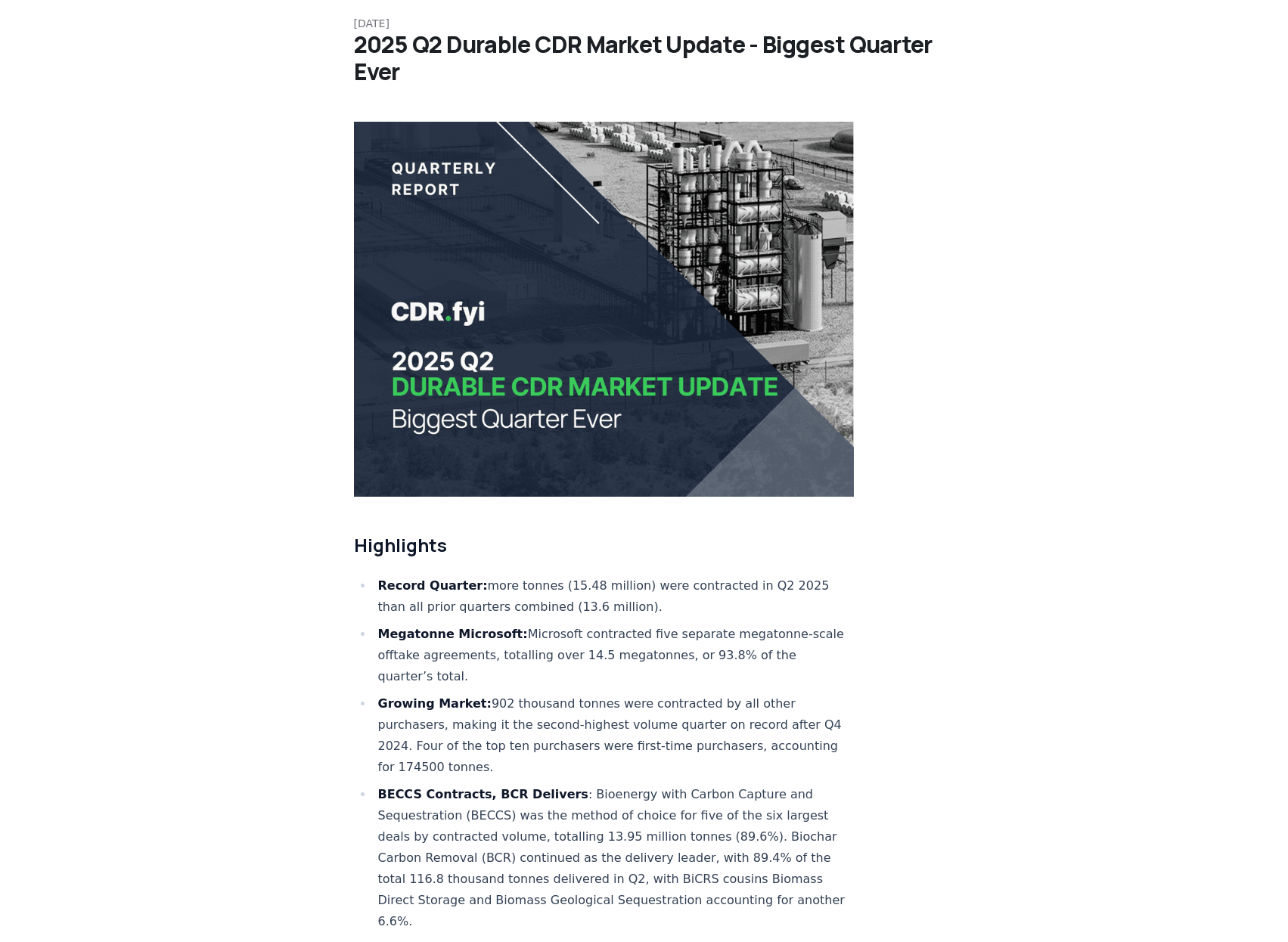
scroll to position [0, 0]
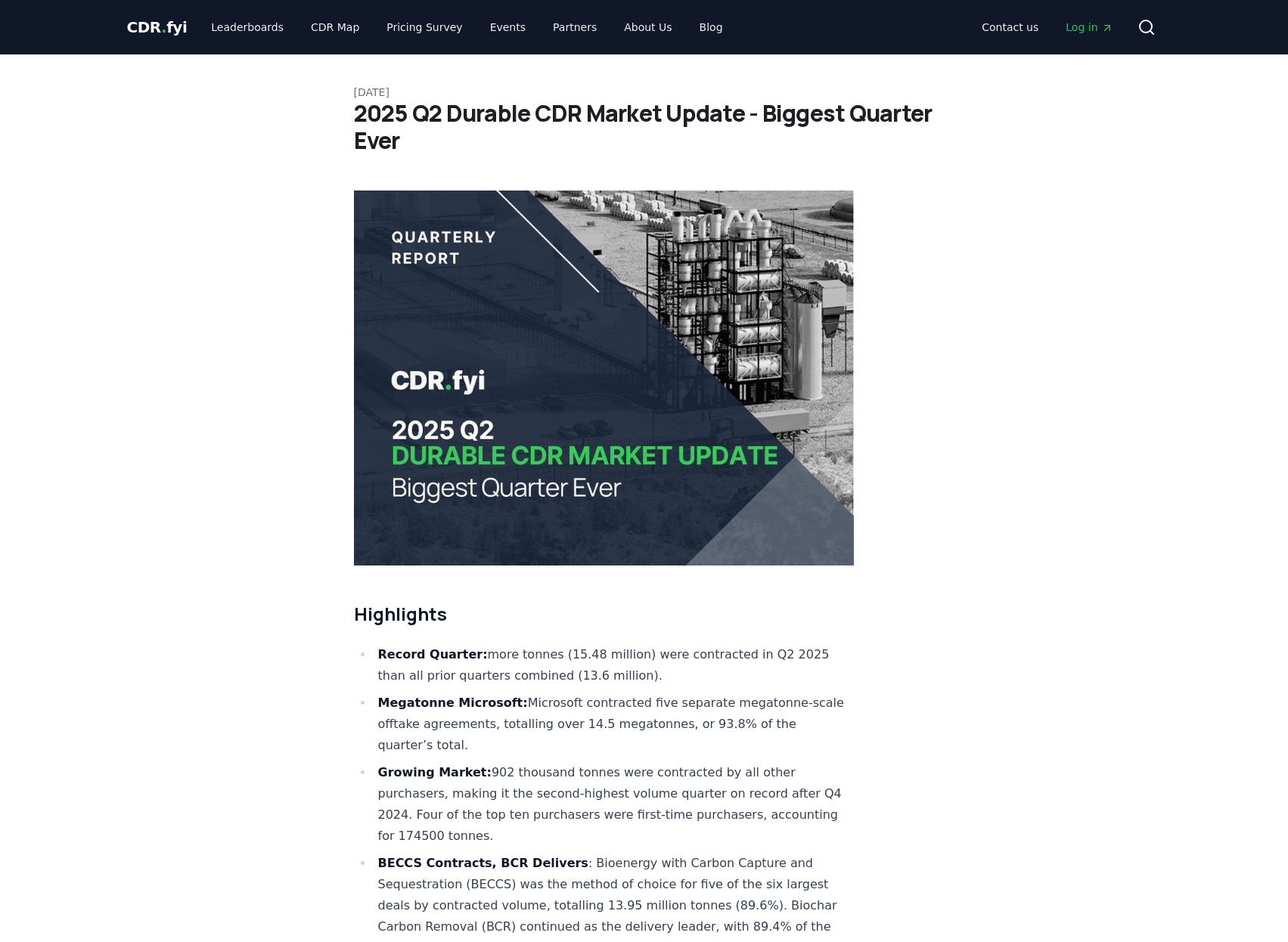
drag, startPoint x: 232, startPoint y: 30, endPoint x: 162, endPoint y: 135, distance: 126.2
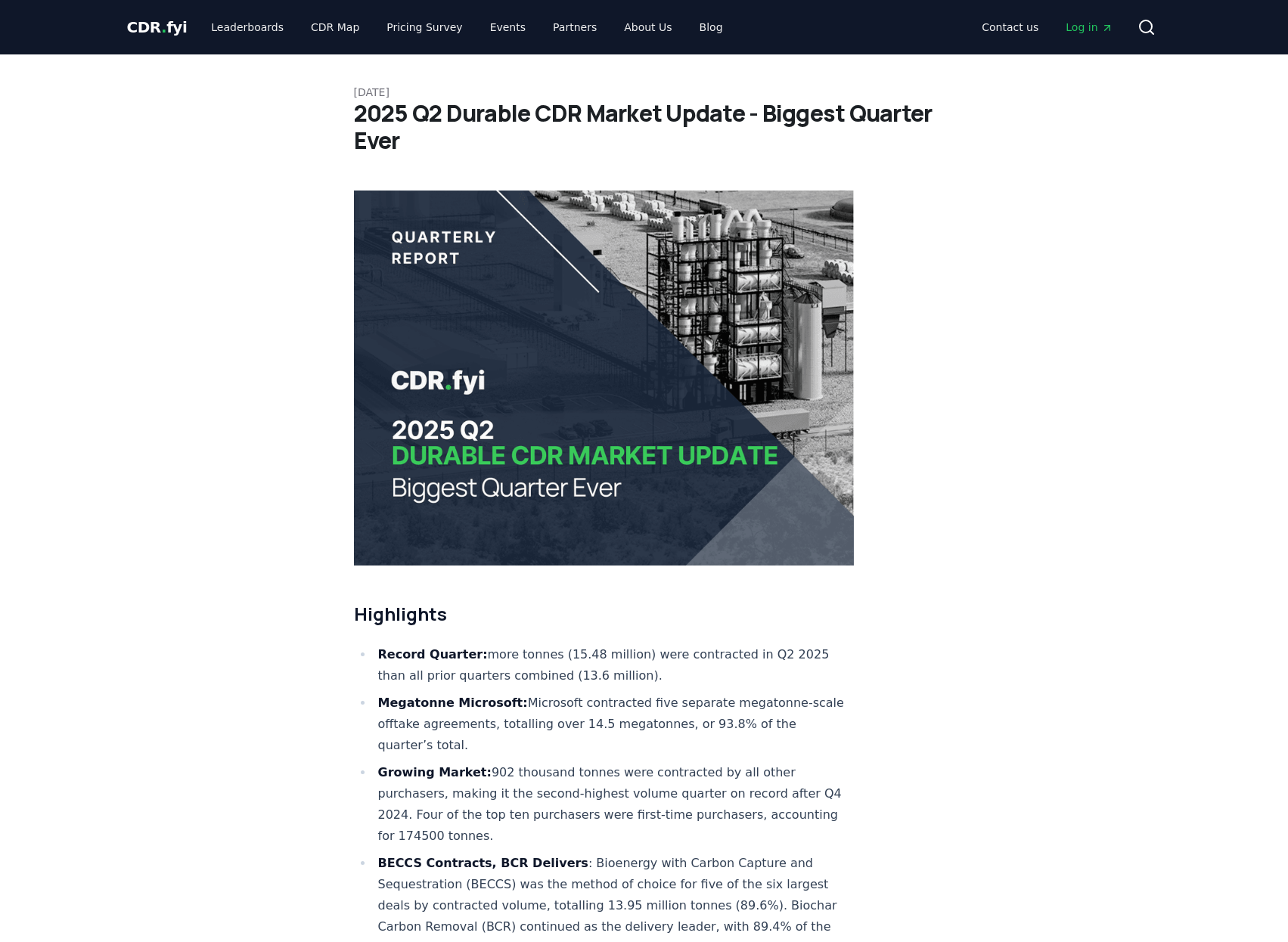
click at [778, 602] on h2 "Highlights" at bounding box center [604, 614] width 501 height 25
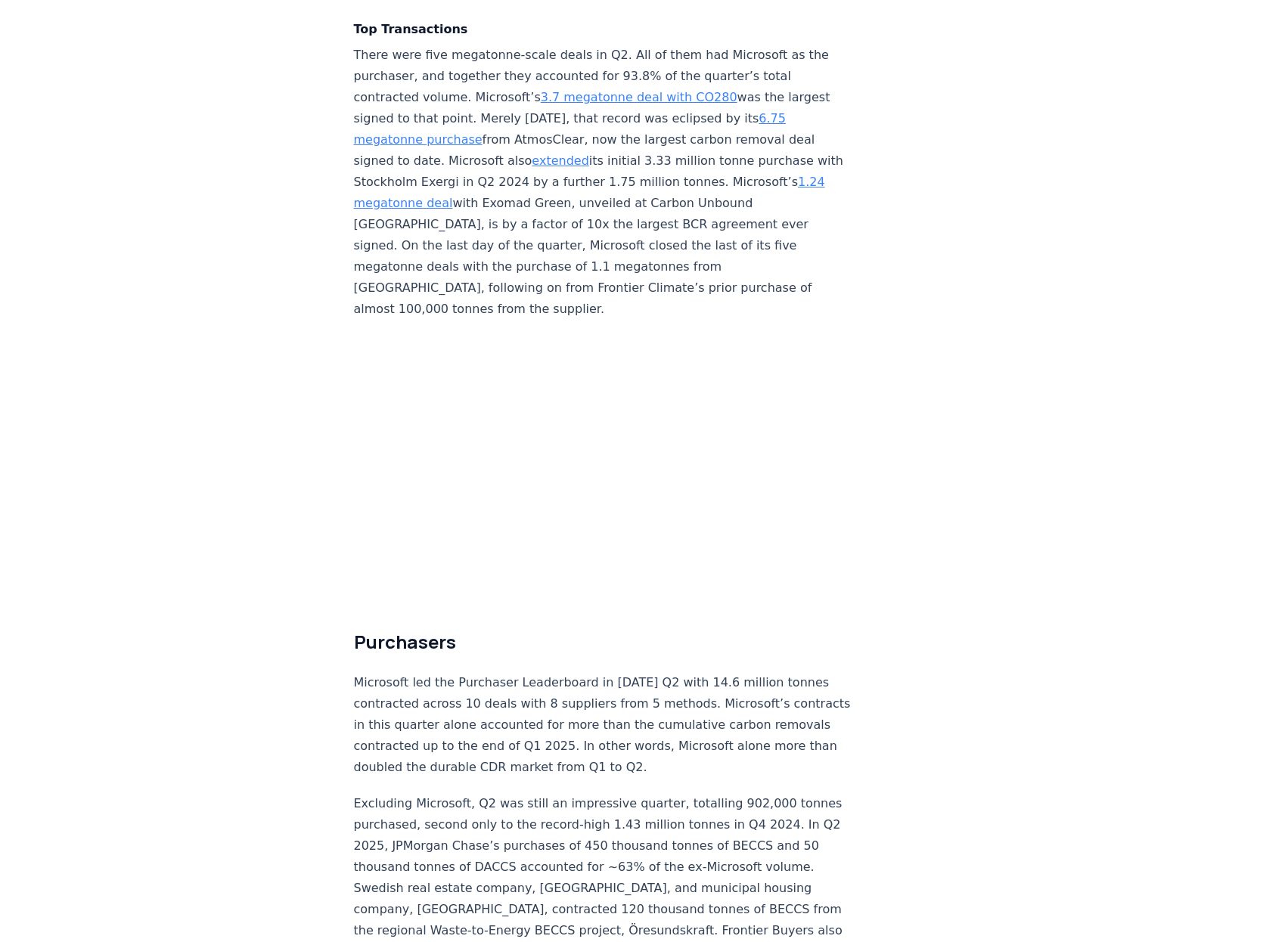
scroll to position [3478, 0]
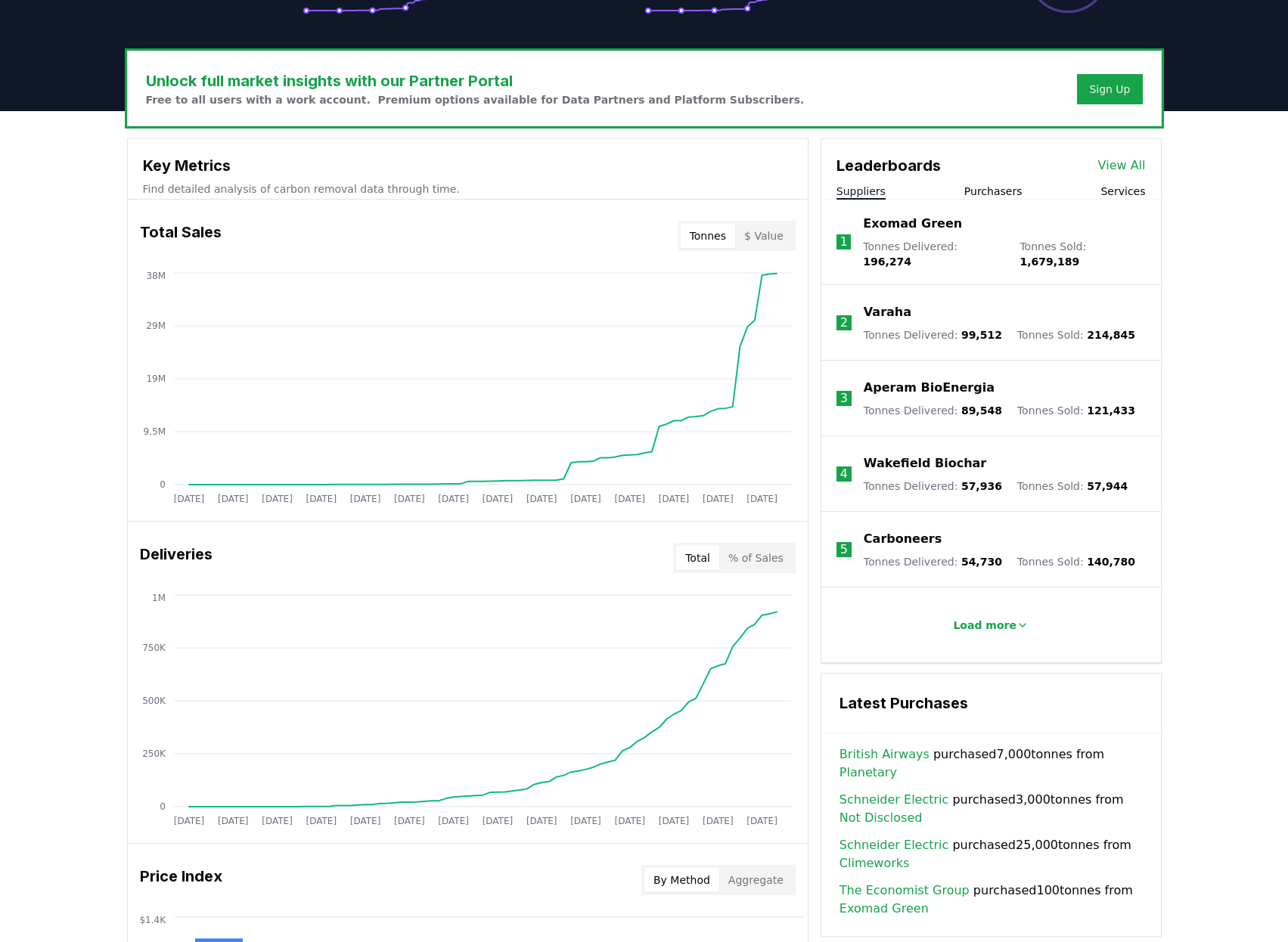
scroll to position [453, 0]
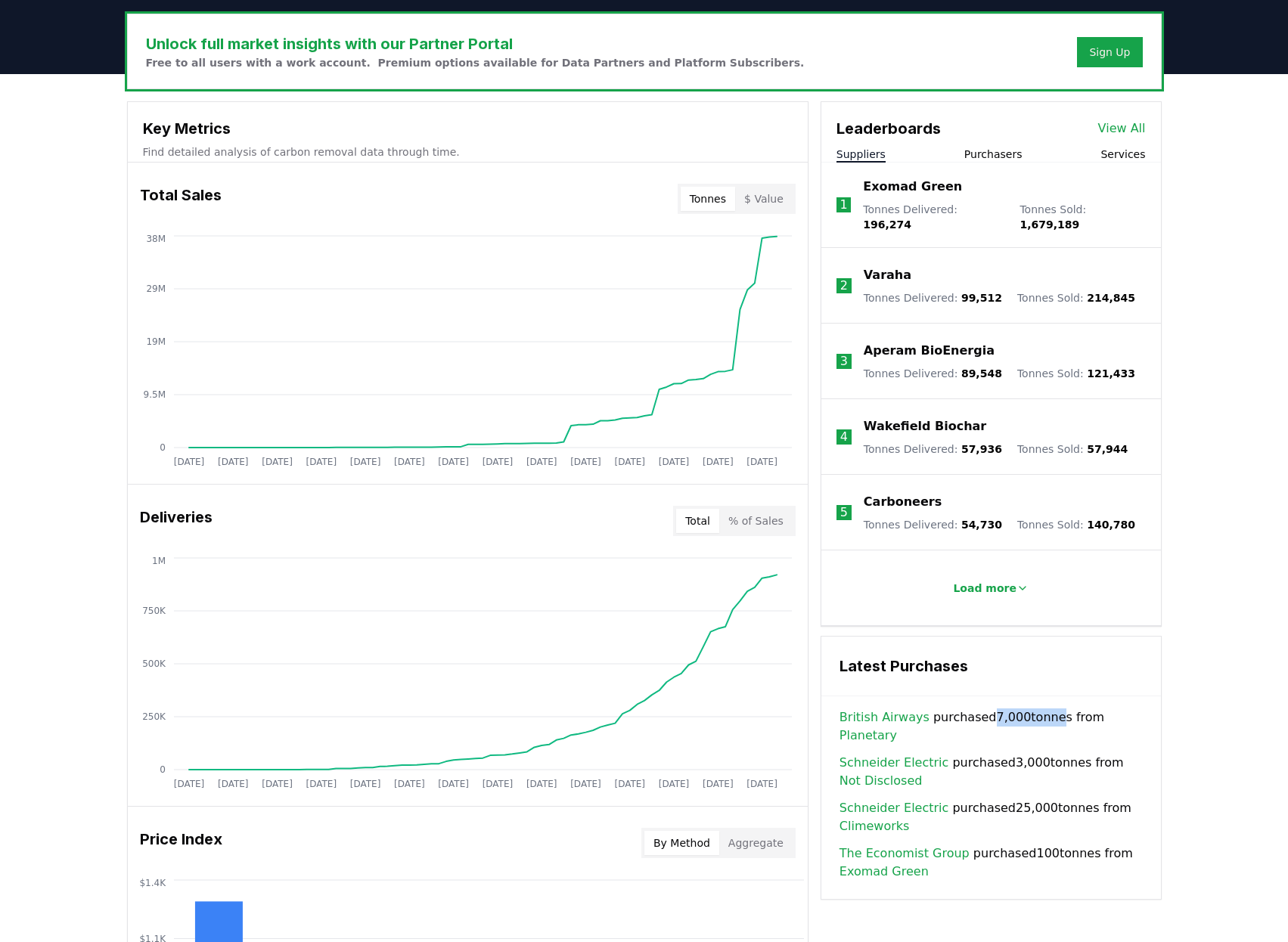
drag, startPoint x: 978, startPoint y: 708, endPoint x: 1040, endPoint y: 704, distance: 62.1
click at [1040, 708] on span "British Airways purchased 7,000 tonnes from Planetary" at bounding box center [991, 726] width 303 height 36
click at [987, 754] on span "Schneider Electric purchased 3,000 tonnes from Not Disclosed" at bounding box center [991, 772] width 303 height 36
drag, startPoint x: 984, startPoint y: 826, endPoint x: 1054, endPoint y: 832, distance: 70.3
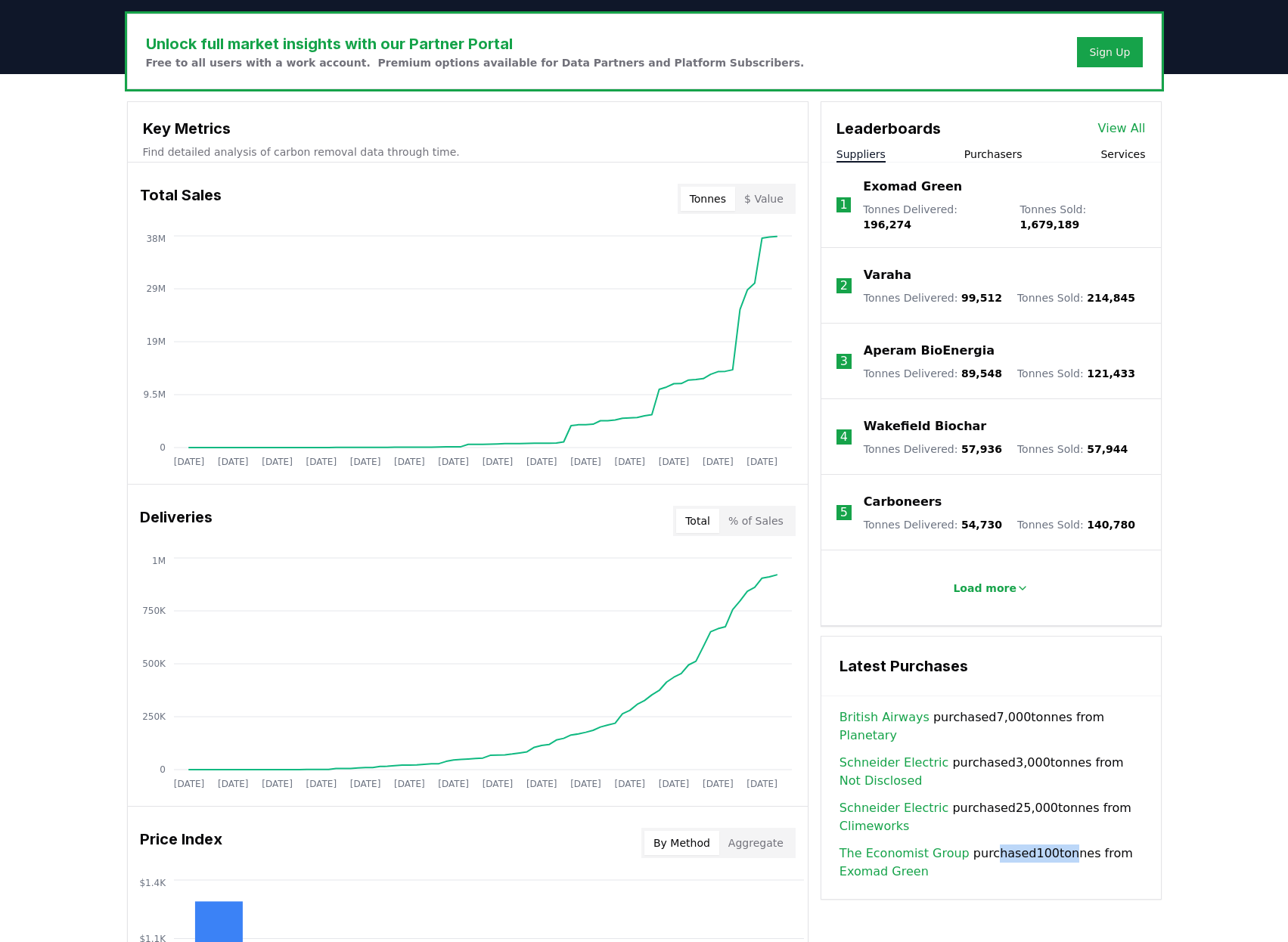
click at [1054, 845] on span "The Economist Group purchased 100 tonnes from Exomad Green" at bounding box center [991, 863] width 303 height 36
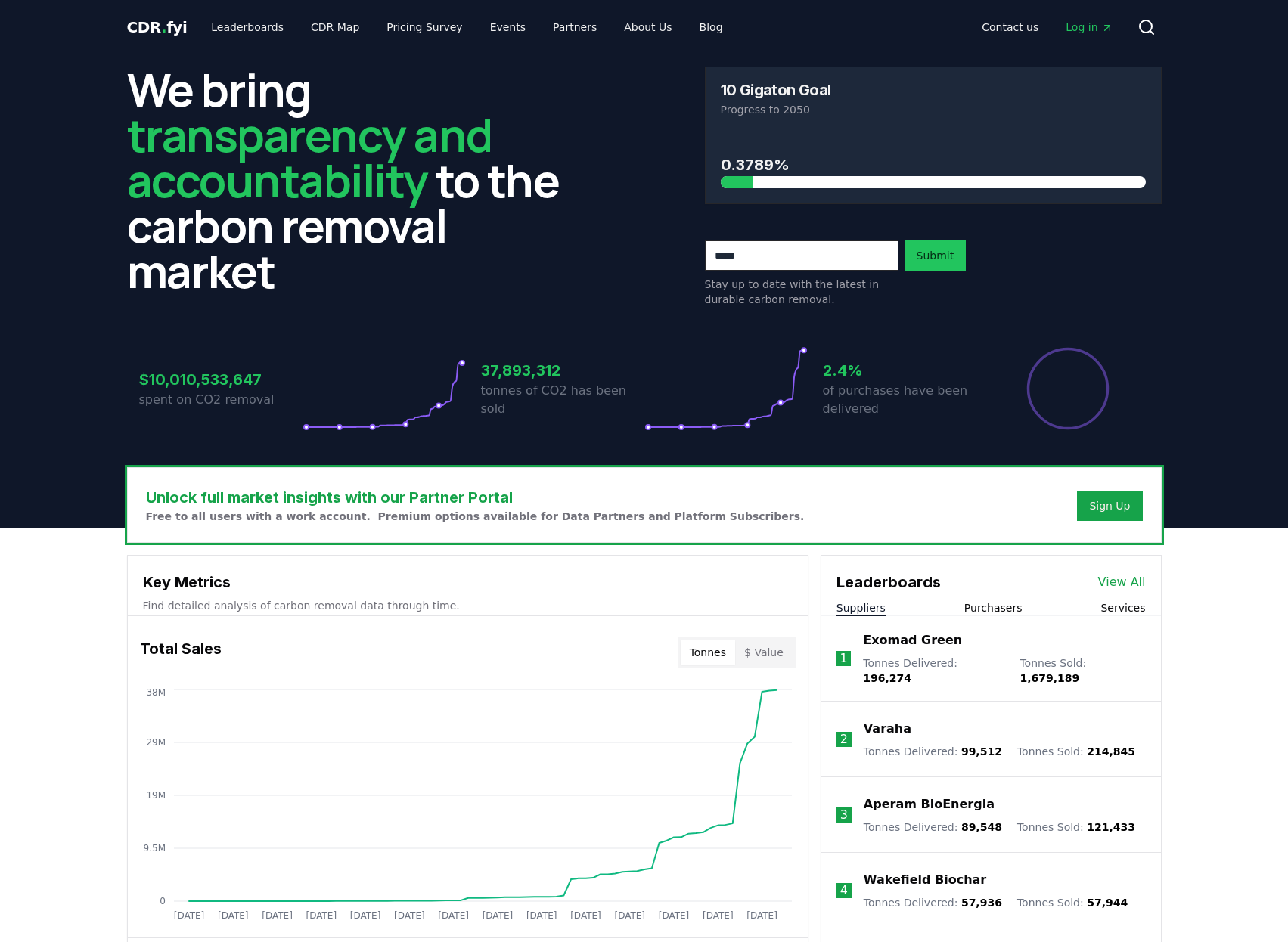
click at [1081, 27] on span "Log in" at bounding box center [1089, 27] width 47 height 16
